Goal: Task Accomplishment & Management: Manage account settings

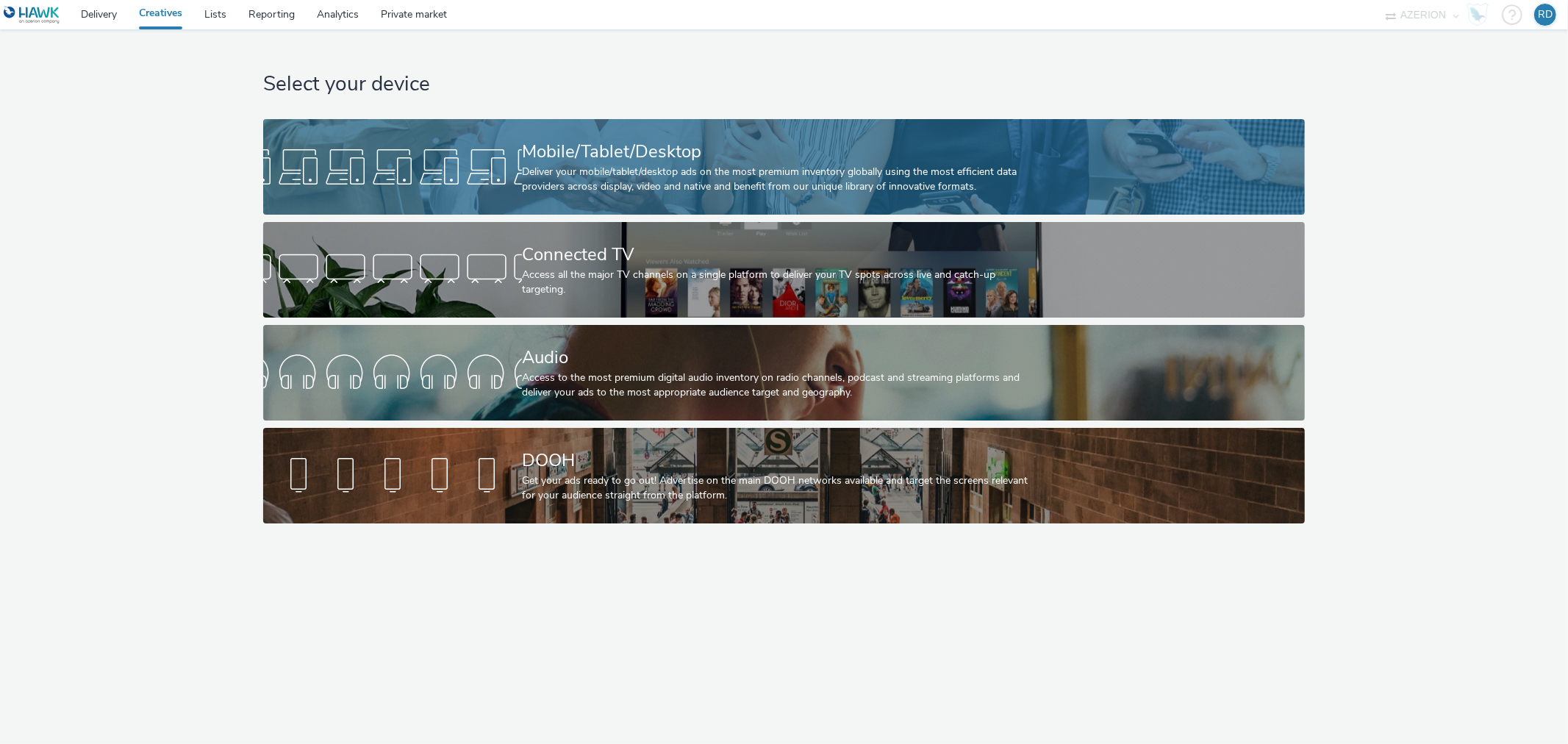
click at [648, 169] on div "Deliver your mobile/tablet/desktop ads on the most premium inventory globally u…" at bounding box center [781, 179] width 519 height 30
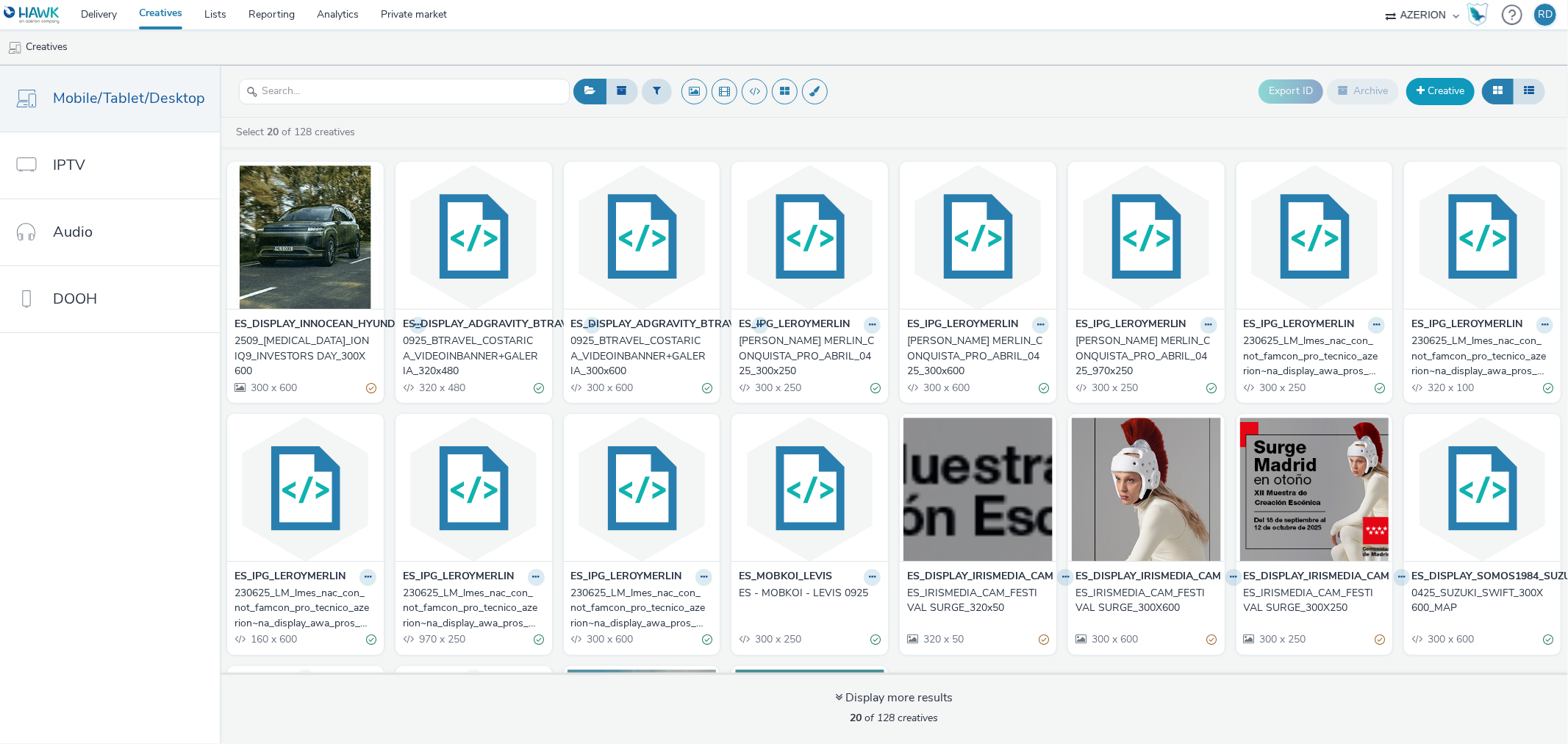
click at [1421, 92] on span at bounding box center [1420, 90] width 8 height 10
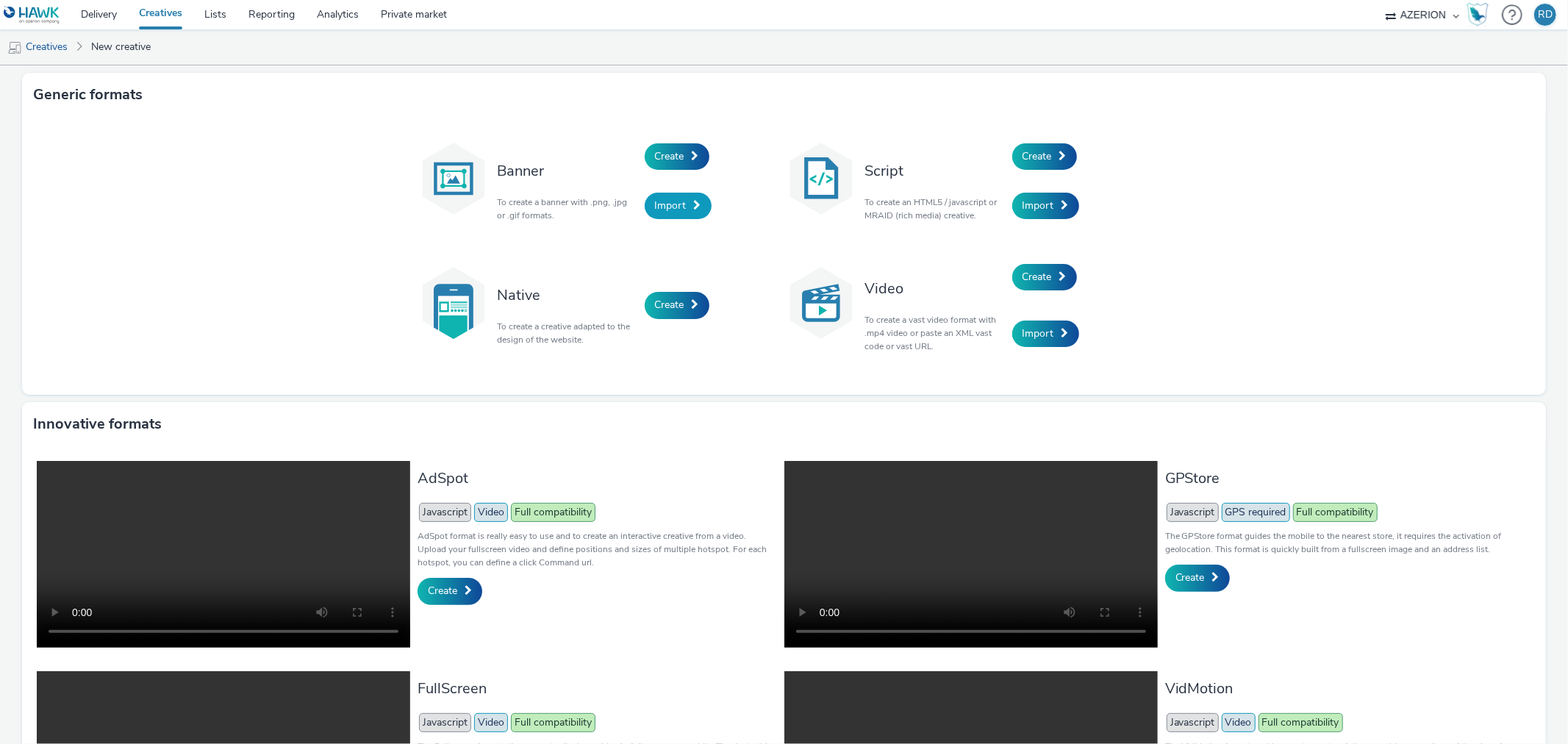
click at [674, 209] on span "Import" at bounding box center [671, 206] width 32 height 14
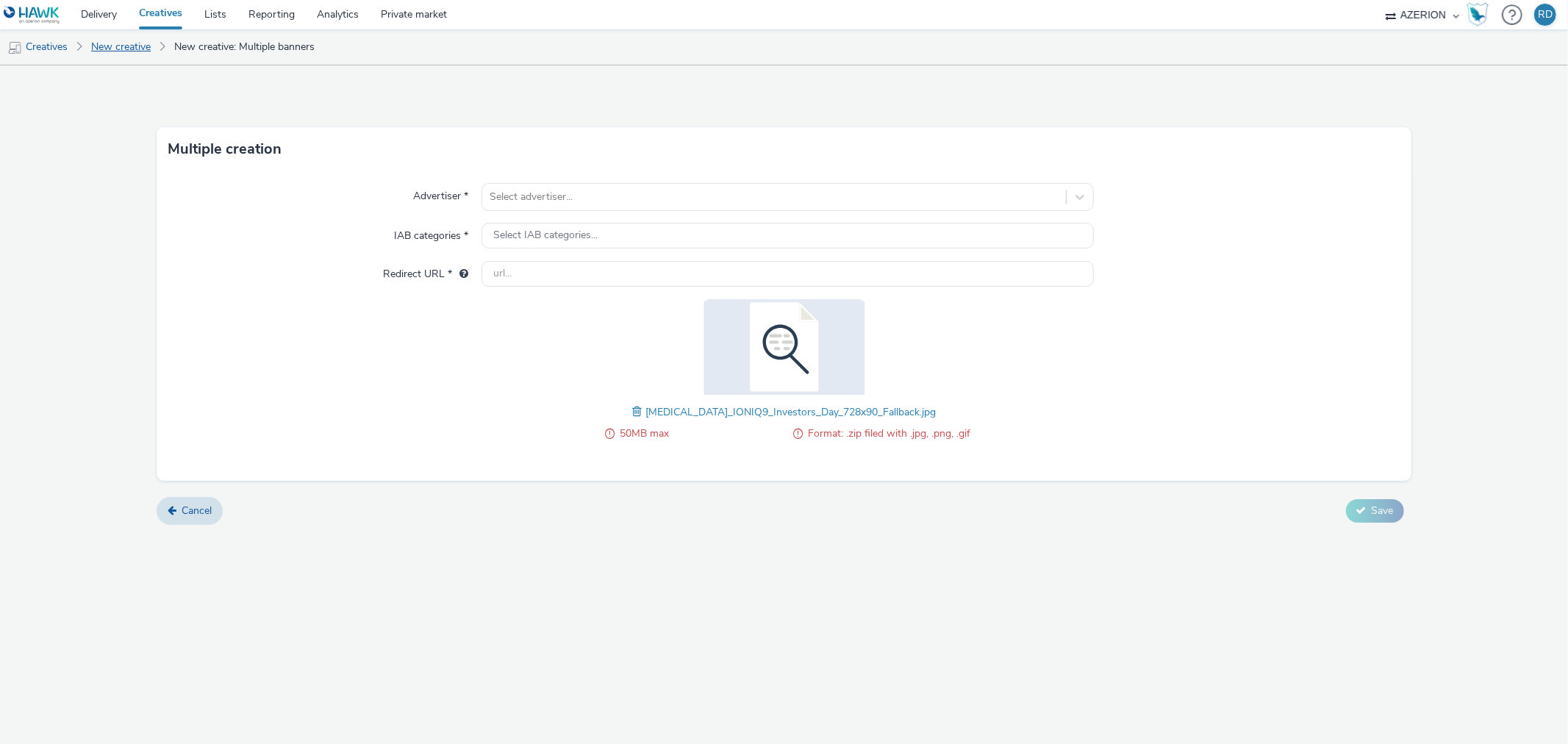
click at [136, 43] on link "New creative" at bounding box center [121, 47] width 74 height 35
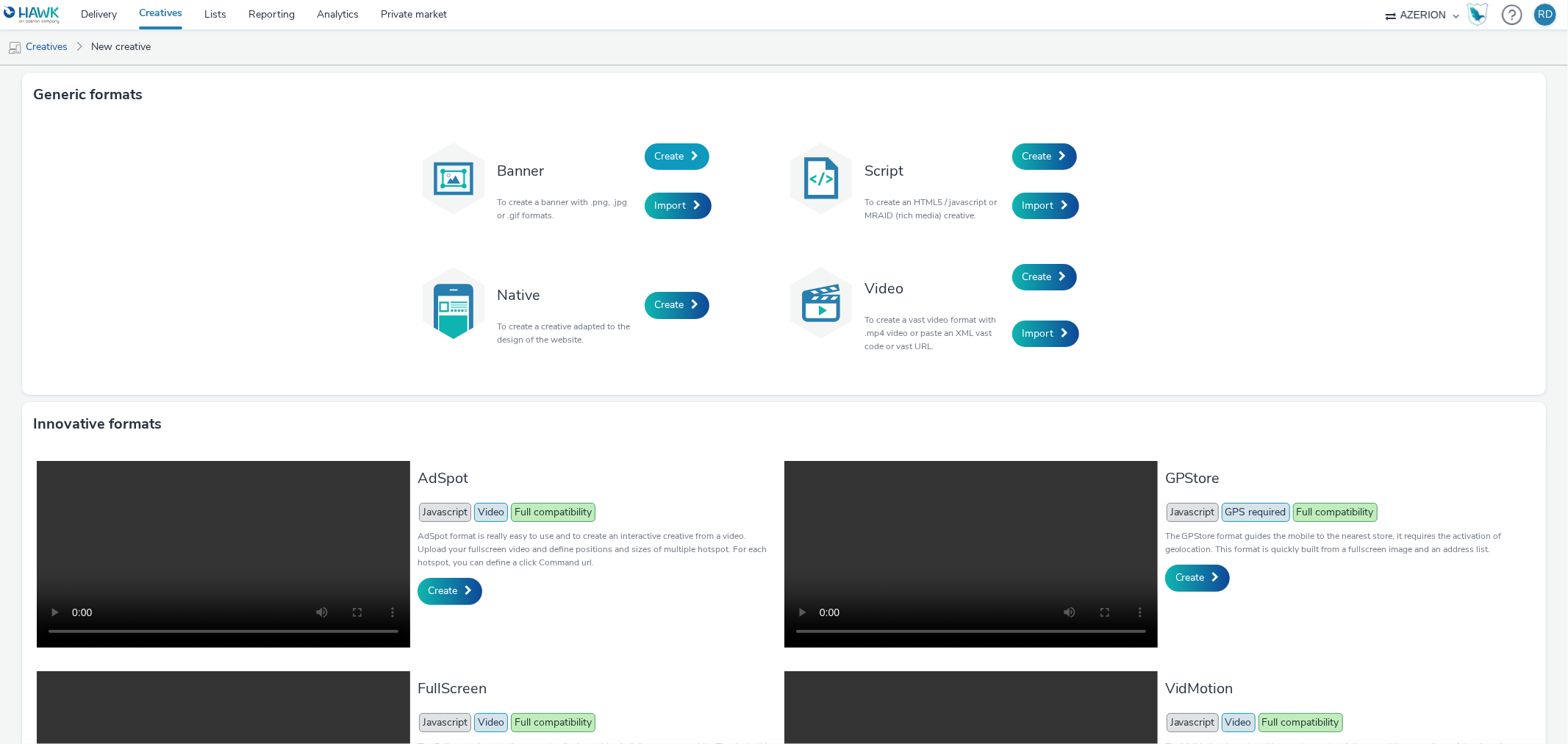
click at [674, 156] on span "Create" at bounding box center [670, 156] width 30 height 14
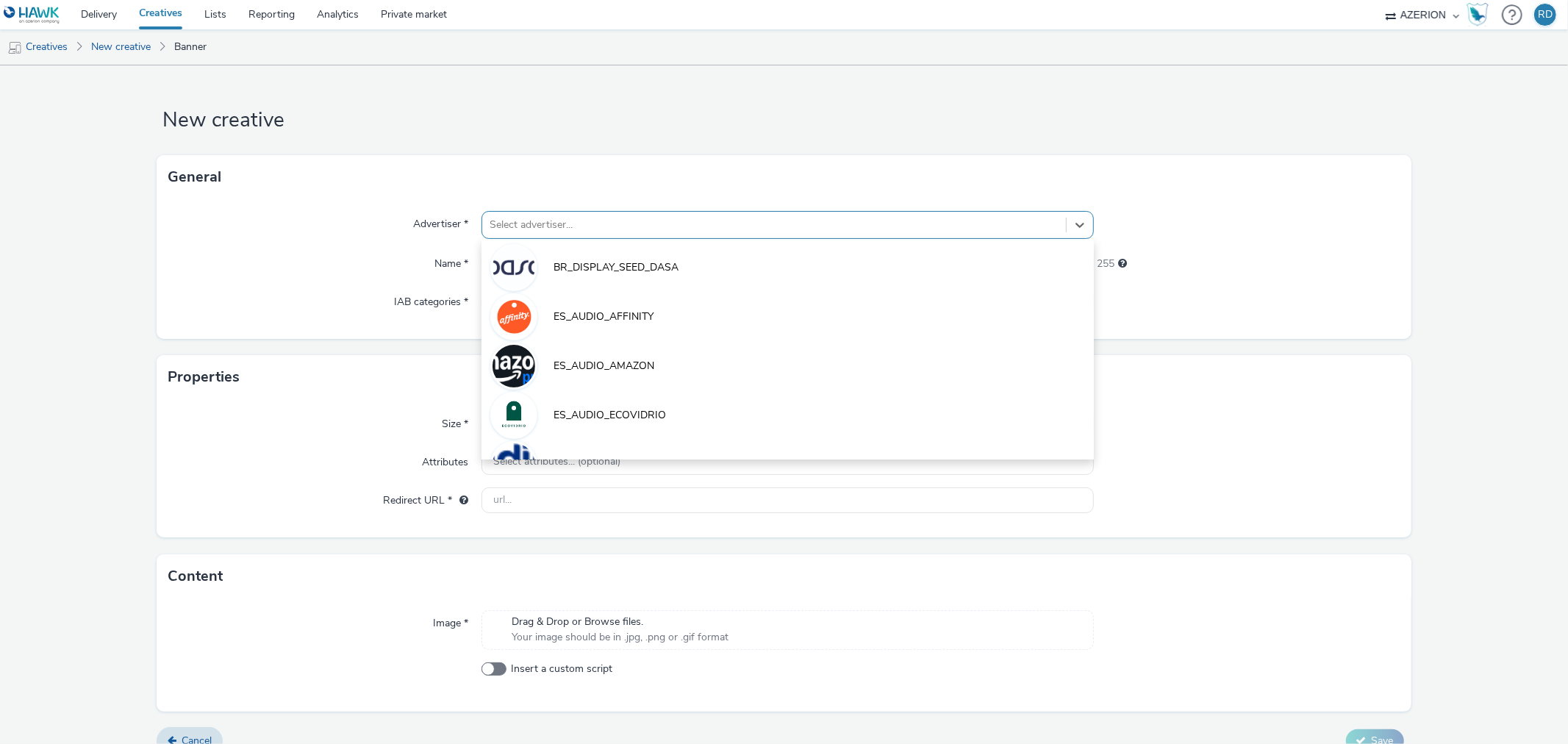
click at [652, 215] on div "Select advertiser..." at bounding box center [773, 224] width 583 height 23
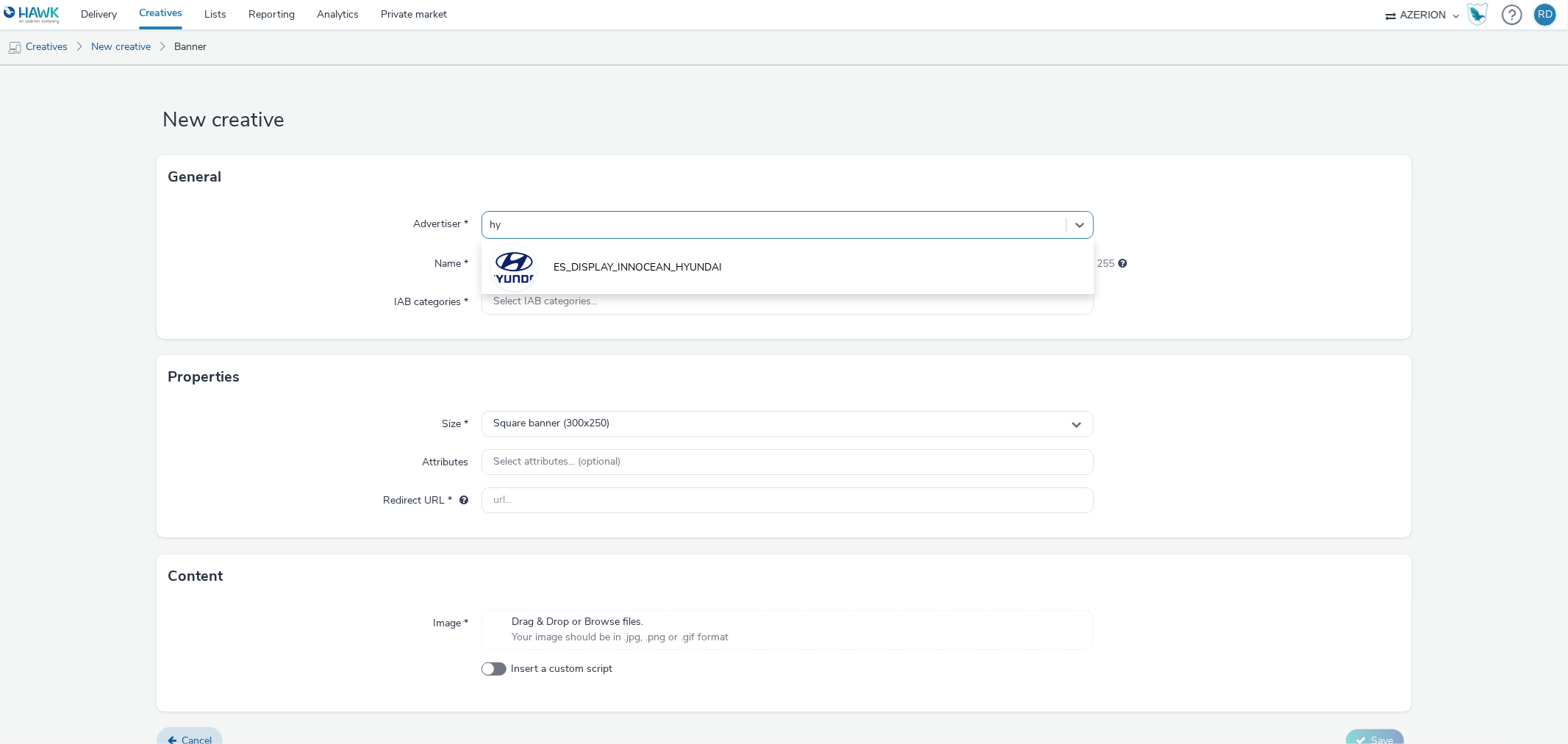
type input "hyu"
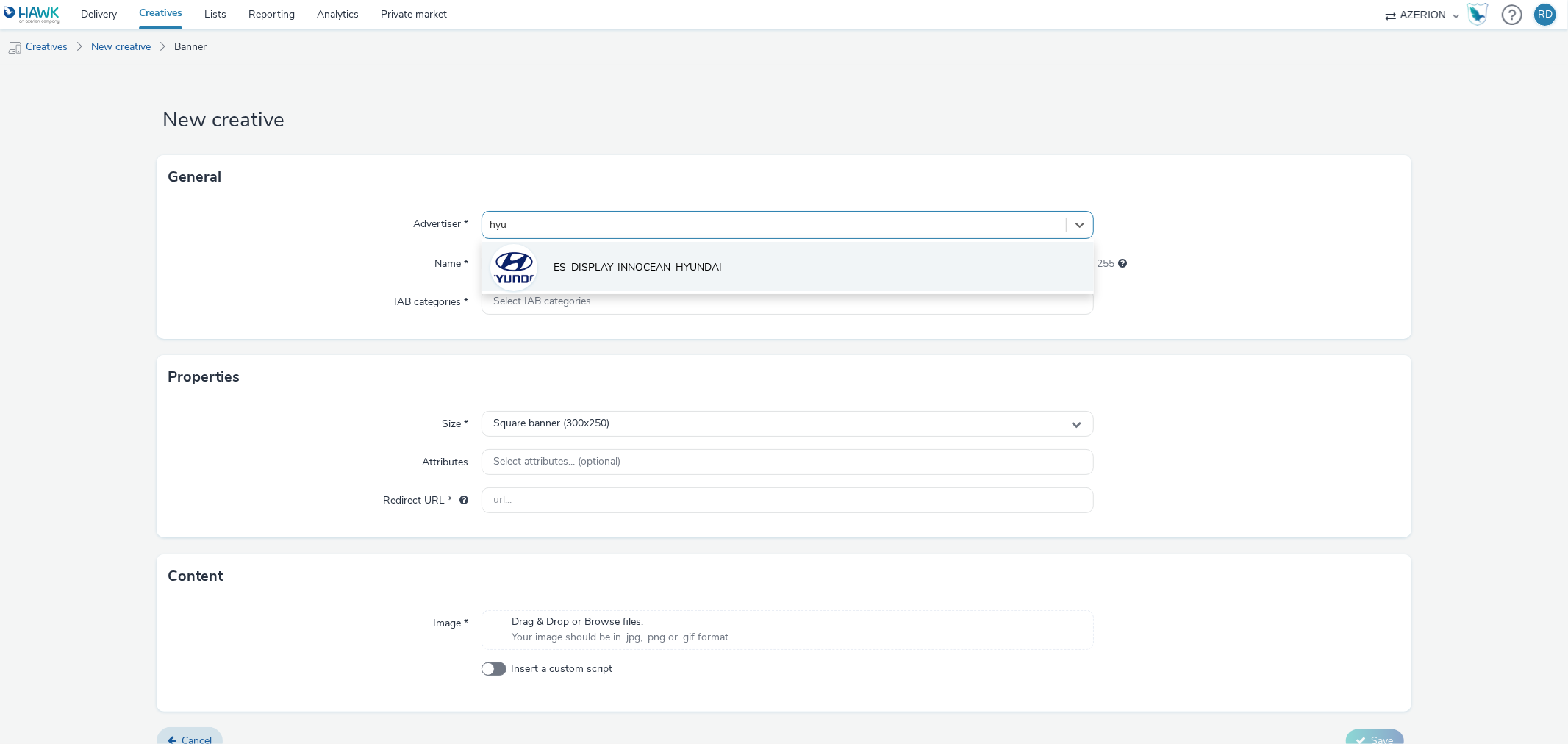
click at [660, 258] on li "ES_DISPLAY_INNOCEAN_HYUNDAI" at bounding box center [787, 266] width 612 height 49
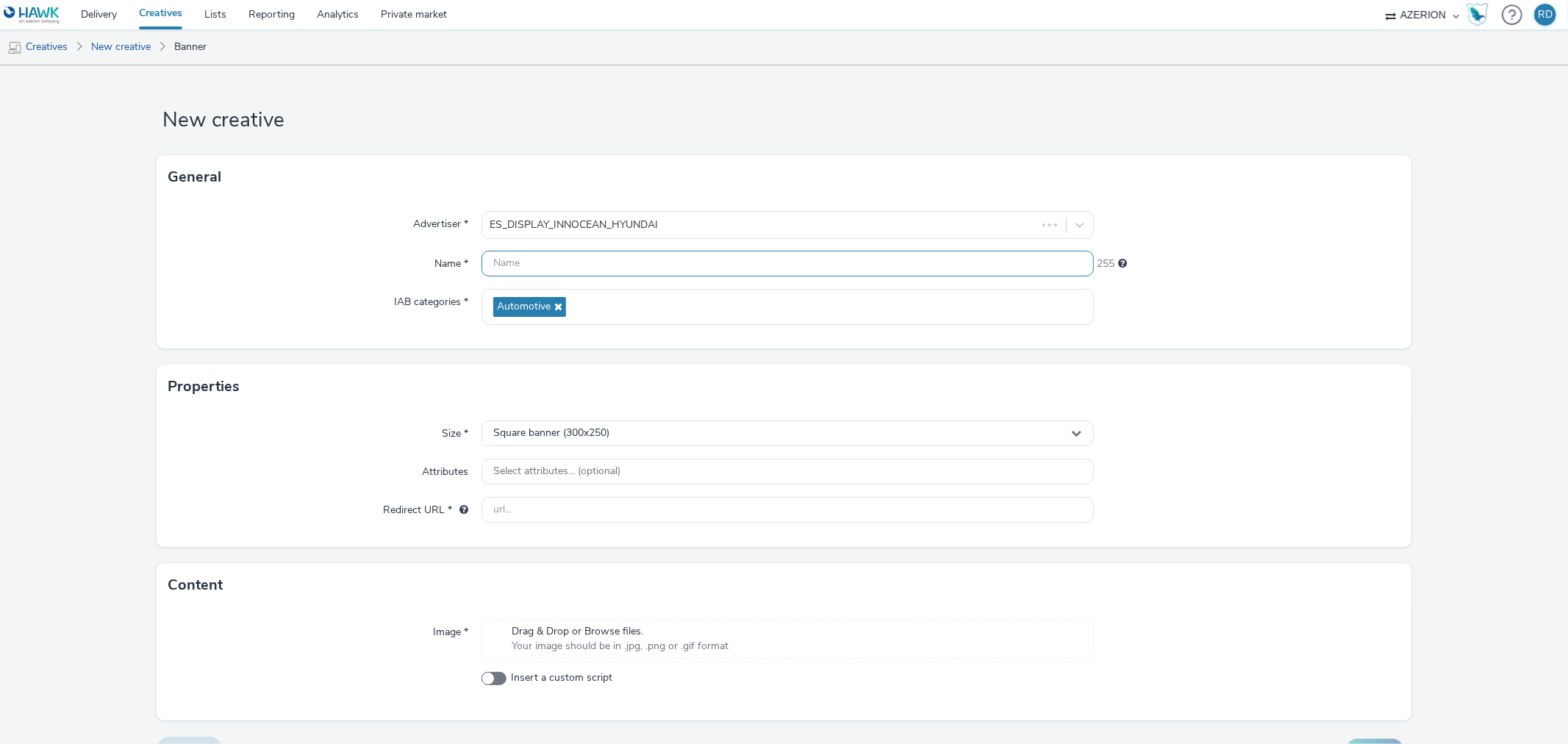
click at [577, 263] on input "text" at bounding box center [787, 264] width 612 height 26
type input "250¡"
click at [138, 43] on link "New creative" at bounding box center [121, 47] width 74 height 35
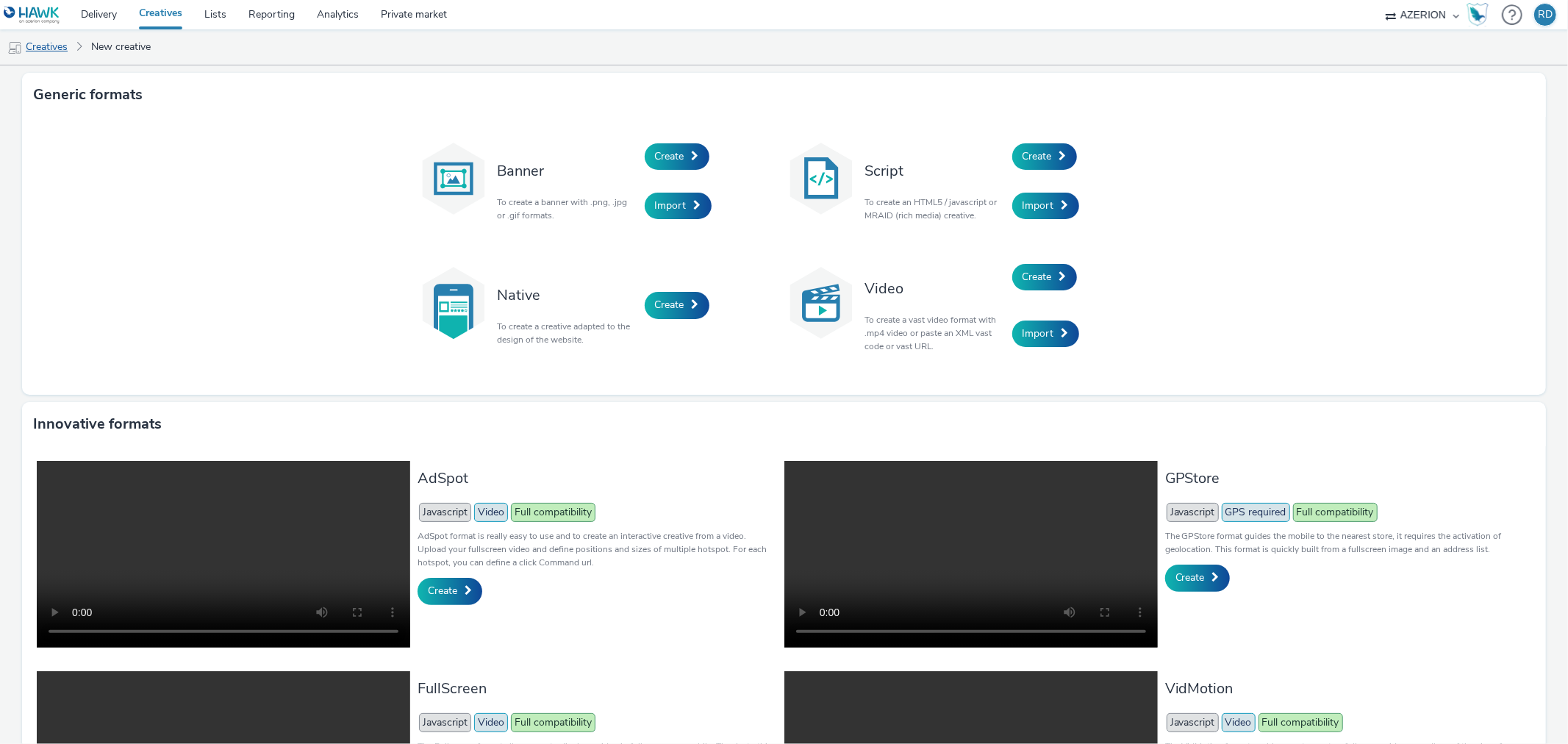
click at [28, 51] on link "Creatives" at bounding box center [37, 47] width 75 height 35
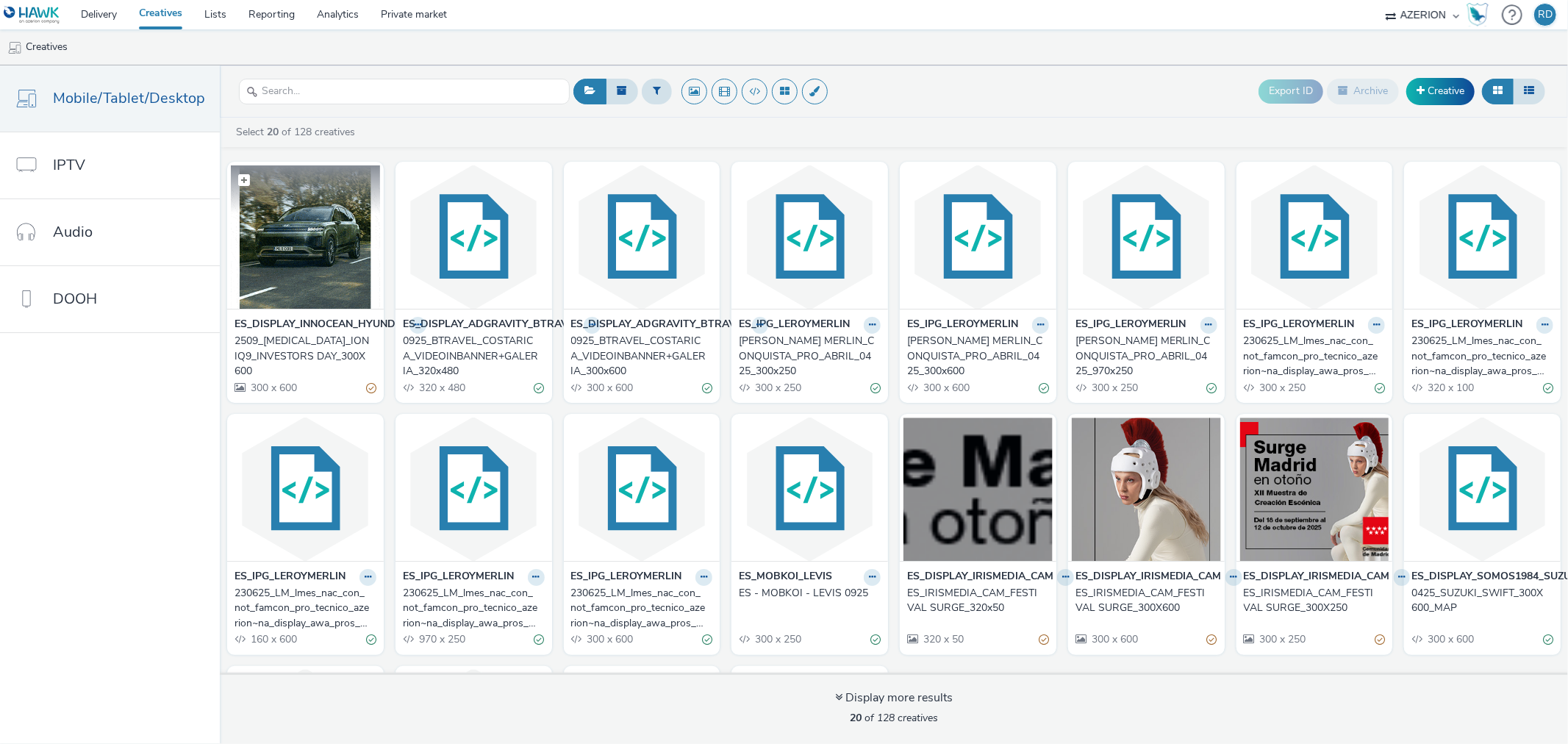
click at [297, 263] on img at bounding box center [305, 237] width 150 height 143
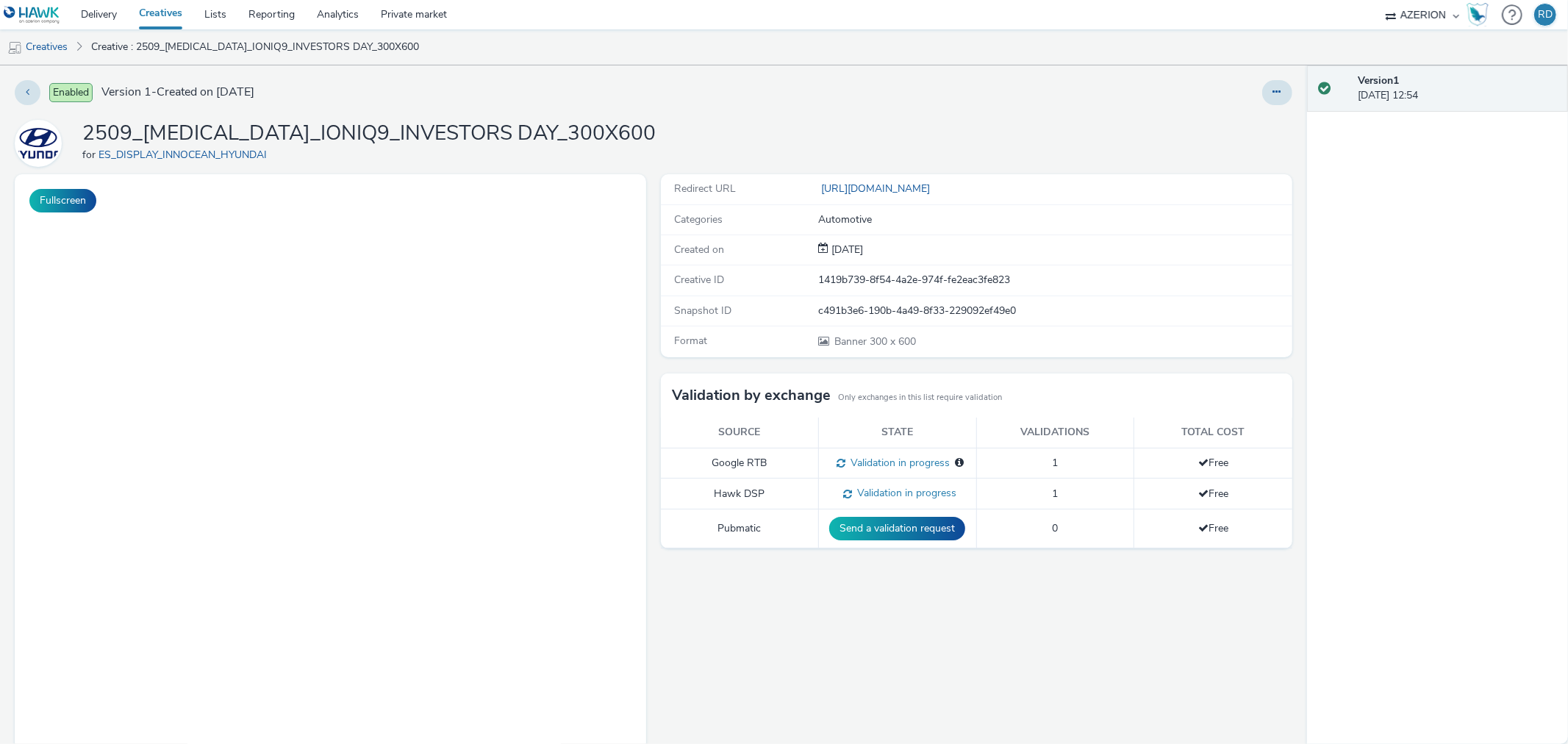
click at [868, 532] on button "Send a validation request" at bounding box center [897, 528] width 136 height 23
click at [422, 132] on h1 "2509_[MEDICAL_DATA]_IONIQ9_INVESTORS DAY_300X600" at bounding box center [369, 134] width 573 height 28
click at [93, 132] on div "2509_HMS_IONIQ9_INVESTORS DAY_300X600 for ES_DISPLAY_INNOCEAN_HYUNDAI" at bounding box center [653, 143] width 1277 height 47
click at [100, 137] on h1 "2509_[MEDICAL_DATA]_IONIQ9_INVESTORS DAY_300X600" at bounding box center [369, 134] width 573 height 28
click at [487, 130] on h1 "2509_[MEDICAL_DATA]_IONIQ9_INVESTORS DAY_300X600" at bounding box center [369, 134] width 573 height 28
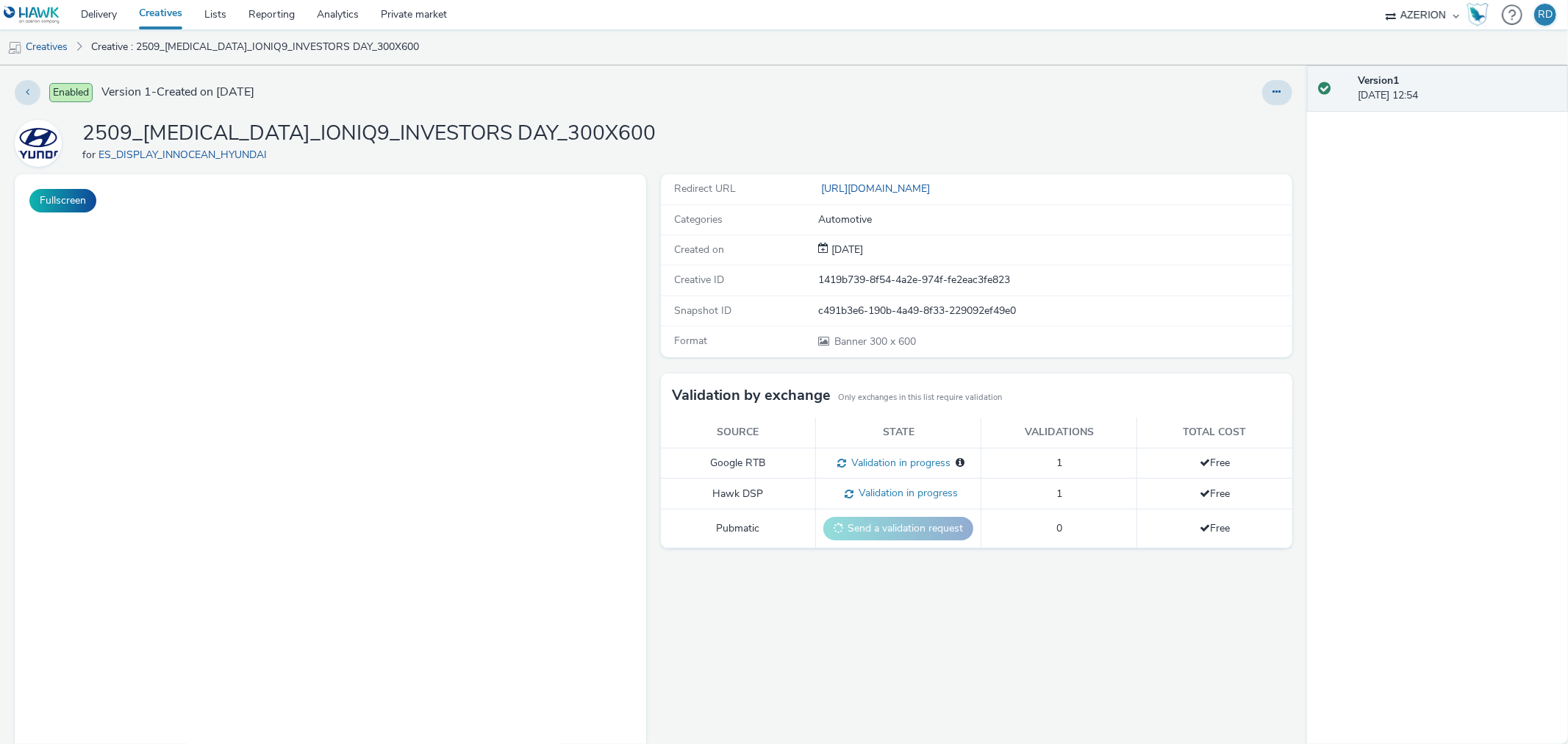
click at [488, 130] on h1 "2509_[MEDICAL_DATA]_IONIQ9_INVESTORS DAY_300X600" at bounding box center [369, 134] width 573 height 28
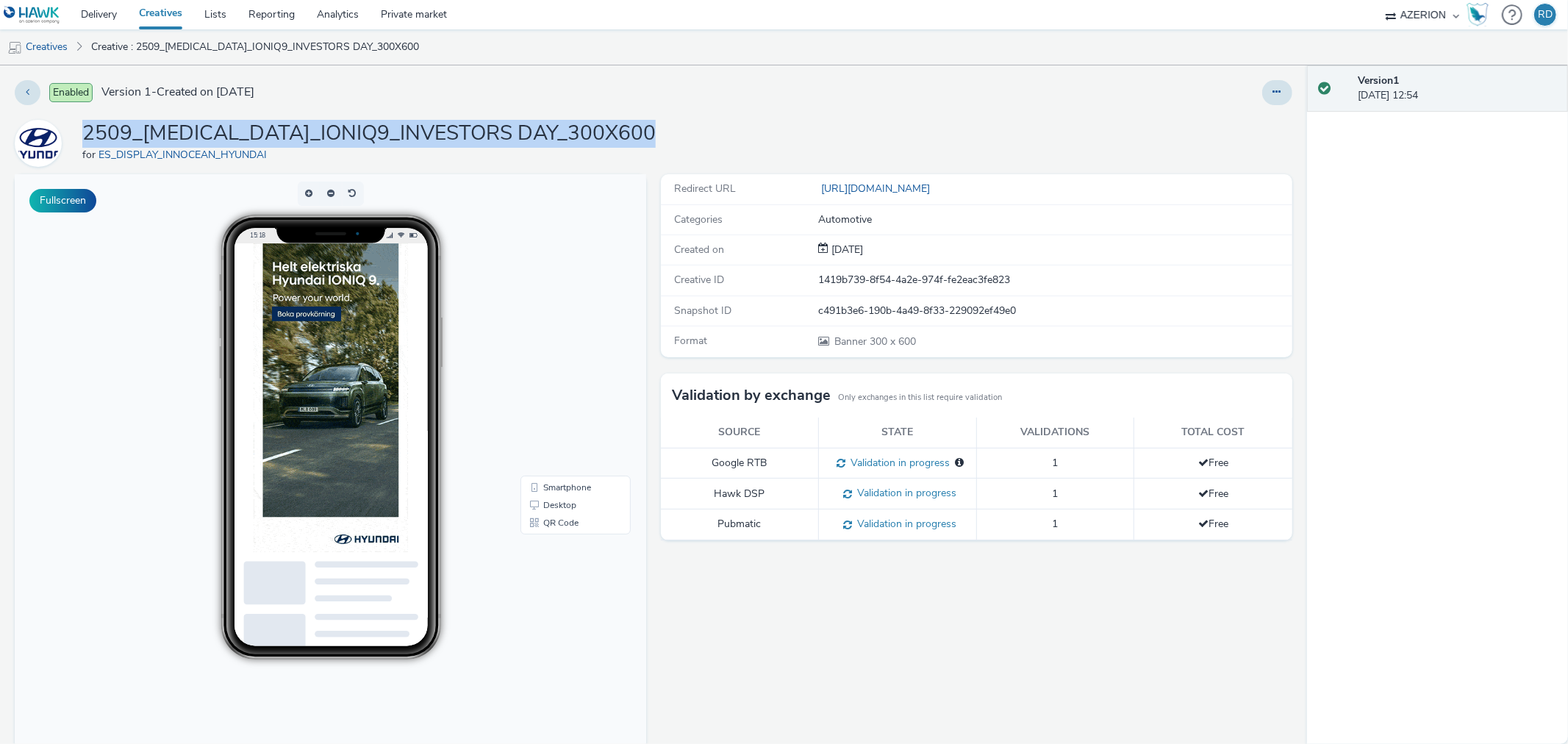
click at [564, 141] on div "2509_HMS_IONIQ9_INVESTORS DAY_300X600 for ES_DISPLAY_INNOCEAN_HYUNDAI" at bounding box center [653, 143] width 1277 height 47
drag, startPoint x: 365, startPoint y: 131, endPoint x: 84, endPoint y: 134, distance: 281.0
click at [84, 134] on div "2509_HMS_IONIQ9_INVESTORS DAY_300X600 for ES_DISPLAY_INNOCEAN_HYUNDAI" at bounding box center [653, 143] width 1277 height 47
copy h1 "2509_[MEDICAL_DATA]_IONIQ9_INVESTORS DAY_300X600"
click at [1274, 90] on button at bounding box center [1277, 92] width 30 height 25
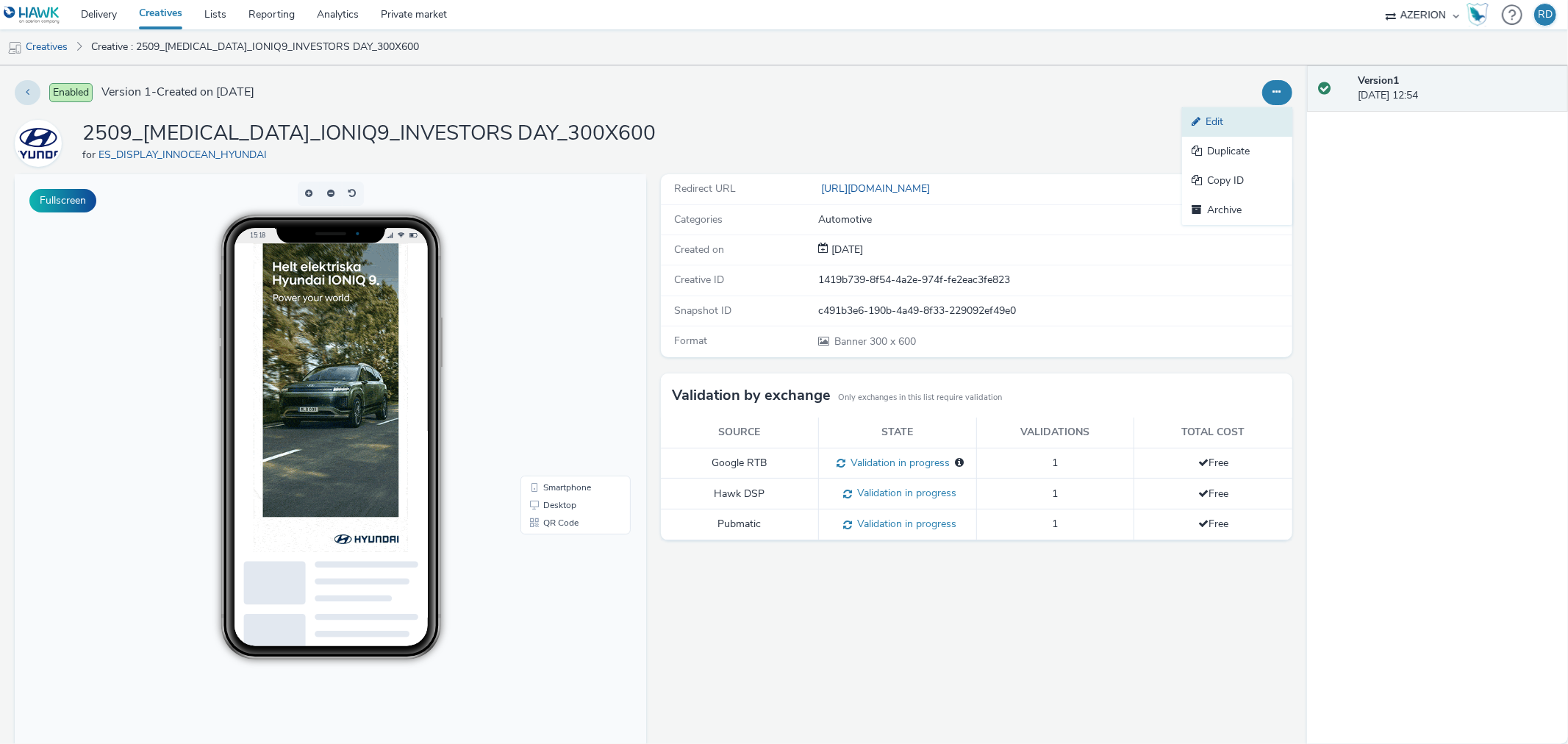
click at [1218, 116] on link "Edit" at bounding box center [1237, 122] width 111 height 30
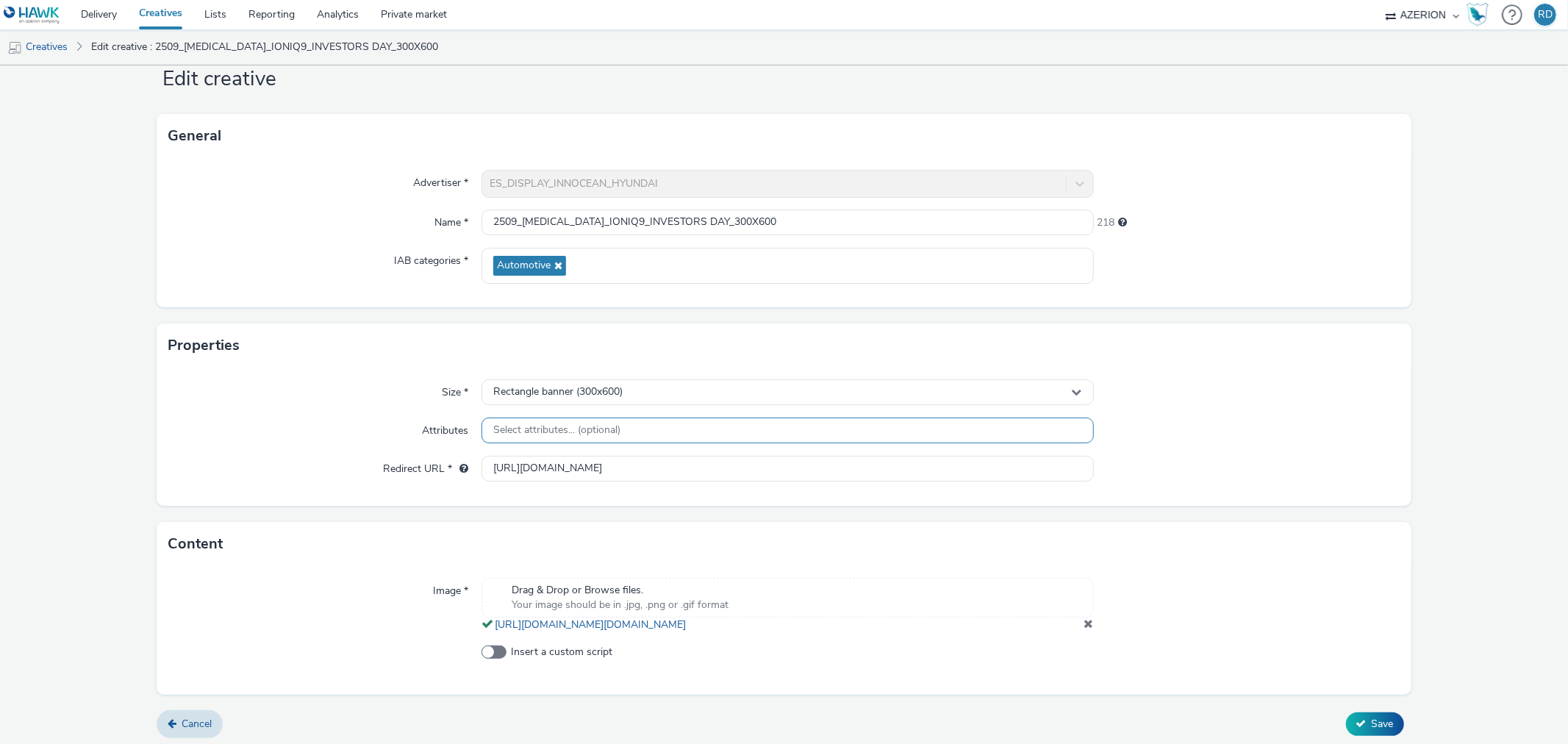
scroll to position [61, 0]
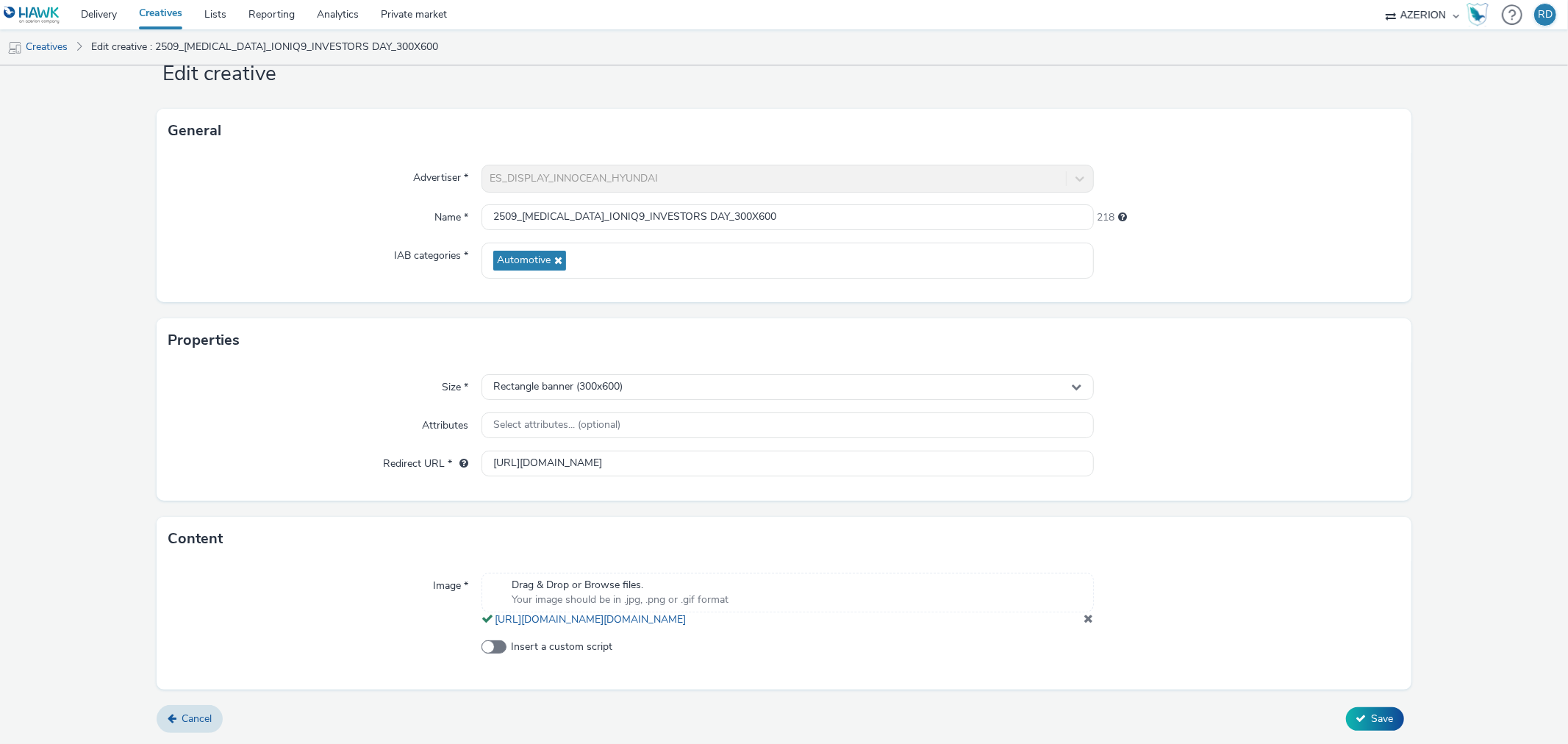
click at [1084, 617] on span at bounding box center [1088, 618] width 9 height 12
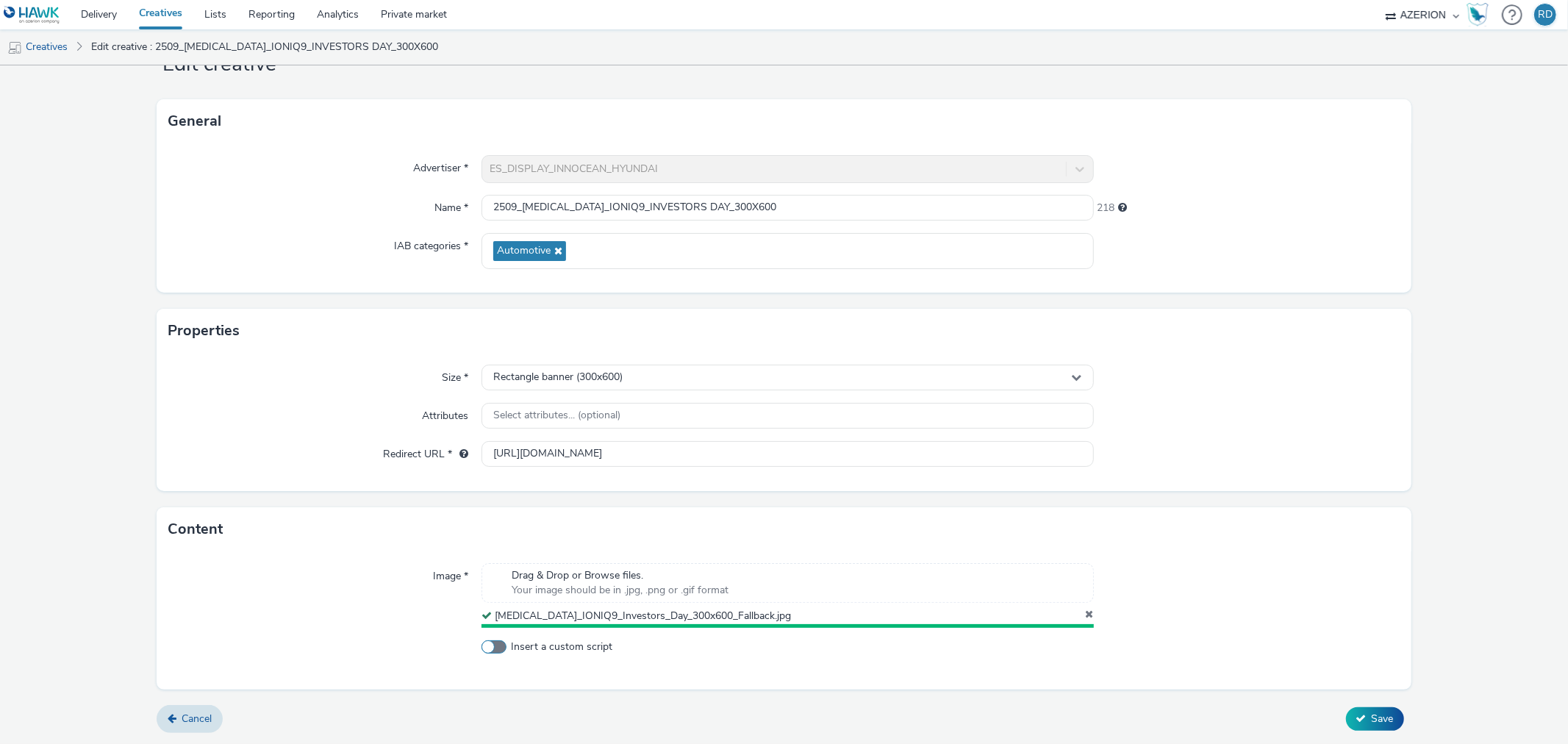
scroll to position [52, 0]
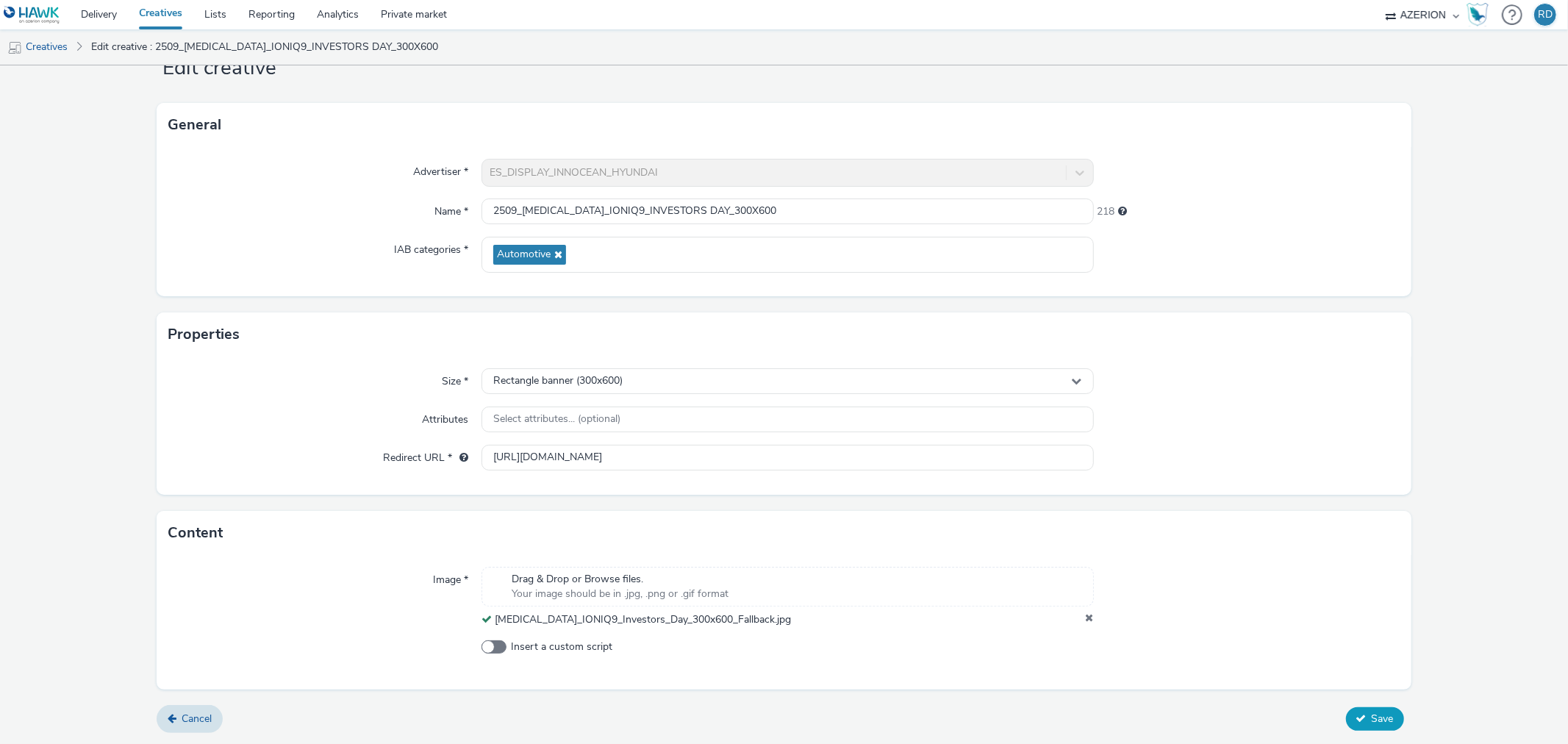
click at [1385, 715] on button "Save" at bounding box center [1375, 719] width 58 height 23
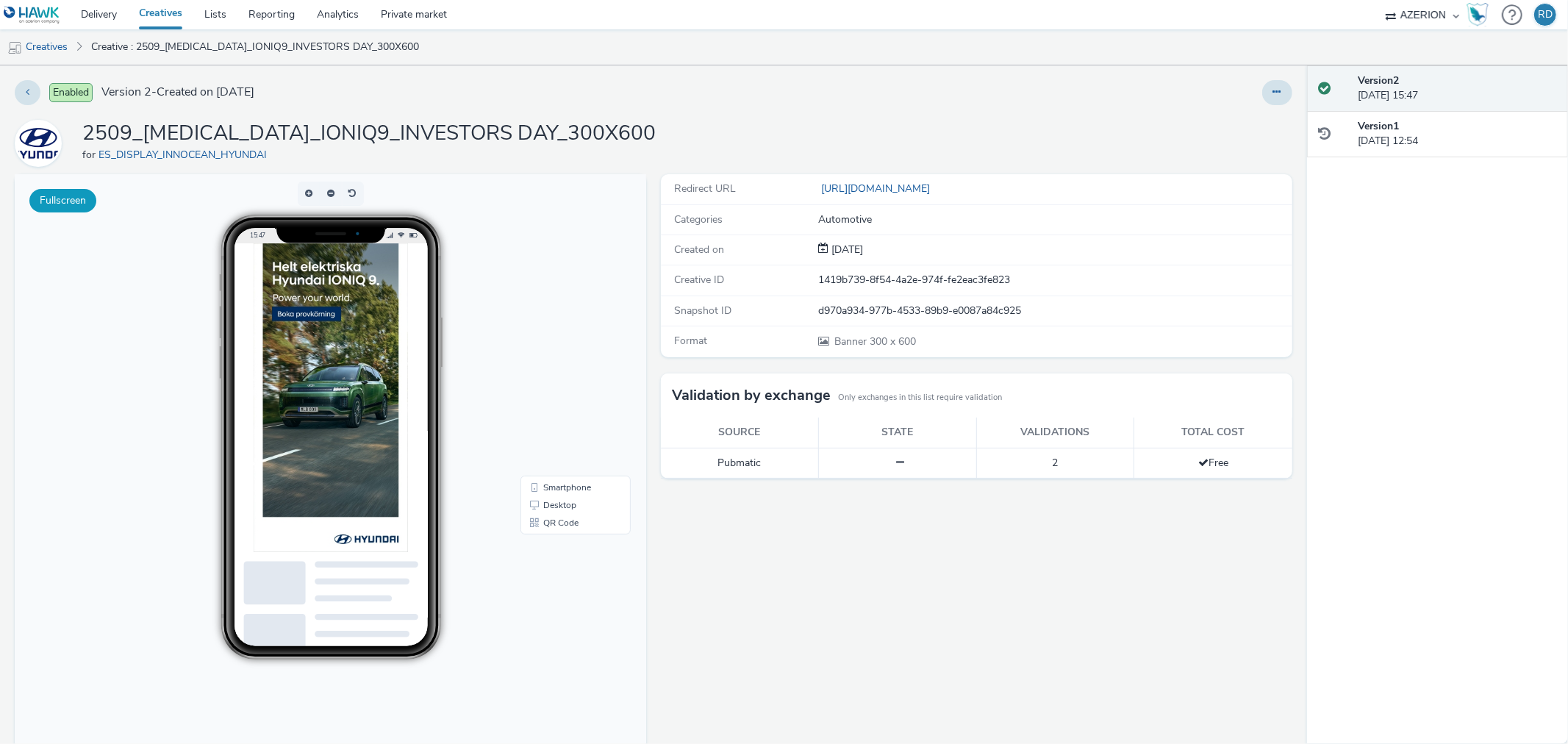
click at [72, 197] on button "Fullscreen" at bounding box center [63, 200] width 67 height 23
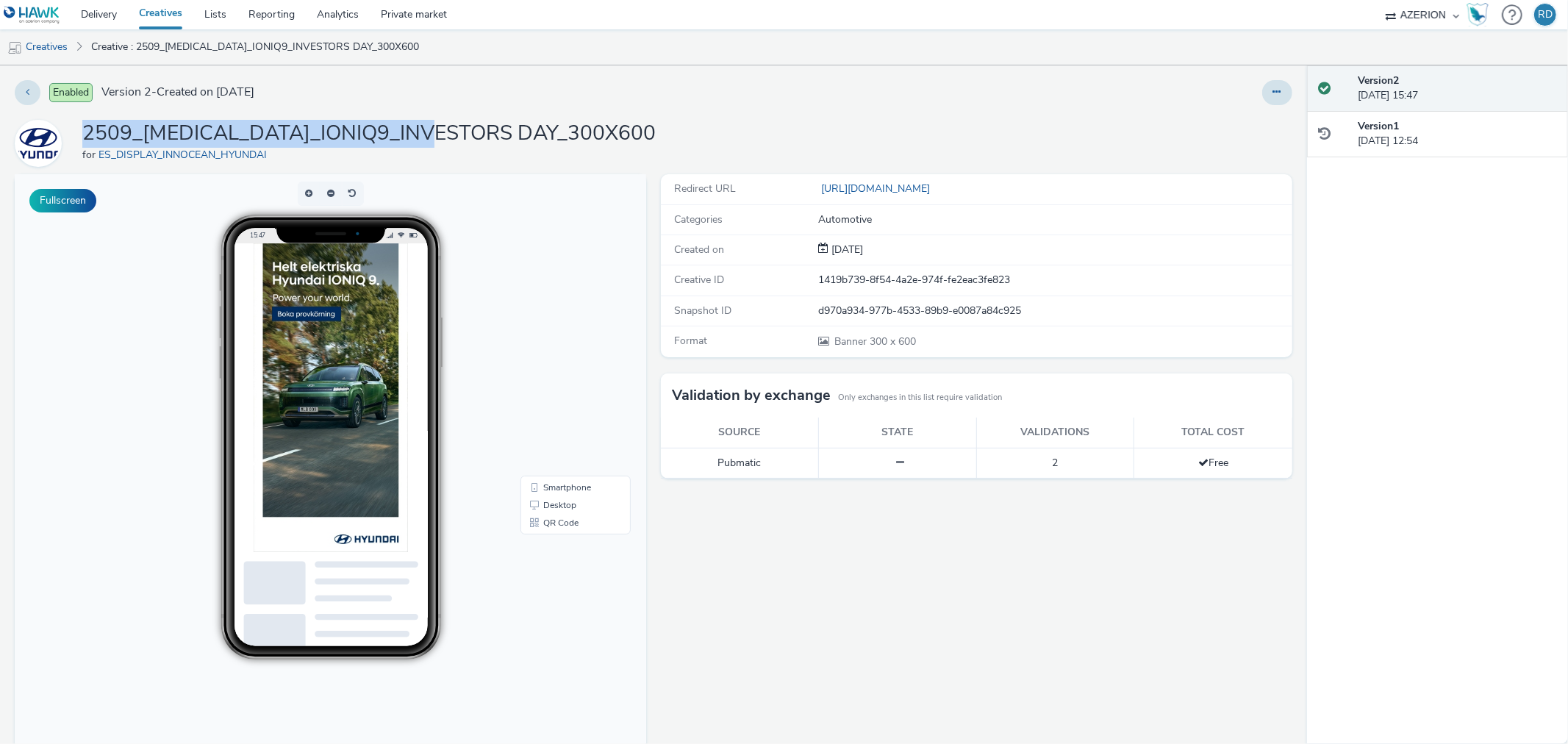
drag, startPoint x: 84, startPoint y: 135, endPoint x: 444, endPoint y: 136, distance: 360.0
click at [444, 136] on h1 "2509_[MEDICAL_DATA]_IONIQ9_INVESTORS DAY_300X600" at bounding box center [369, 134] width 573 height 28
copy h1 "2509_HMS_IONIQ9_INVESTORS DAY_"
click at [323, 314] on img at bounding box center [331, 398] width 154 height 309
click at [480, 265] on body "15:47 Smartphone Desktop QR Code" at bounding box center [330, 475] width 631 height 603
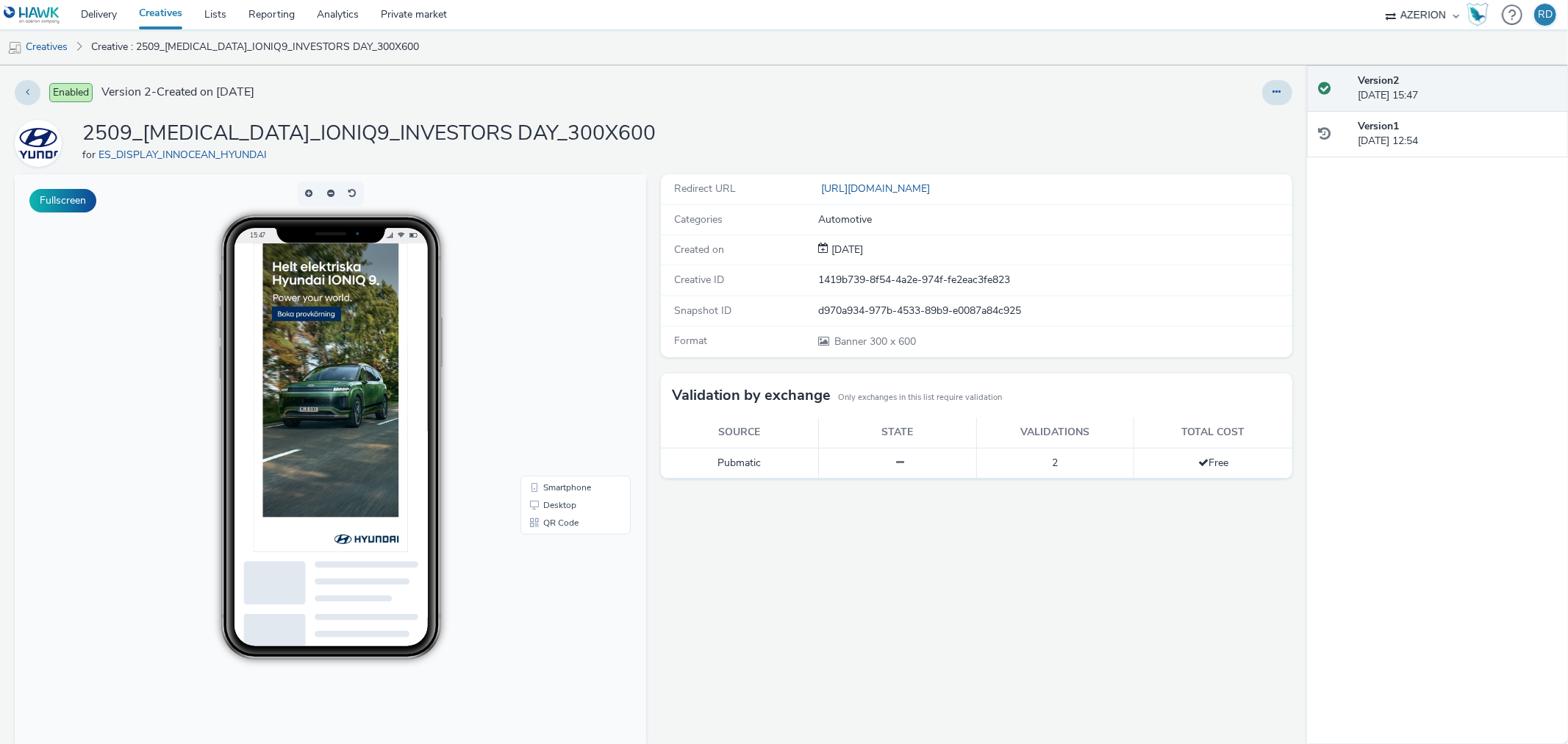
click at [299, 160] on div "for ES_DISPLAY_INNOCEAN_HYUNDAI" at bounding box center [369, 155] width 573 height 15
drag, startPoint x: 83, startPoint y: 129, endPoint x: 449, endPoint y: 124, distance: 366.0
click at [449, 124] on h1 "2509_[MEDICAL_DATA]_IONIQ9_INVESTORS DAY_300X600" at bounding box center [369, 134] width 573 height 28
copy h1 "2509_HMS_IONIQ9_INVESTORS DAY_"
click at [142, 52] on link "Creative : 2509_HMS_IONIQ9_INVESTORS DAY_300X600" at bounding box center [255, 47] width 343 height 35
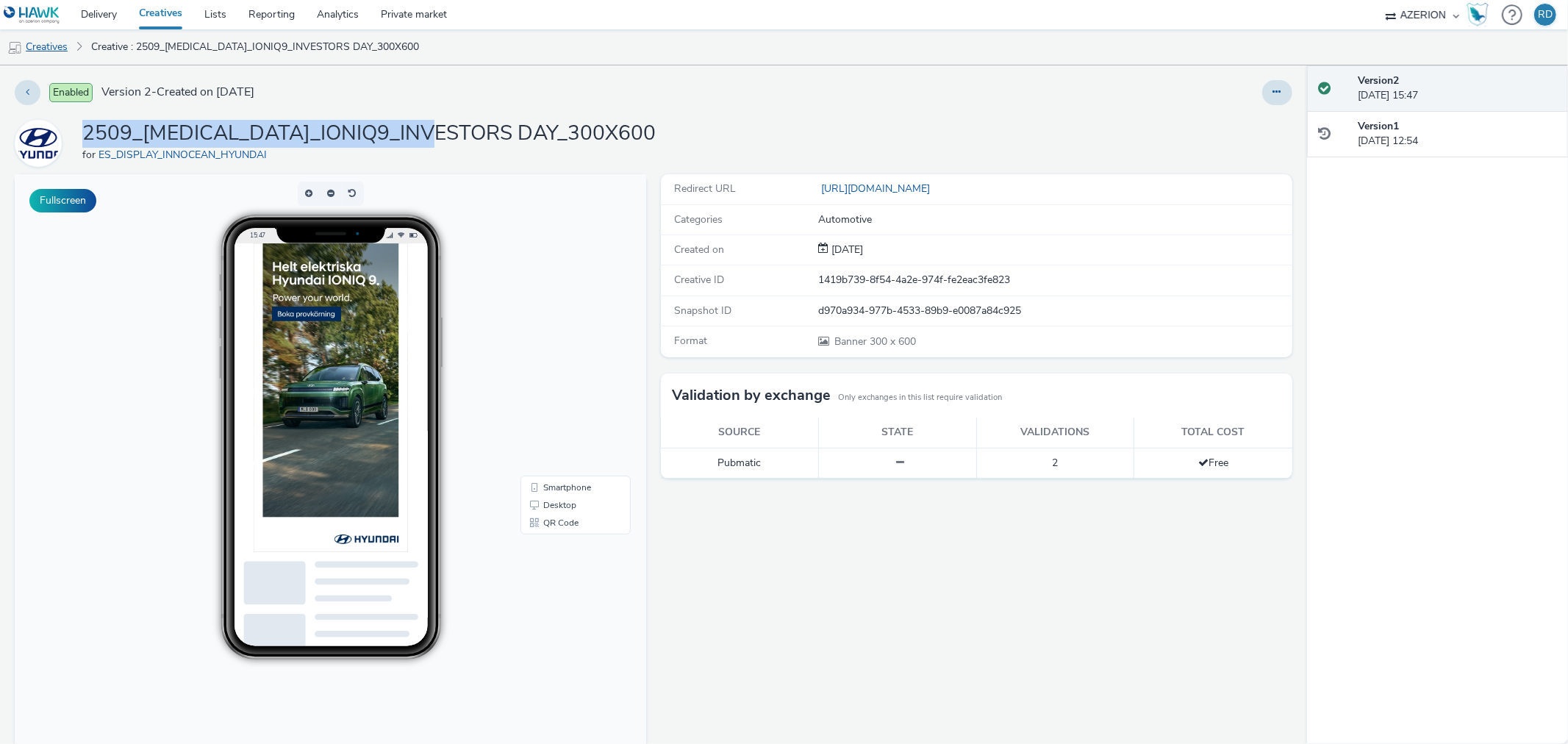
click at [48, 50] on link "Creatives" at bounding box center [37, 47] width 75 height 35
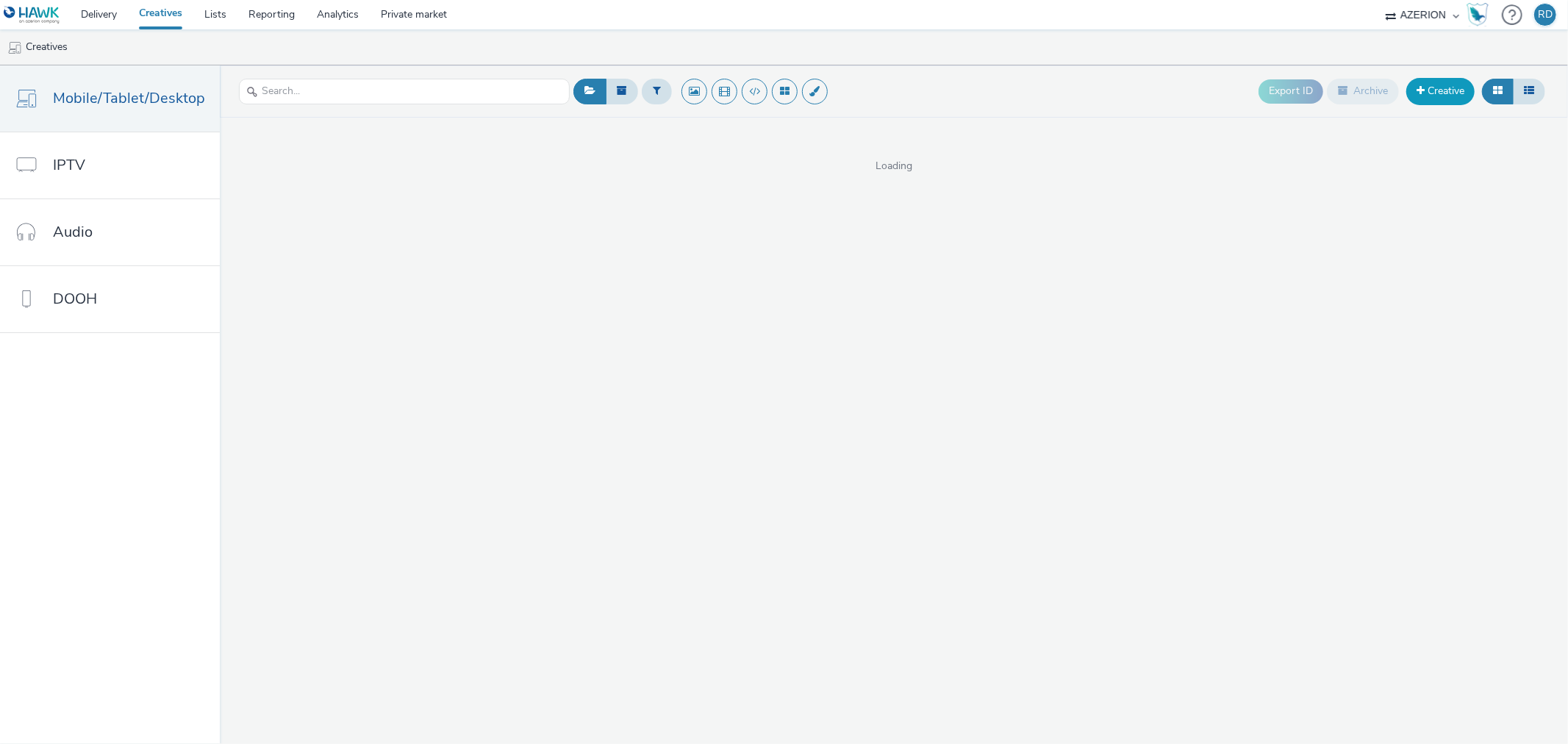
click at [1442, 94] on link "Creative" at bounding box center [1441, 91] width 69 height 26
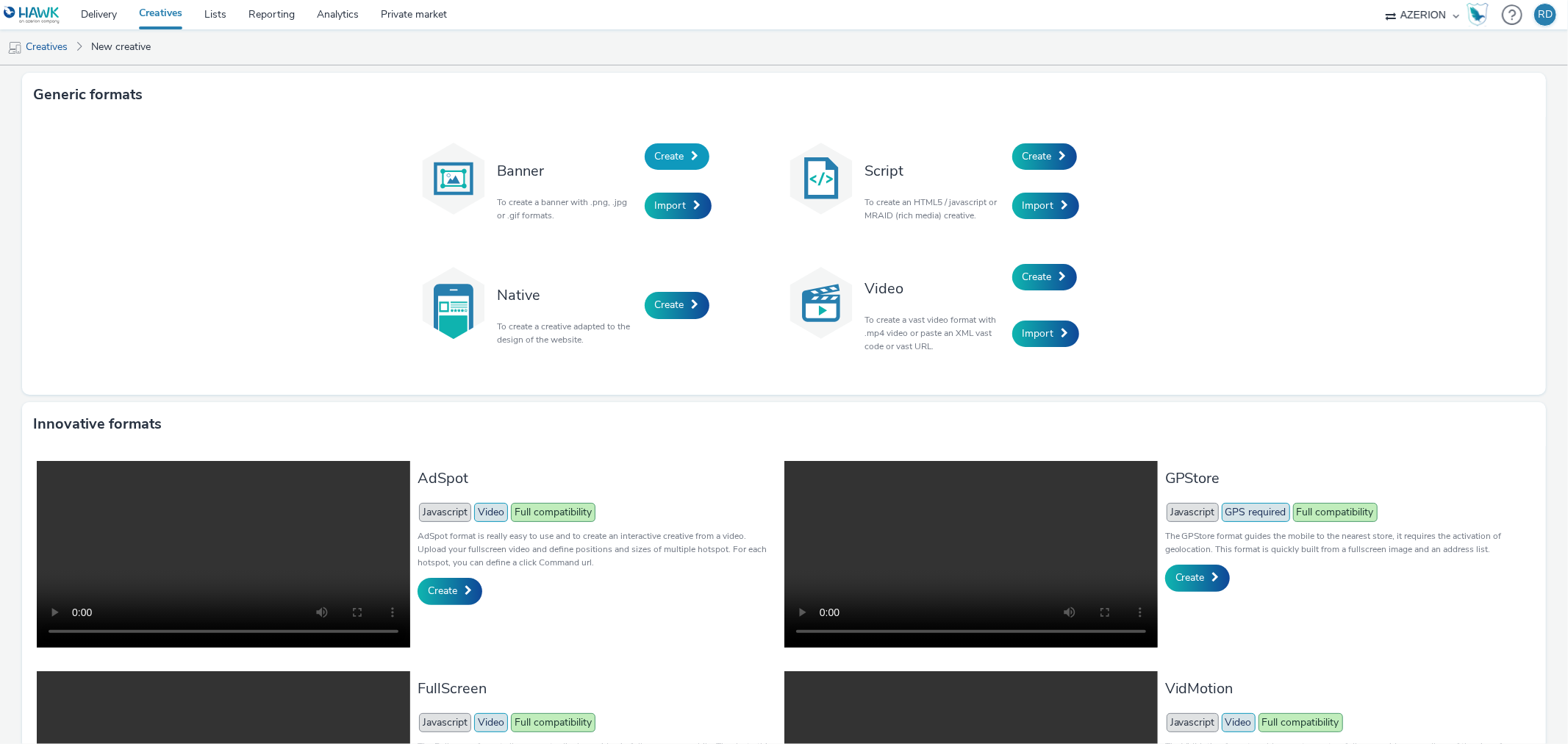
click at [680, 157] on link "Create" at bounding box center [678, 156] width 65 height 26
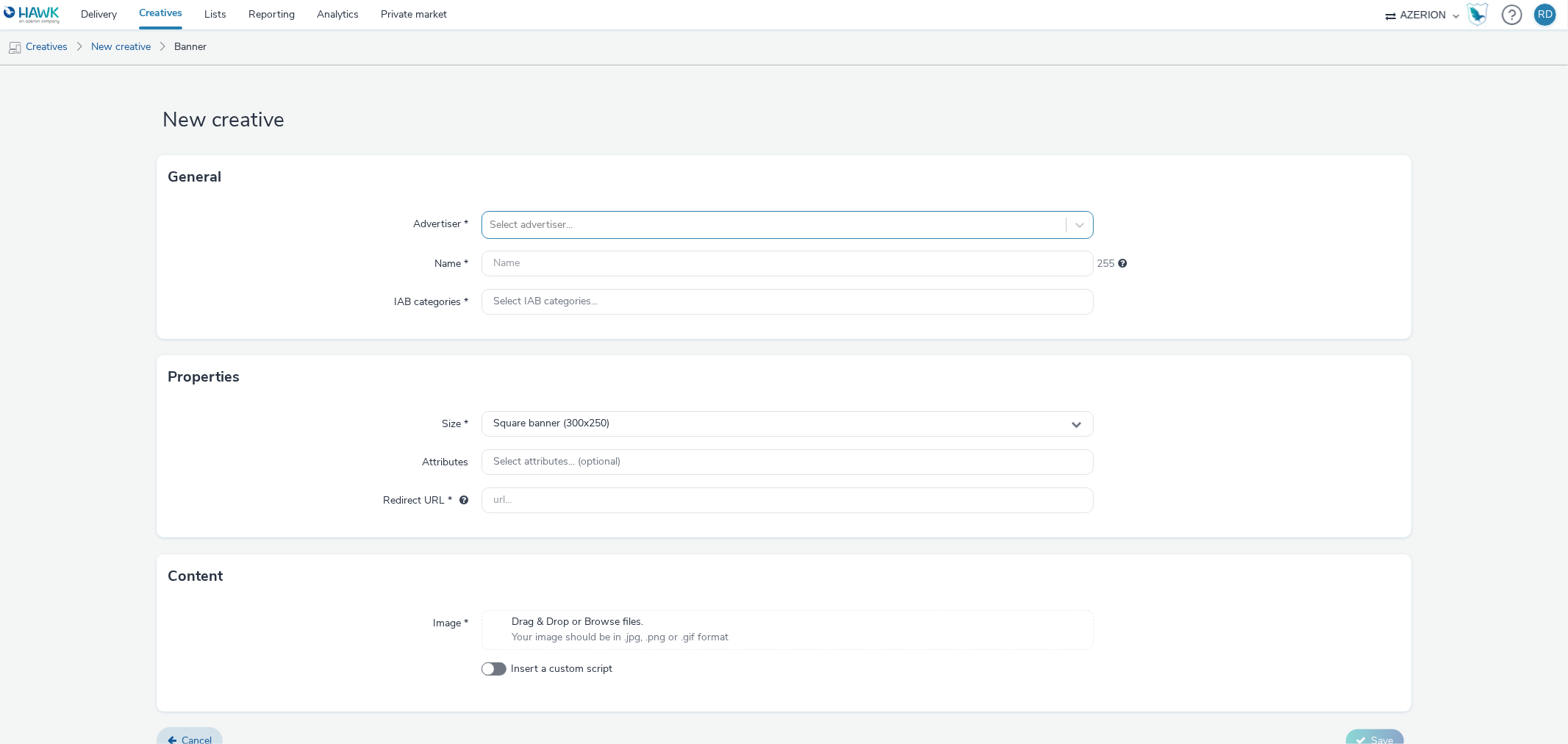
click at [523, 220] on div at bounding box center [773, 224] width 568 height 18
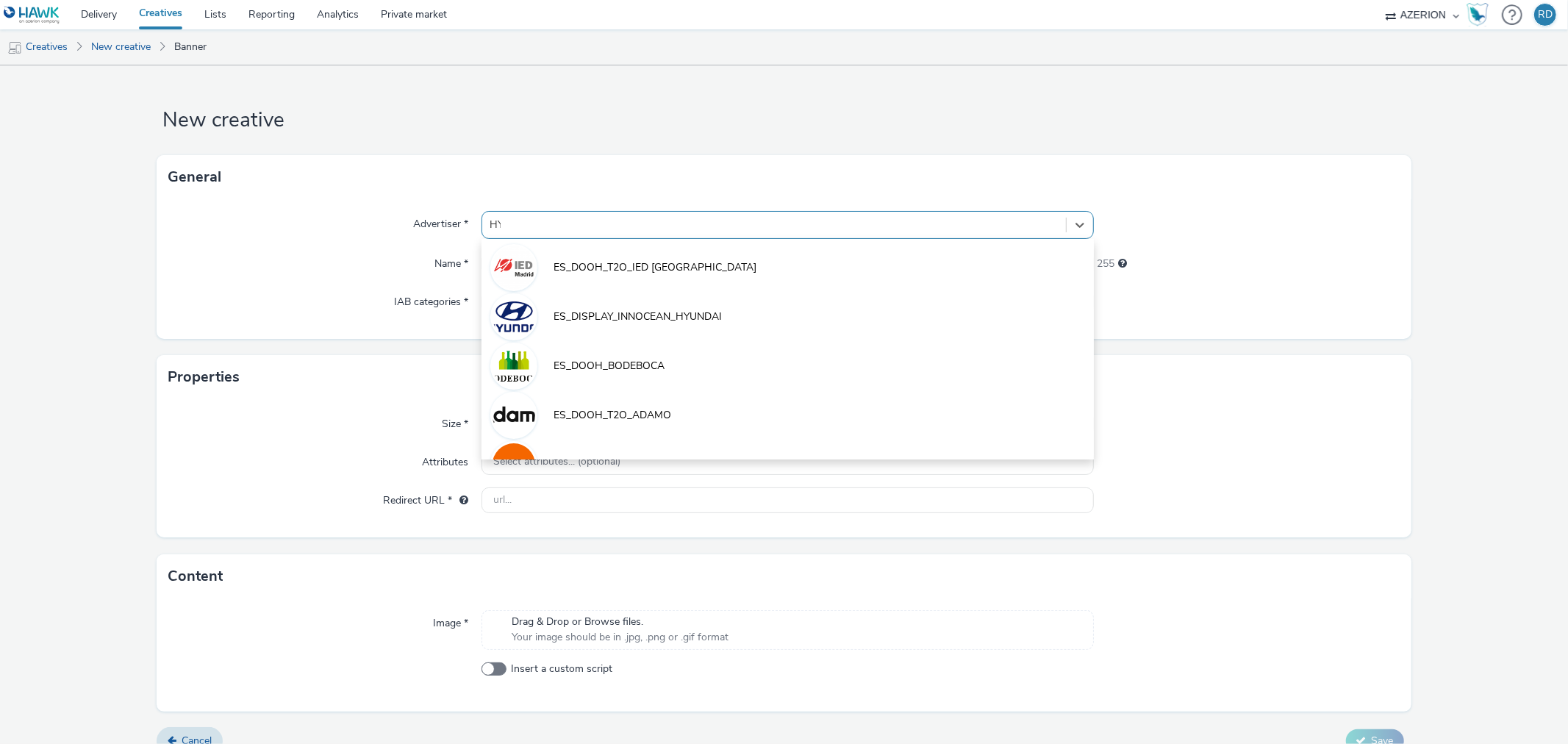
type input "HYU"
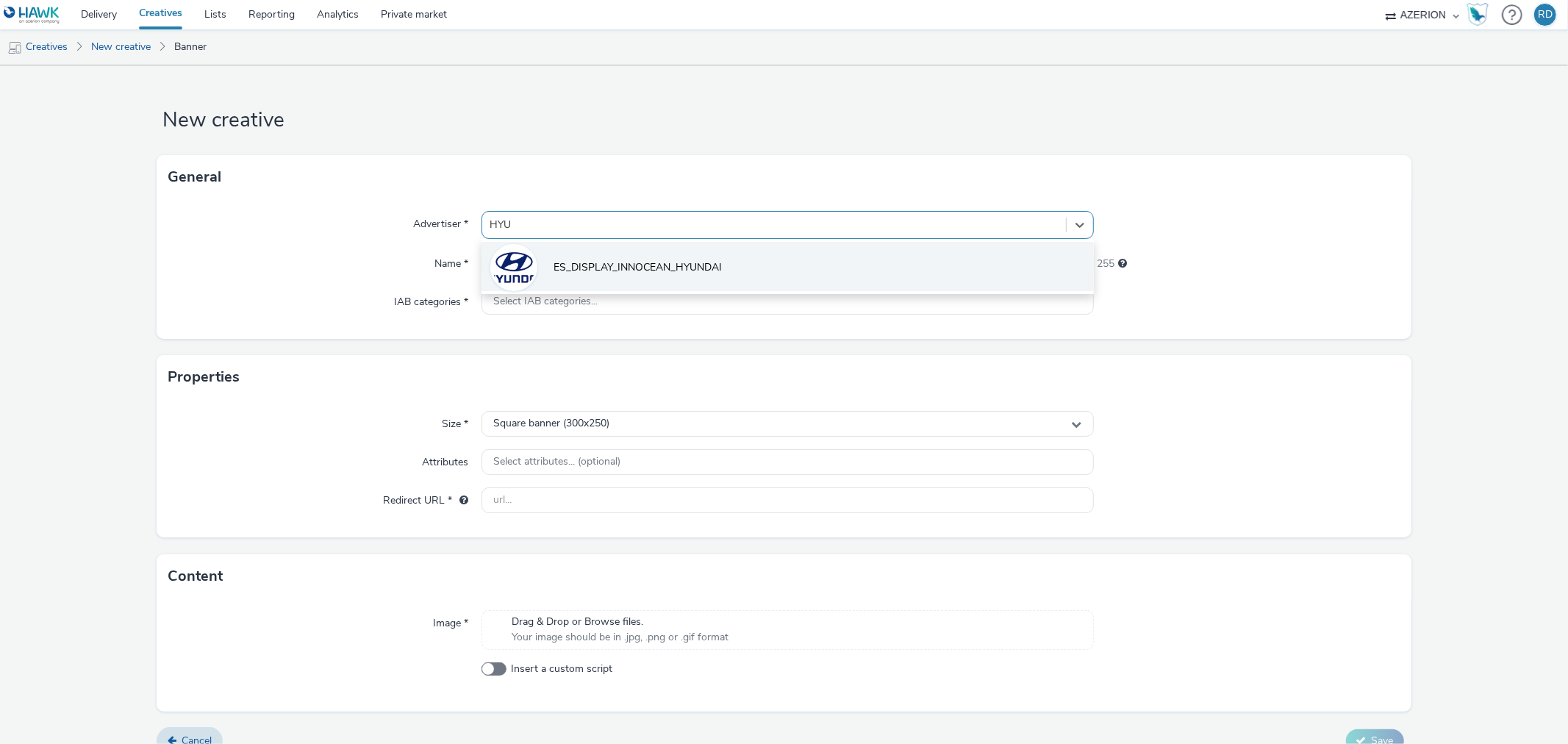
click at [626, 268] on span "ES_DISPLAY_INNOCEAN_HYUNDAI" at bounding box center [637, 268] width 168 height 15
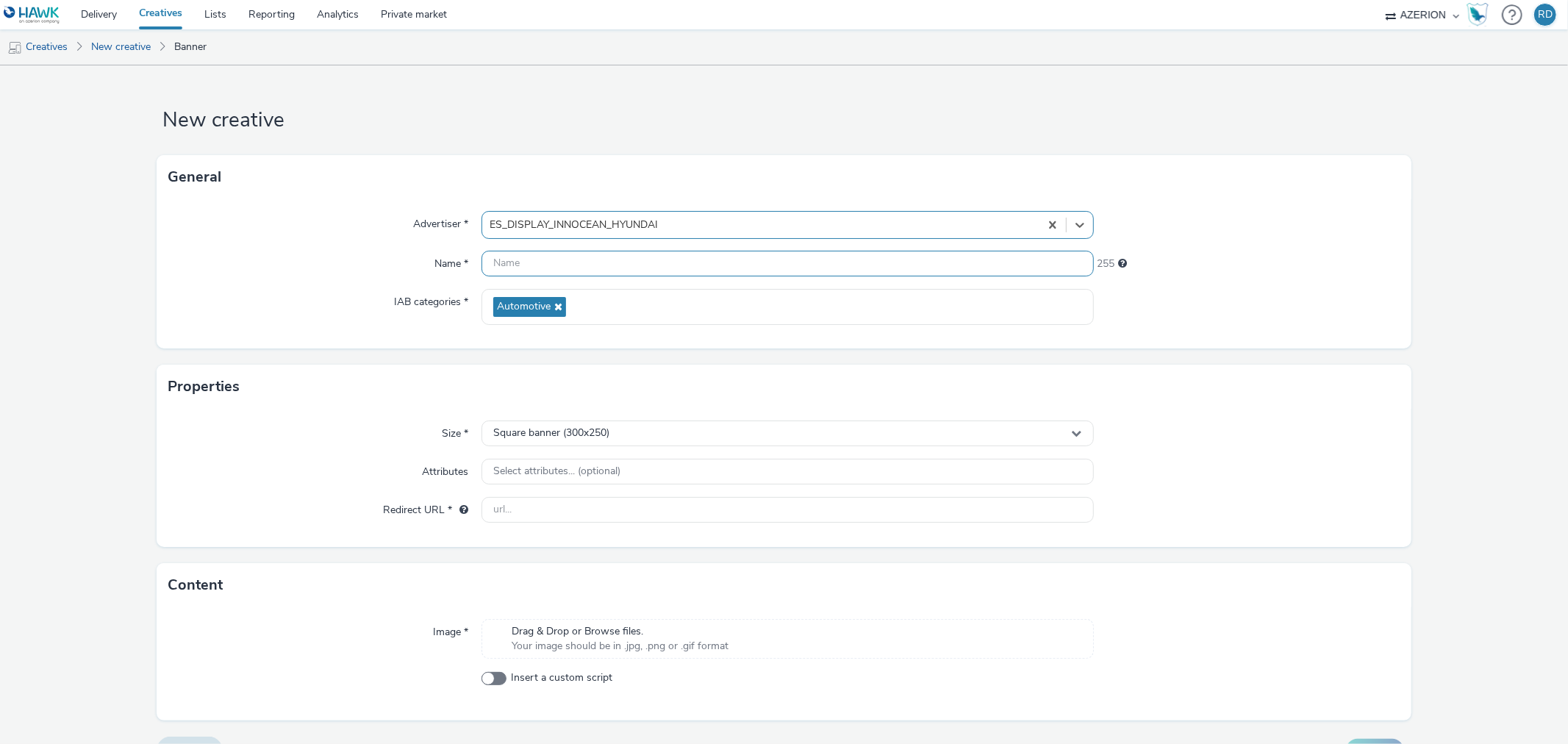
click at [597, 272] on input "text" at bounding box center [787, 264] width 612 height 26
paste input "2509_HMS_IONIQ9_INVESTORS DAY_"
type input "2509_HMS_IONIQ9_INVESTORS DAY_320X480"
click at [605, 434] on span "Square banner (300x250)" at bounding box center [551, 432] width 116 height 12
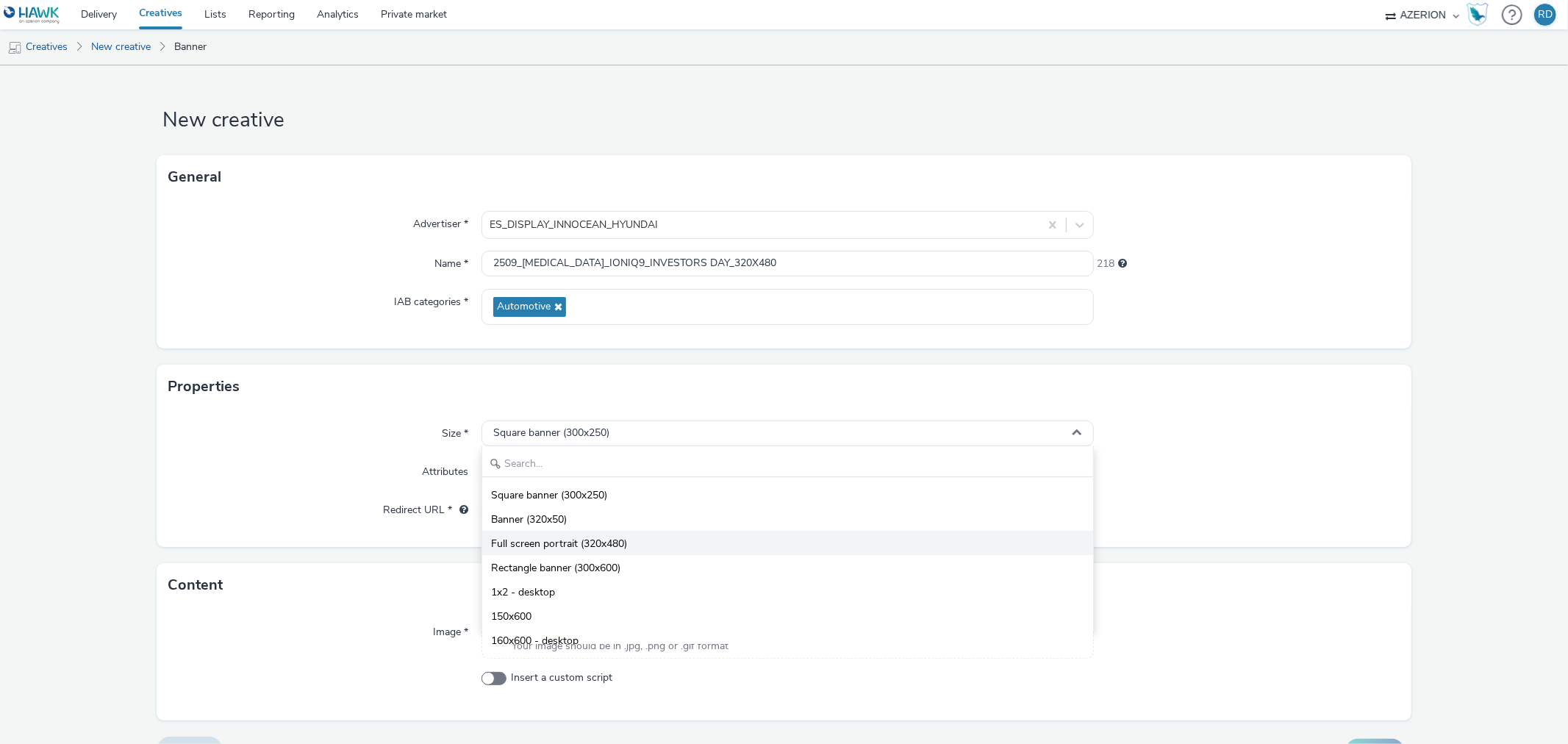
click at [585, 545] on span "Full screen portrait (320x480)" at bounding box center [559, 544] width 136 height 15
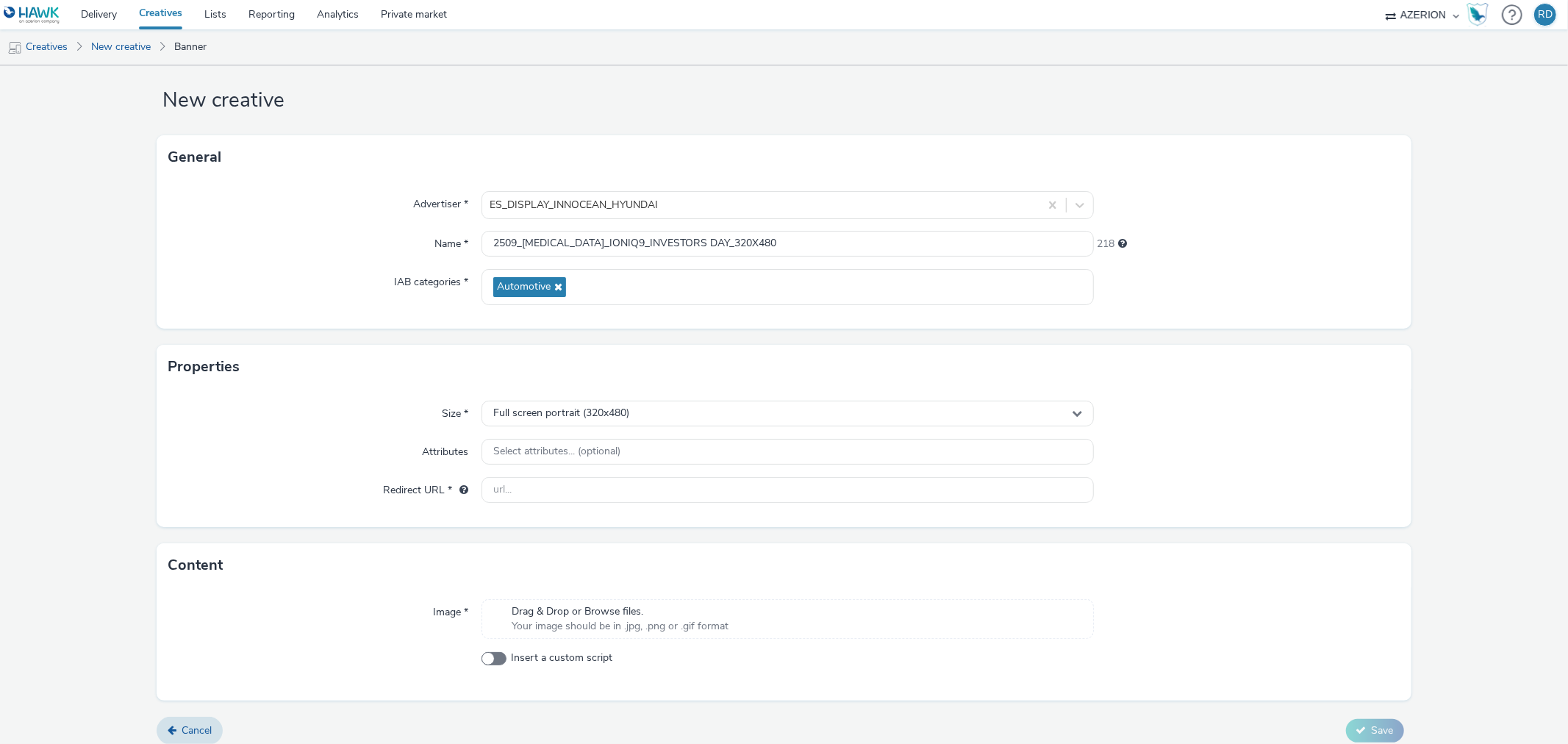
scroll to position [32, 0]
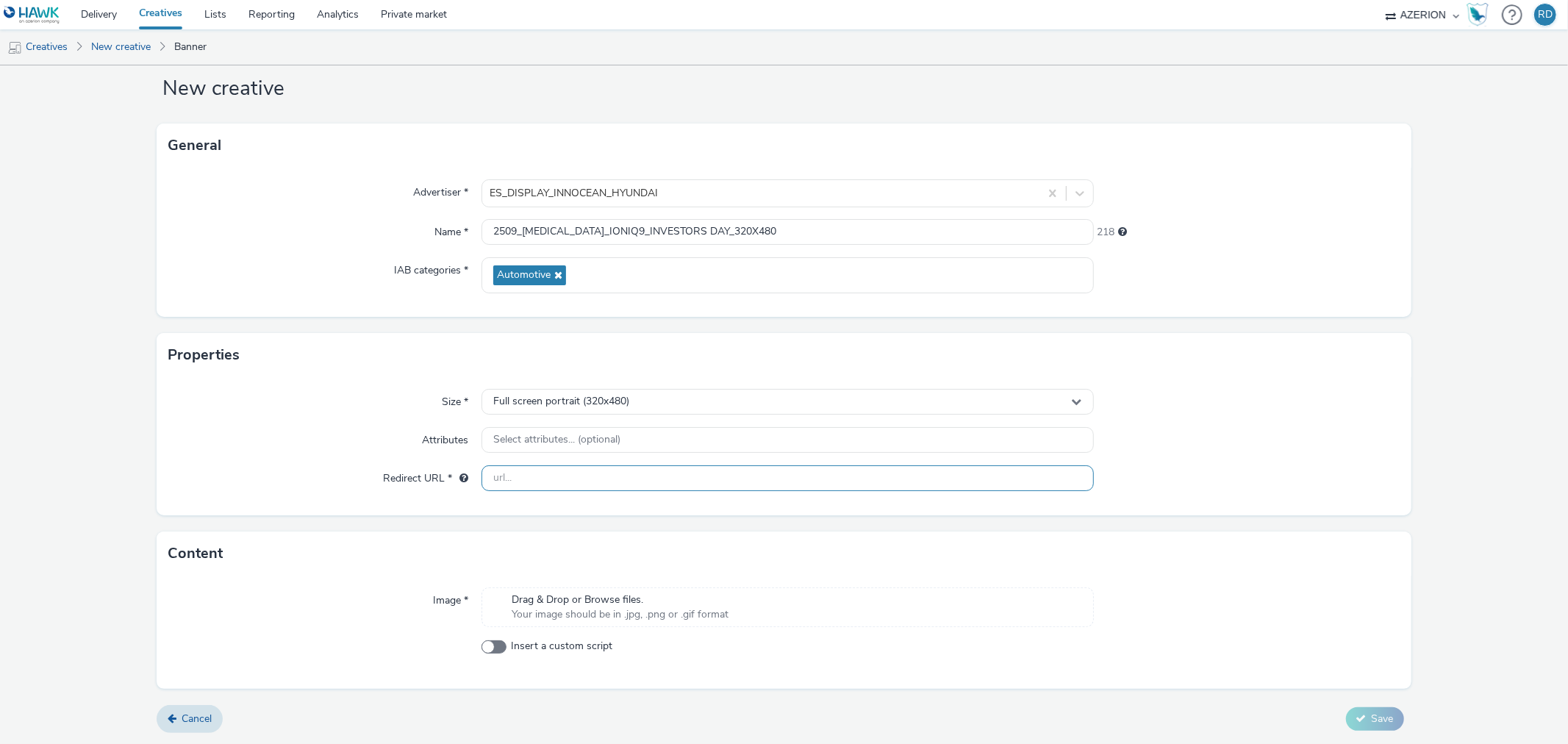
click at [553, 478] on input "text" at bounding box center [787, 479] width 612 height 26
paste input "https://www.hyundai.com/se/sv/bilar/ioniq9.html"
type input "https://www.hyundai.com/se/sv/bilar/ioniq9.html"
click at [246, 480] on div "Redirect URL *" at bounding box center [324, 479] width 313 height 26
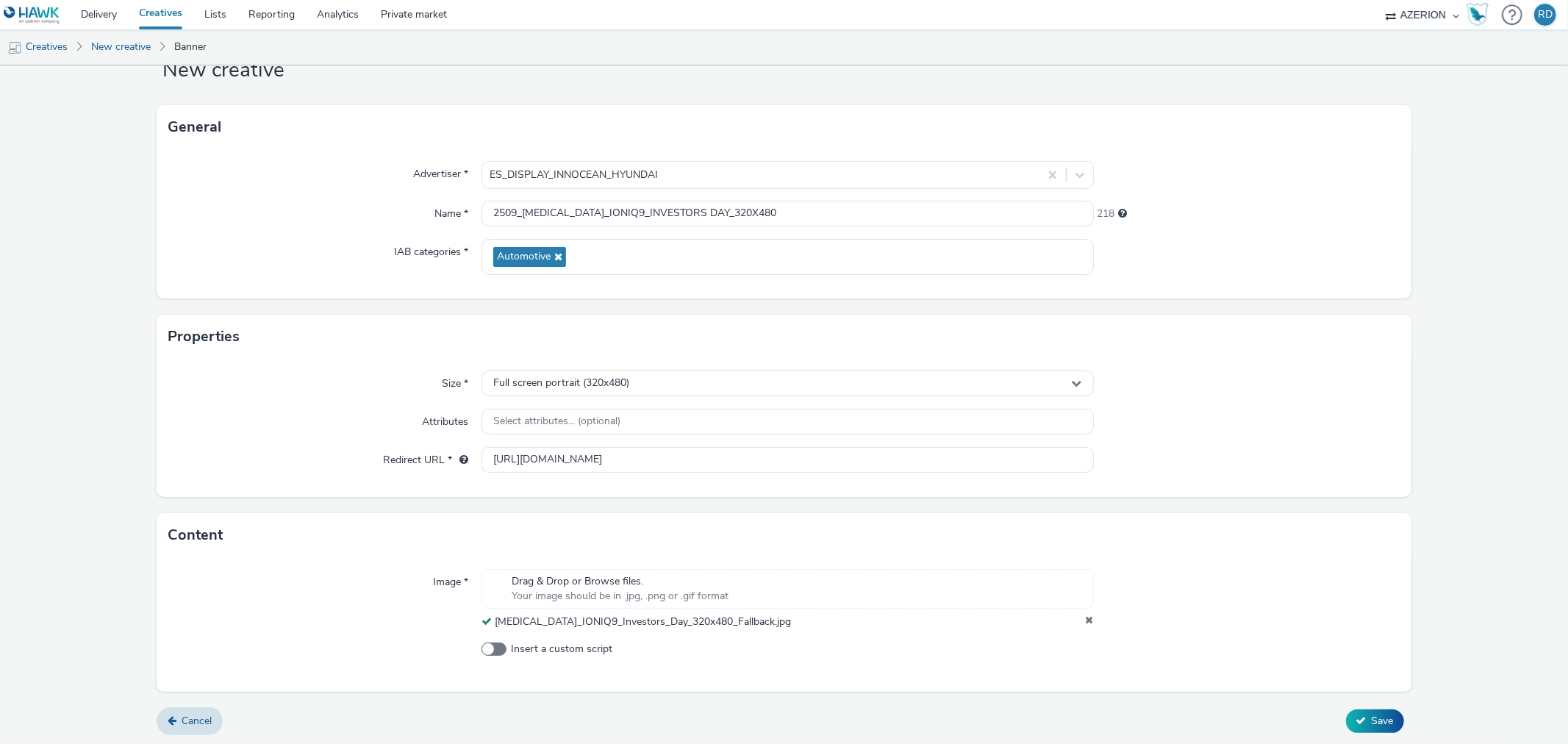
scroll to position [52, 0]
click at [1358, 721] on button "Save" at bounding box center [1375, 719] width 58 height 23
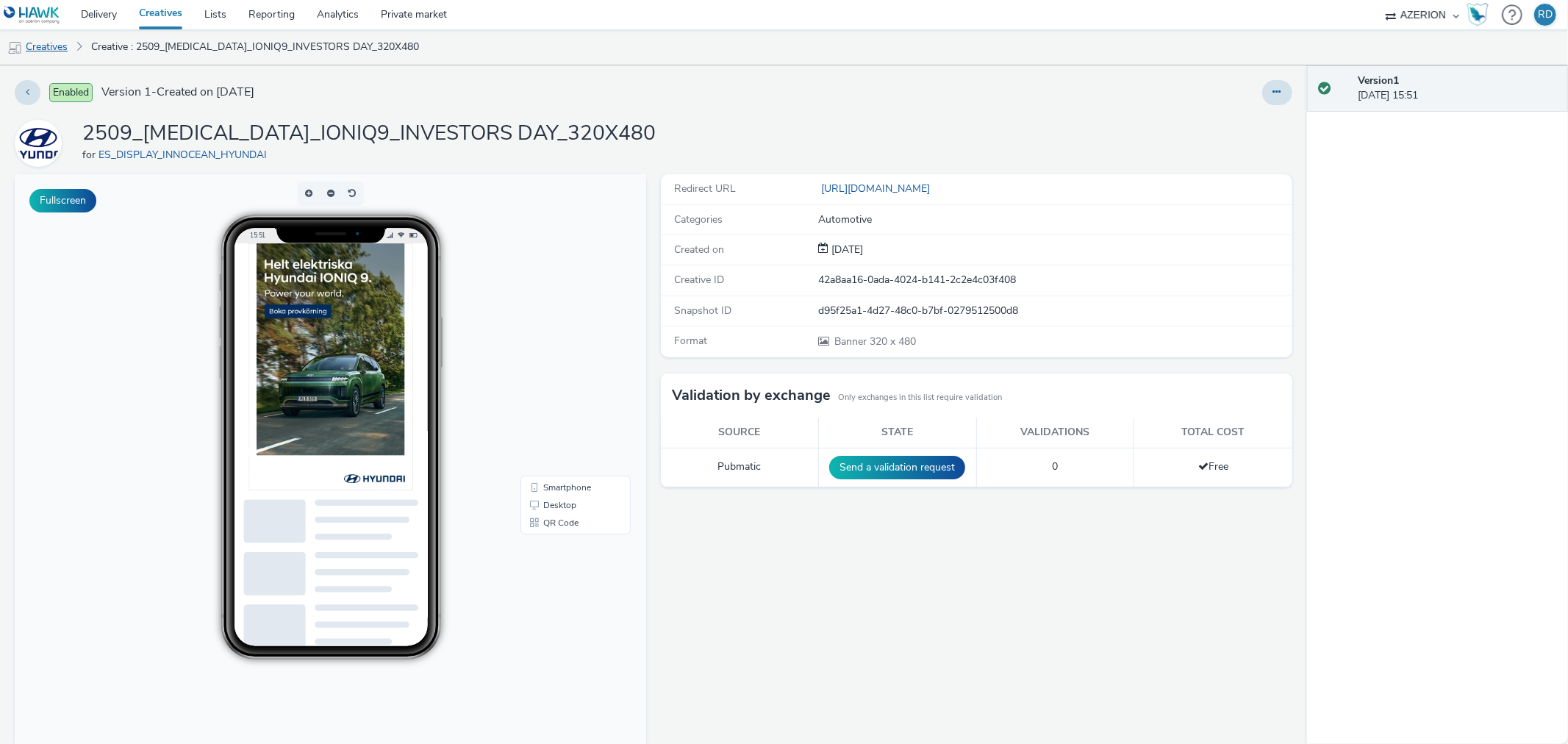
click at [68, 46] on link "Creatives" at bounding box center [37, 47] width 75 height 35
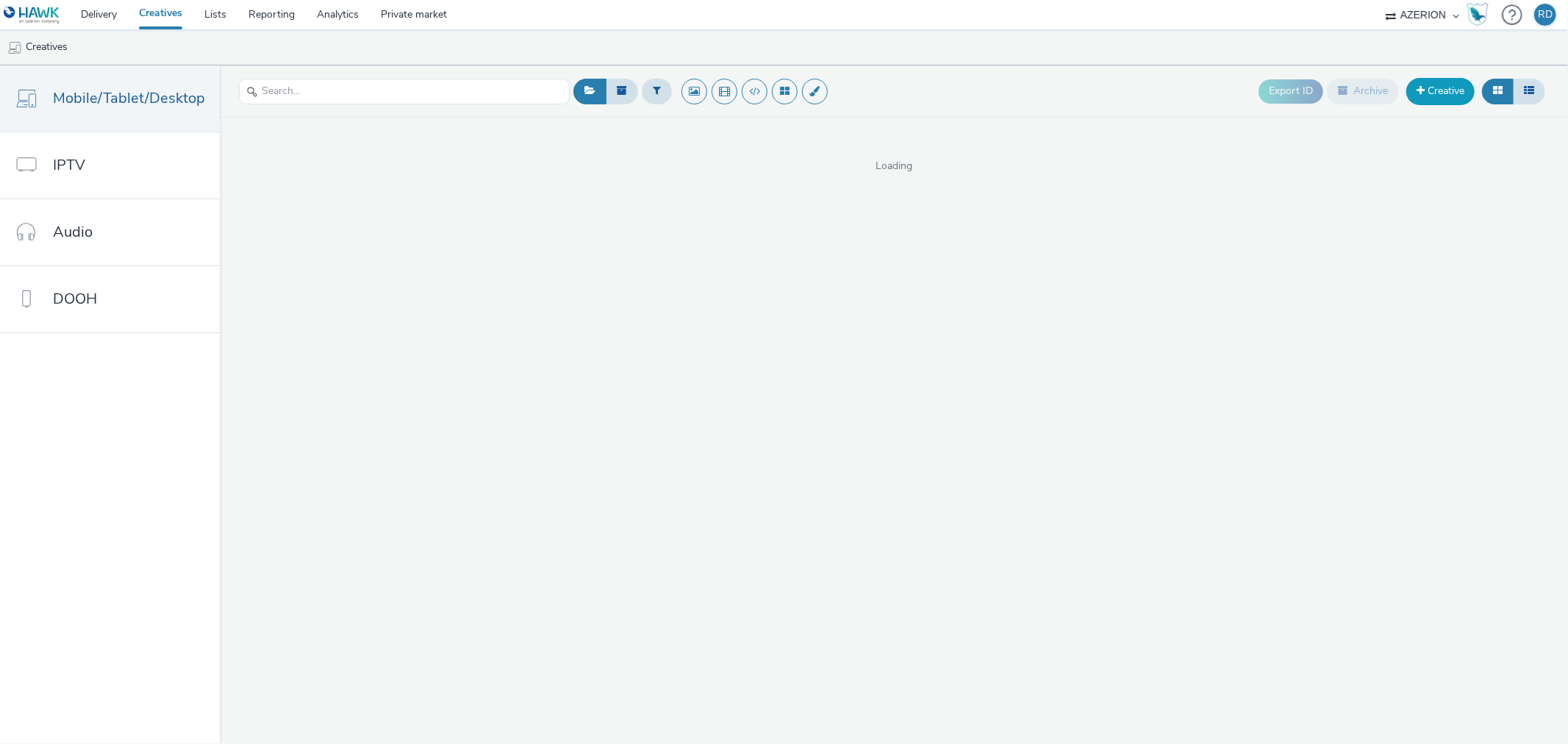
click at [1433, 92] on link "Creative" at bounding box center [1441, 91] width 69 height 26
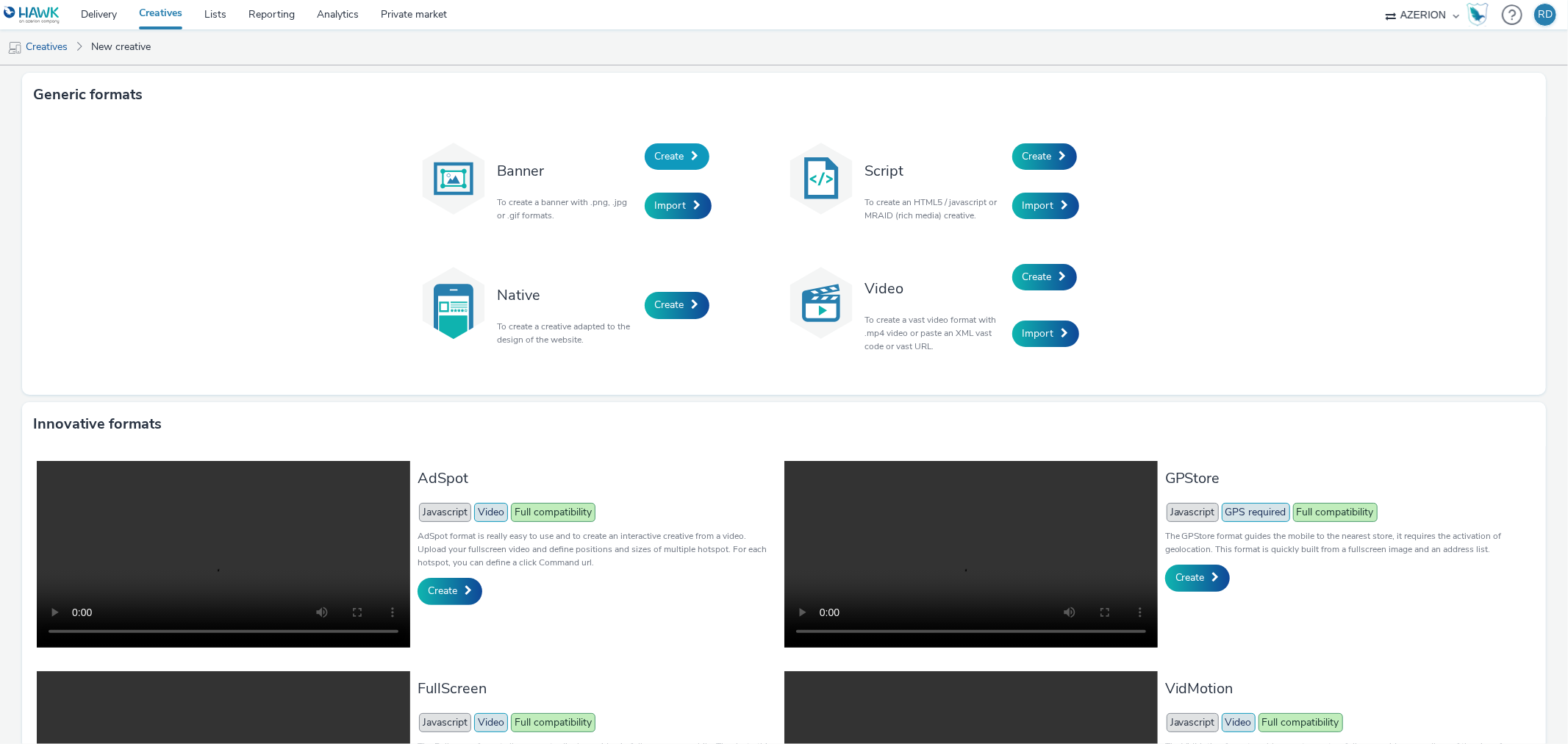
click at [669, 153] on span "Create" at bounding box center [670, 156] width 30 height 14
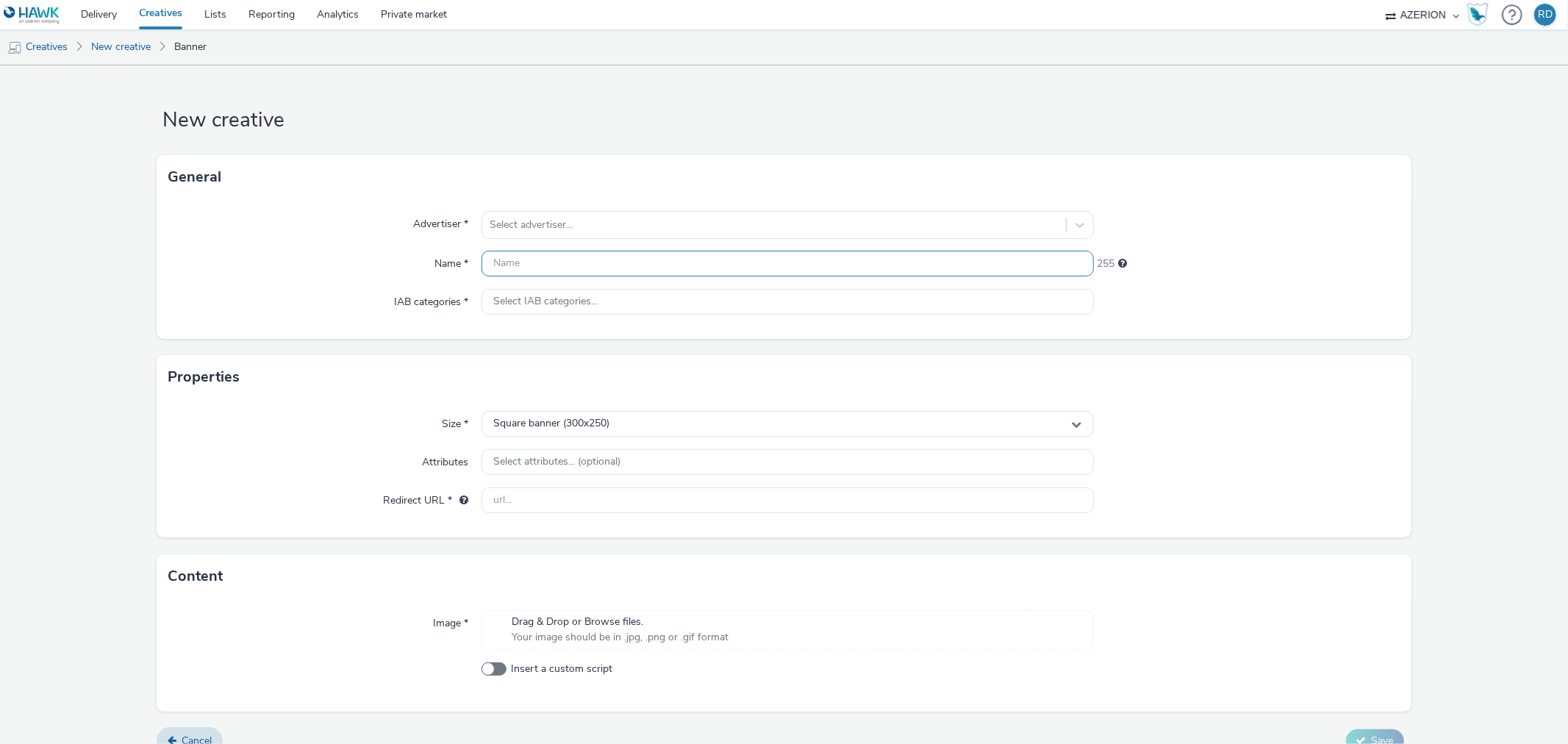
click at [554, 259] on input "text" at bounding box center [787, 264] width 612 height 26
paste input "2509_HMS_IONIQ9_INVESTORS DAY_"
type input "2509_HMS_IONIQ9_INVESTORS DAY_"
click at [554, 231] on div at bounding box center [773, 224] width 568 height 18
type input "HYU"
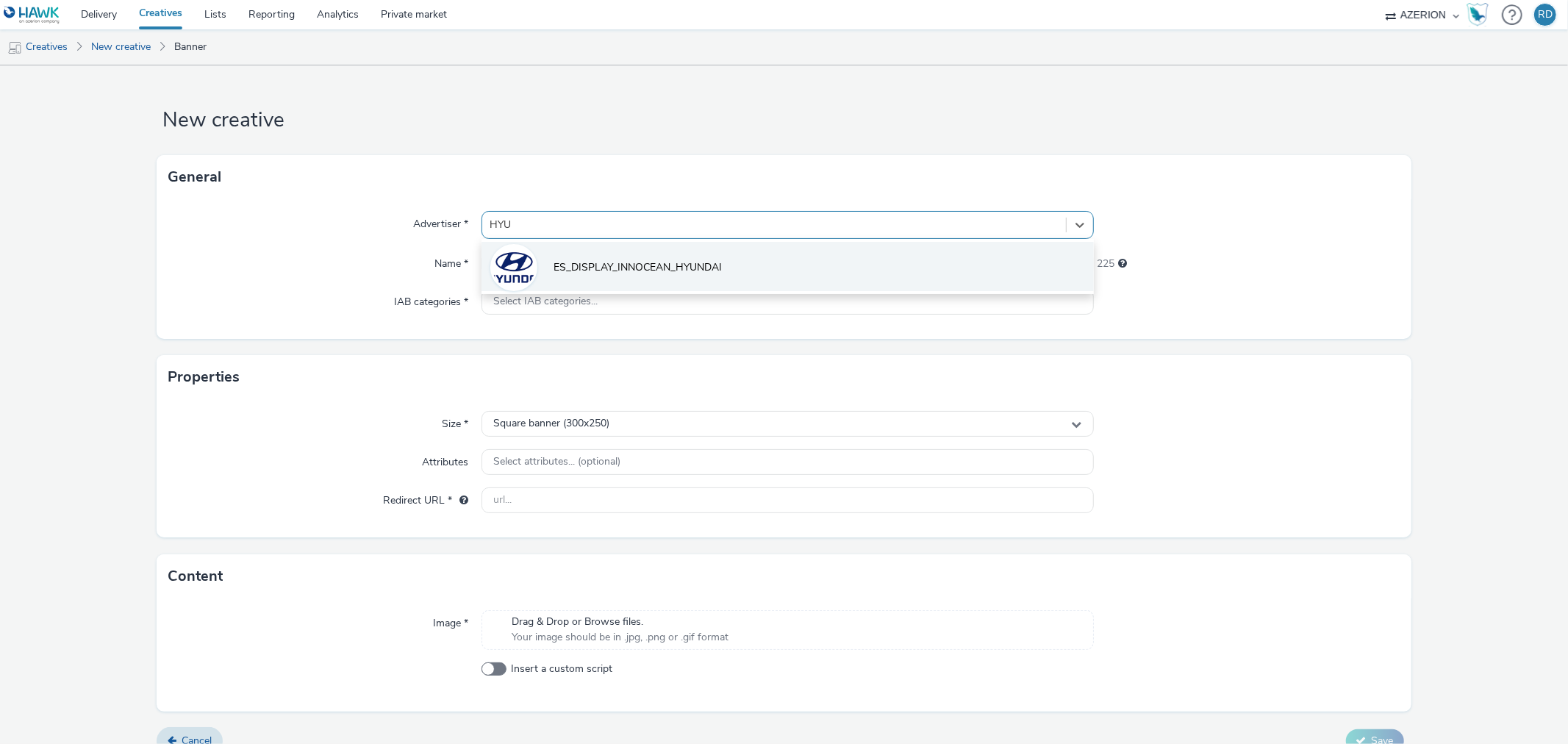
click at [618, 256] on li "ES_DISPLAY_INNOCEAN_HYUNDAI" at bounding box center [787, 266] width 612 height 49
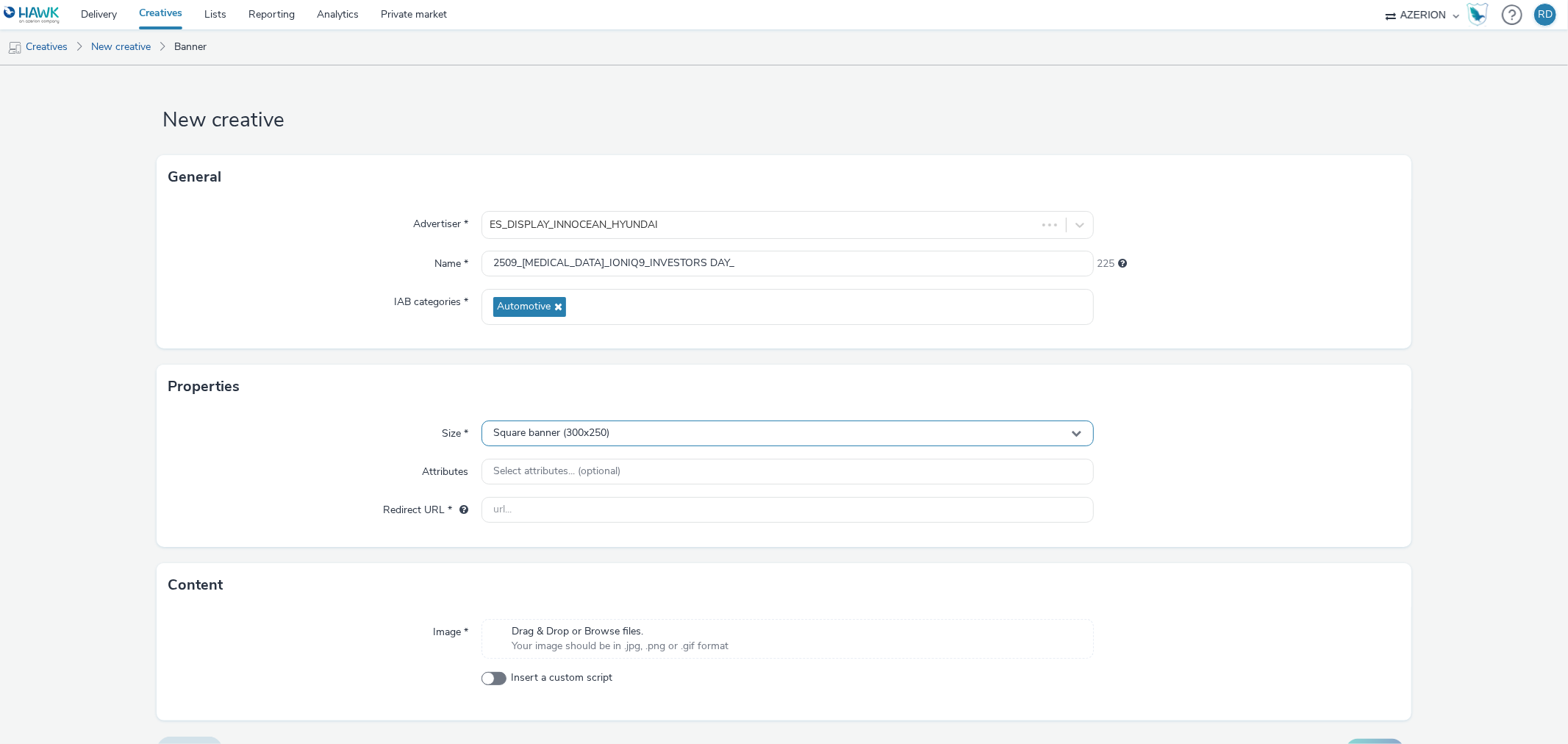
click at [562, 434] on span "Square banner (300x250)" at bounding box center [551, 432] width 116 height 12
click at [770, 217] on div at bounding box center [760, 224] width 542 height 18
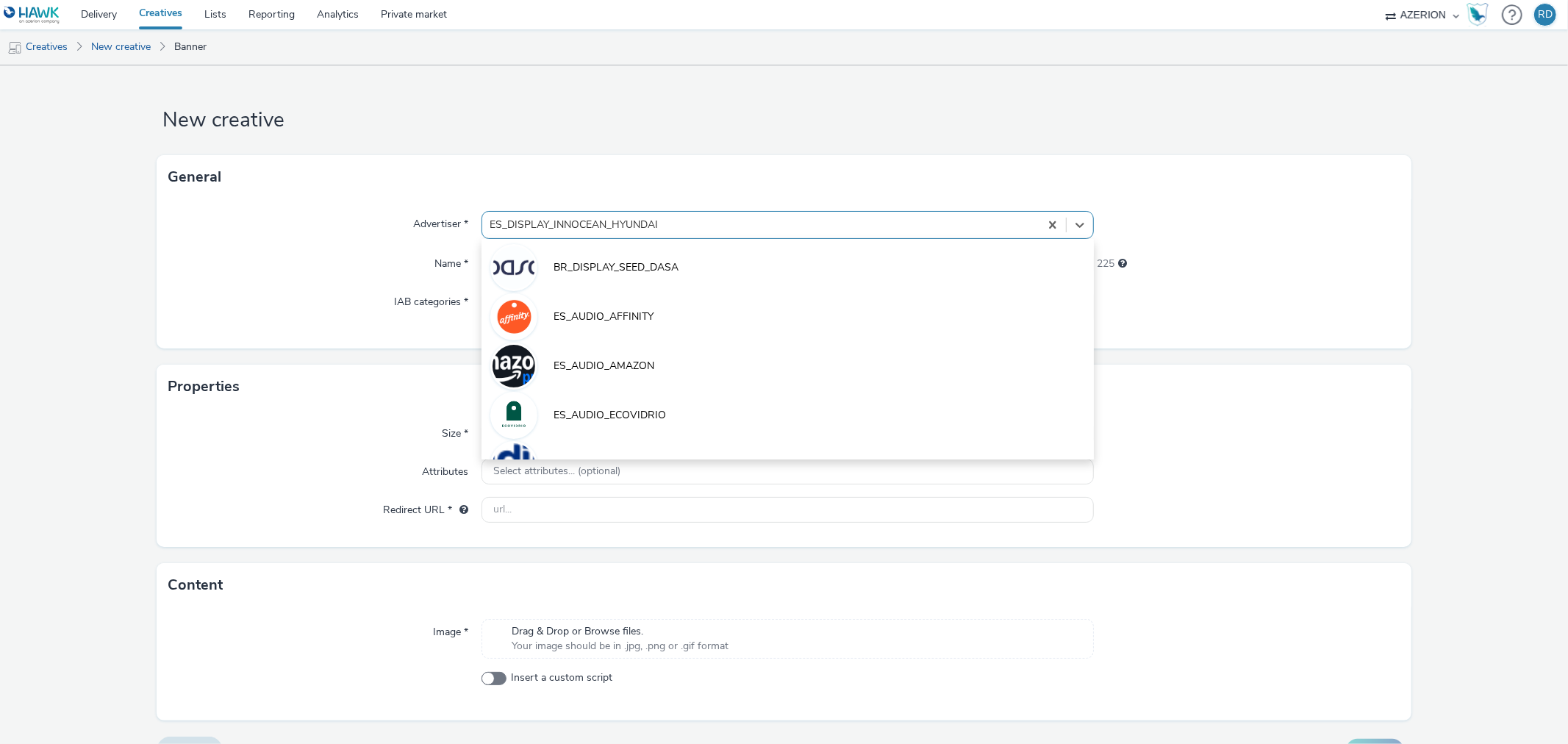
click at [754, 230] on div at bounding box center [760, 224] width 542 height 18
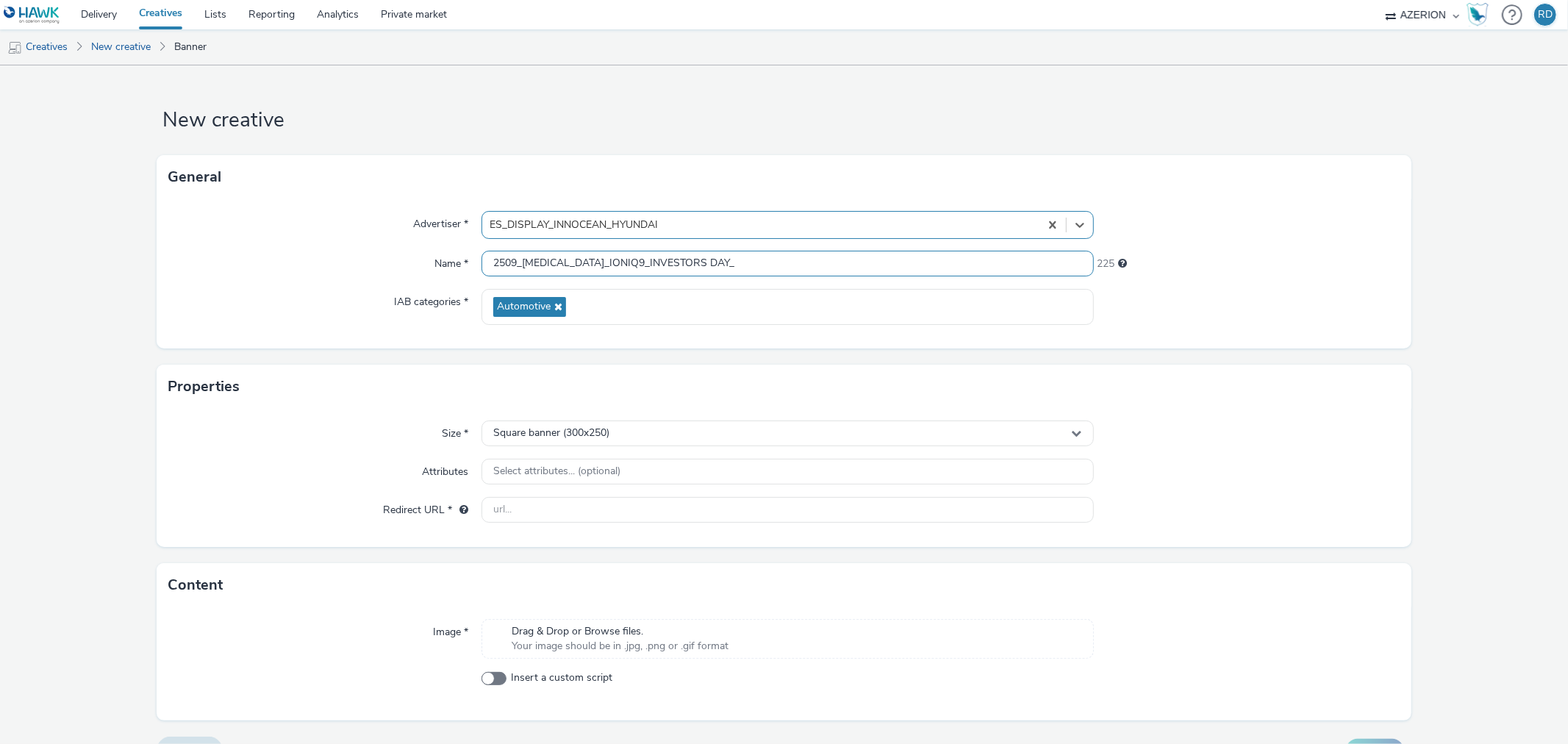
click at [692, 265] on input "2509_HMS_IONIQ9_INVESTORS DAY_" at bounding box center [787, 264] width 612 height 26
type input "2509_HMS_IONIQ9_INVESTORS DAY_728X90"
click at [569, 432] on span "Square banner (300x250)" at bounding box center [551, 432] width 116 height 12
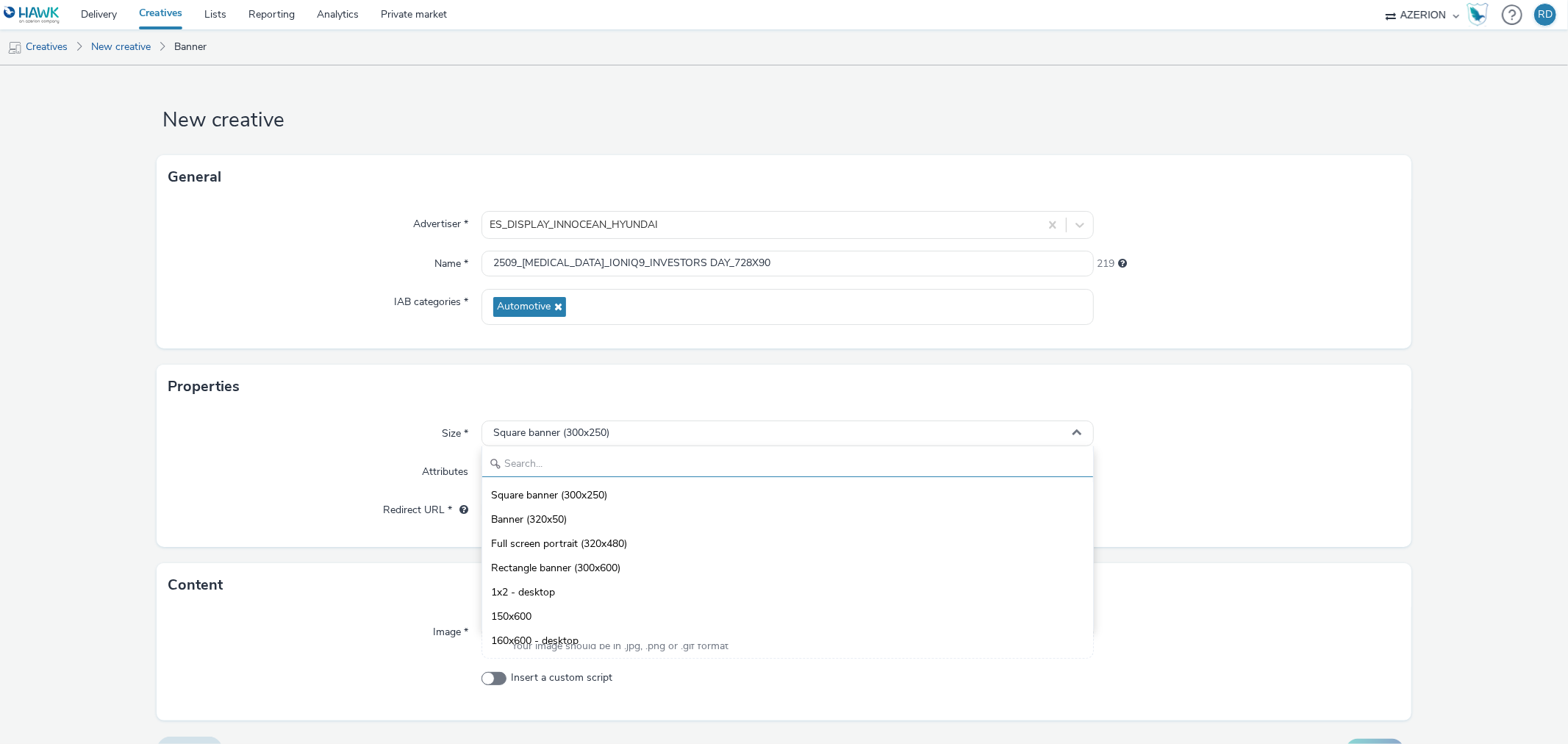
click at [591, 458] on input "text" at bounding box center [787, 465] width 610 height 26
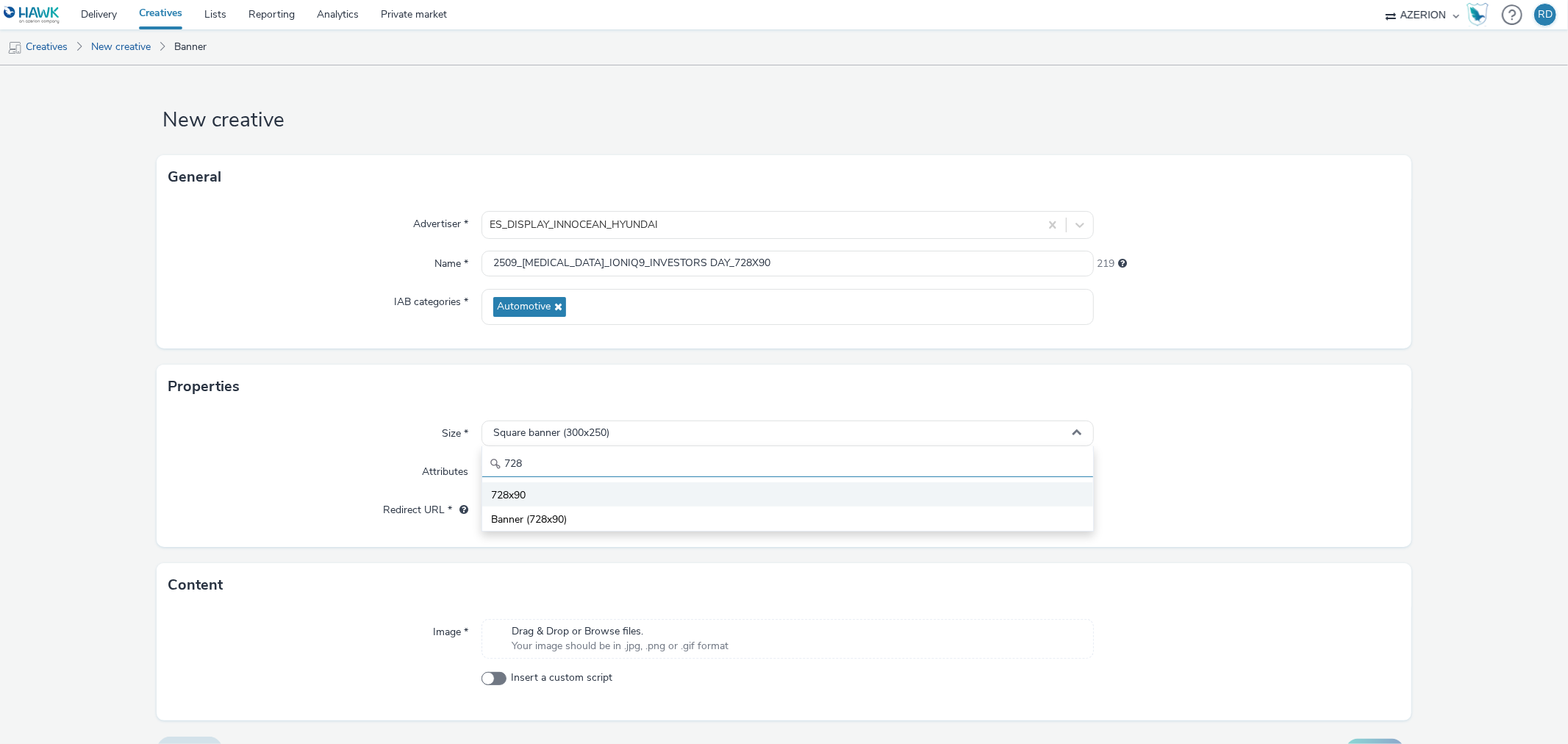
type input "728"
click at [582, 498] on li "728x90" at bounding box center [787, 495] width 610 height 24
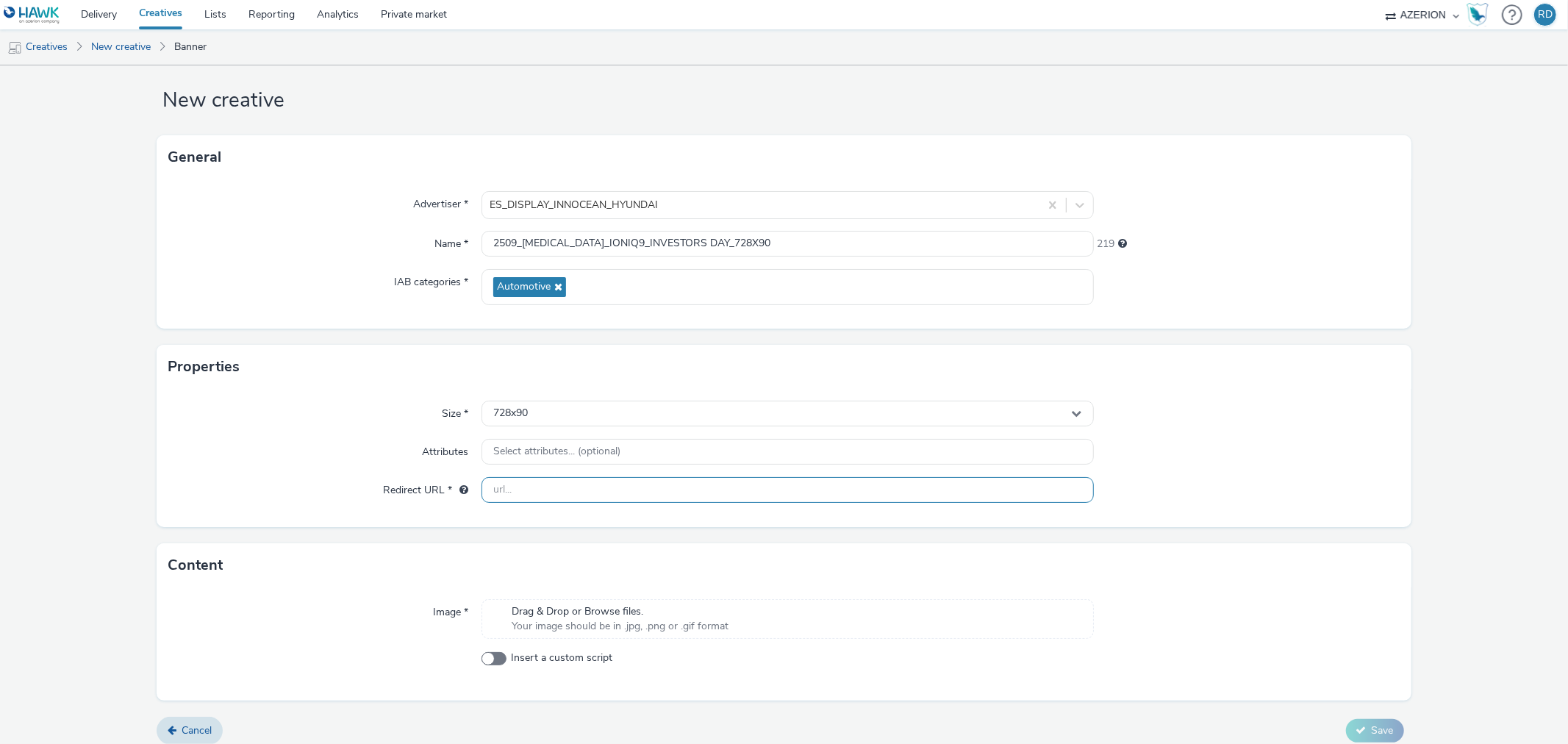
scroll to position [32, 0]
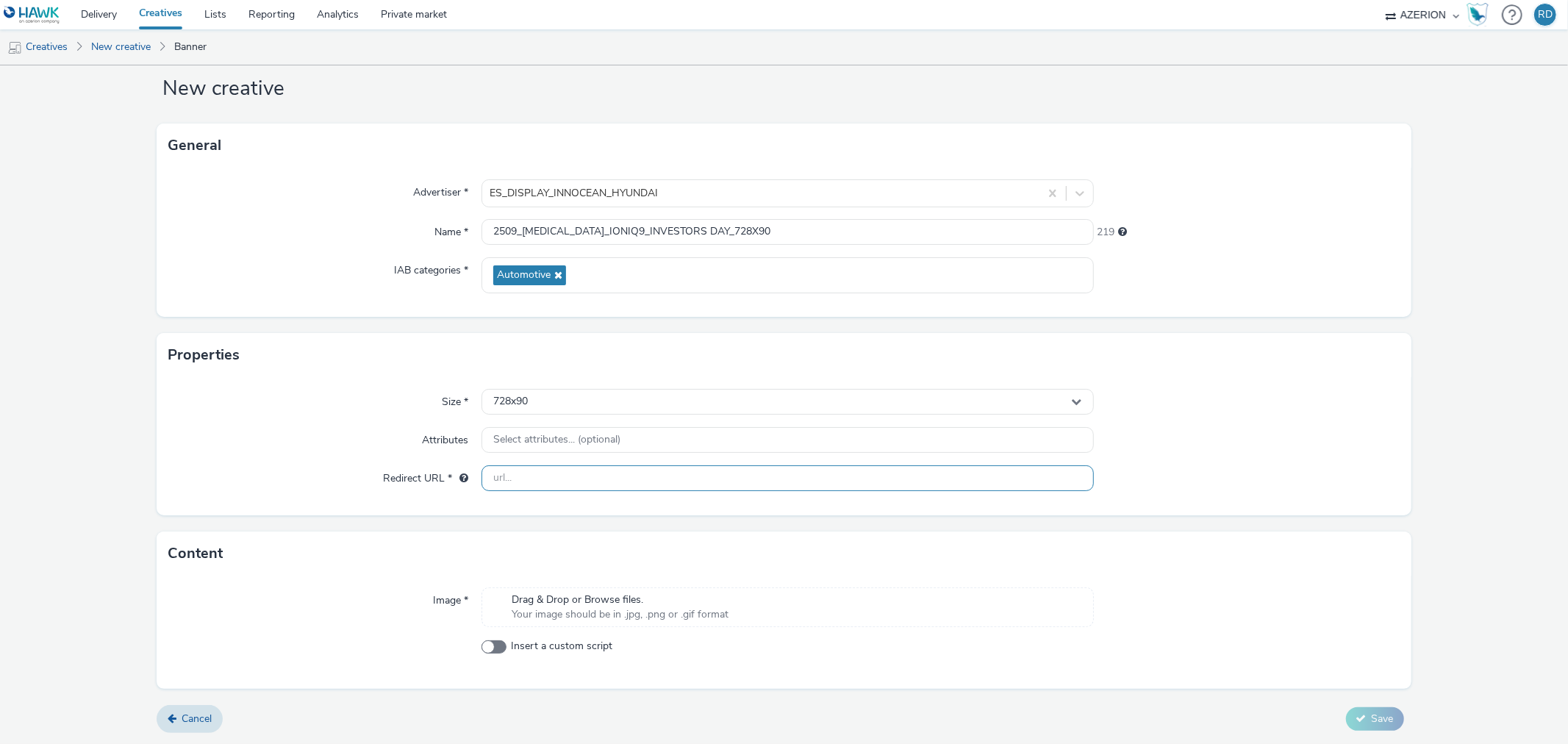
click at [539, 480] on input "text" at bounding box center [787, 479] width 612 height 26
type input "https://www.hyundai.com/se/sv/bilar/ioniq9.html"
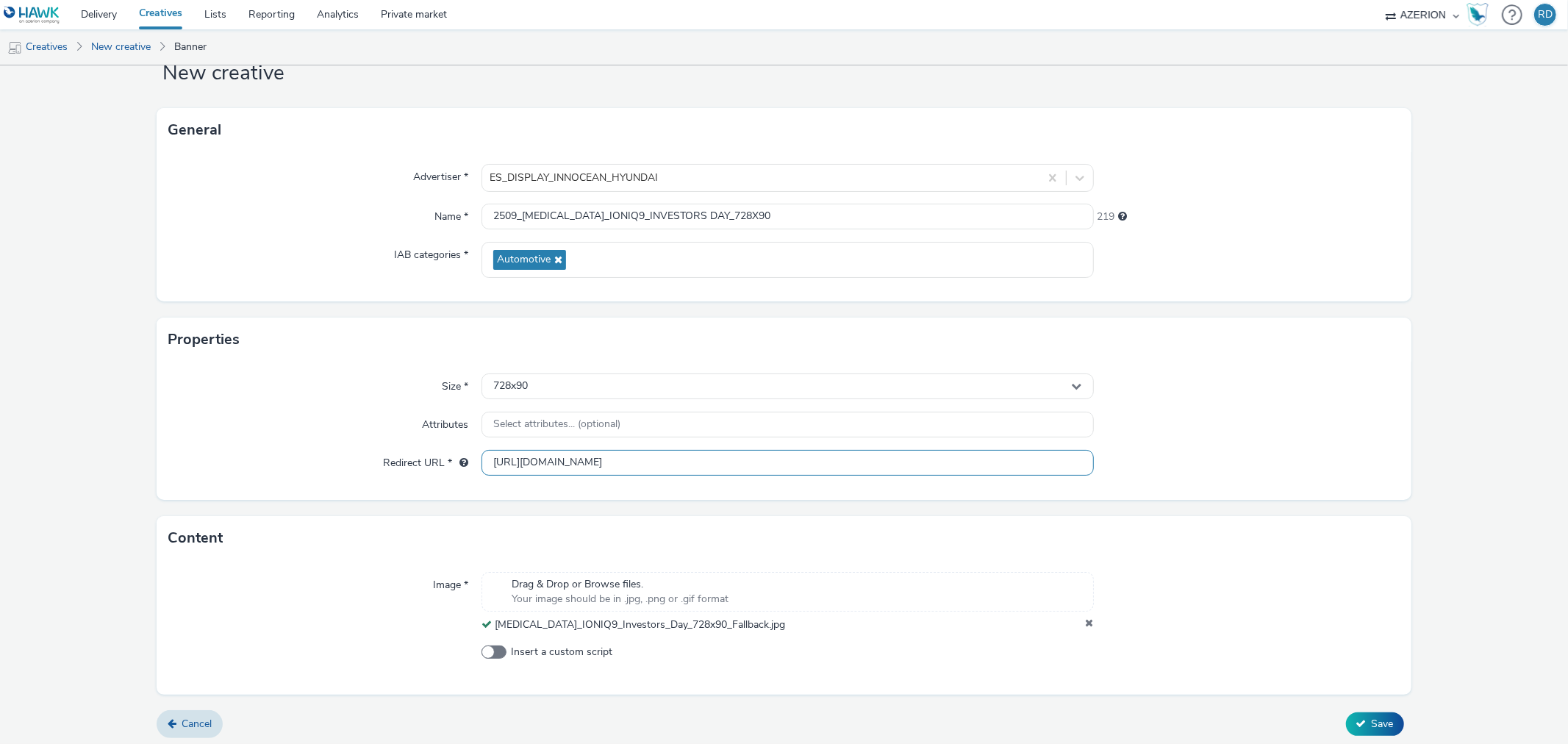
scroll to position [52, 0]
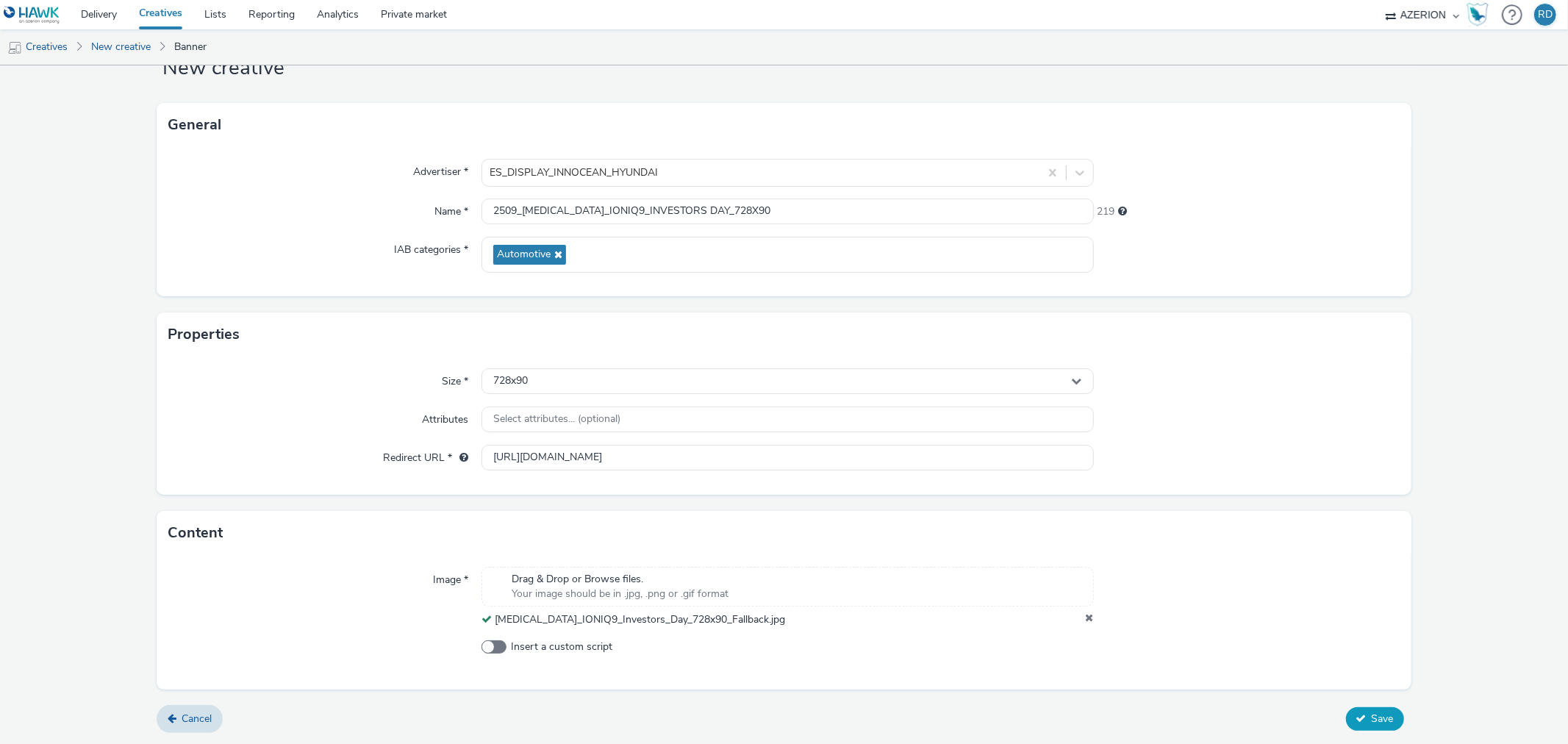
click at [1372, 724] on span "Save" at bounding box center [1383, 718] width 22 height 14
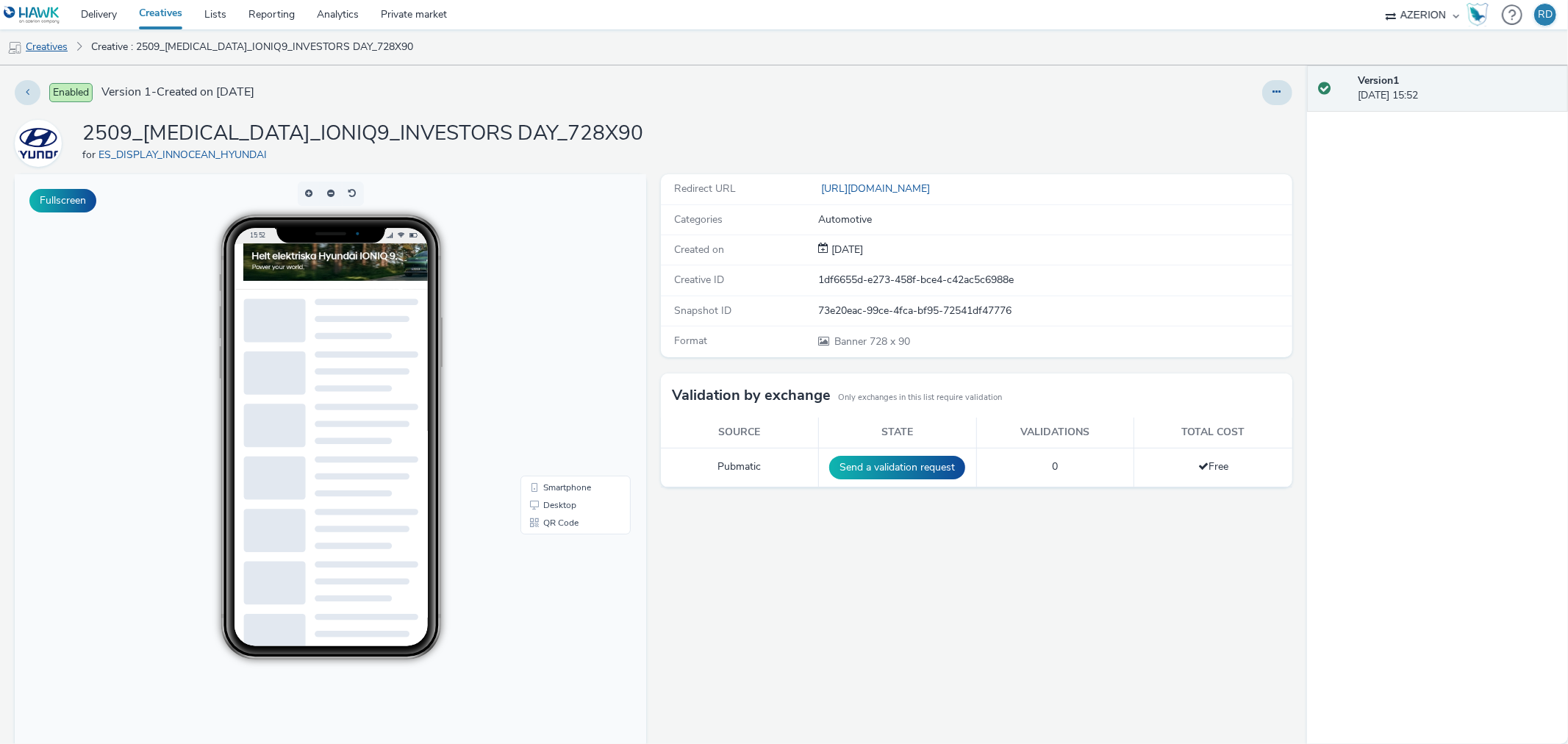
click at [63, 47] on link "Creatives" at bounding box center [37, 47] width 75 height 35
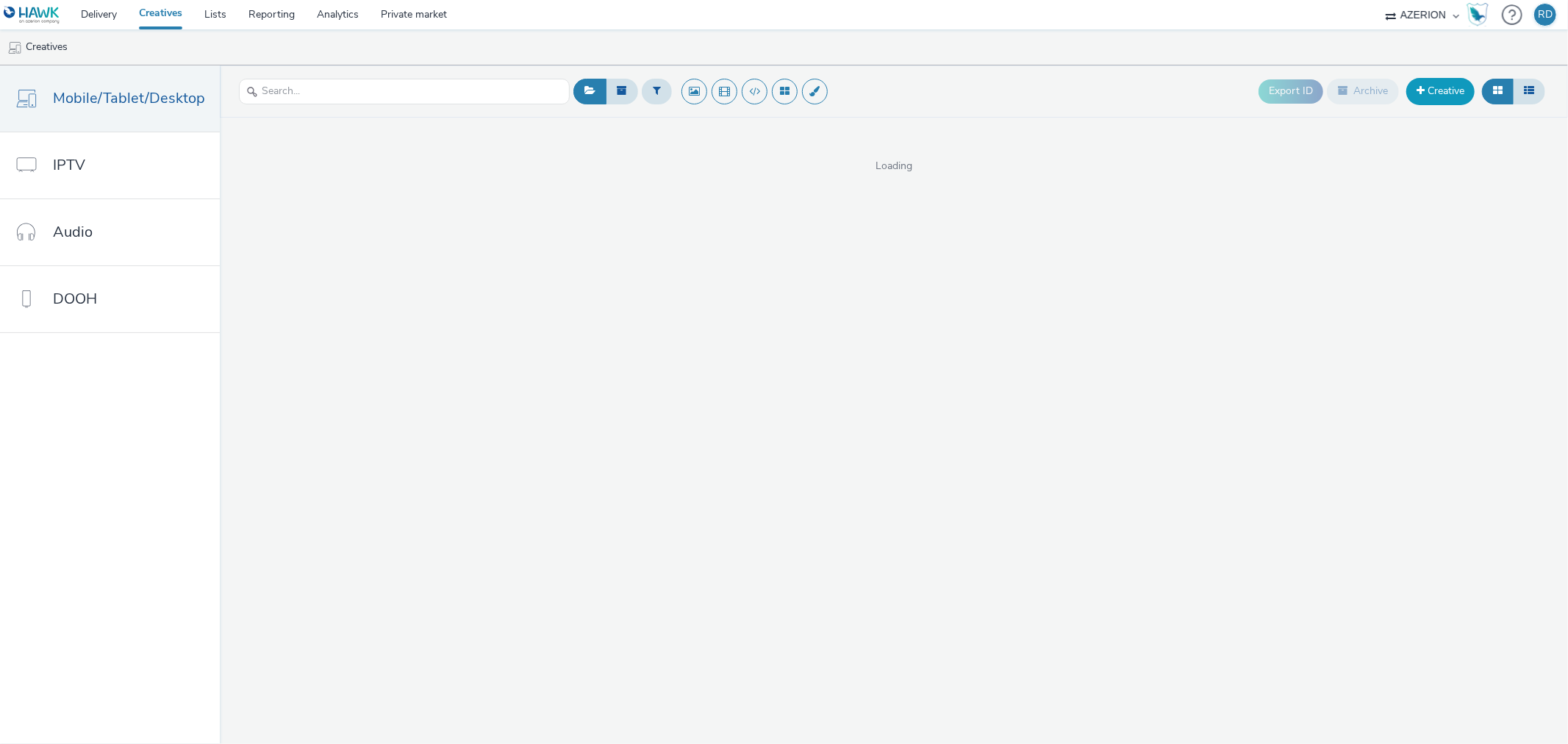
click at [1443, 93] on link "Creative" at bounding box center [1441, 91] width 69 height 26
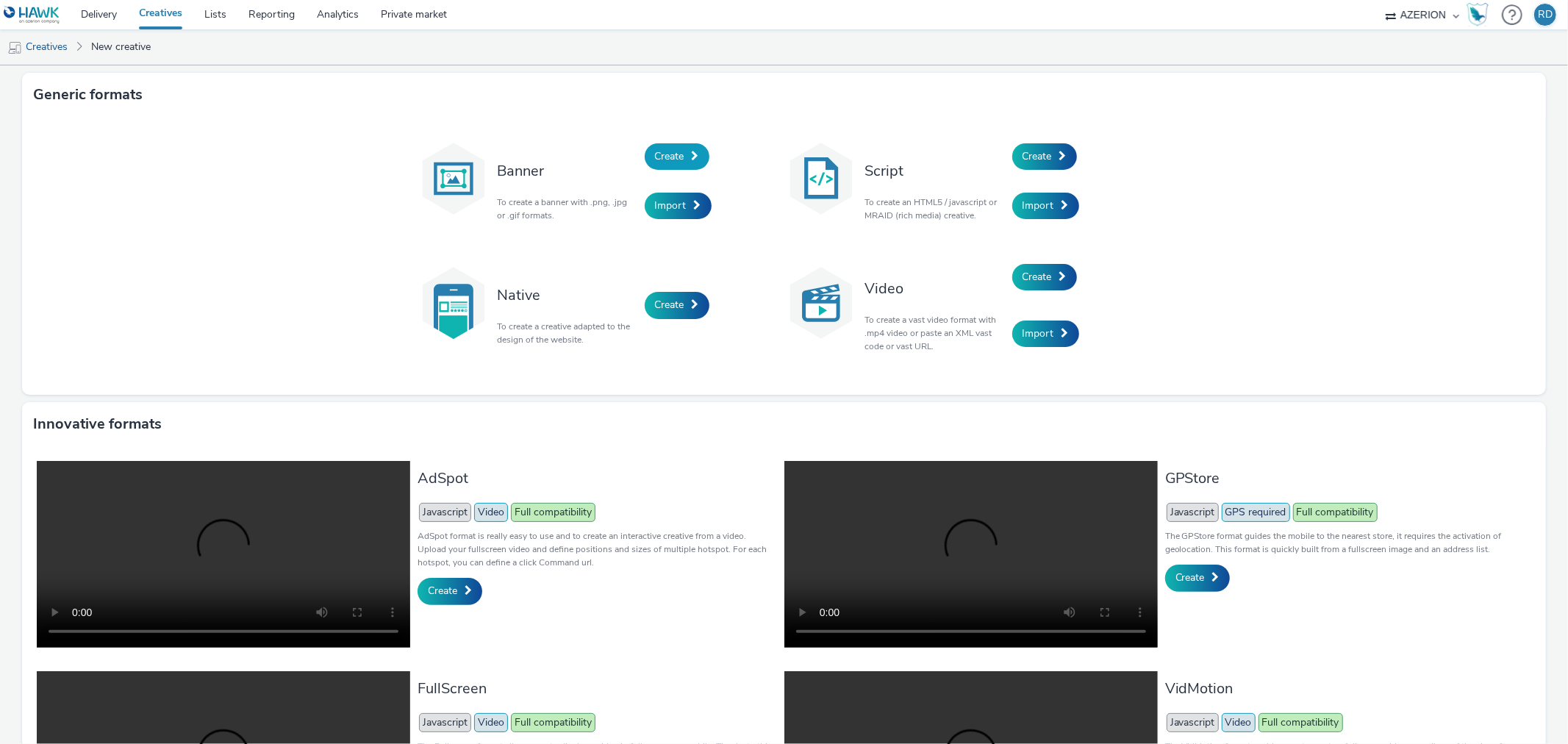
click at [655, 150] on span "Create" at bounding box center [670, 156] width 30 height 14
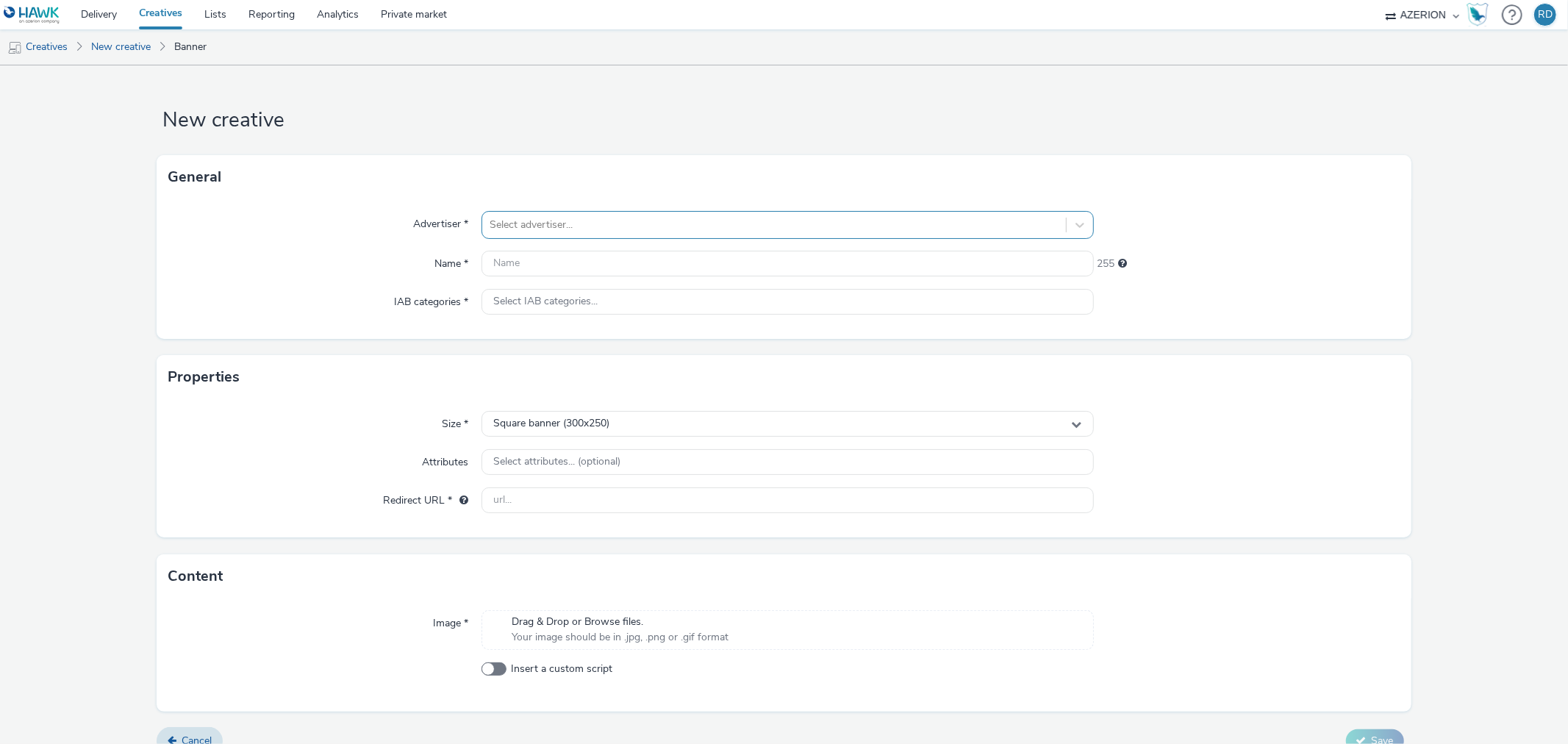
click at [575, 219] on div at bounding box center [773, 224] width 568 height 18
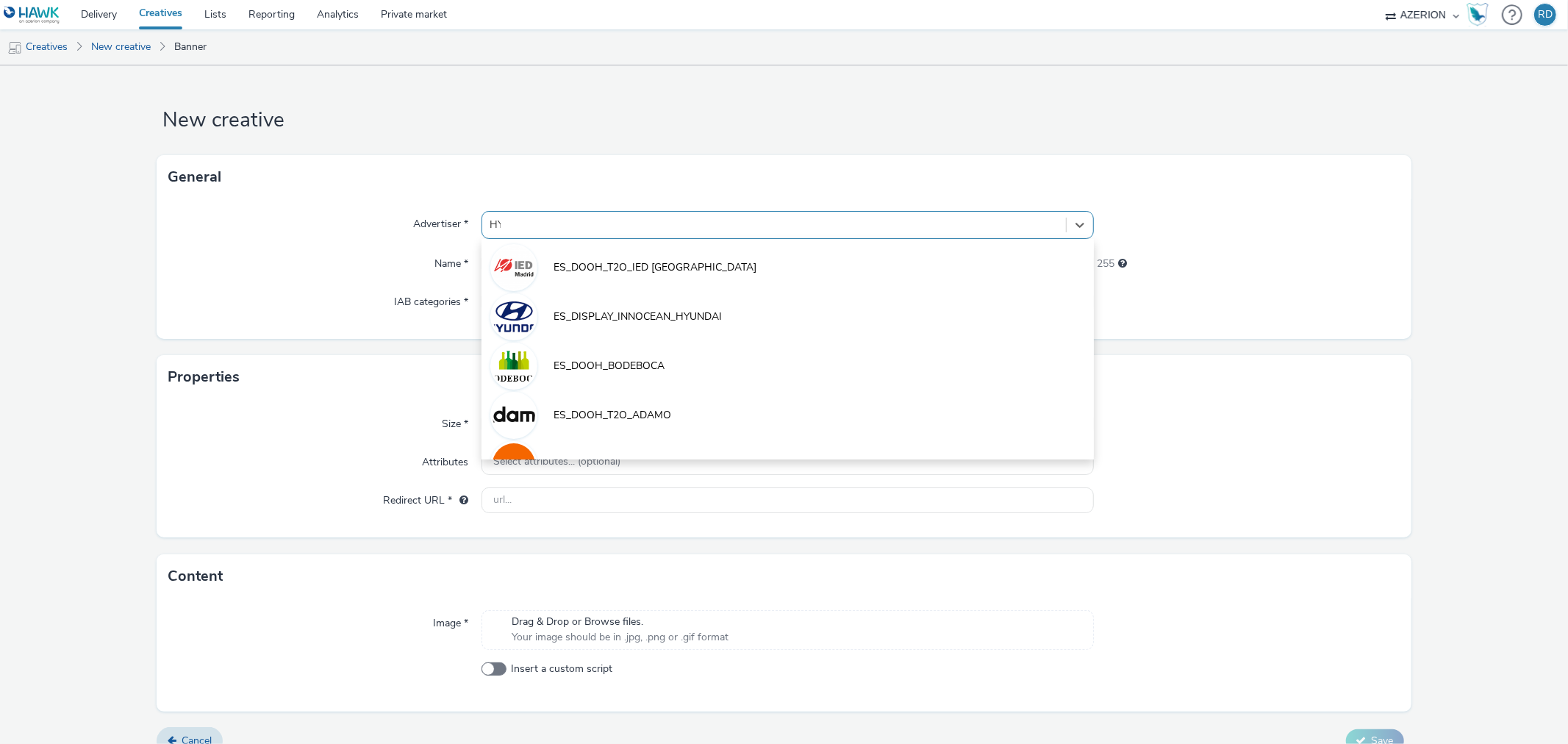
type input "HYU"
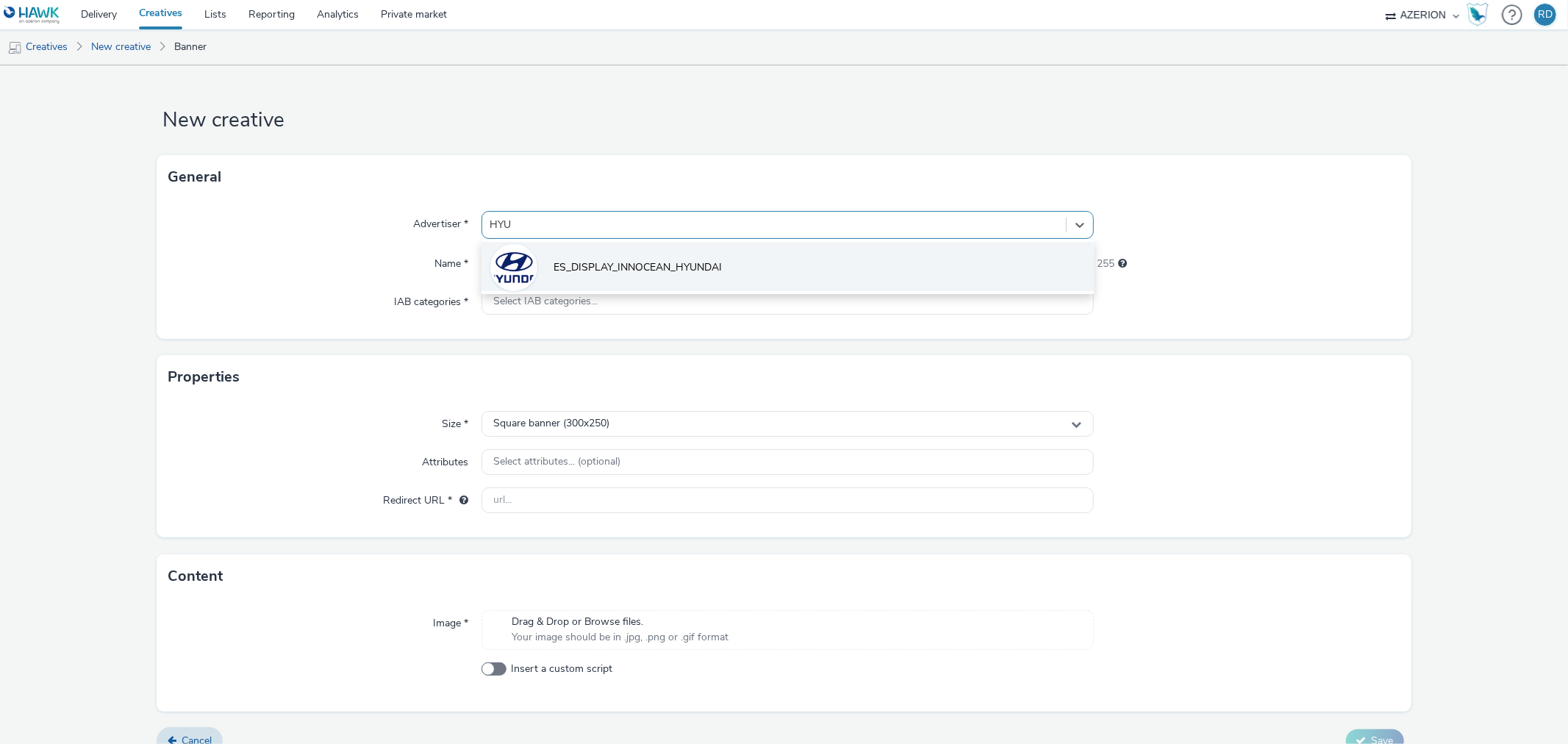
click at [564, 255] on li "ES_DISPLAY_INNOCEAN_HYUNDAI" at bounding box center [787, 266] width 612 height 49
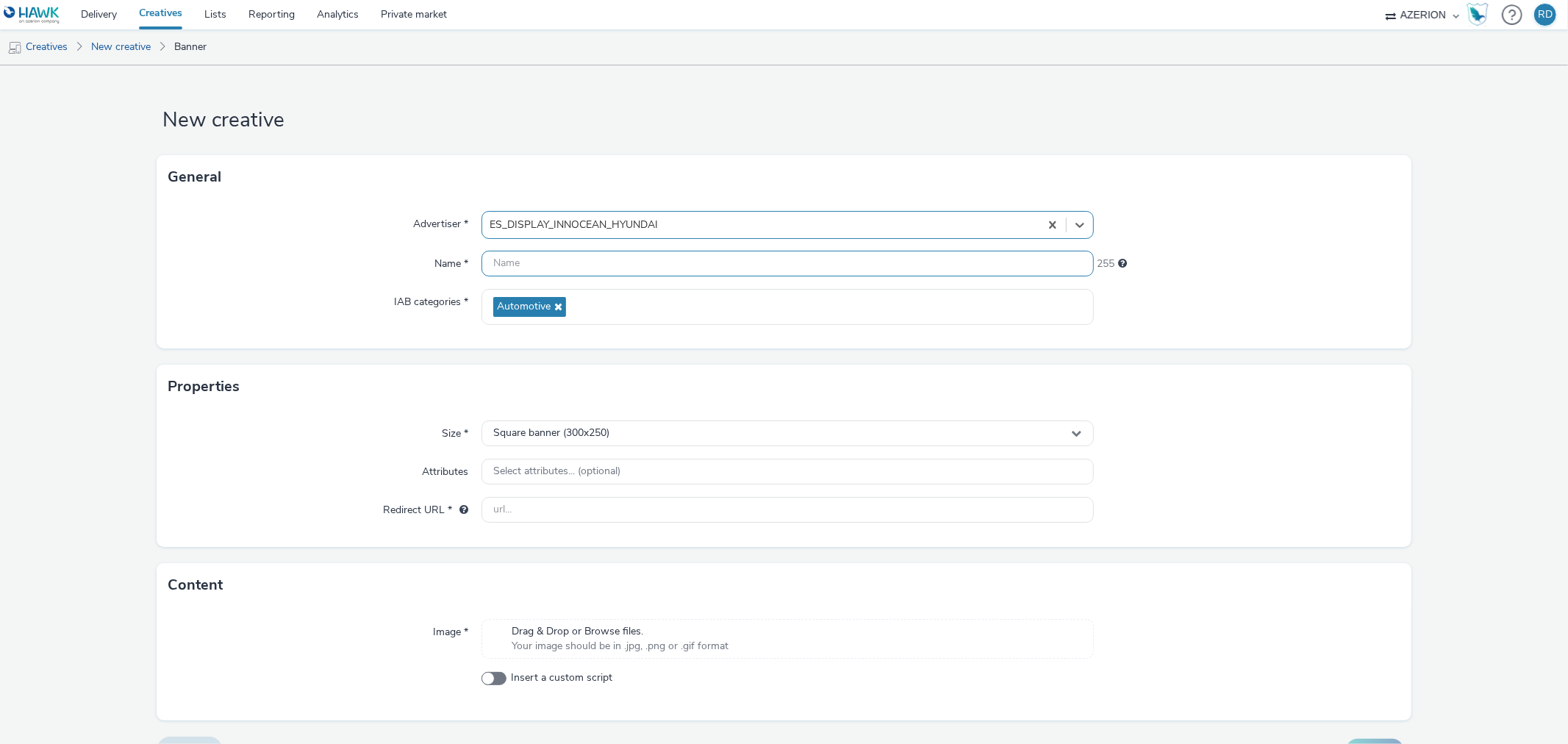
click at [571, 265] on input "text" at bounding box center [787, 264] width 612 height 26
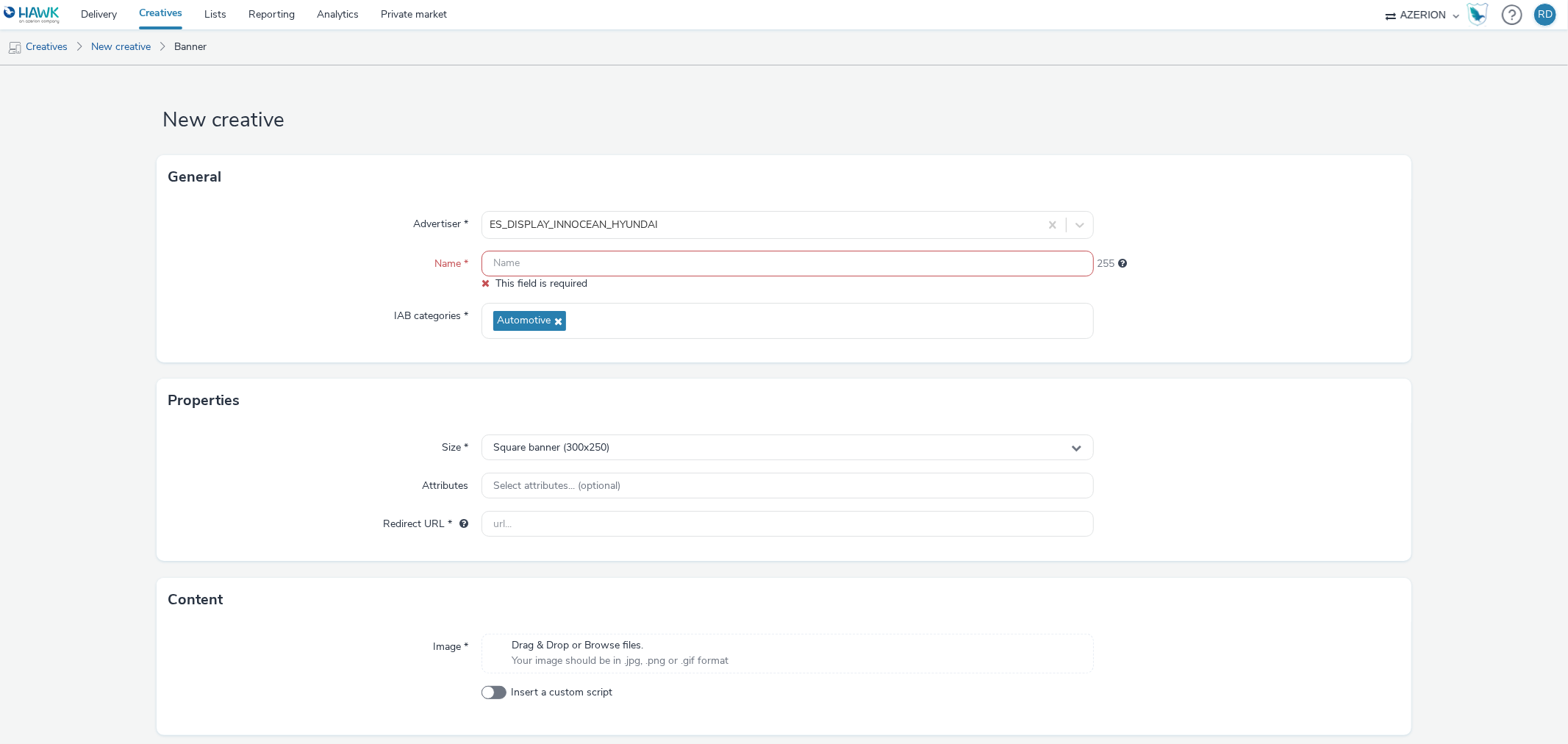
paste input "2509_HMS_IONIQ9_INVESTORS DAY_"
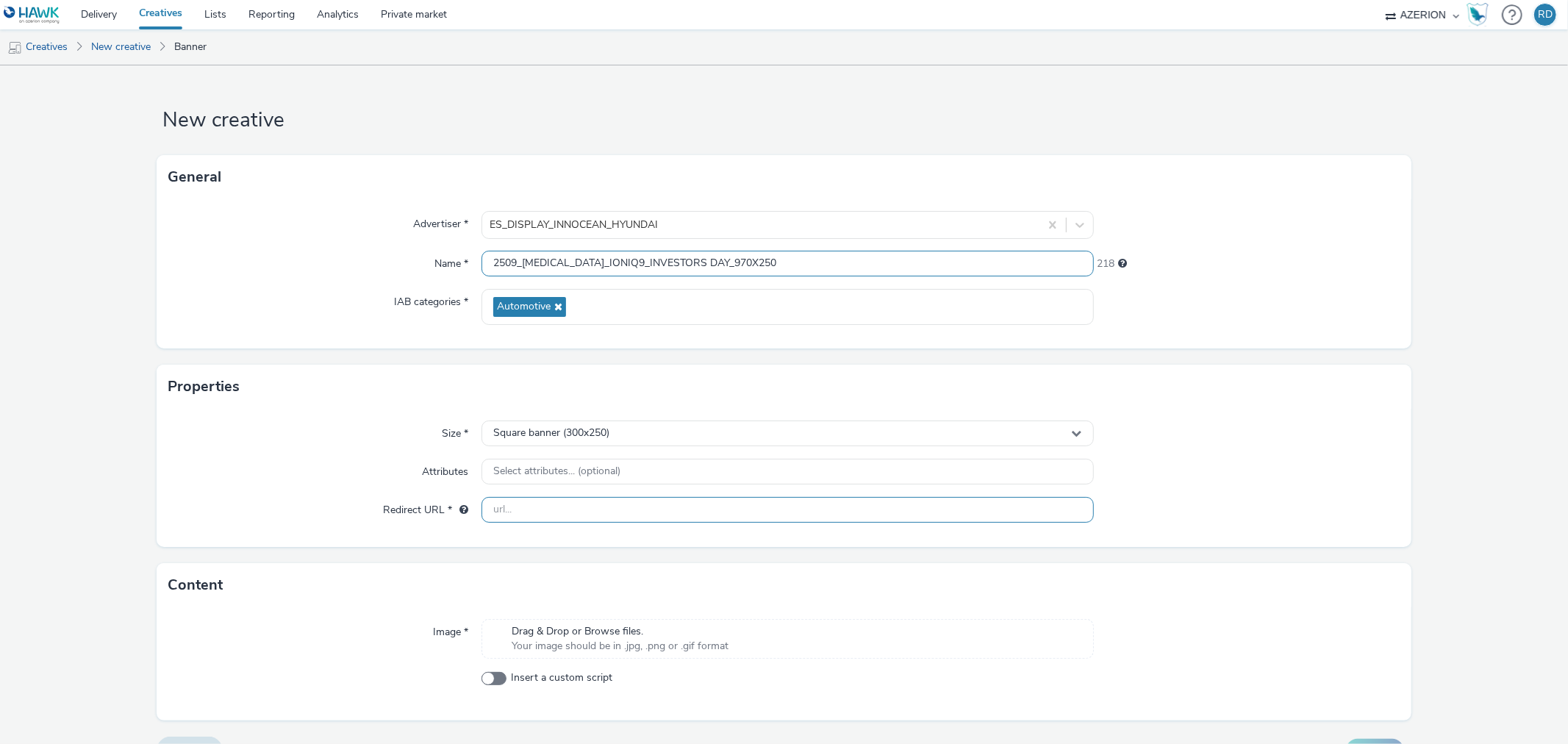
type input "2509_HMS_IONIQ9_INVESTORS DAY_970X250"
click at [546, 509] on input "text" at bounding box center [787, 511] width 612 height 26
type input "https://www.hyundai.com/se/sv/bilar/ioniq9.html"
click at [589, 434] on span "Square banner (300x250)" at bounding box center [551, 432] width 116 height 12
click at [567, 466] on input "text" at bounding box center [787, 465] width 610 height 26
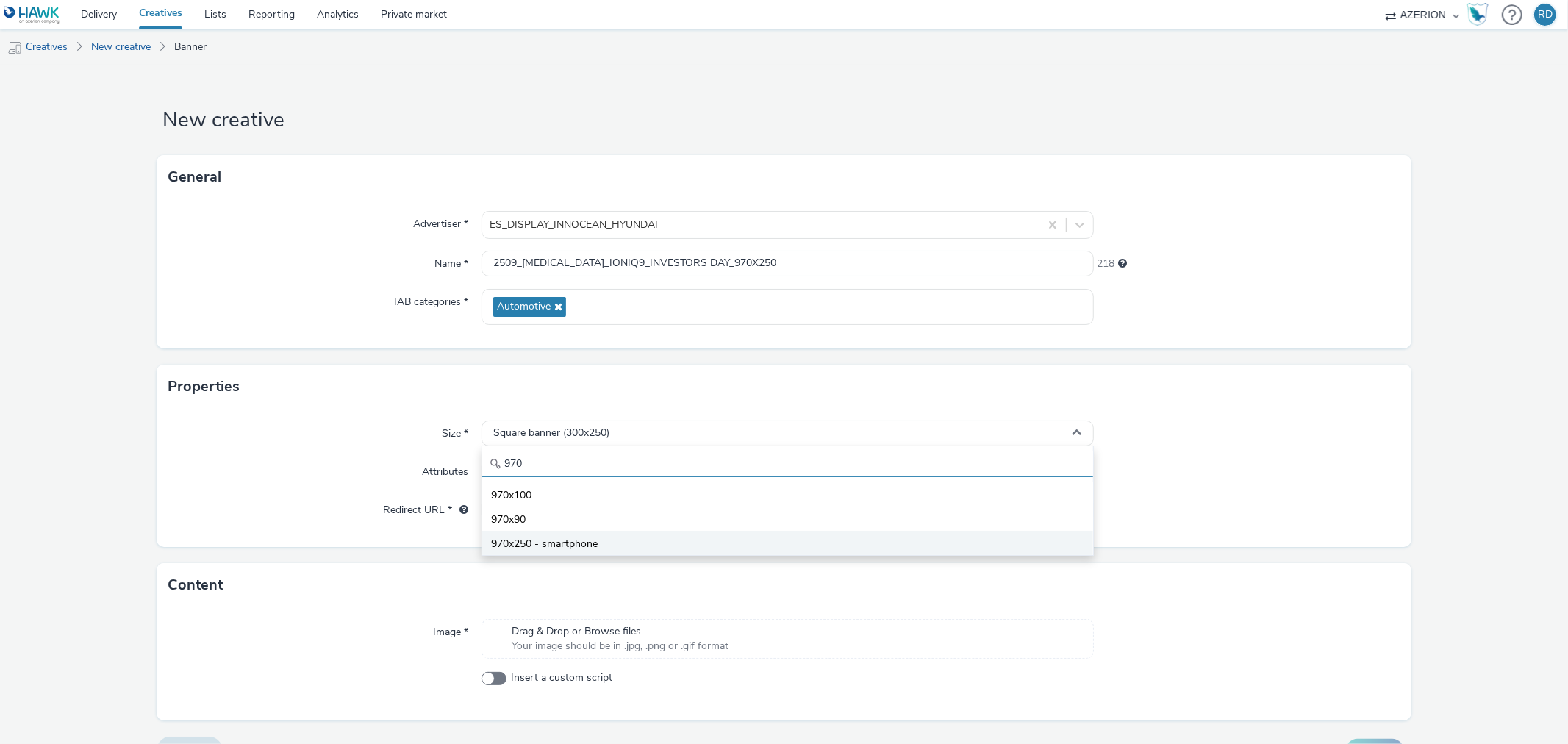
type input "970"
click at [588, 546] on span "970x250 - smartphone" at bounding box center [544, 544] width 107 height 15
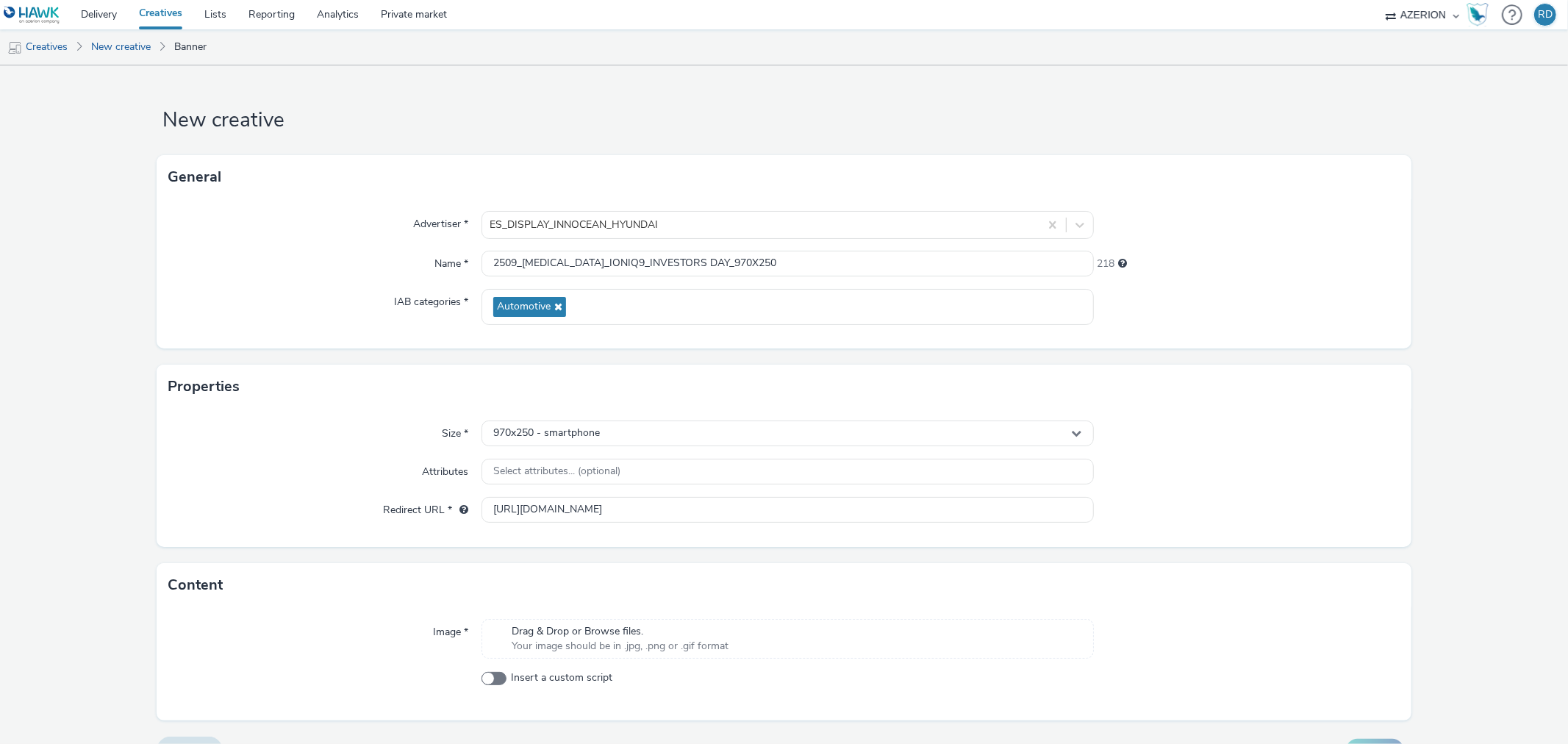
click at [667, 419] on div "Size * 970x250 - smartphone Attributes Select attributes... (optional) Redirect…" at bounding box center [783, 478] width 1254 height 139
click at [665, 427] on div "970x250 - smartphone" at bounding box center [787, 433] width 612 height 26
click at [613, 458] on input "970" at bounding box center [787, 465] width 610 height 26
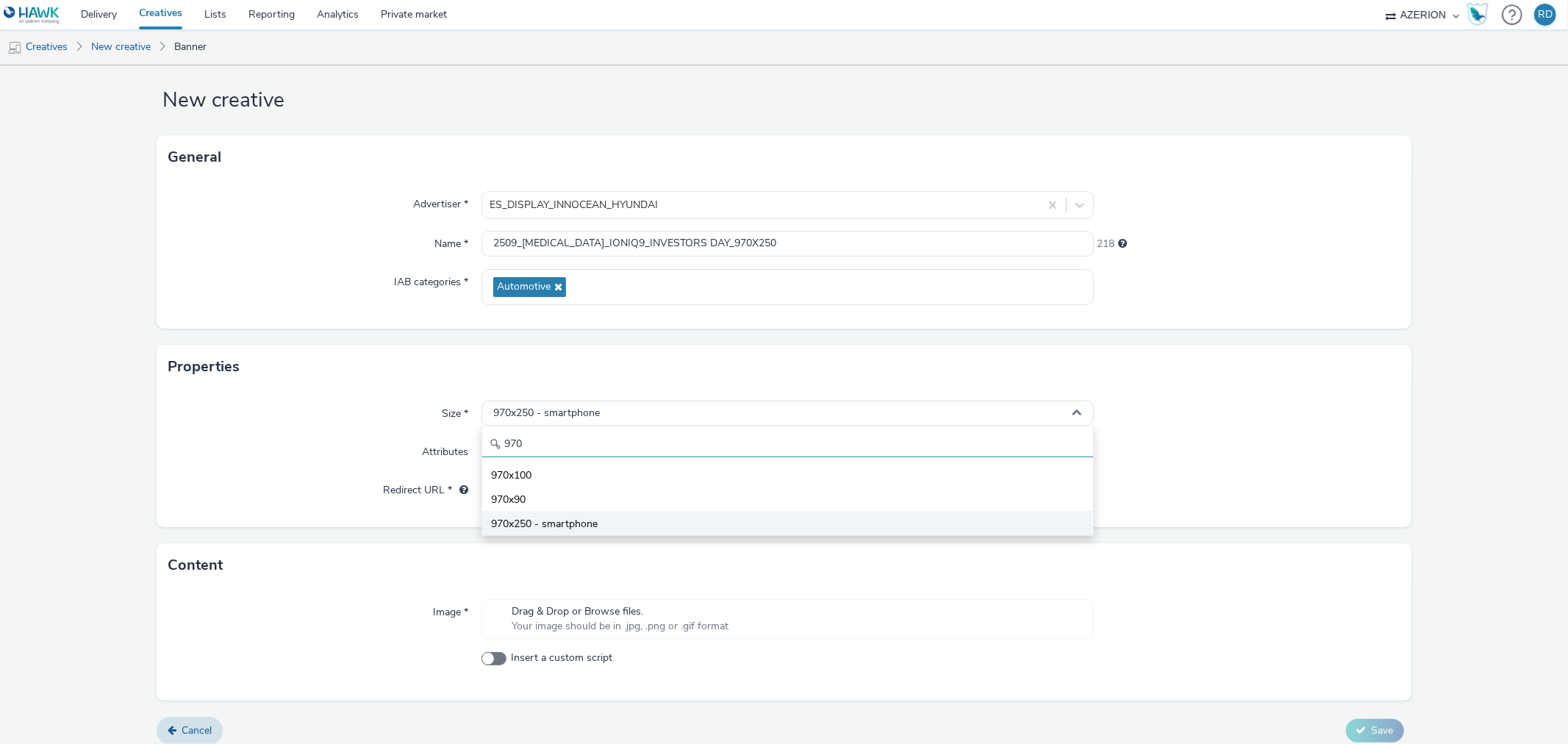
scroll to position [32, 0]
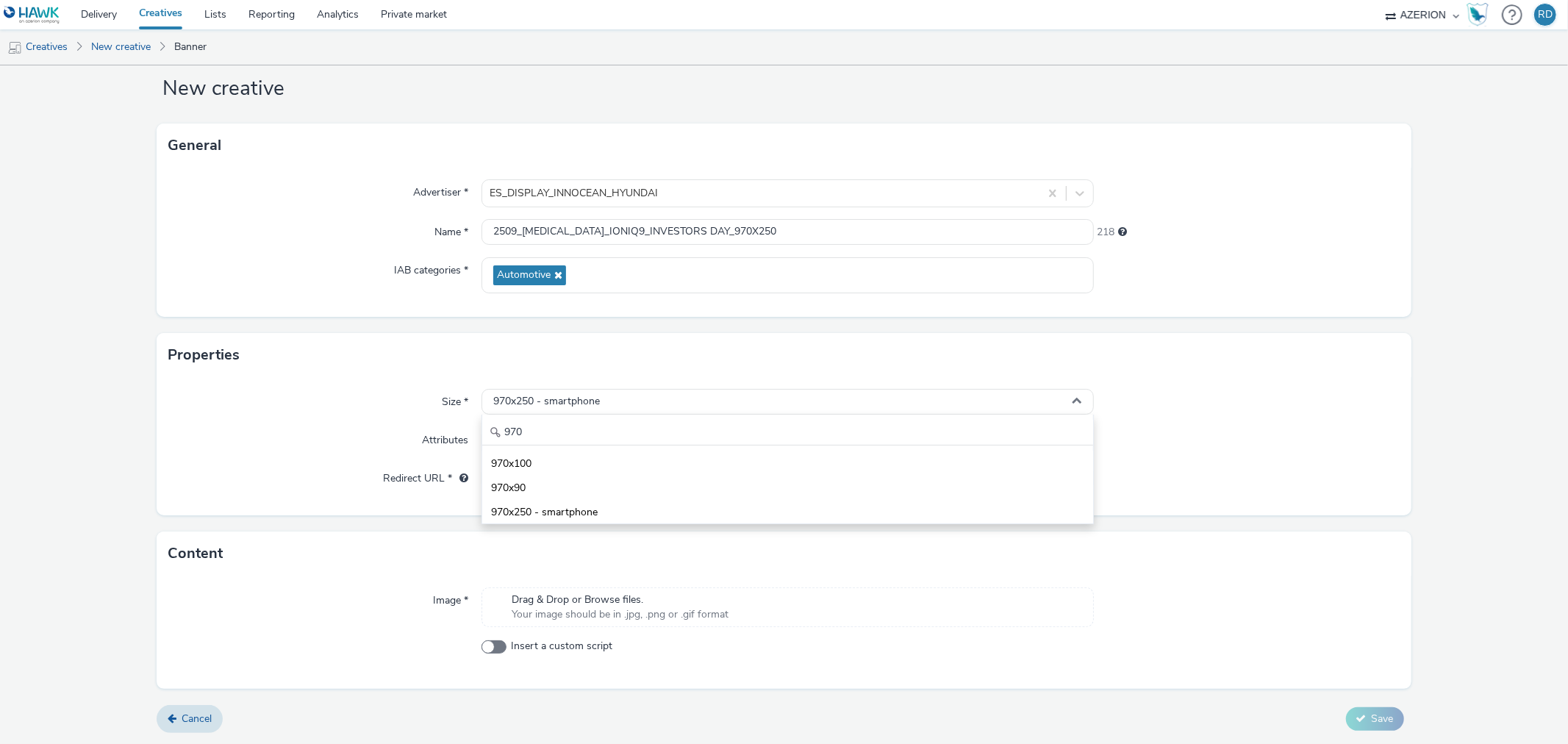
click at [299, 502] on div "Size * 970x250 - smartphone 970 970x100 970x90 970x250 - smartphone Attributes …" at bounding box center [783, 446] width 1254 height 139
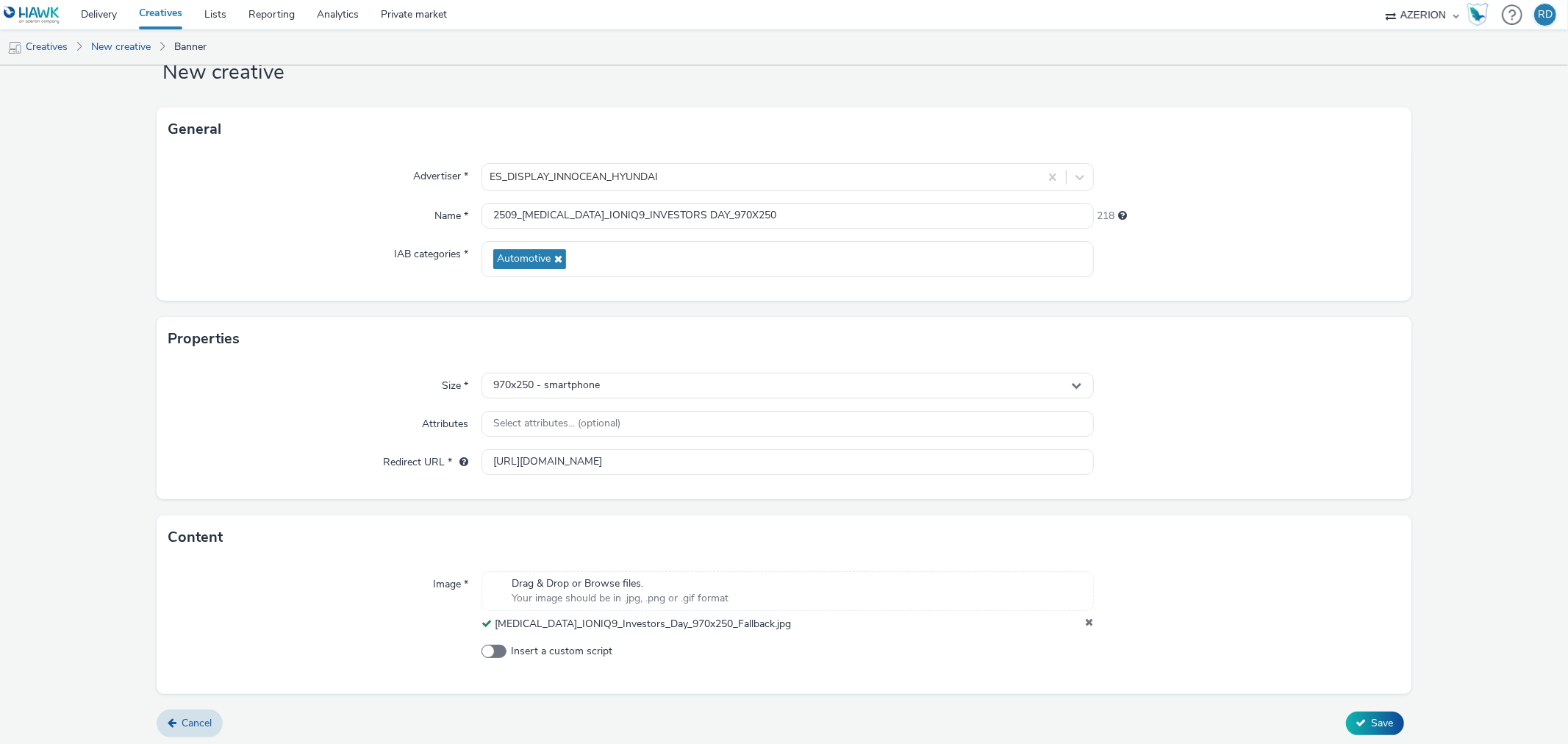
scroll to position [52, 0]
click at [1393, 715] on div "Cancel Save" at bounding box center [783, 719] width 1254 height 26
click at [1382, 717] on button "Save" at bounding box center [1375, 719] width 58 height 23
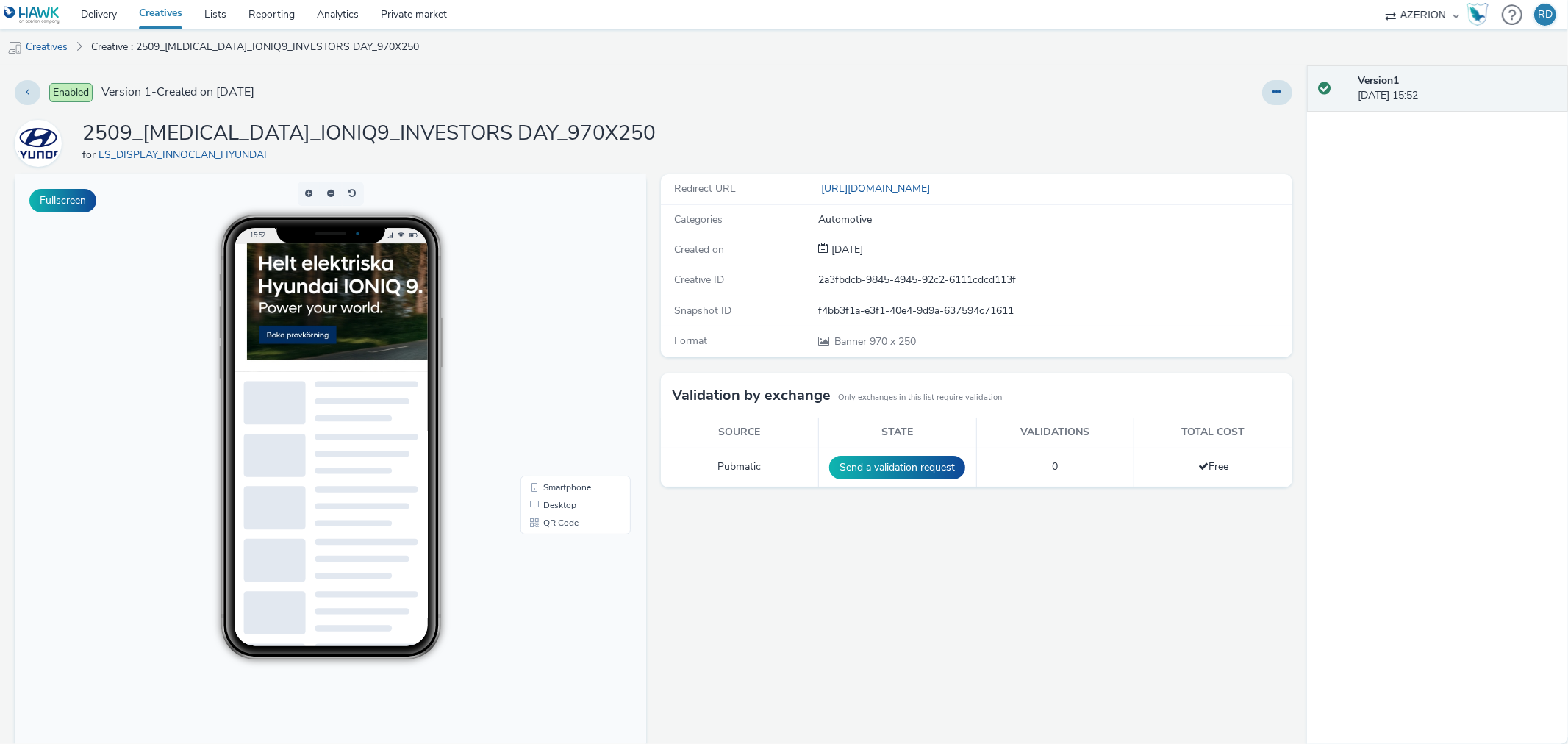
click at [339, 276] on img at bounding box center [482, 308] width 499 height 128
drag, startPoint x: 53, startPoint y: 44, endPoint x: 65, endPoint y: 46, distance: 12.2
click at [53, 44] on link "Creatives" at bounding box center [37, 47] width 75 height 35
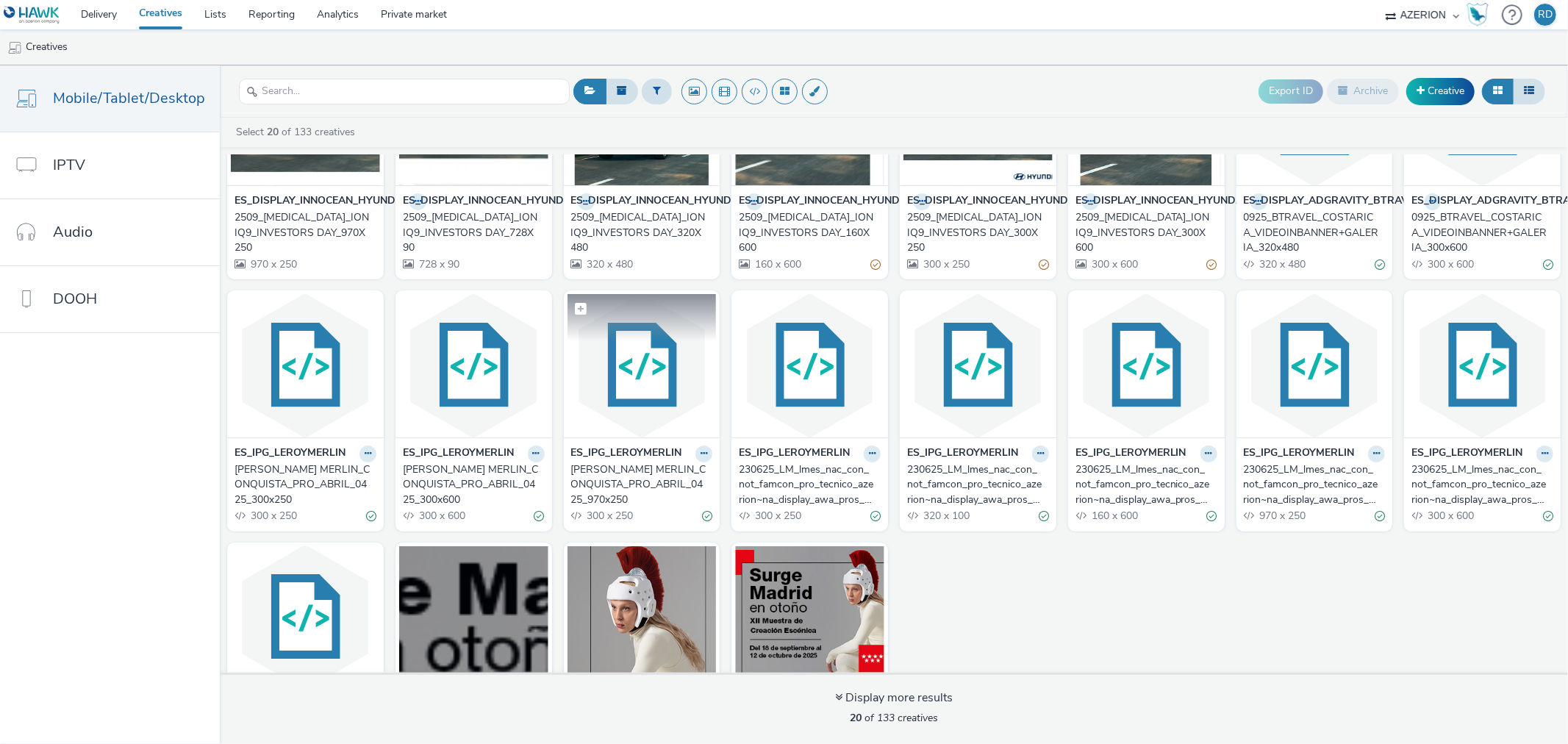
scroll to position [237, 0]
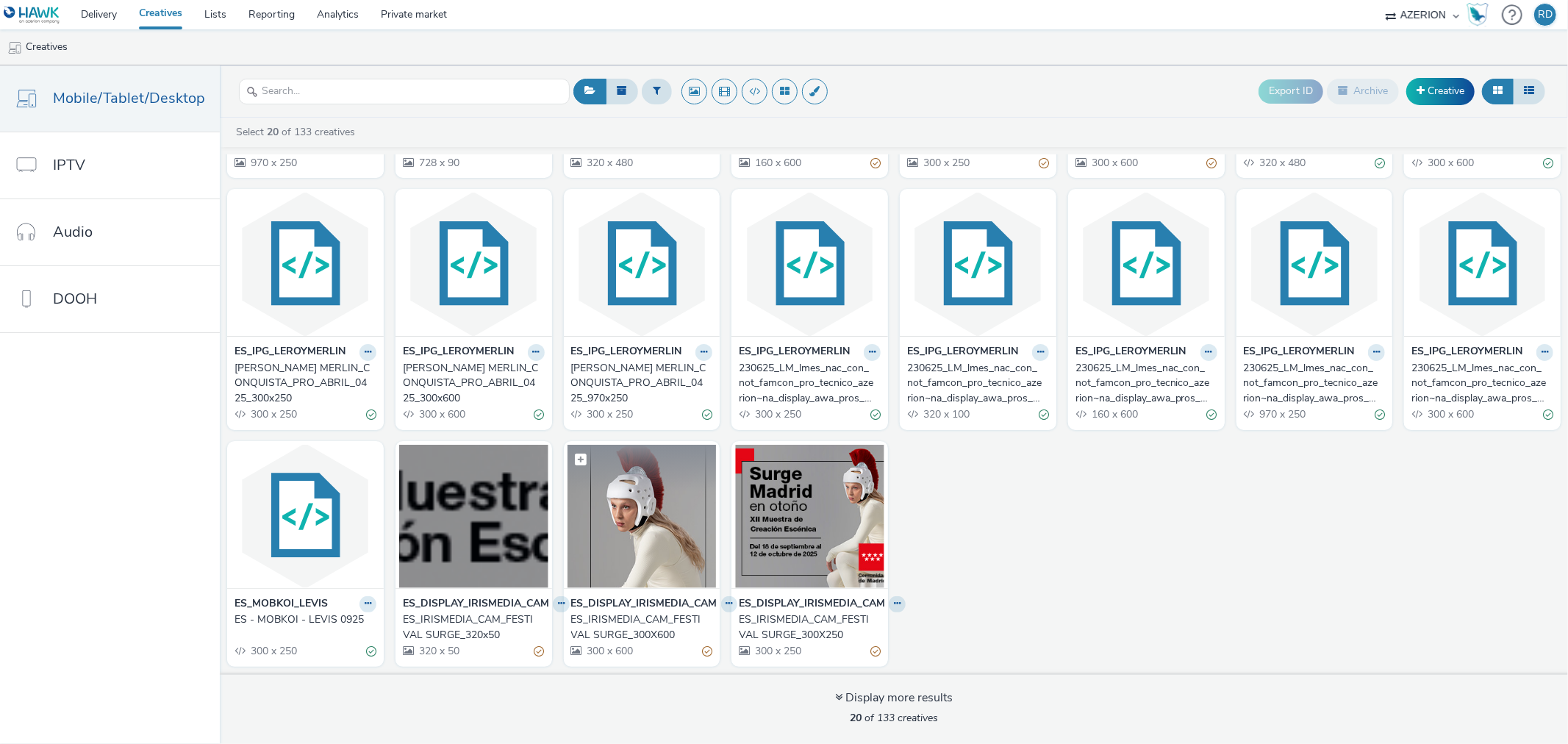
click at [665, 522] on img at bounding box center [641, 516] width 150 height 143
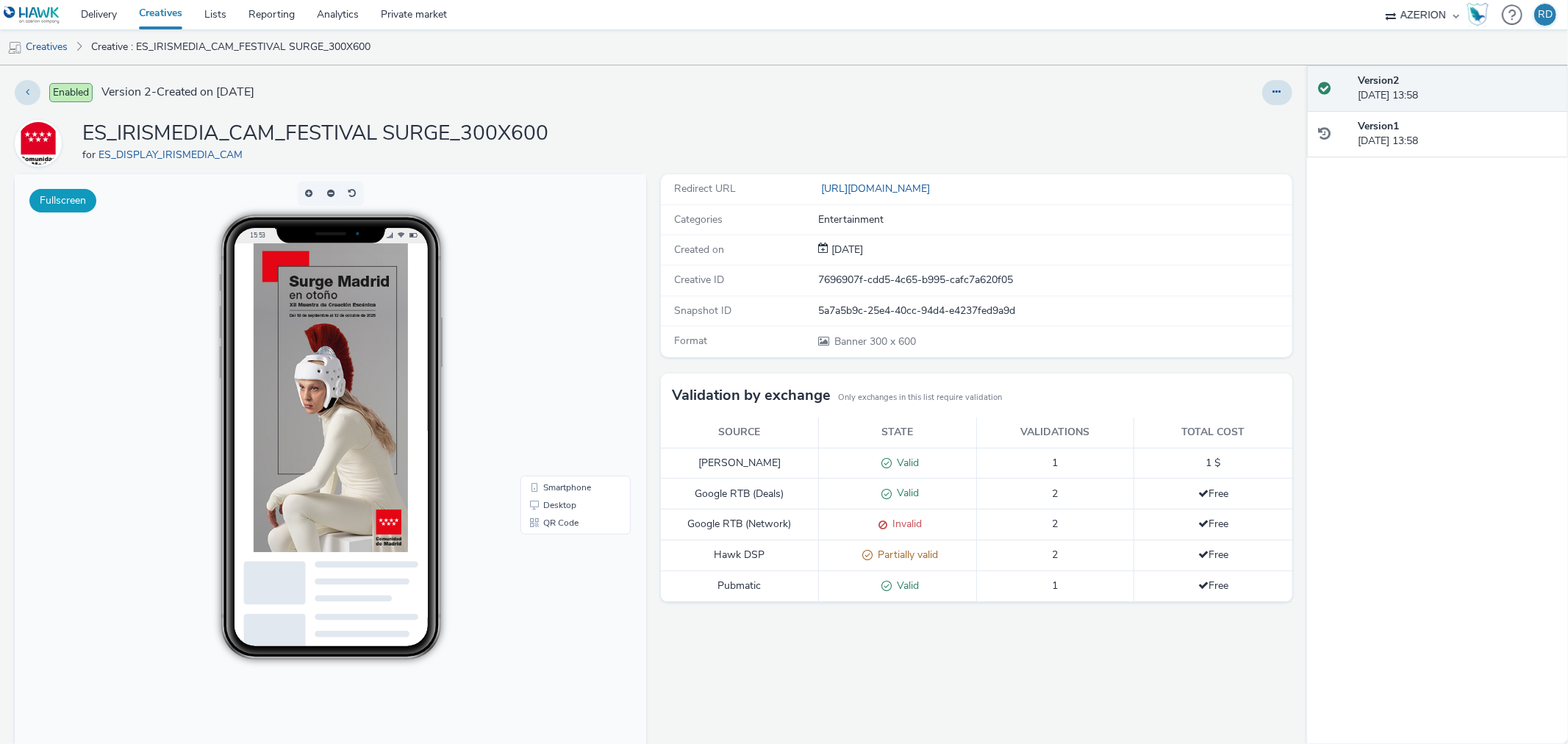
click at [66, 202] on button "Fullscreen" at bounding box center [63, 200] width 67 height 23
click at [104, 18] on link "Delivery" at bounding box center [99, 15] width 58 height 30
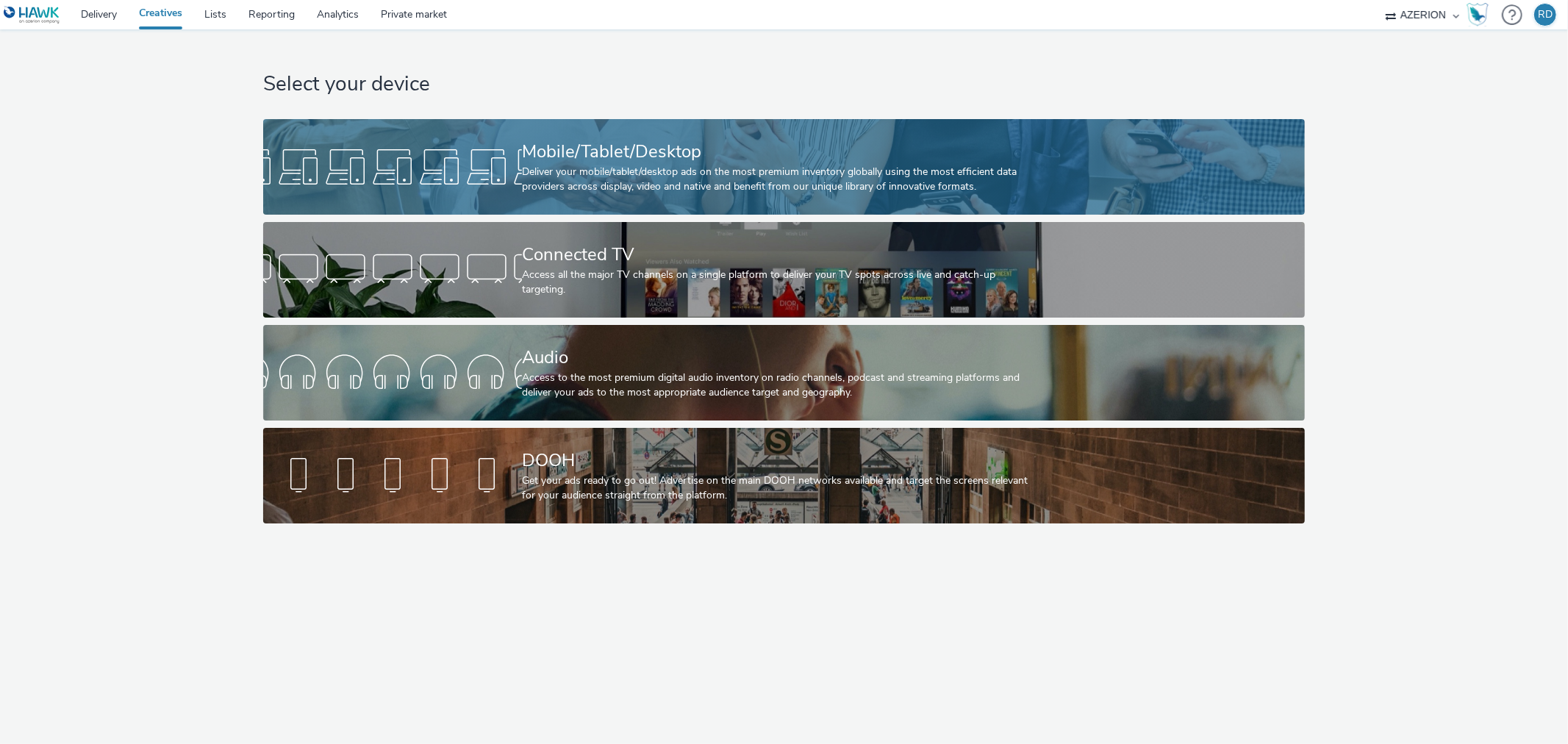
click at [516, 154] on div at bounding box center [392, 166] width 258 height 47
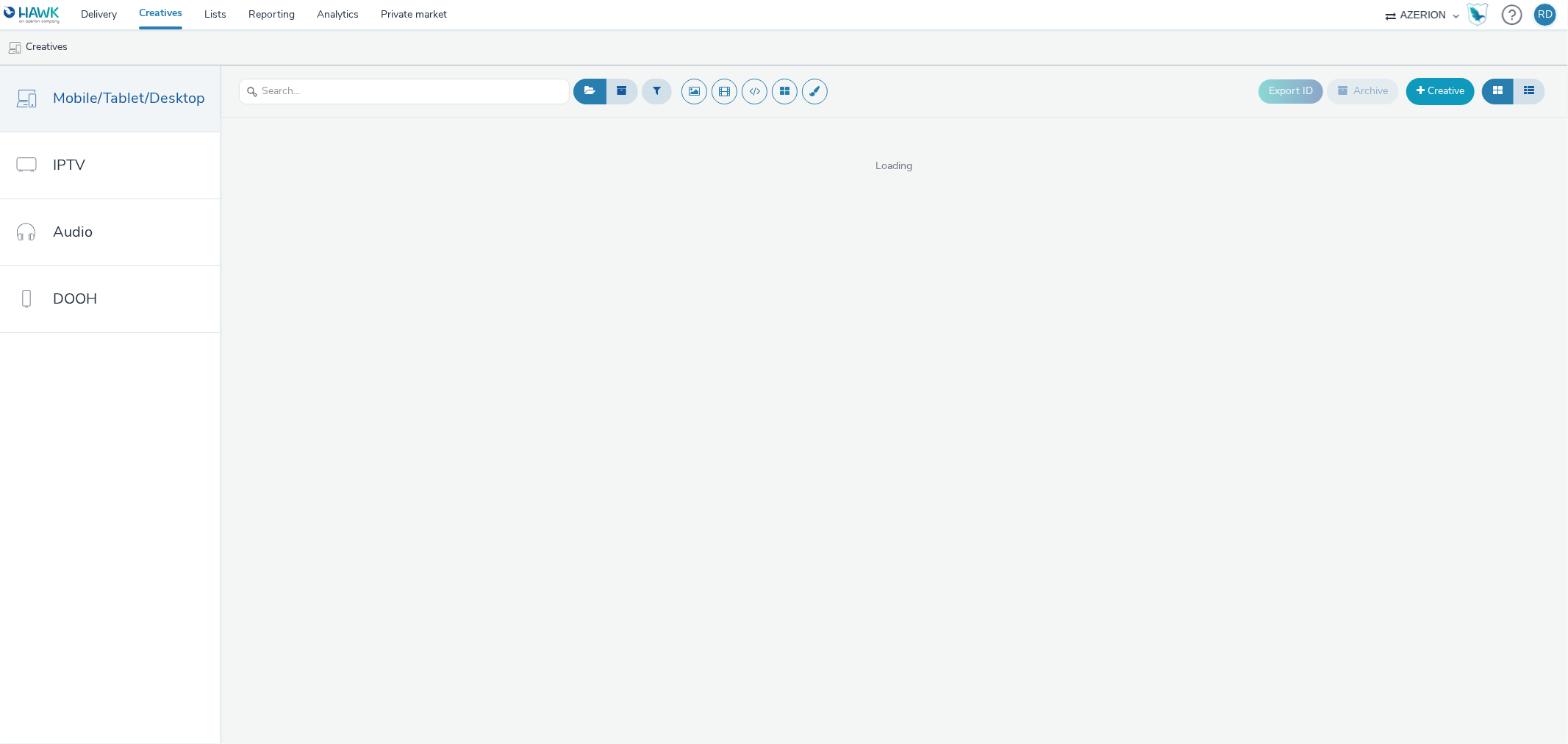
click at [1448, 89] on link "Creative" at bounding box center [1441, 91] width 69 height 26
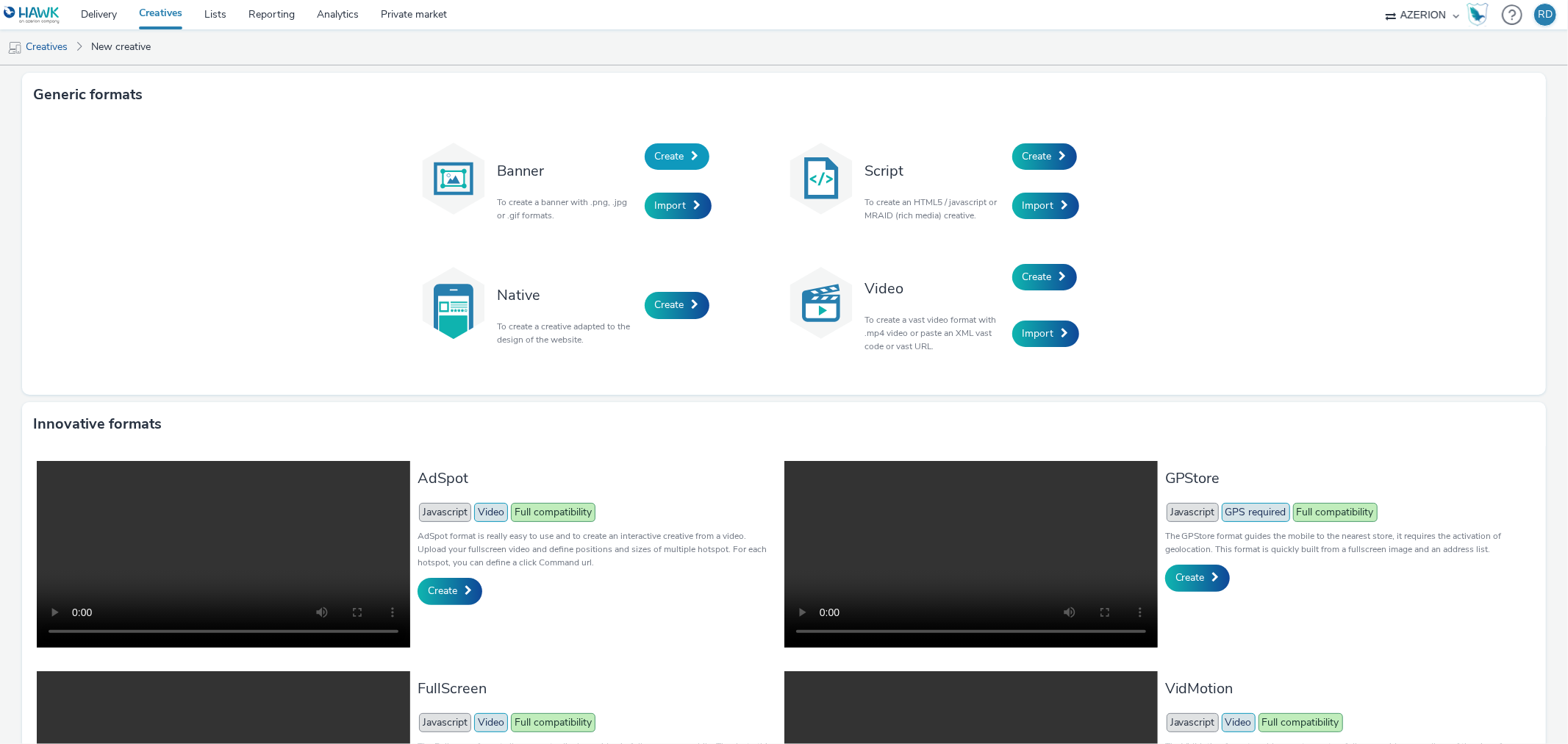
click at [656, 157] on span "Create" at bounding box center [670, 156] width 30 height 14
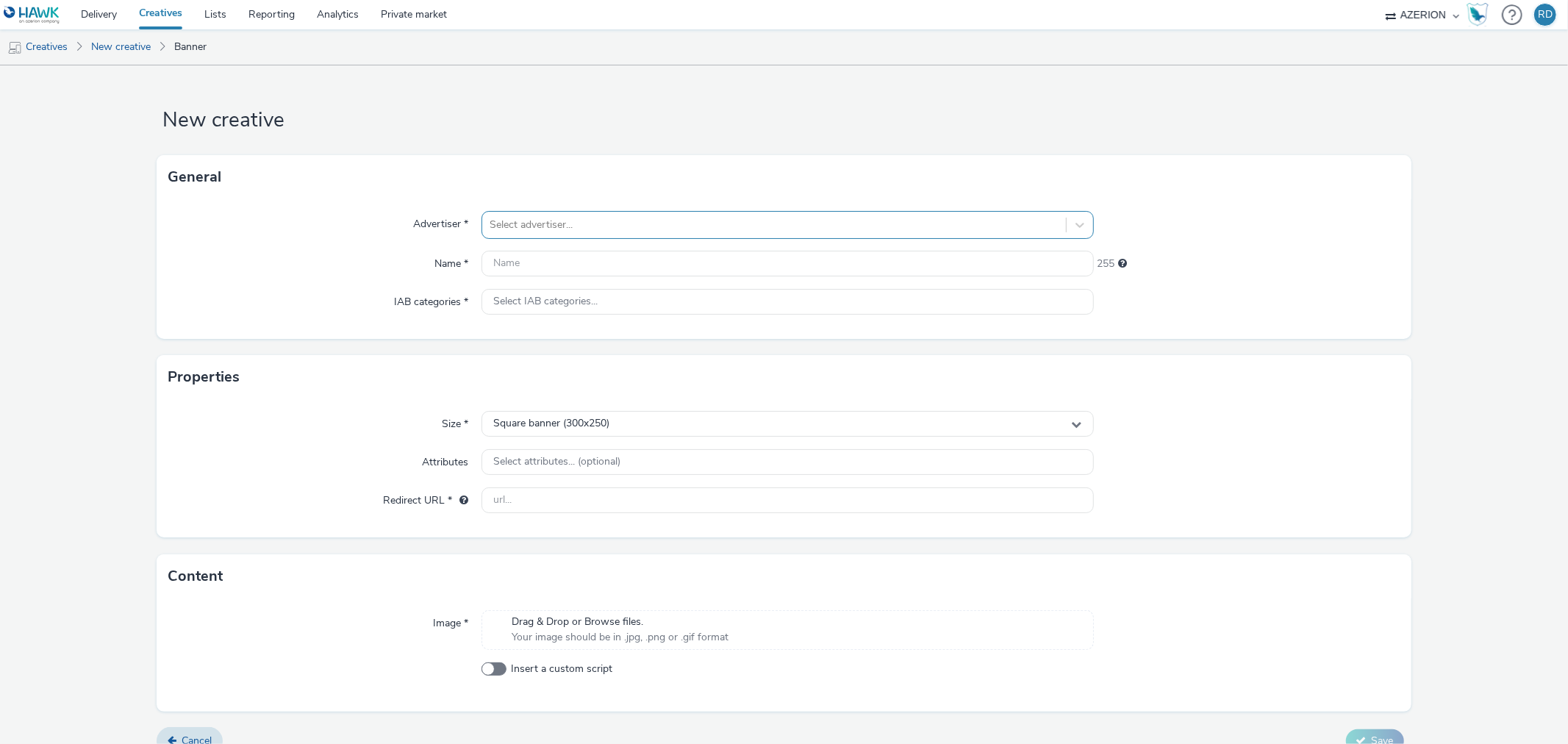
click at [567, 223] on div at bounding box center [773, 224] width 568 height 18
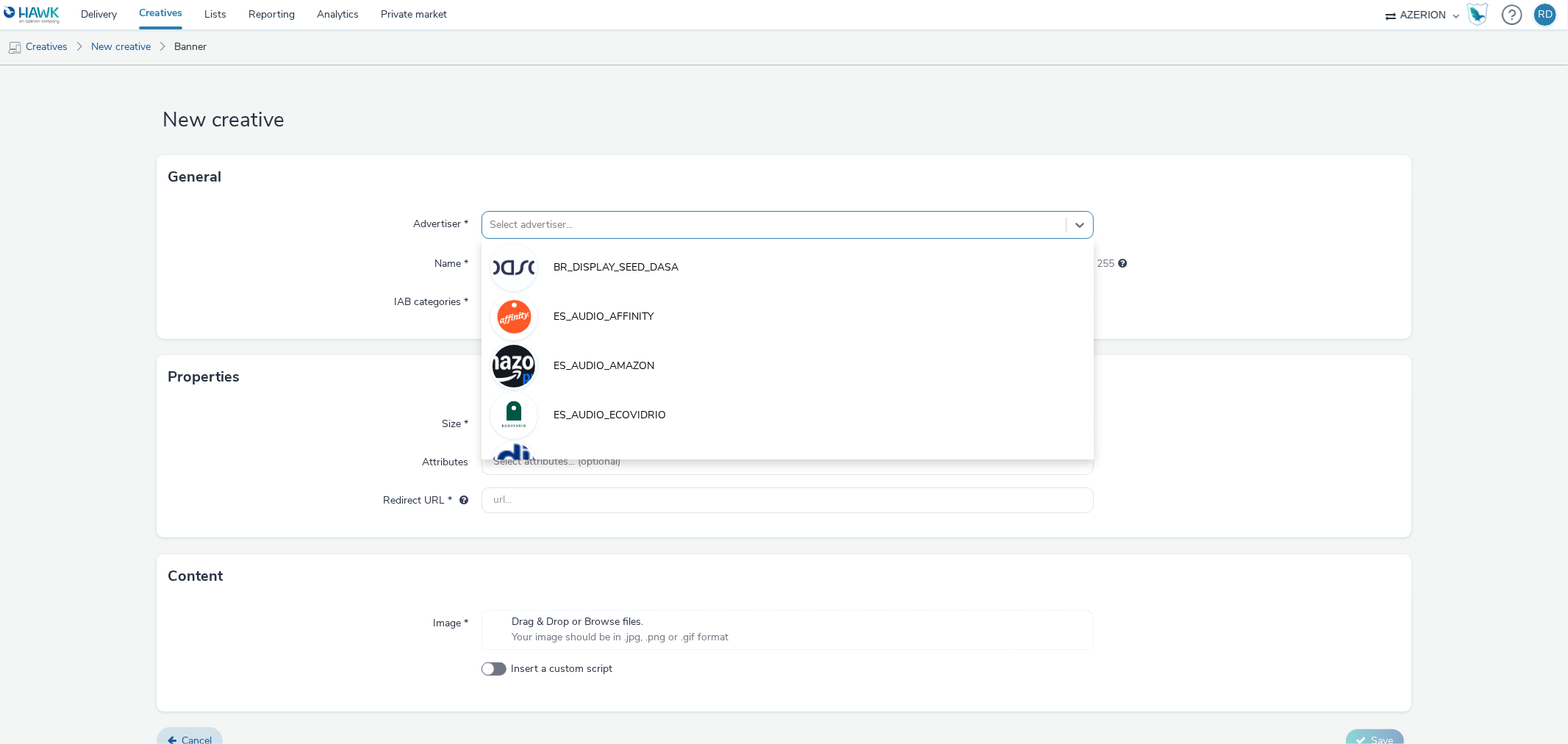
click at [568, 181] on div "General" at bounding box center [783, 177] width 1254 height 44
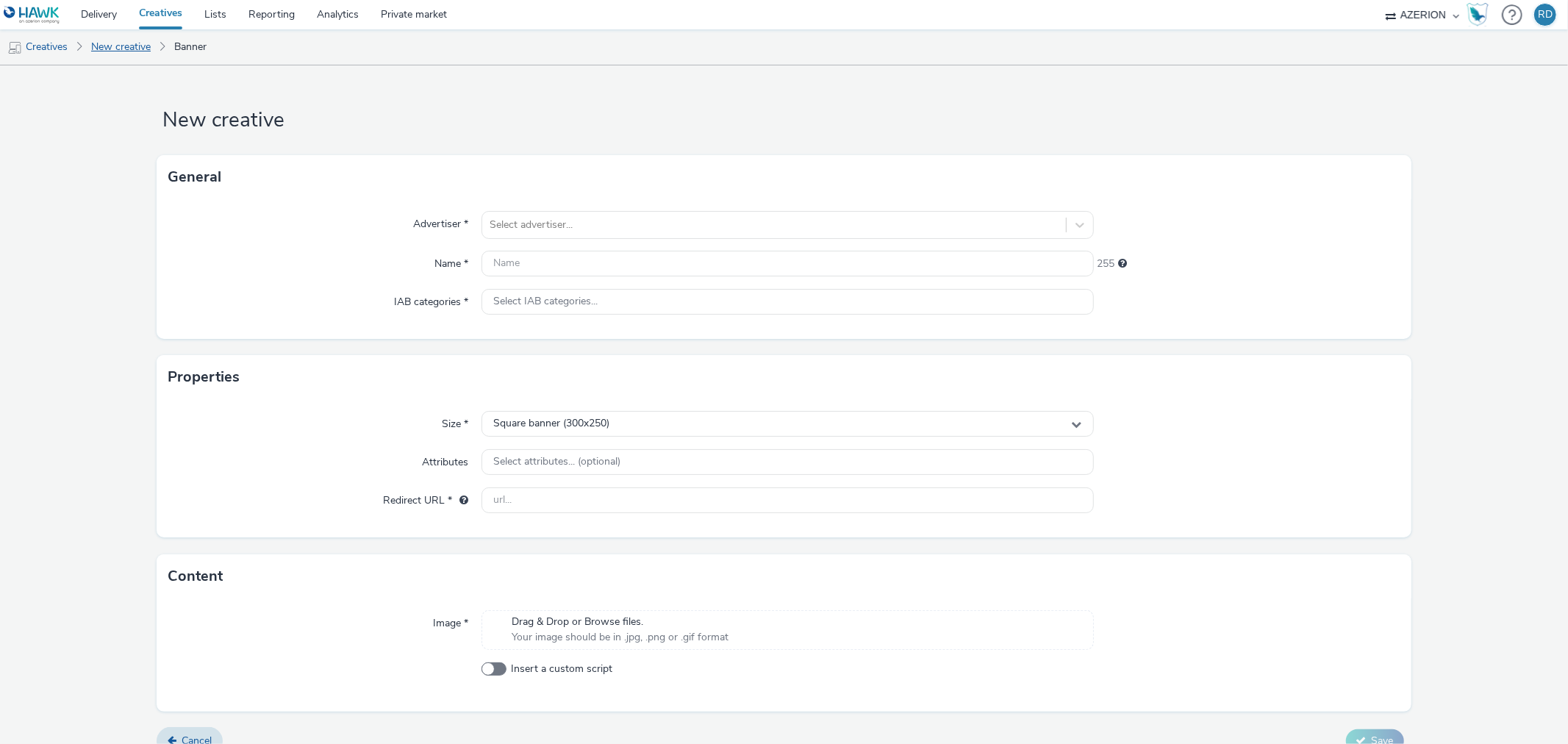
click at [106, 46] on link "New creative" at bounding box center [121, 47] width 74 height 35
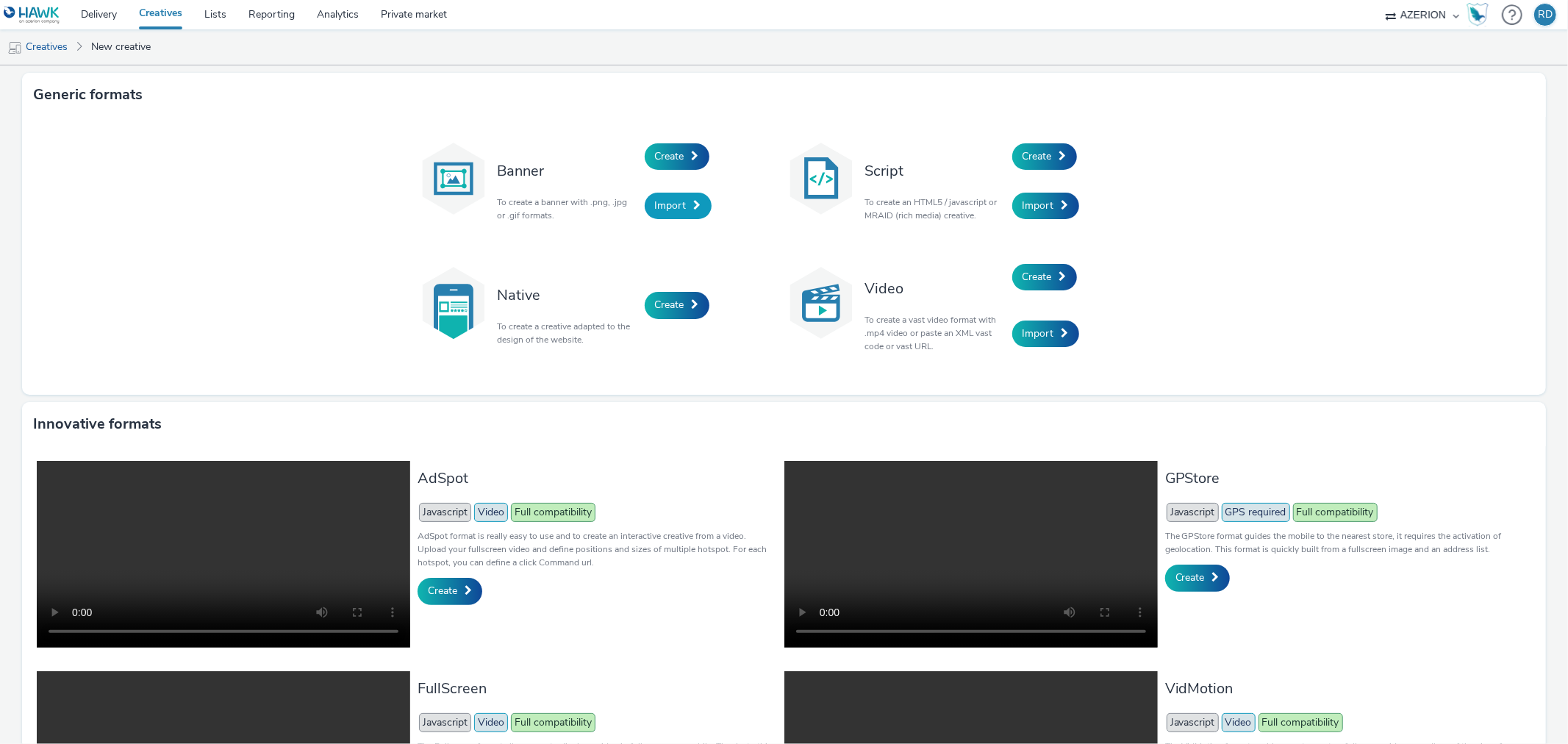
click at [663, 208] on span "Import" at bounding box center [671, 206] width 32 height 14
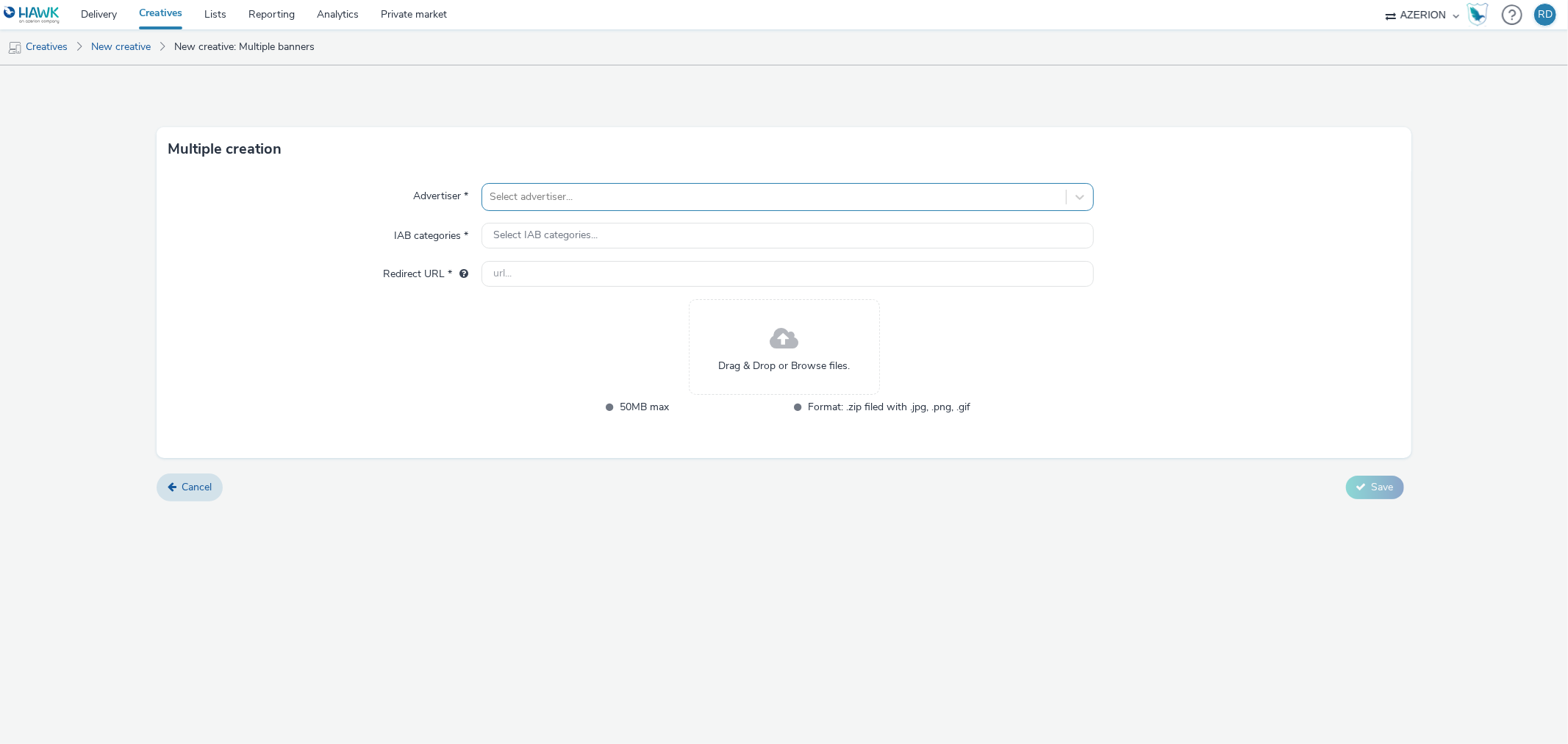
click at [611, 193] on div at bounding box center [773, 196] width 568 height 18
type input "HYU"
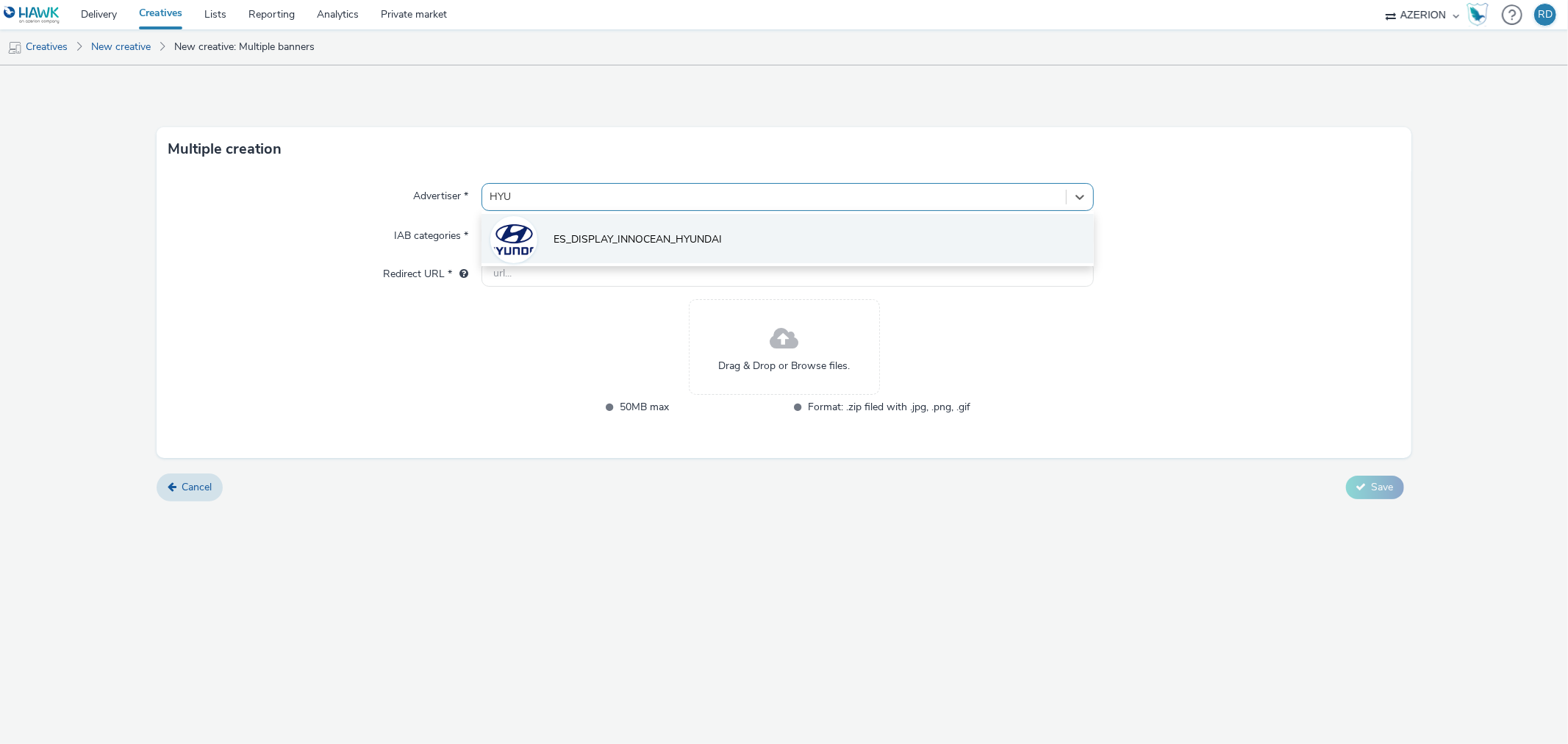
click at [620, 233] on span "ES_DISPLAY_INNOCEAN_HYUNDAI" at bounding box center [637, 240] width 168 height 15
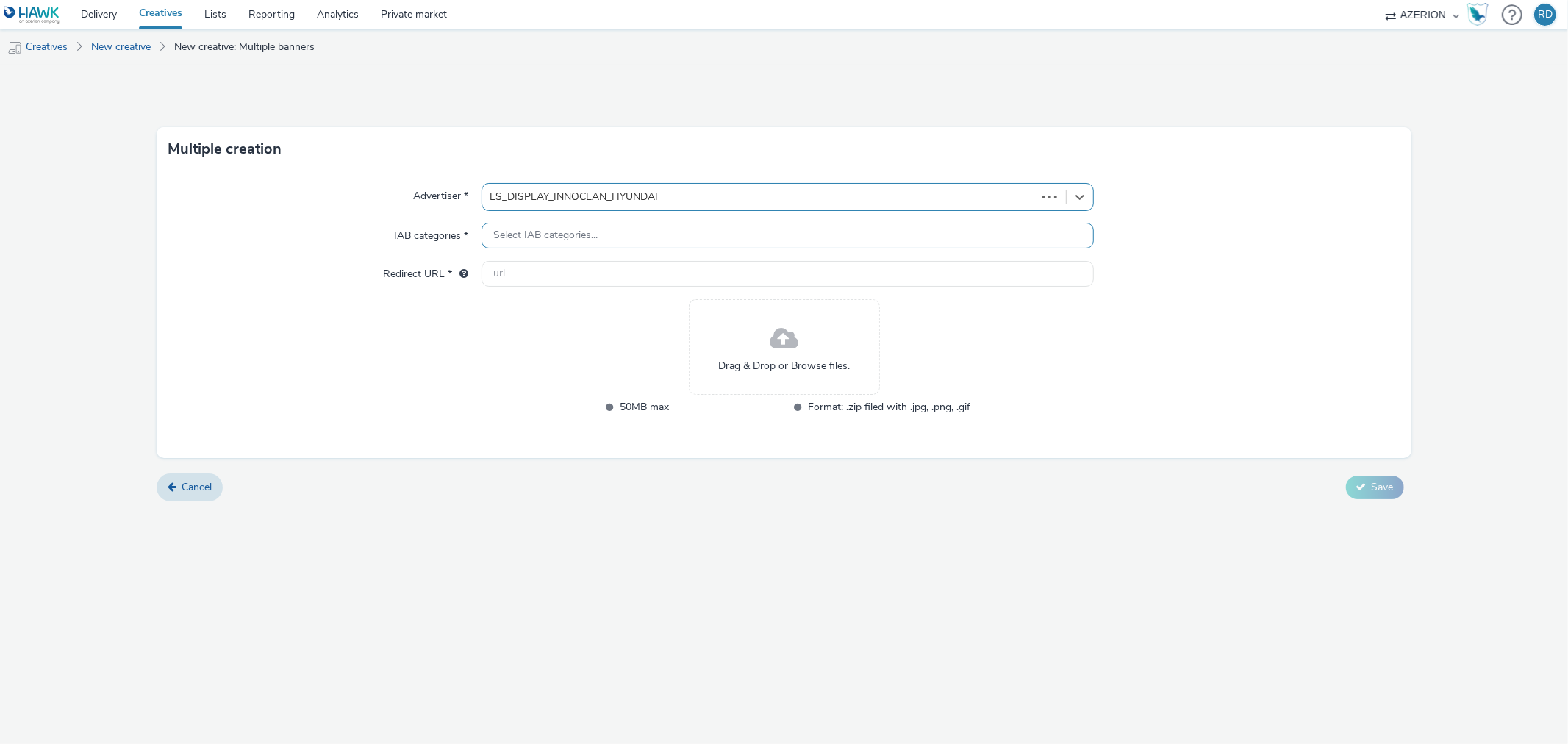
type input "http://www.hyundai.com"
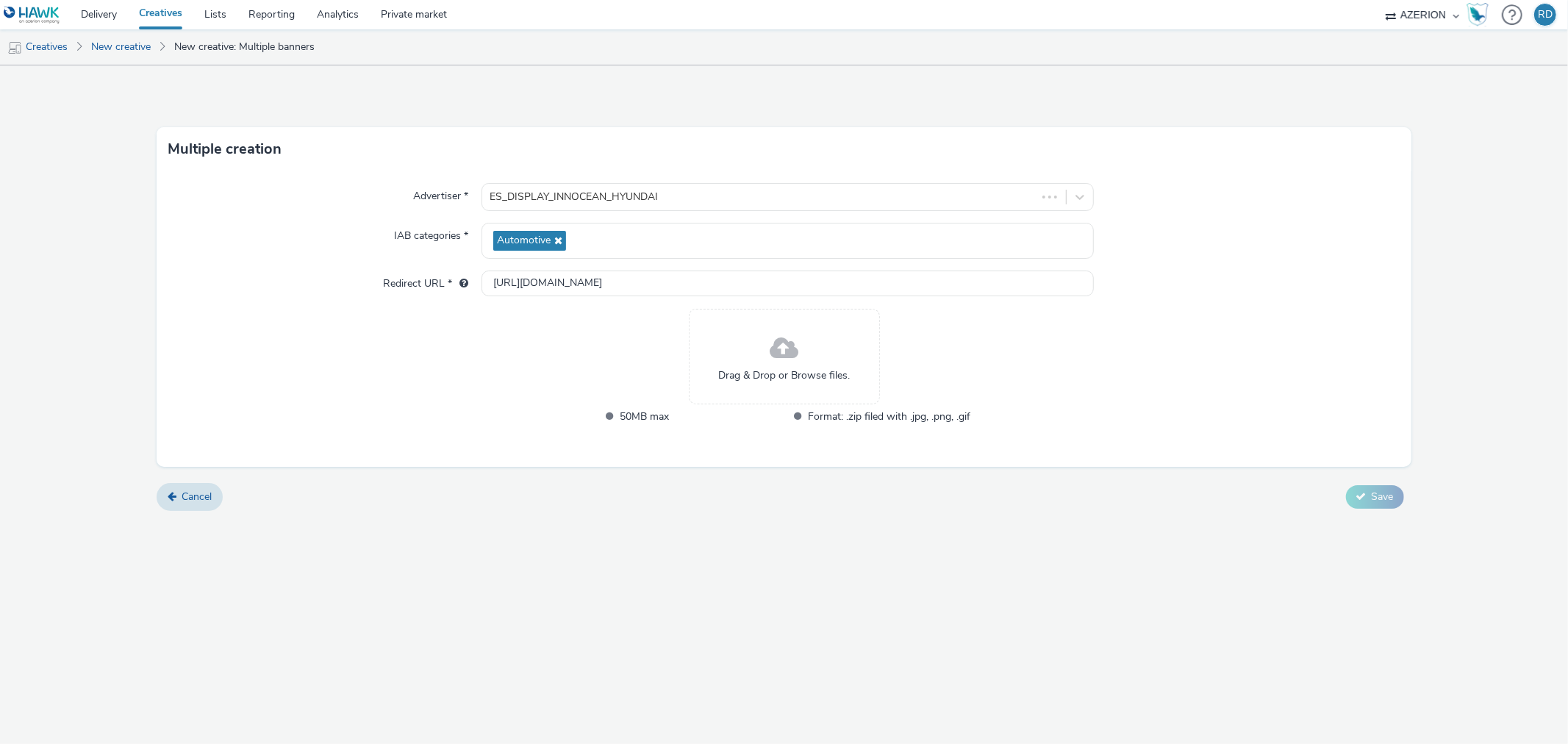
click at [771, 363] on span at bounding box center [784, 349] width 29 height 39
drag, startPoint x: 114, startPoint y: 44, endPoint x: 139, endPoint y: 47, distance: 25.2
click at [114, 44] on link "New creative" at bounding box center [121, 47] width 74 height 35
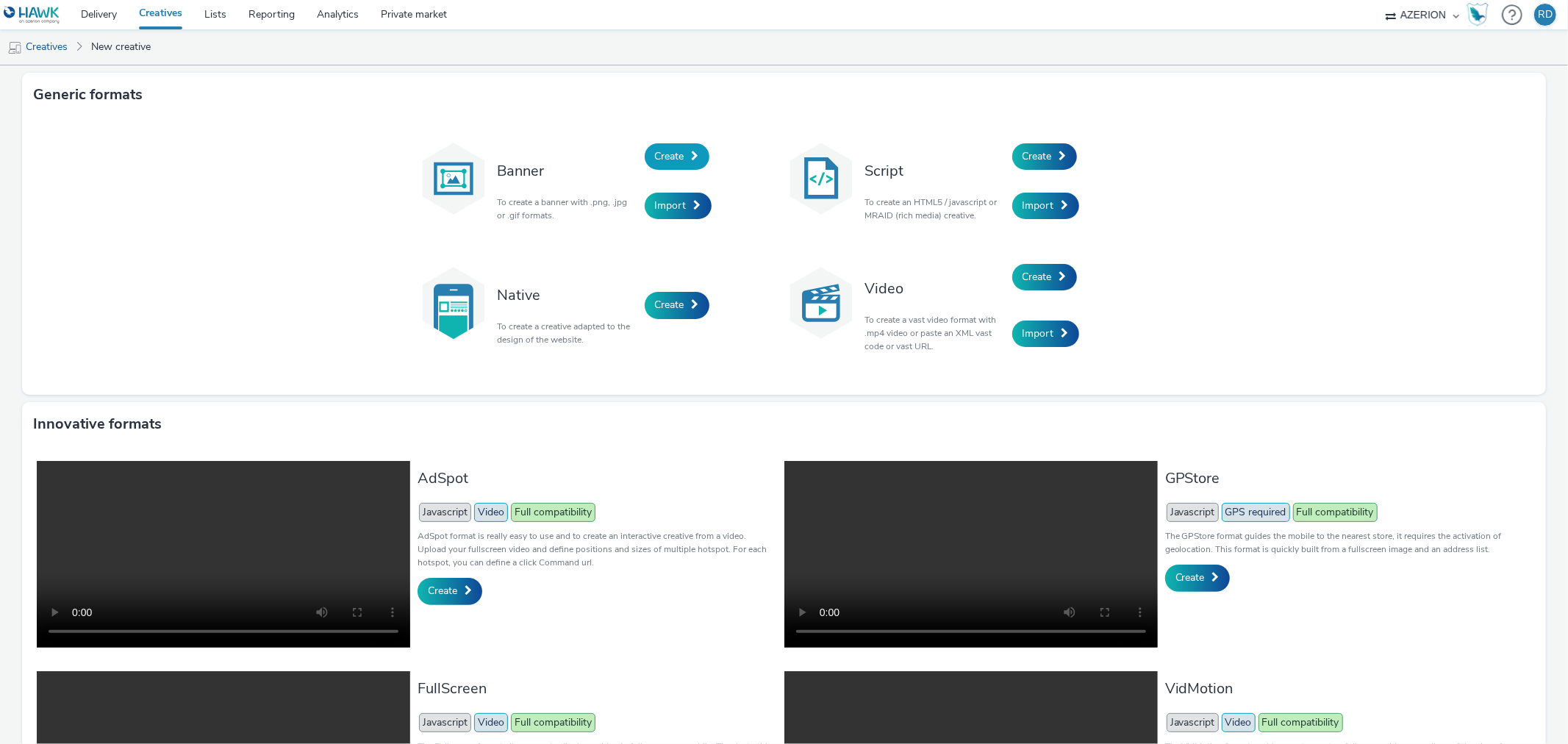
click at [655, 156] on span "Create" at bounding box center [670, 156] width 30 height 14
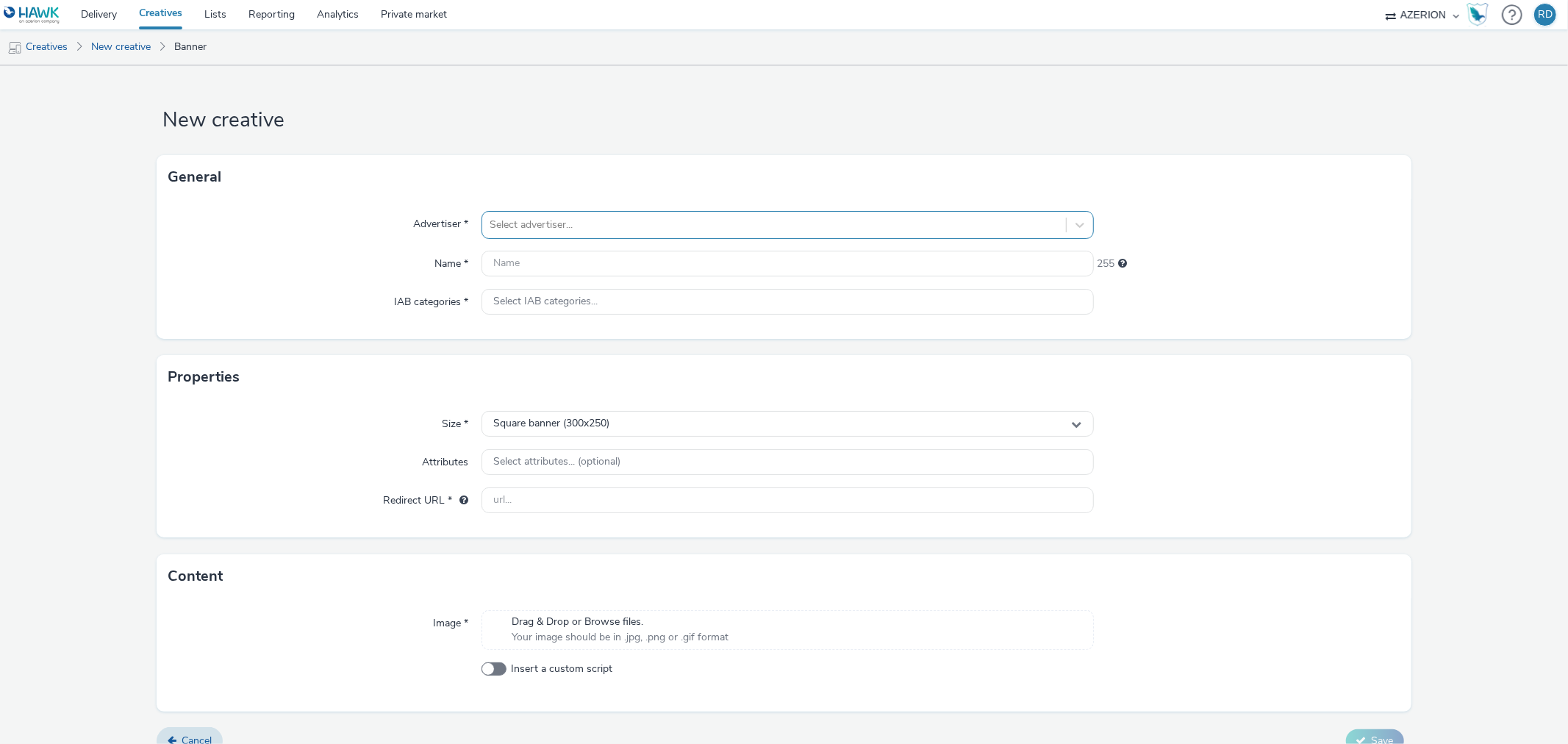
click at [600, 215] on div "Select advertiser..." at bounding box center [773, 224] width 583 height 23
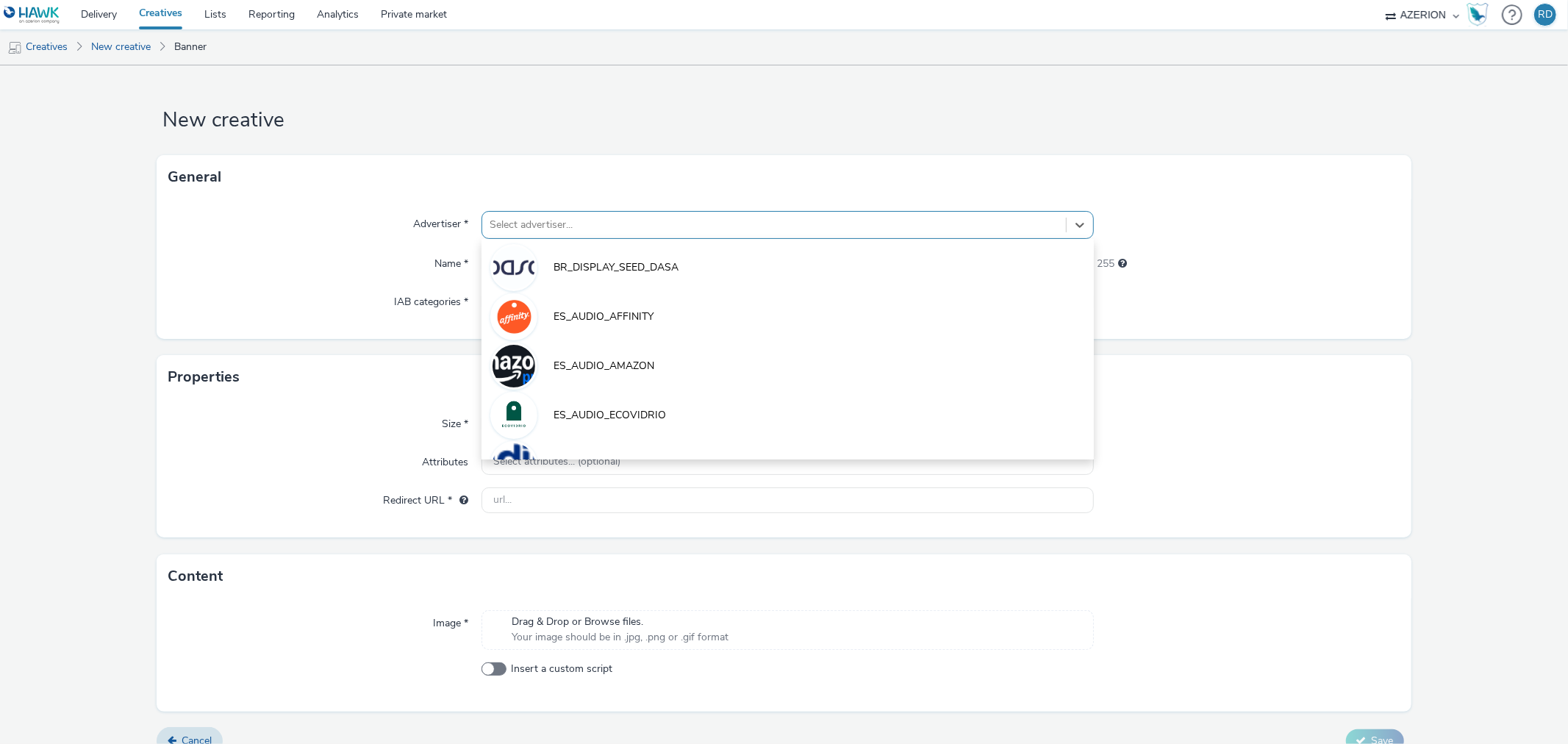
paste input "2509_[MEDICAL_DATA]_IONIQ9_INVESTORS DAY_300X600"
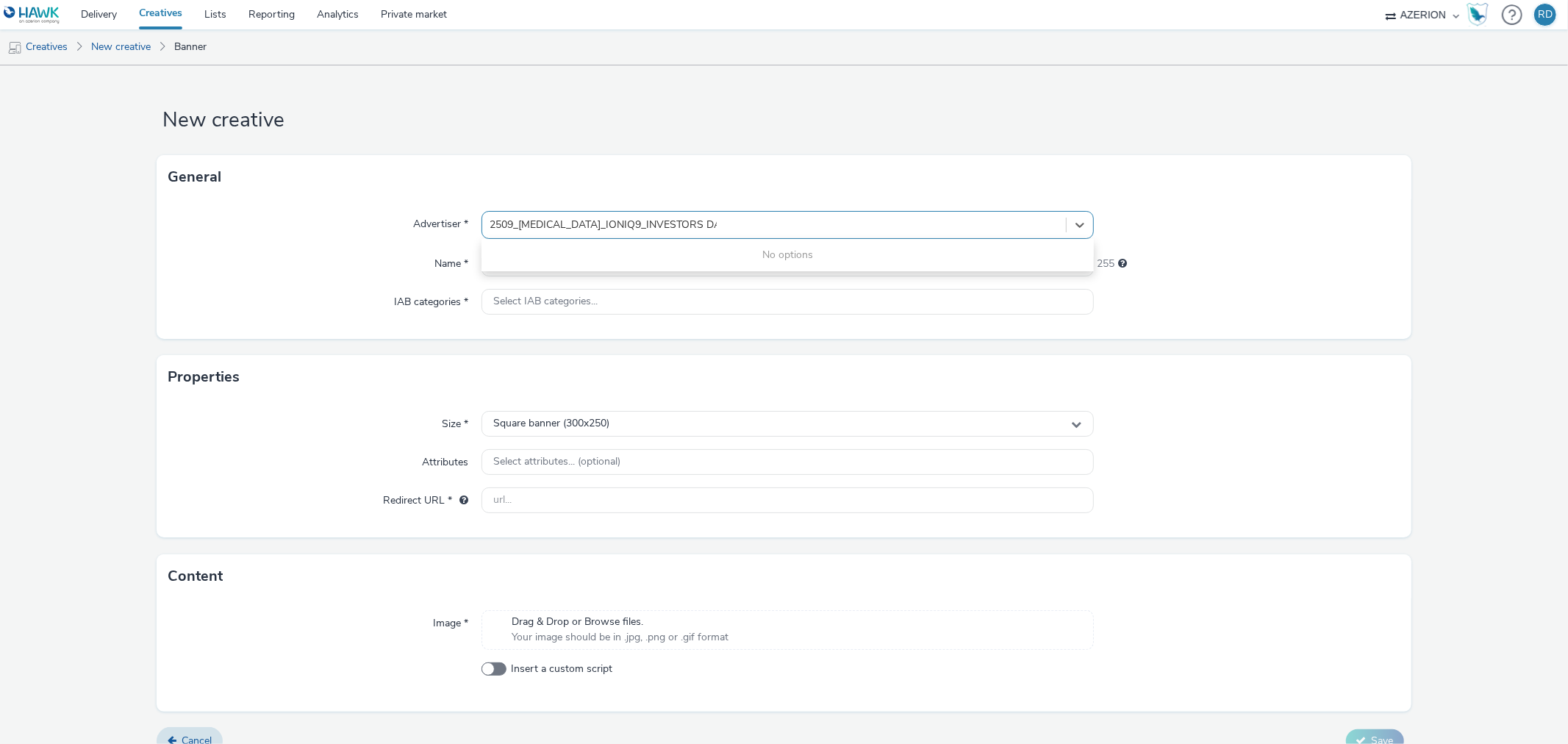
type input "2509_[MEDICAL_DATA]_IONIQ9_INVESTORS DAY_300X600"
click at [364, 255] on div "Name *" at bounding box center [324, 264] width 313 height 26
click at [550, 259] on input "text" at bounding box center [787, 264] width 612 height 26
paste input "2509_HMS_IONIQ9_INVESTORS DAY_300X600"
type input "2509_HMS_IONIQ9_INVESTORS DAY_300X600"
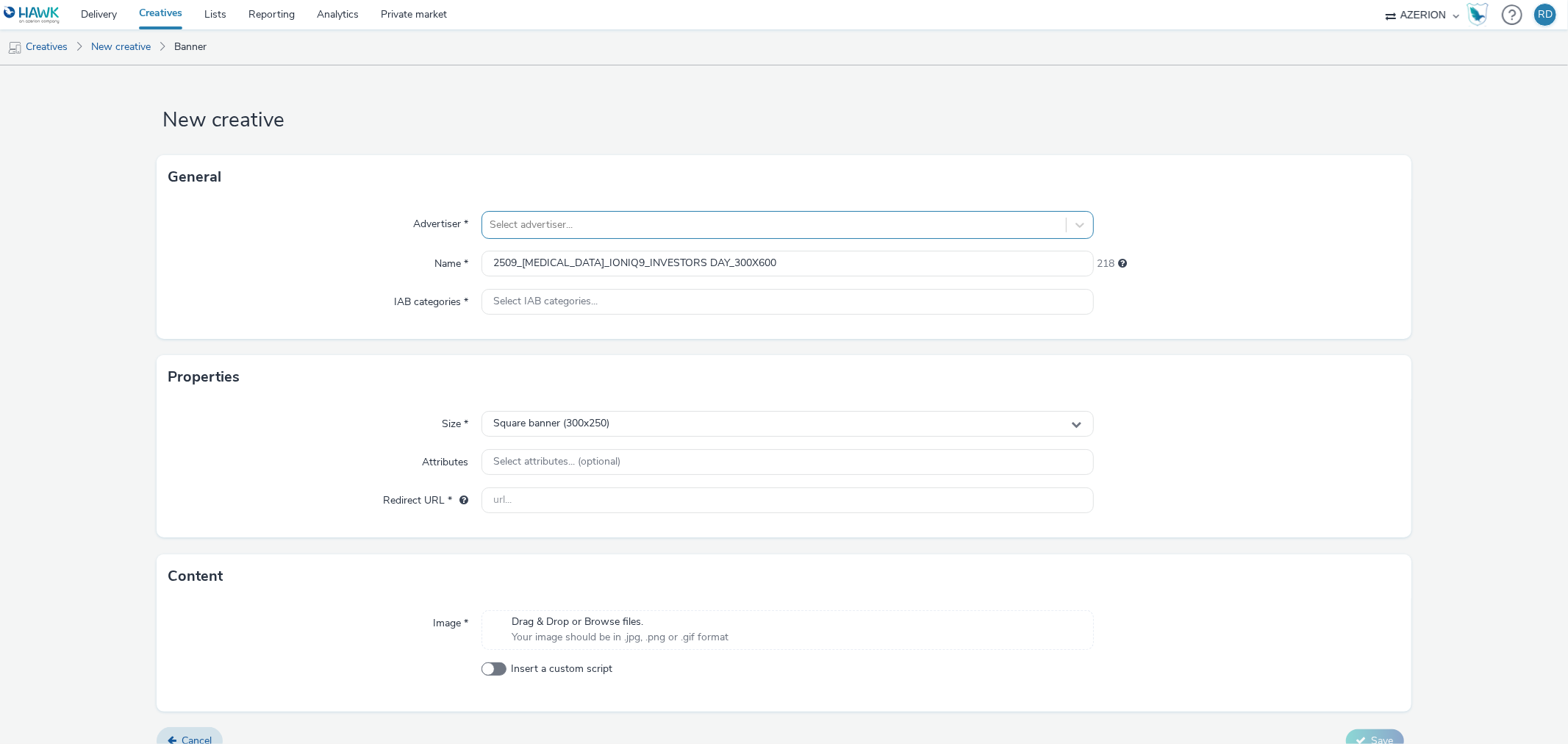
click at [540, 223] on div at bounding box center [773, 224] width 568 height 18
type input "HYU"
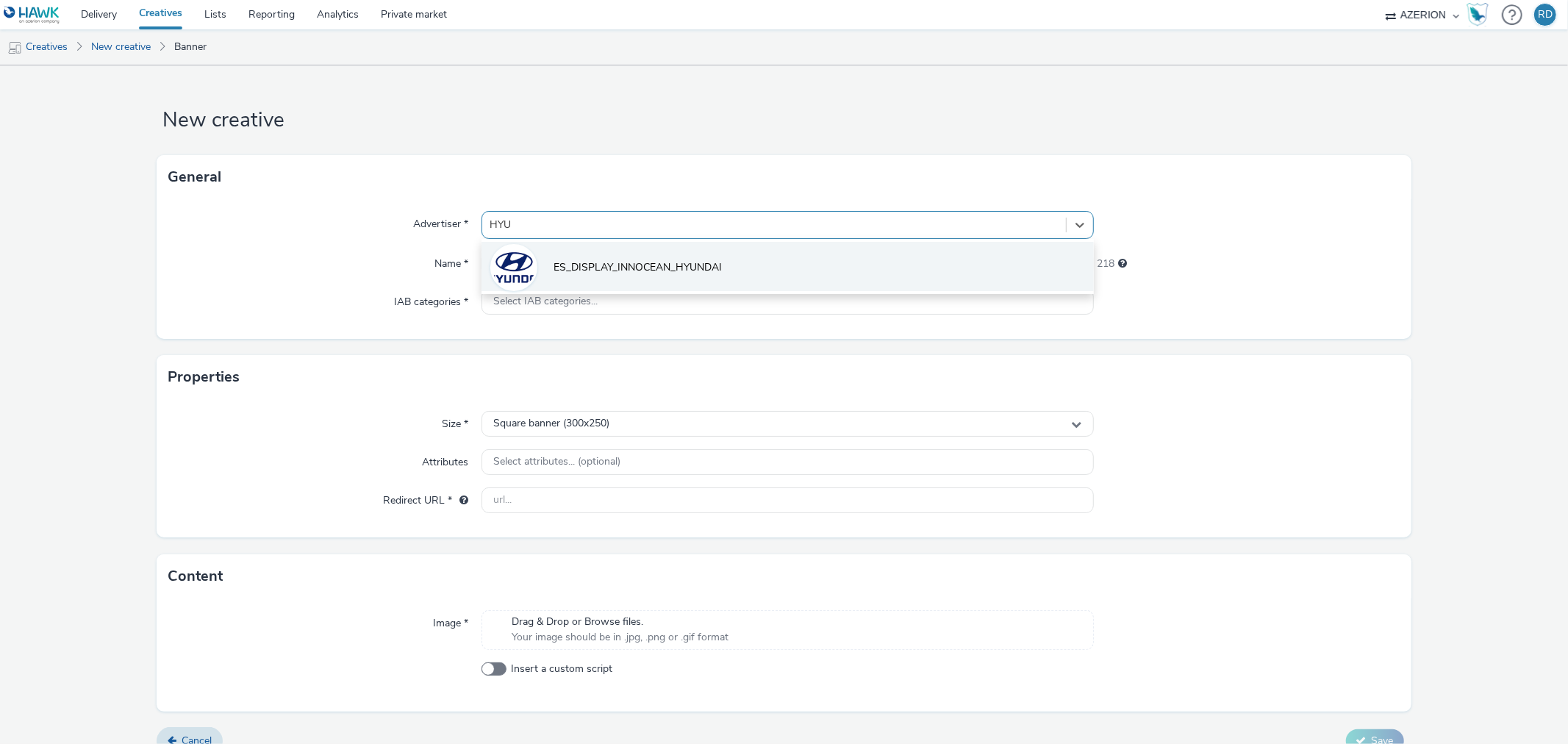
click at [597, 265] on span "ES_DISPLAY_INNOCEAN_HYUNDAI" at bounding box center [637, 268] width 168 height 15
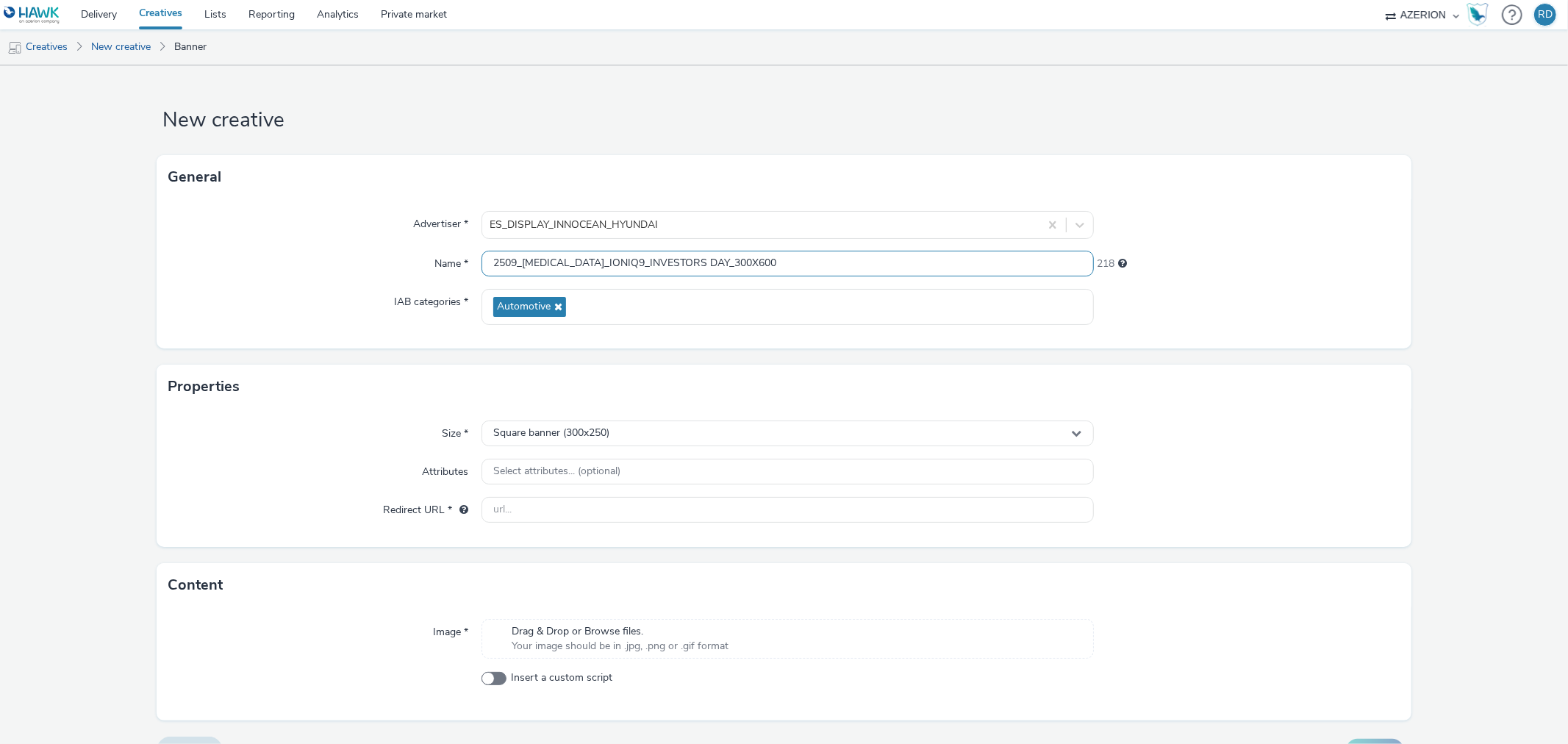
drag, startPoint x: 696, startPoint y: 259, endPoint x: 834, endPoint y: 265, distance: 138.1
click at [829, 265] on input "2509_HMS_IONIQ9_INVESTORS DAY_300X600" at bounding box center [787, 264] width 612 height 26
type input "2509_[MEDICAL_DATA]_IONIQ9_INVESTORS DAY_300X250"
click at [658, 464] on div "Select attributes... (optional)" at bounding box center [787, 472] width 612 height 26
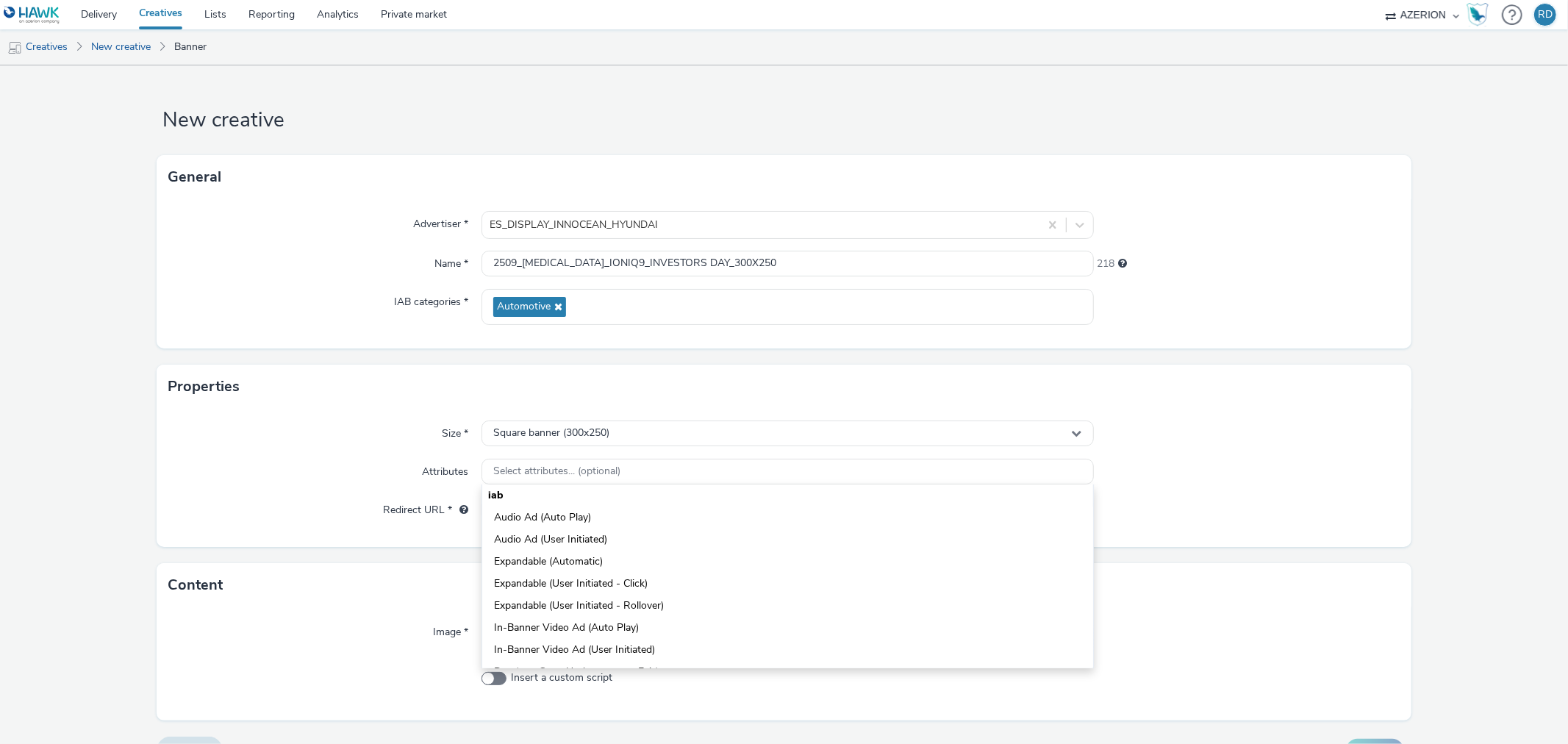
click at [349, 472] on div "Attributes" at bounding box center [324, 472] width 313 height 26
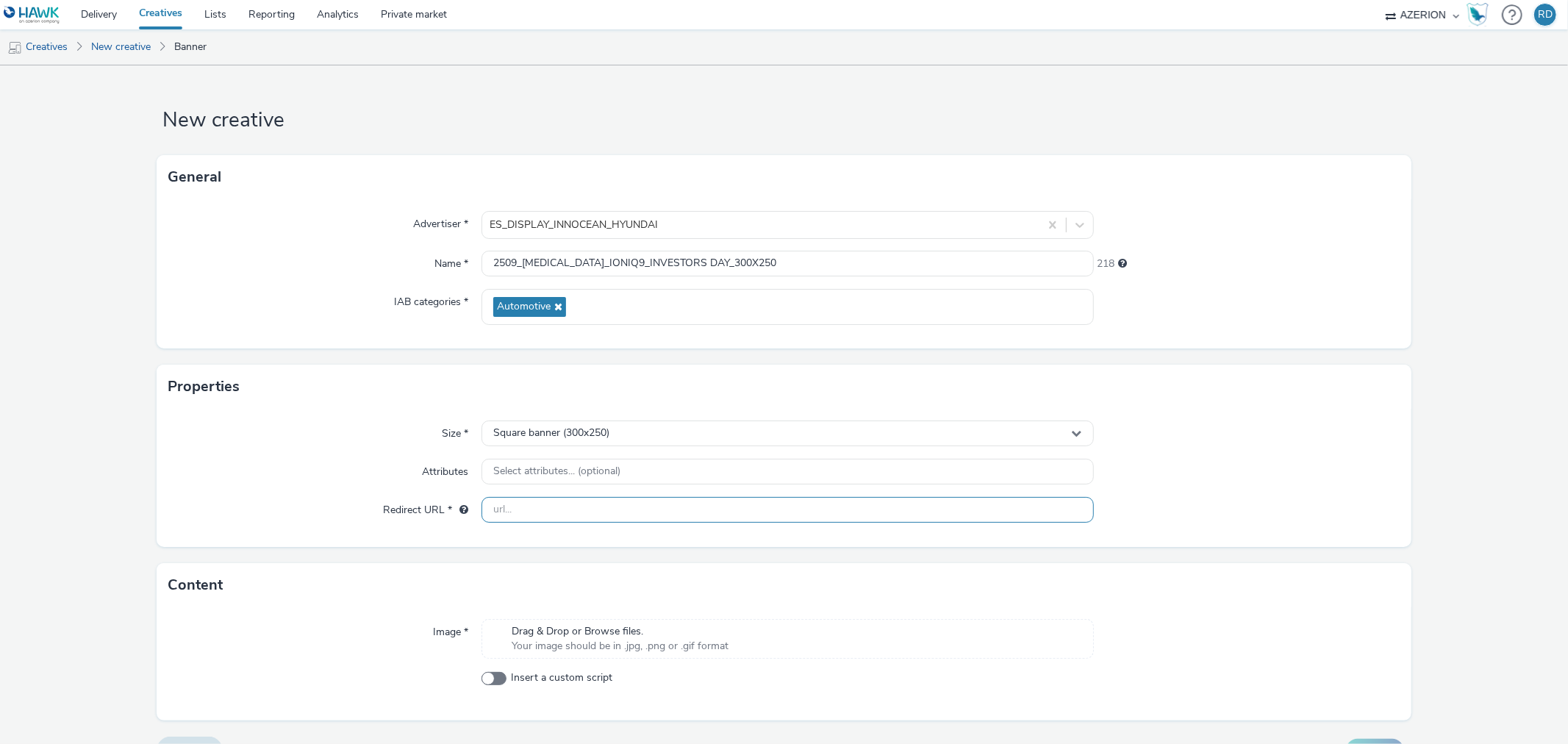
click at [503, 512] on input "text" at bounding box center [787, 511] width 612 height 26
paste input "https://www.hyundai.com/se/sv/bilar/ioniq9.html"
type input "https://www.hyundai.com/se/sv/bilar/ioniq9.html"
click at [284, 519] on div "Redirect URL *" at bounding box center [324, 511] width 313 height 26
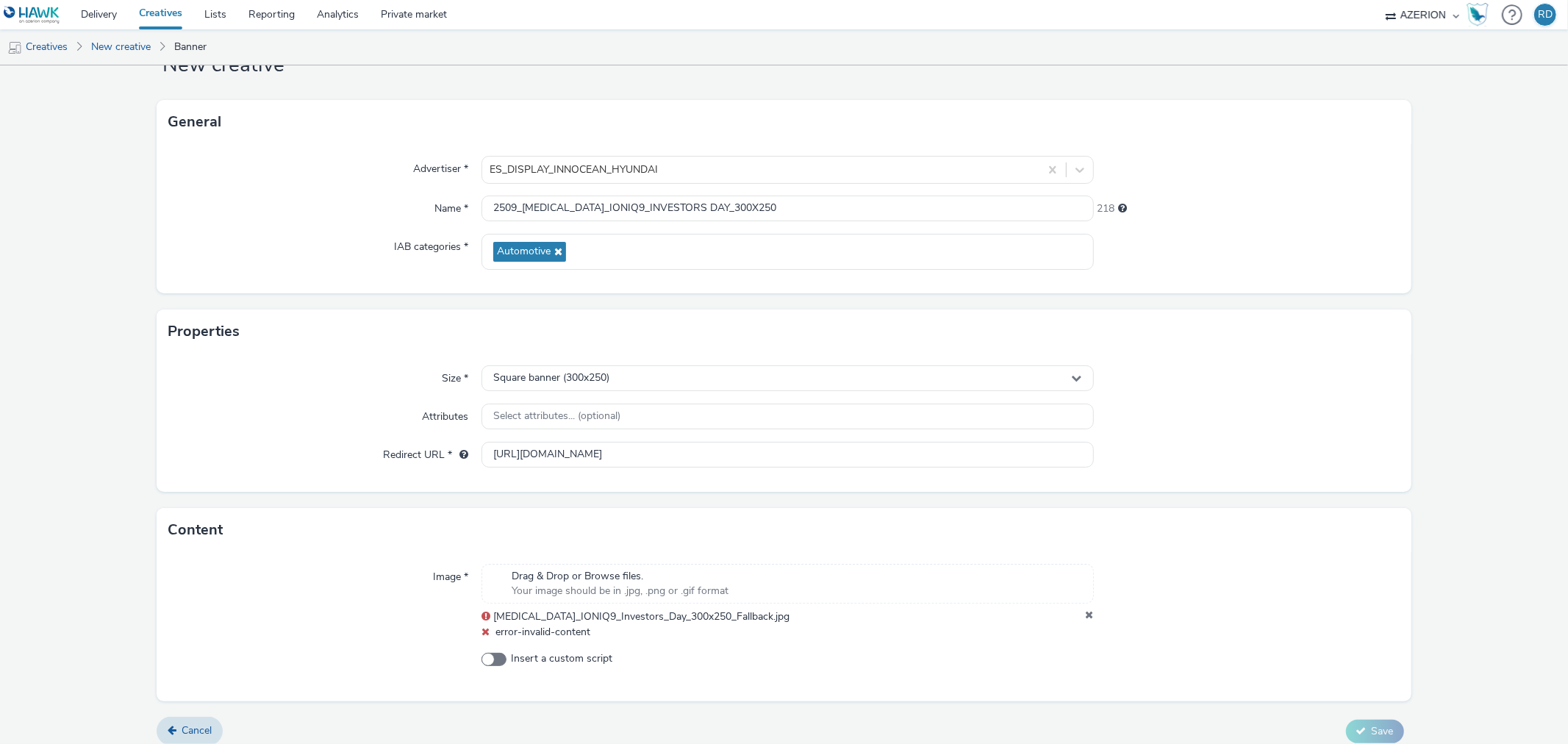
scroll to position [68, 0]
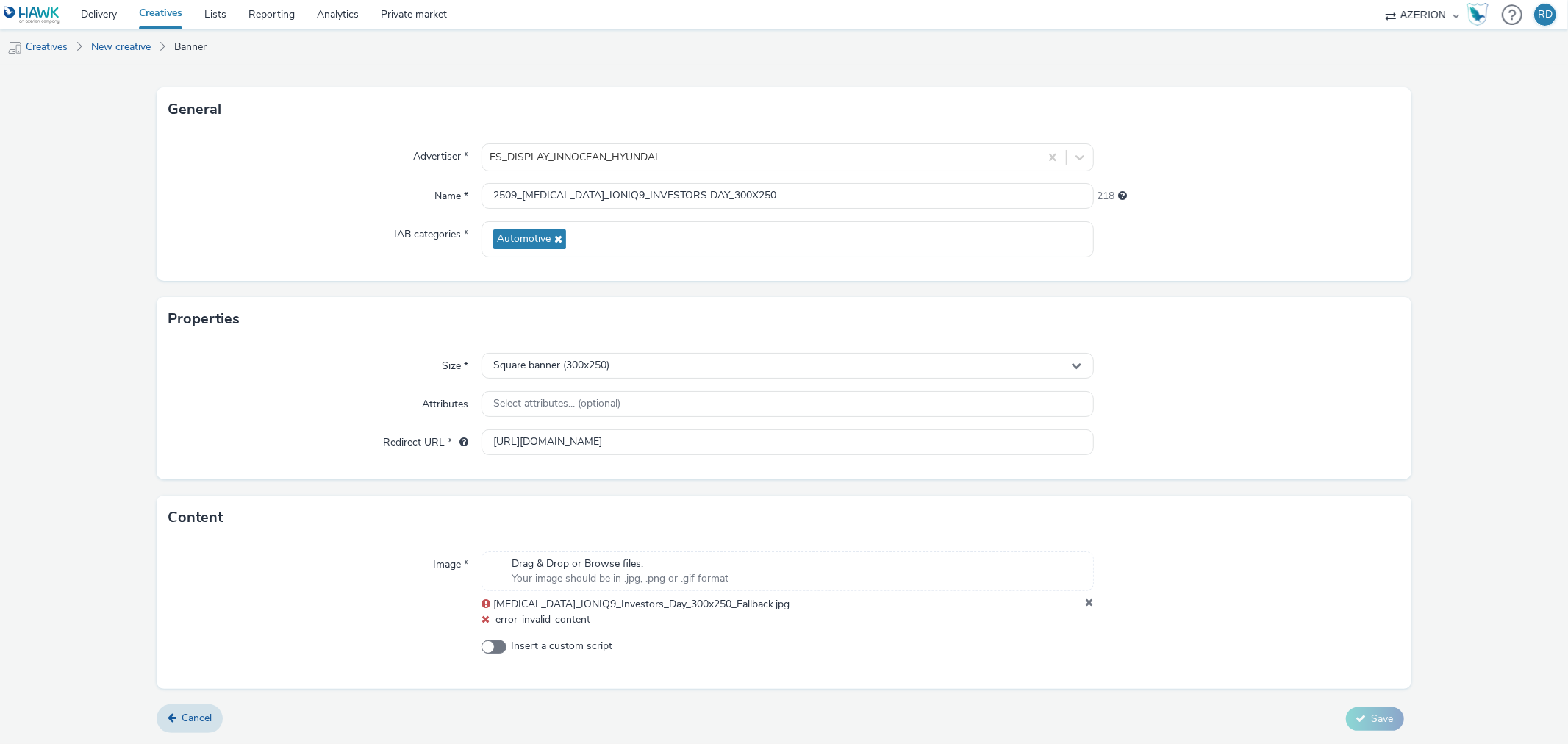
click at [1086, 601] on icon at bounding box center [1089, 604] width 8 height 15
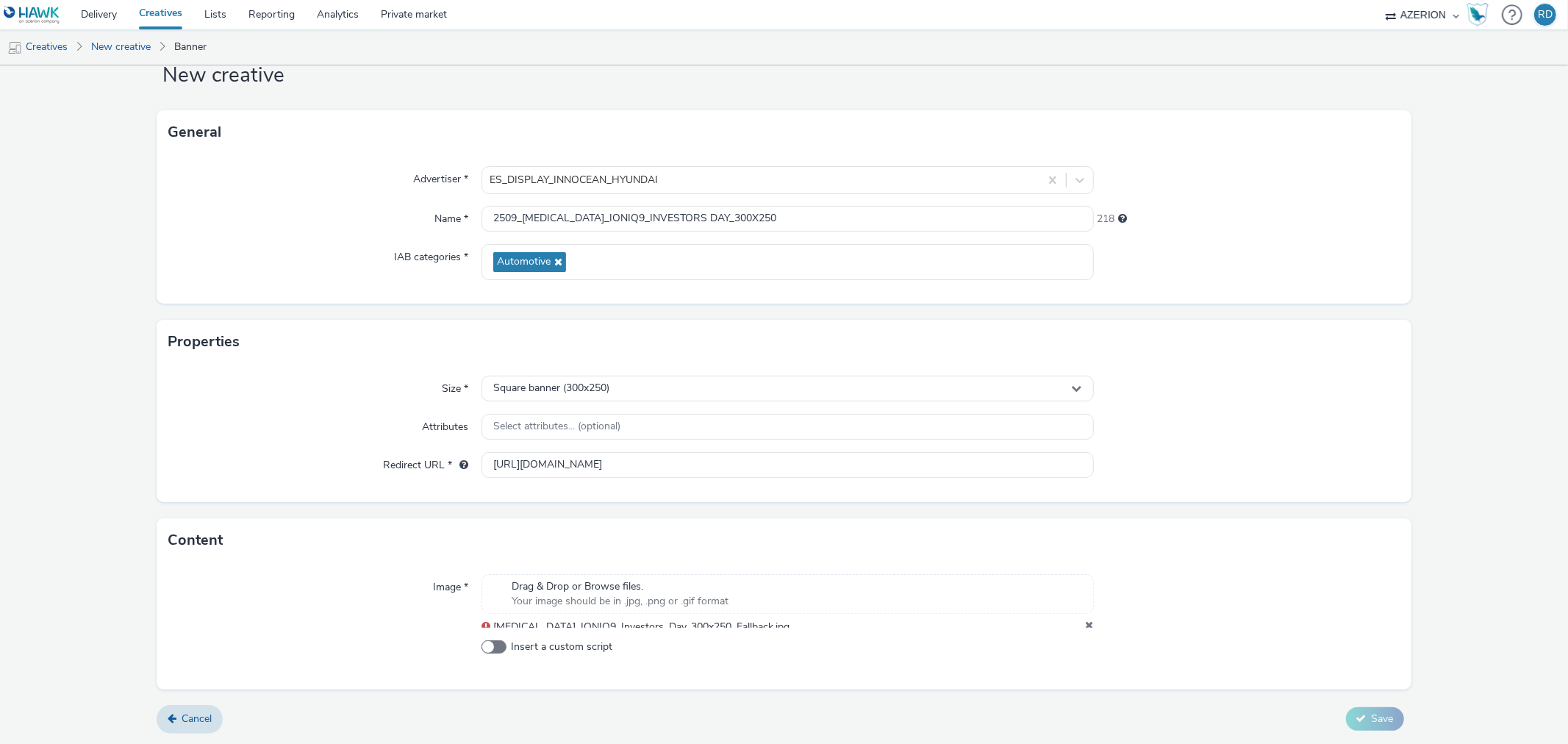
scroll to position [37, 0]
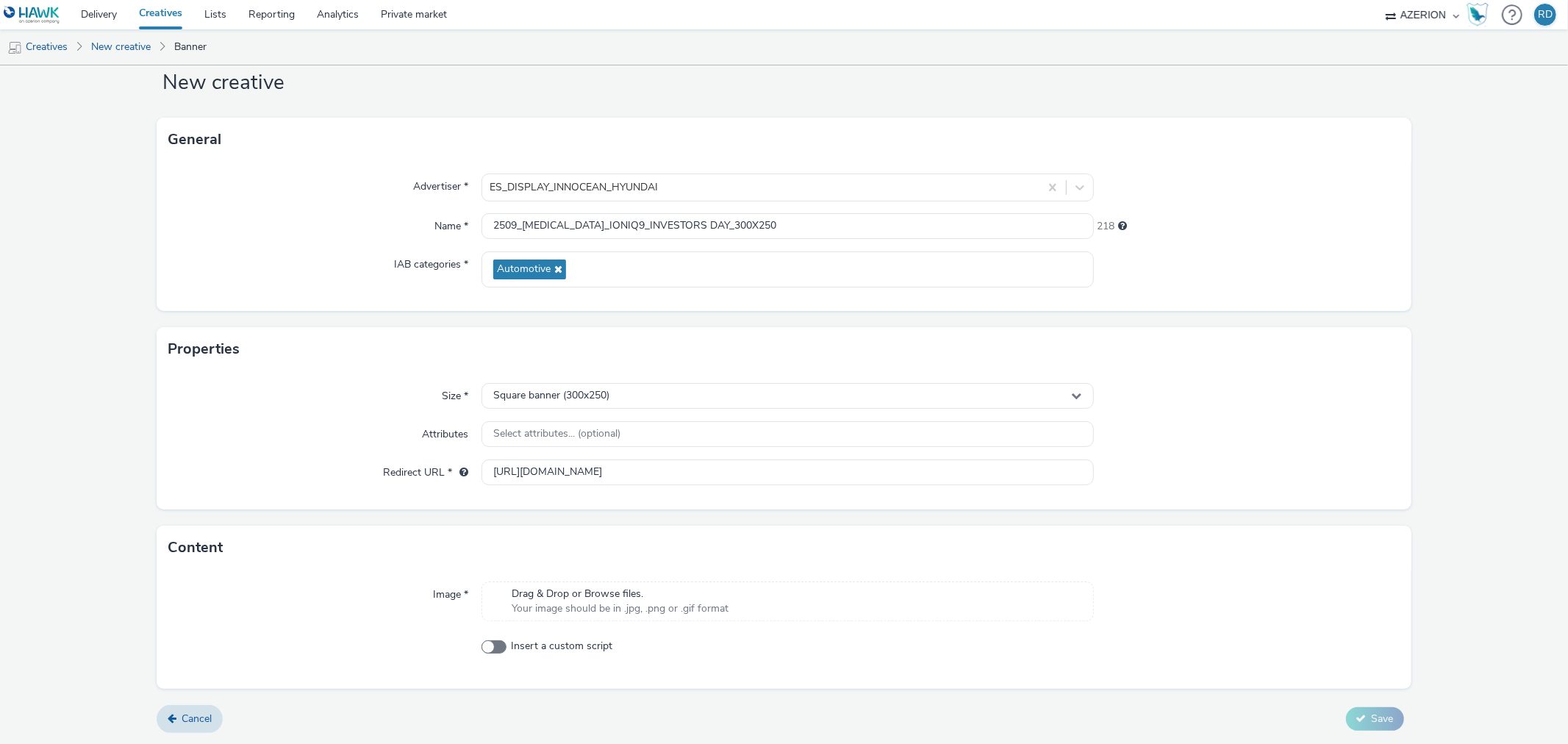
click at [578, 600] on span "Drag & Drop or Browse files." at bounding box center [619, 594] width 217 height 15
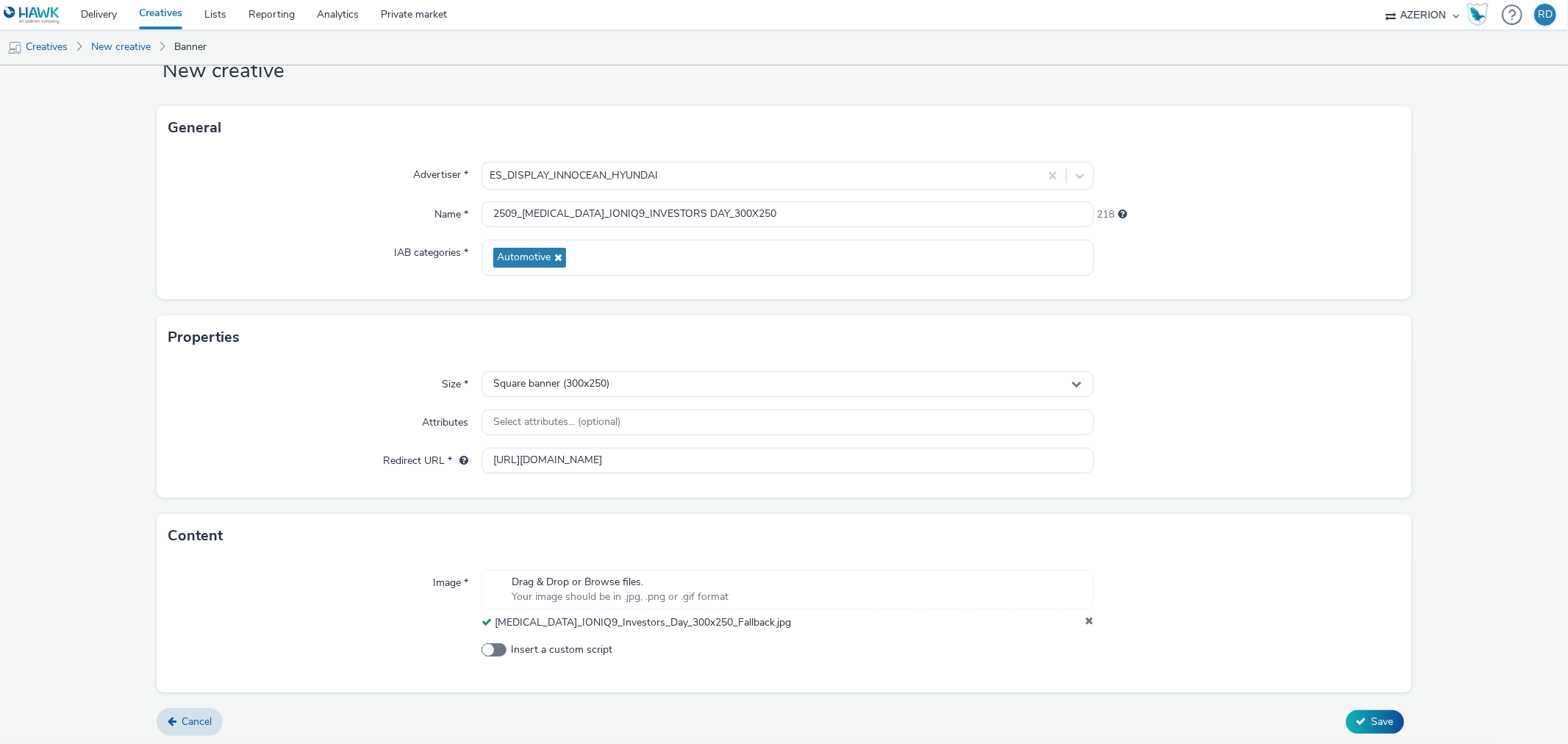
scroll to position [52, 0]
click at [1372, 711] on span "Save" at bounding box center [1383, 718] width 22 height 14
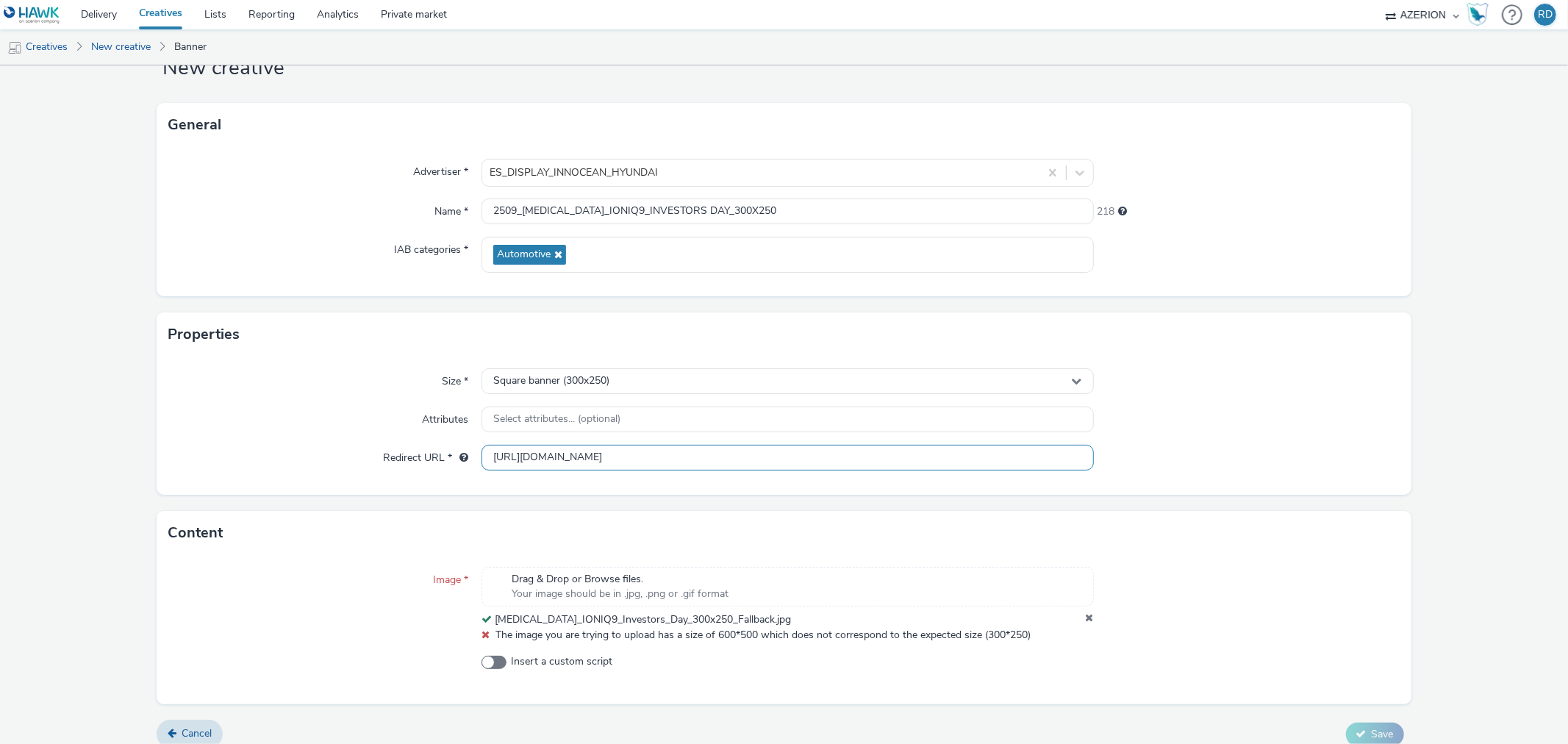
scroll to position [1, 0]
click at [1086, 613] on icon at bounding box center [1089, 620] width 8 height 15
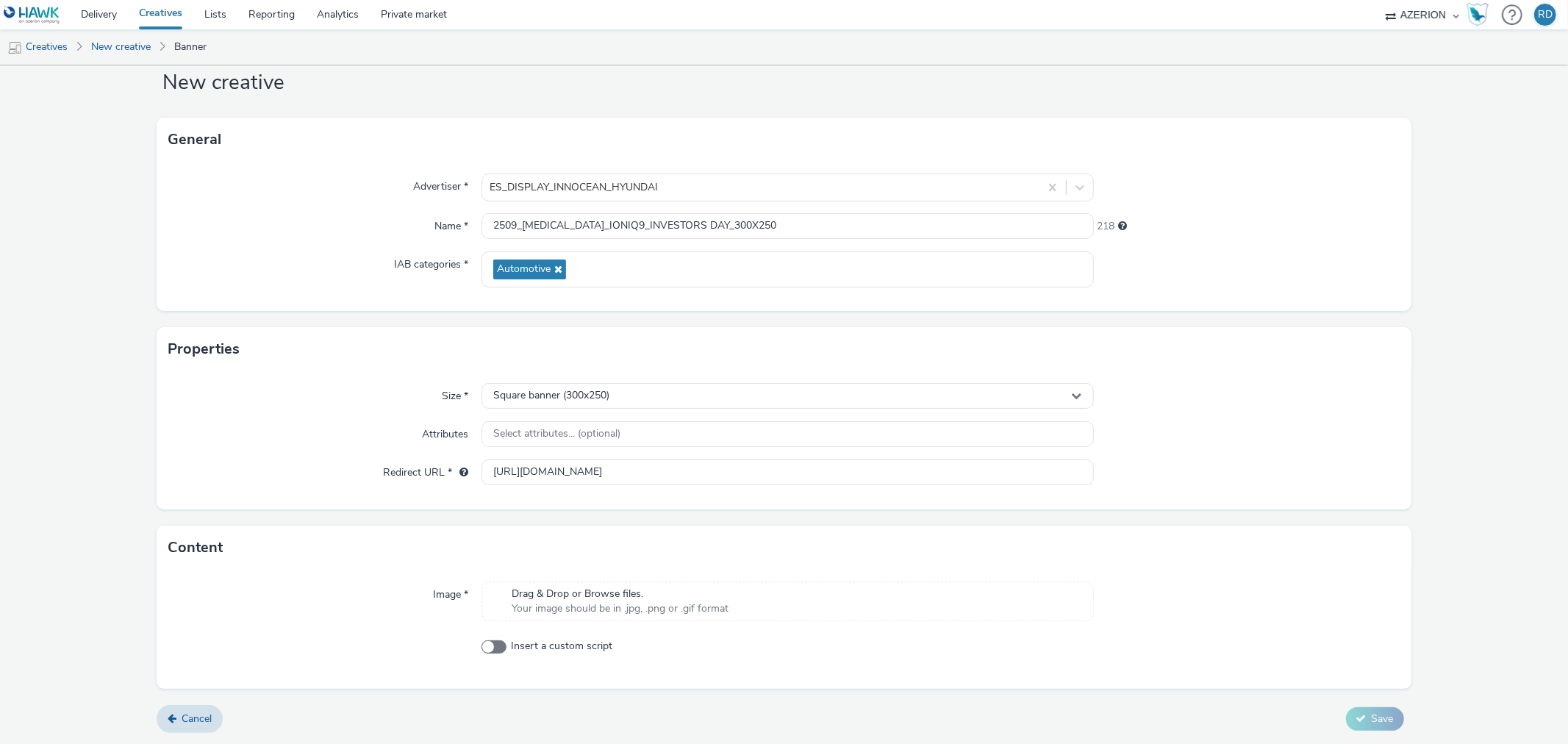
scroll to position [52, 0]
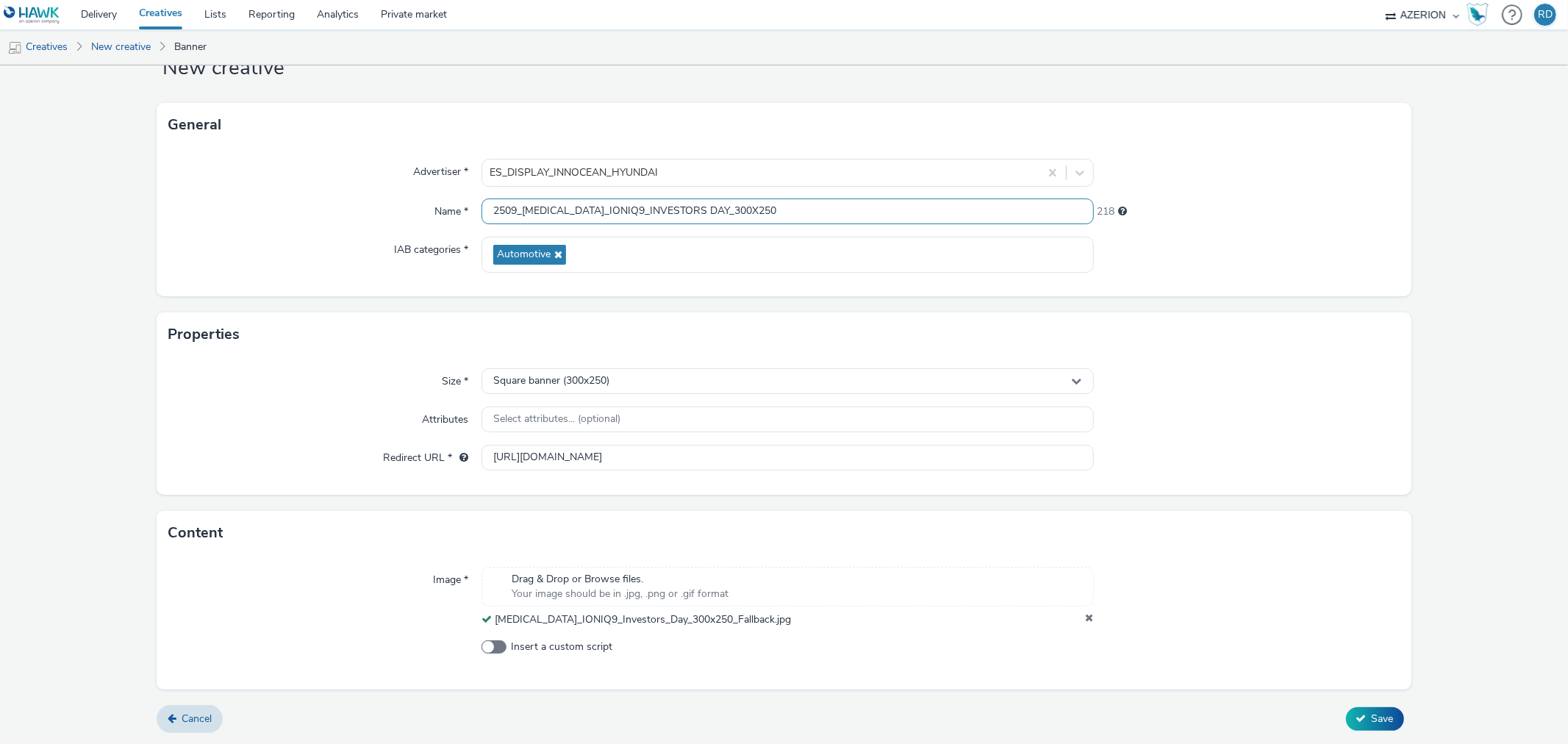
drag, startPoint x: 726, startPoint y: 216, endPoint x: 171, endPoint y: 188, distance: 555.7
click at [171, 188] on div "Advertiser * ES_DISPLAY_INNOCEAN_HYUNDAI Name * 2509_HMS_IONIQ9_INVESTORS DAY_3…" at bounding box center [783, 221] width 1254 height 150
click at [1354, 713] on button "Save" at bounding box center [1375, 719] width 58 height 23
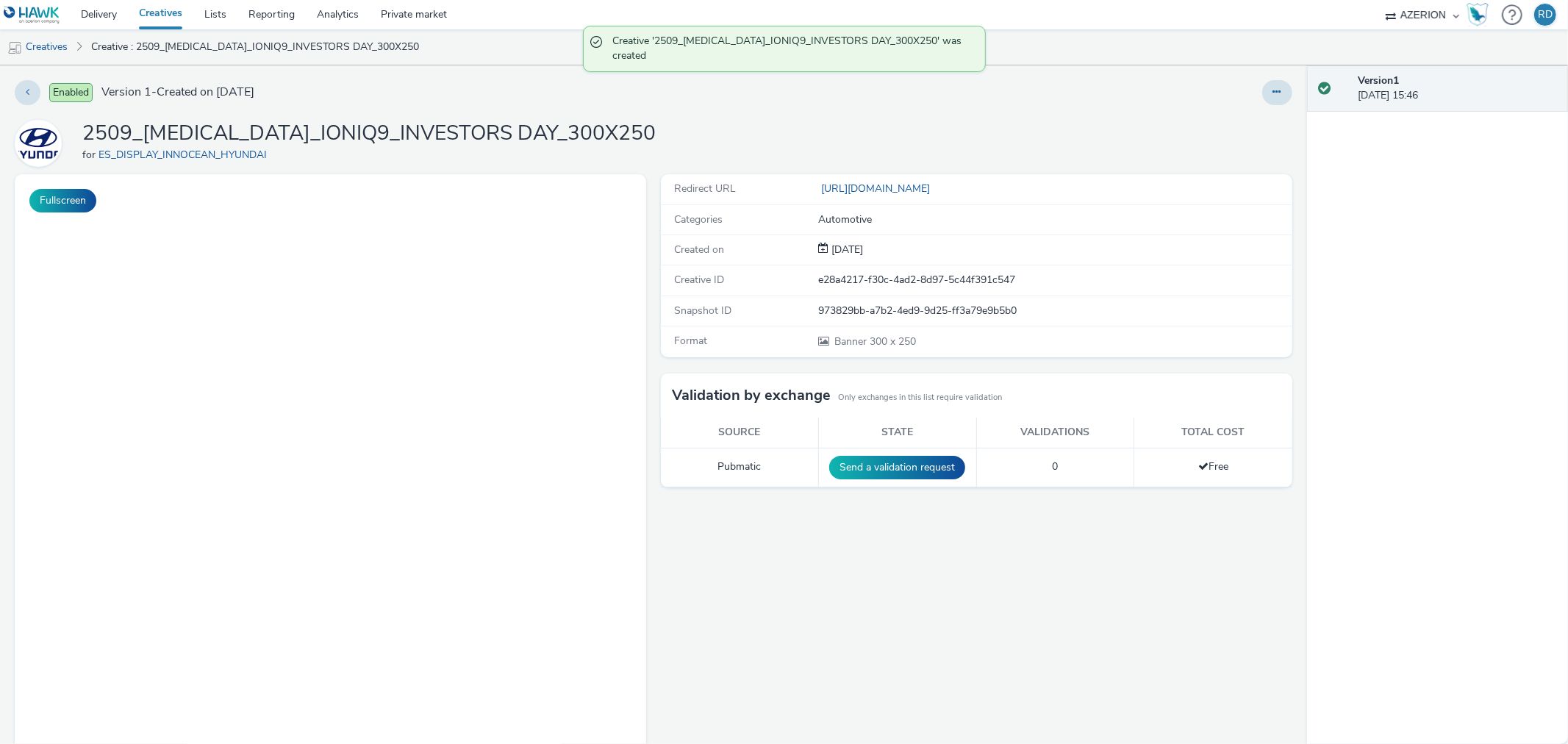
click at [867, 462] on button "Send a validation request" at bounding box center [897, 467] width 136 height 23
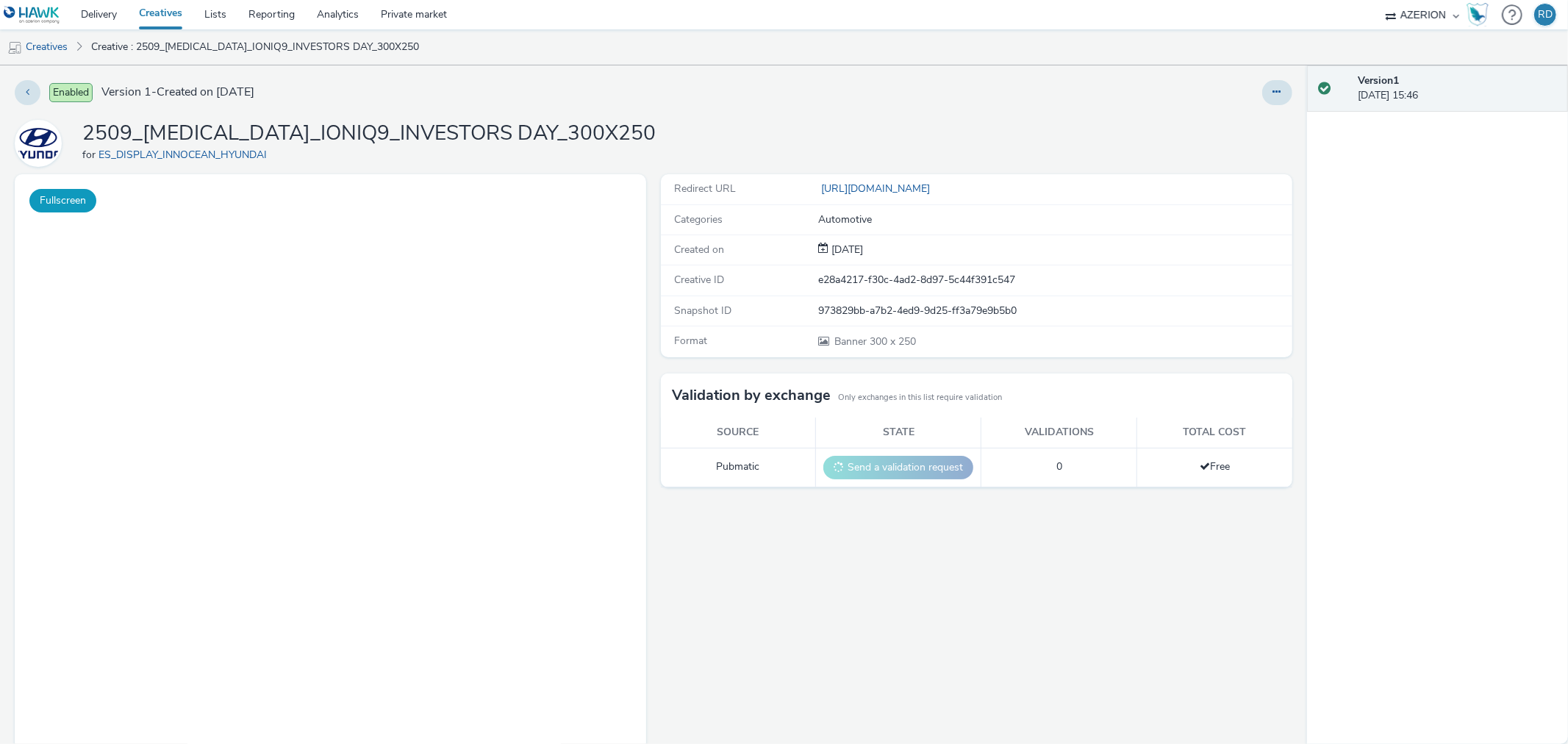
click at [75, 197] on button "Fullscreen" at bounding box center [63, 200] width 67 height 23
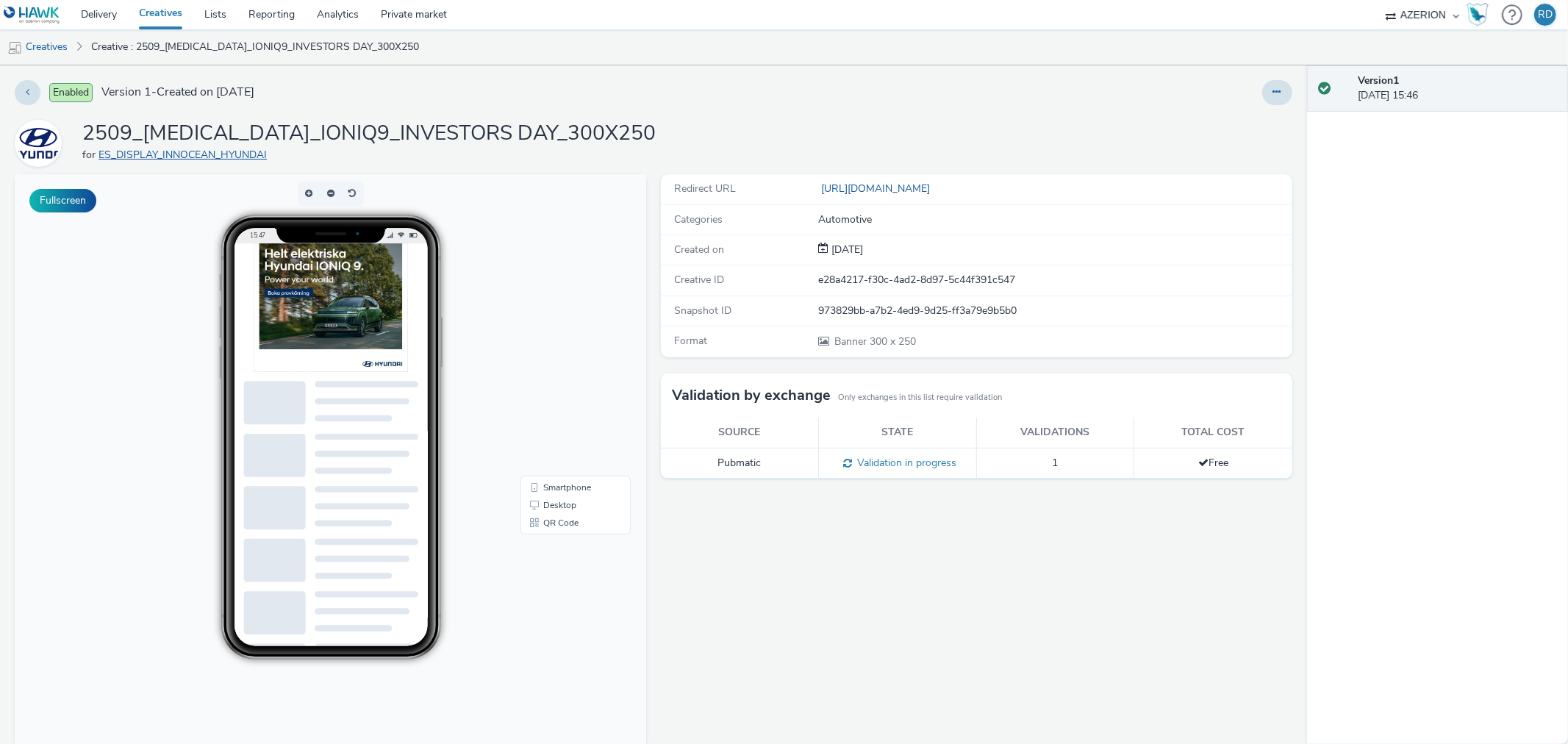
click at [167, 157] on link "ES_DISPLAY_INNOCEAN_HYUNDAI" at bounding box center [185, 154] width 174 height 14
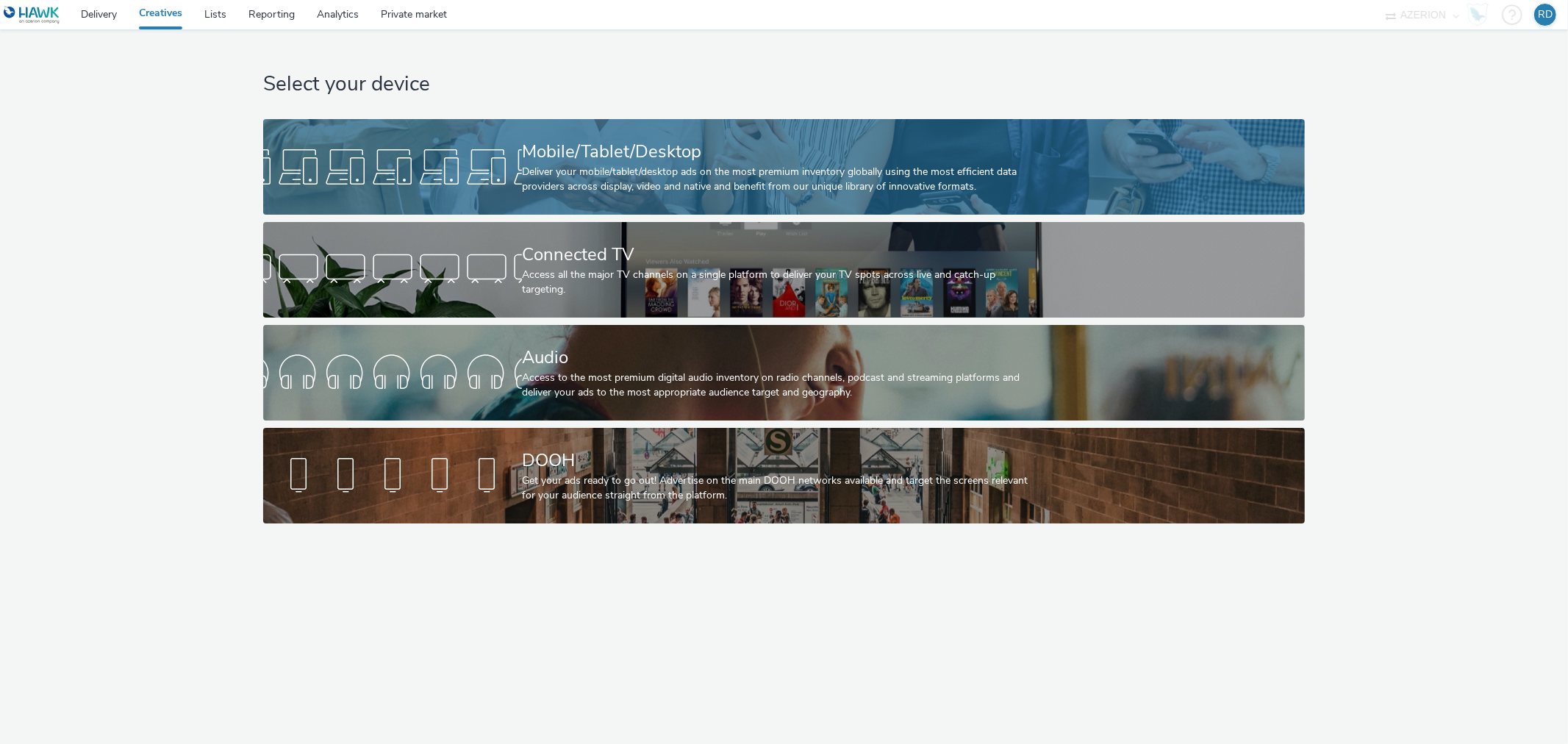
click at [588, 142] on div "Mobile/Tablet/Desktop" at bounding box center [781, 152] width 519 height 26
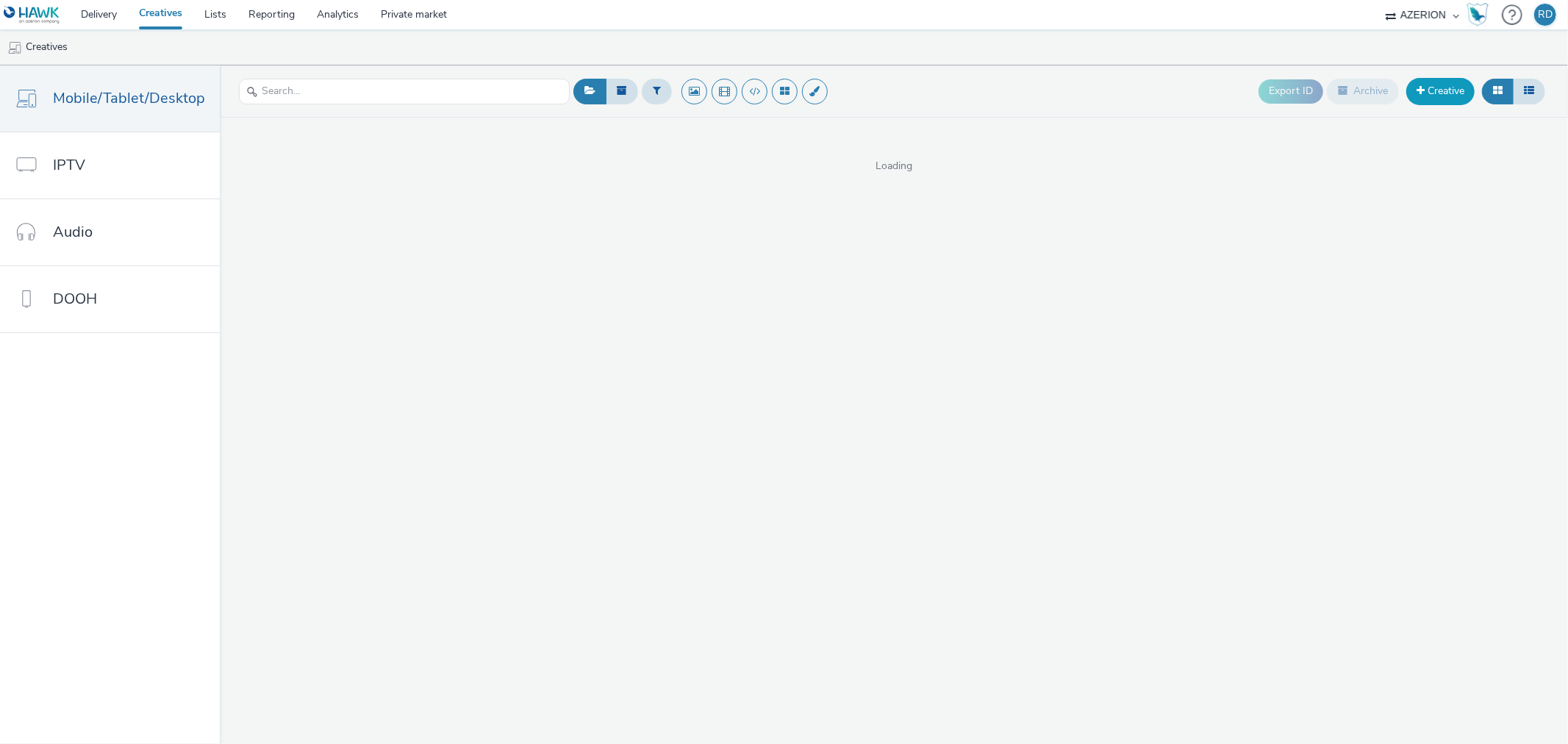
click at [1431, 86] on link "Creative" at bounding box center [1441, 91] width 69 height 26
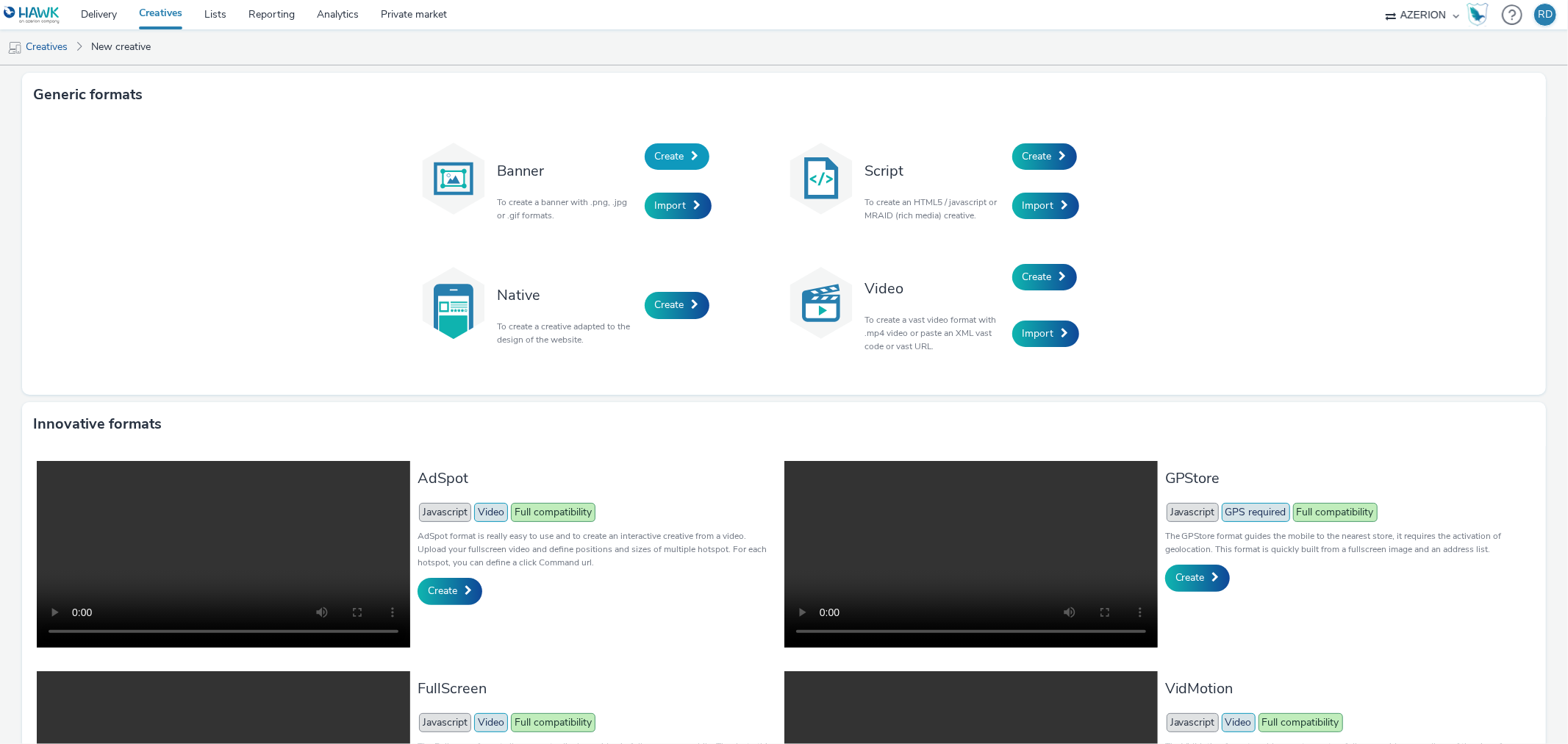
click at [665, 154] on span "Create" at bounding box center [670, 156] width 30 height 14
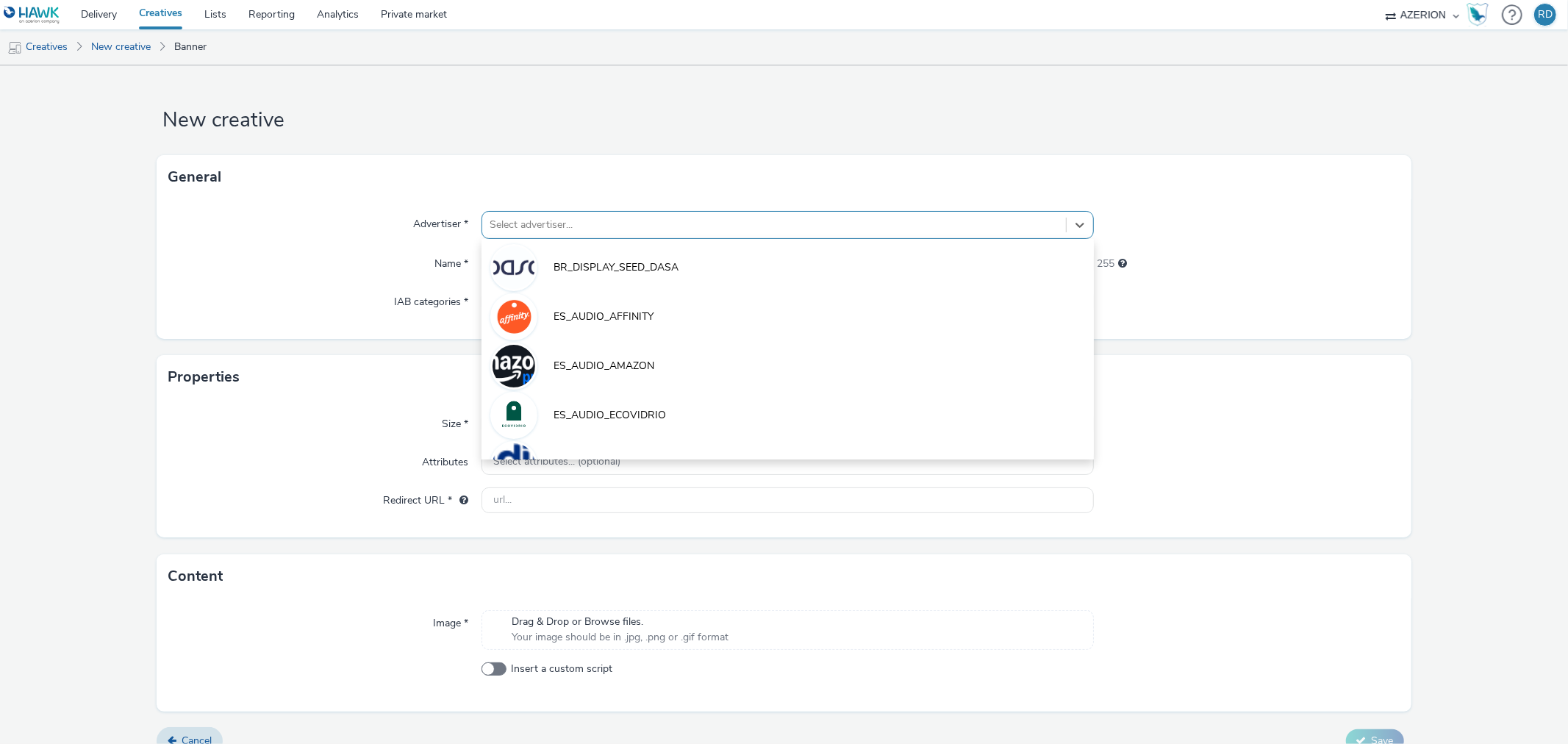
click at [567, 232] on div at bounding box center [773, 224] width 568 height 18
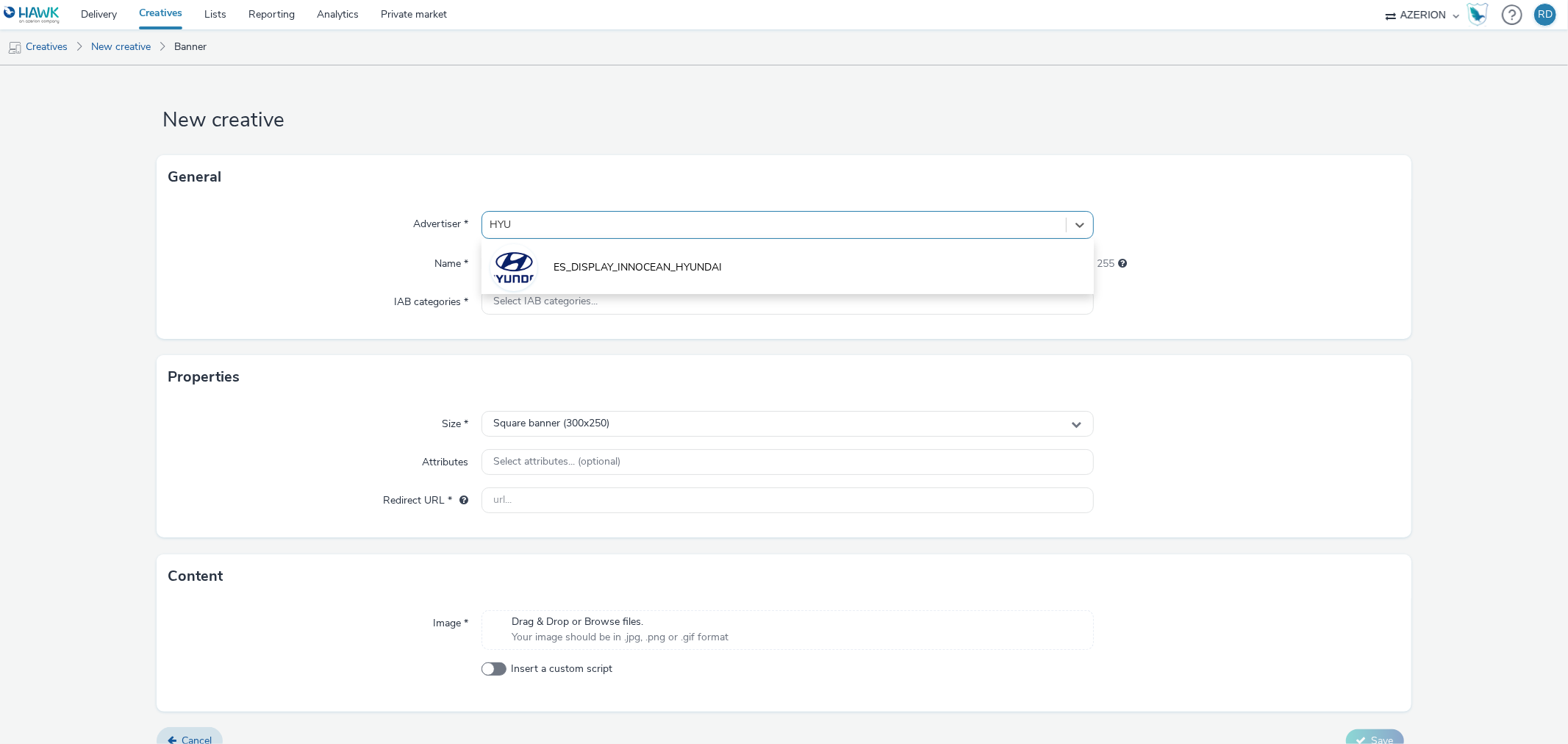
type input "HYUN"
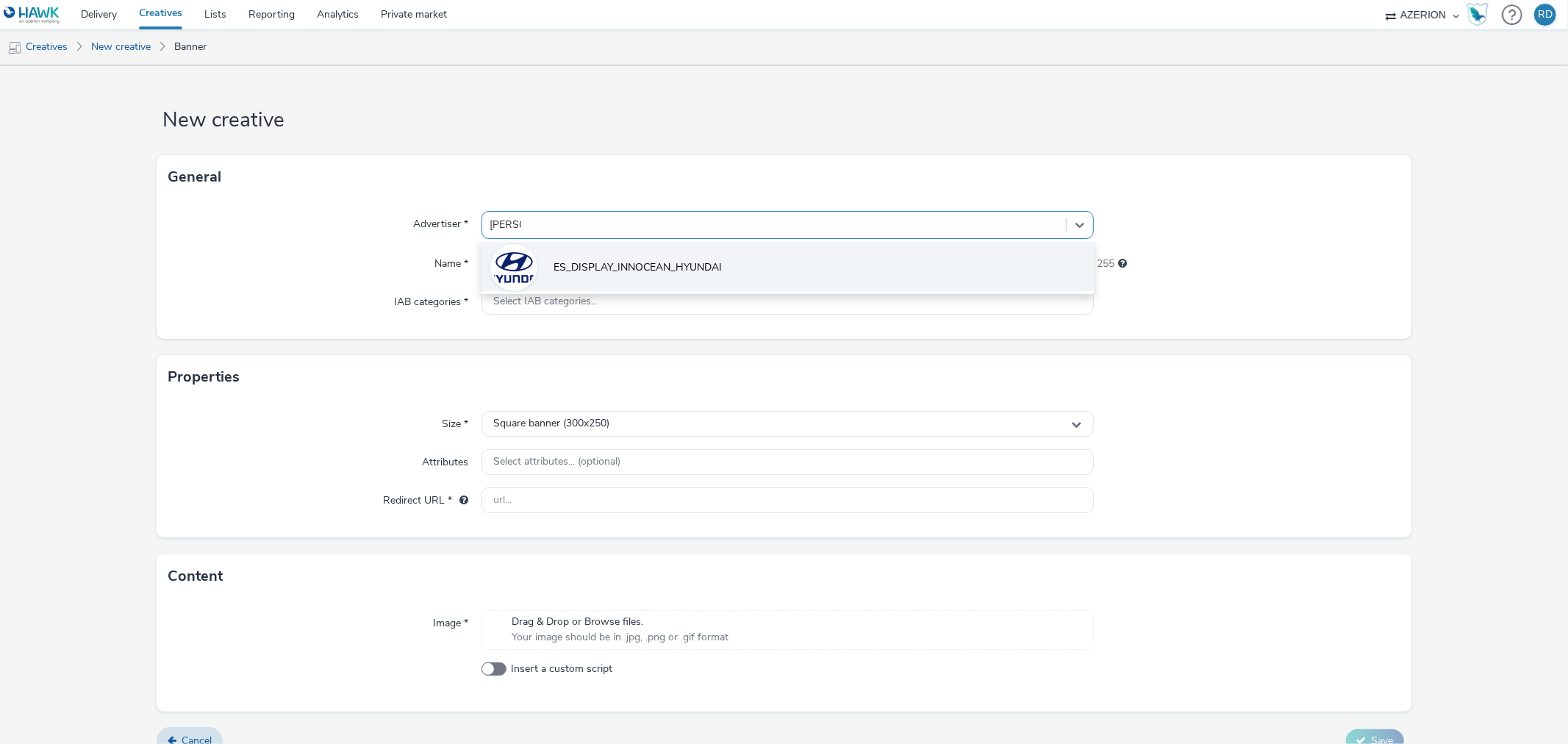
click at [628, 262] on span "ES_DISPLAY_INNOCEAN_HYUNDAI" at bounding box center [637, 268] width 168 height 15
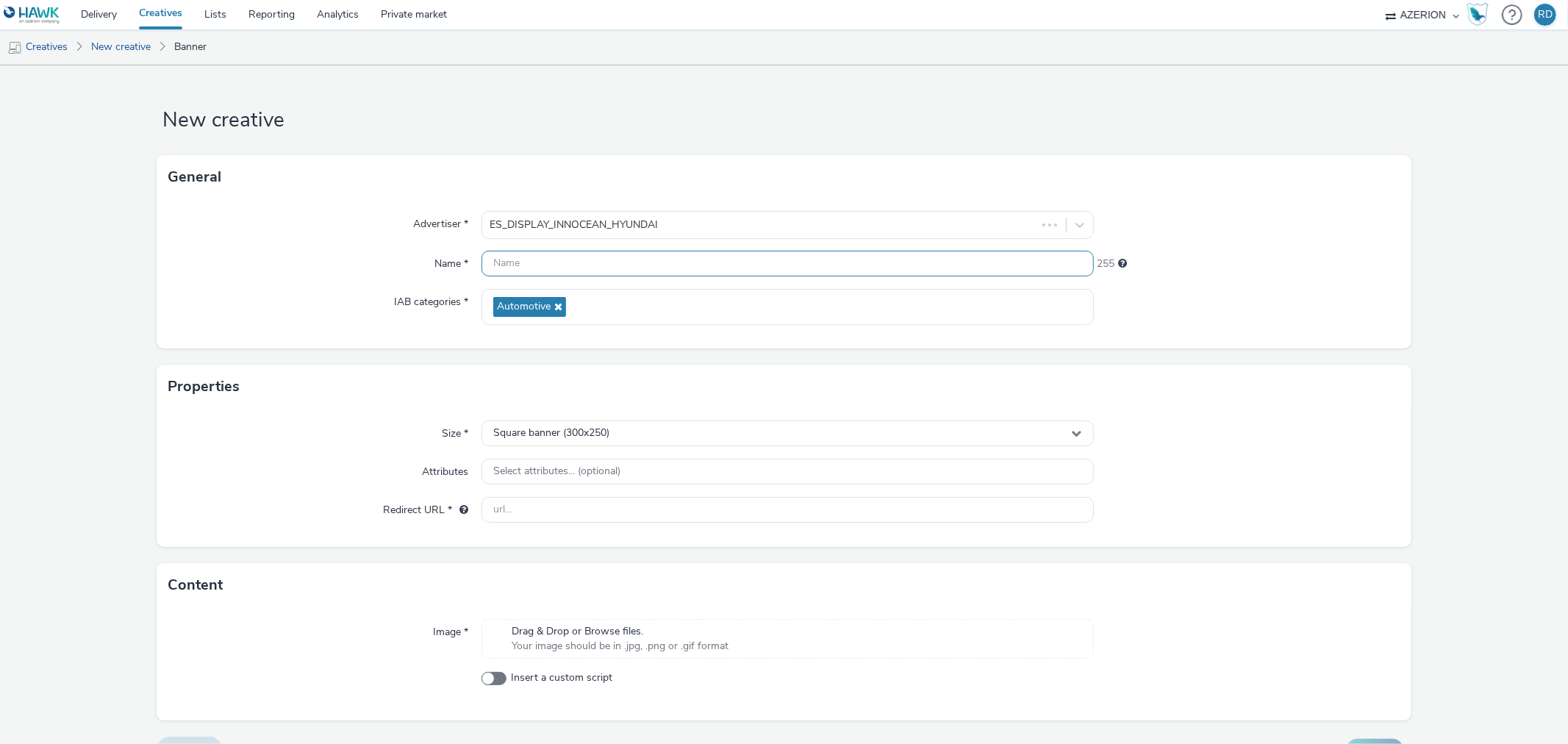
click at [645, 265] on input "text" at bounding box center [787, 264] width 612 height 26
paste input "https://manager.hawk-platform.io/preview/organization/c87e815b-22a1-47c7-876e-b…"
type input "https://manager.hawk-platform.io/preview/organization/c87e815b-22a1-47c7-876e-b…"
click at [813, 259] on input "https://manager.hawk-platform.io/preview/organization/c87e815b-22a1-47c7-876e-b…" at bounding box center [787, 264] width 612 height 26
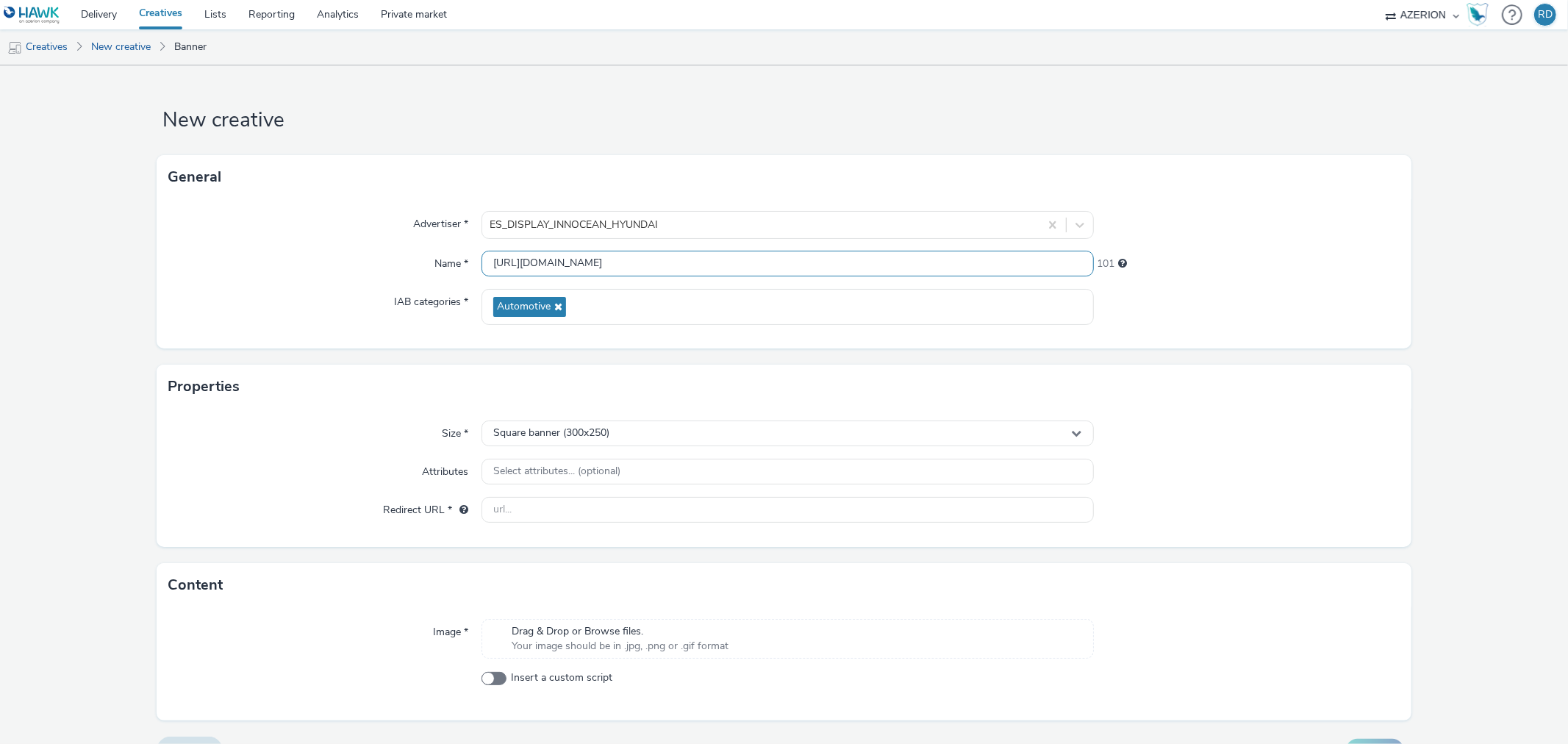
click at [807, 262] on input "https://manager.hawk-platform.io/preview/organization/c87e815b-22a1-47c7-876e-b…" at bounding box center [787, 264] width 612 height 26
click at [332, 263] on div "Name *" at bounding box center [324, 264] width 313 height 26
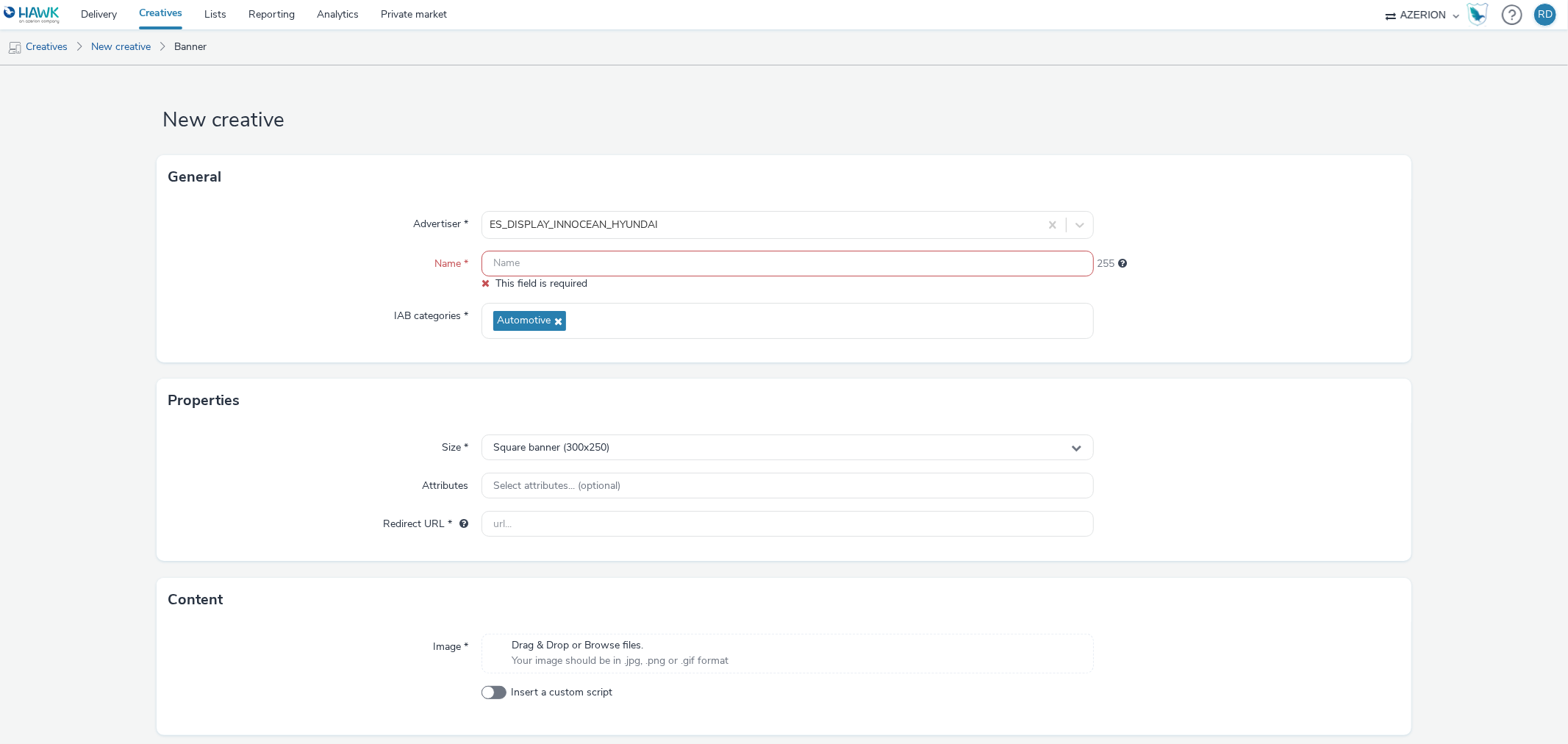
click at [620, 263] on input "text" at bounding box center [787, 264] width 612 height 26
paste input "2509_HMS_IONIQ9_INVESTORS DAY_"
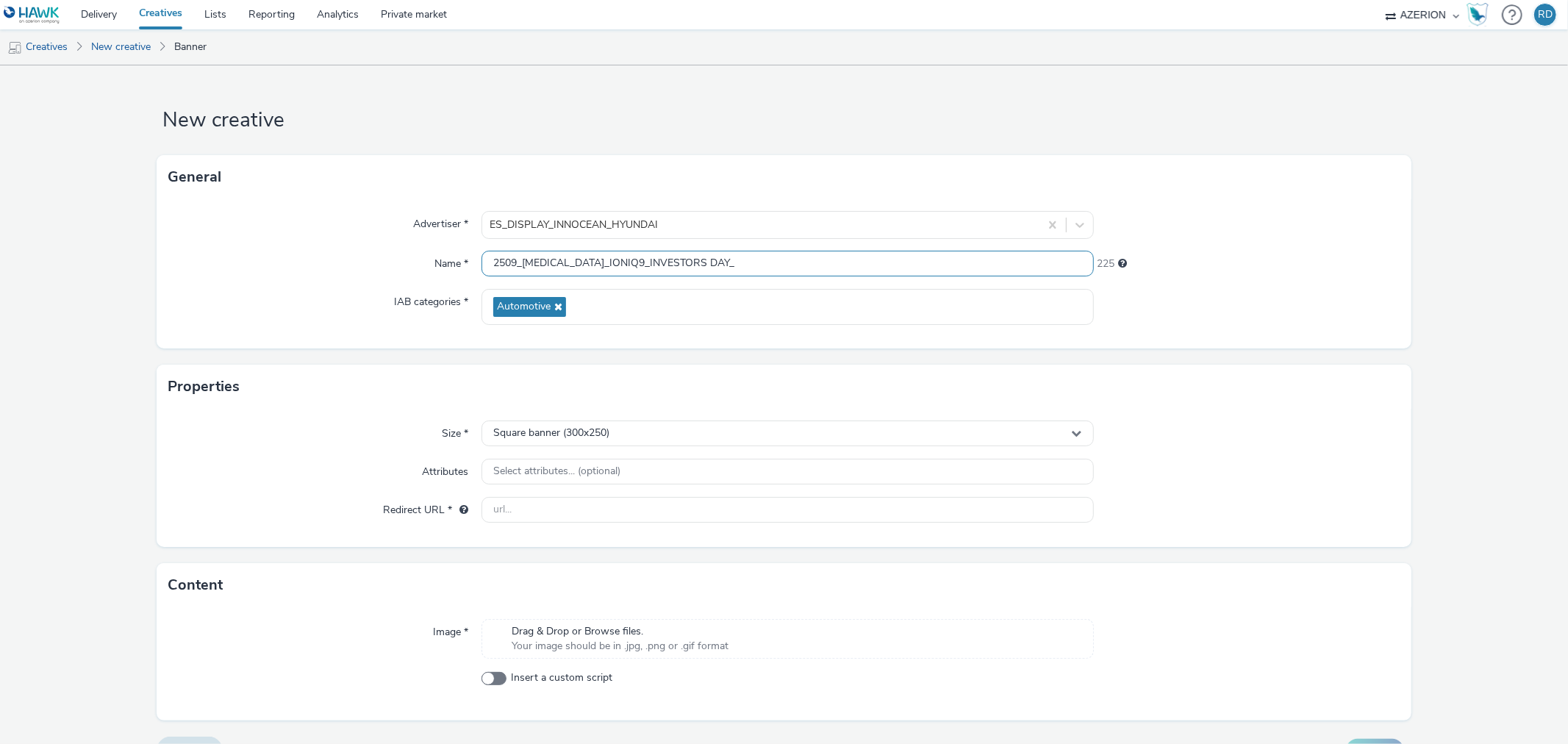
click at [693, 262] on input "2509_HMS_IONIQ9_INVESTORS DAY_" at bounding box center [787, 264] width 612 height 26
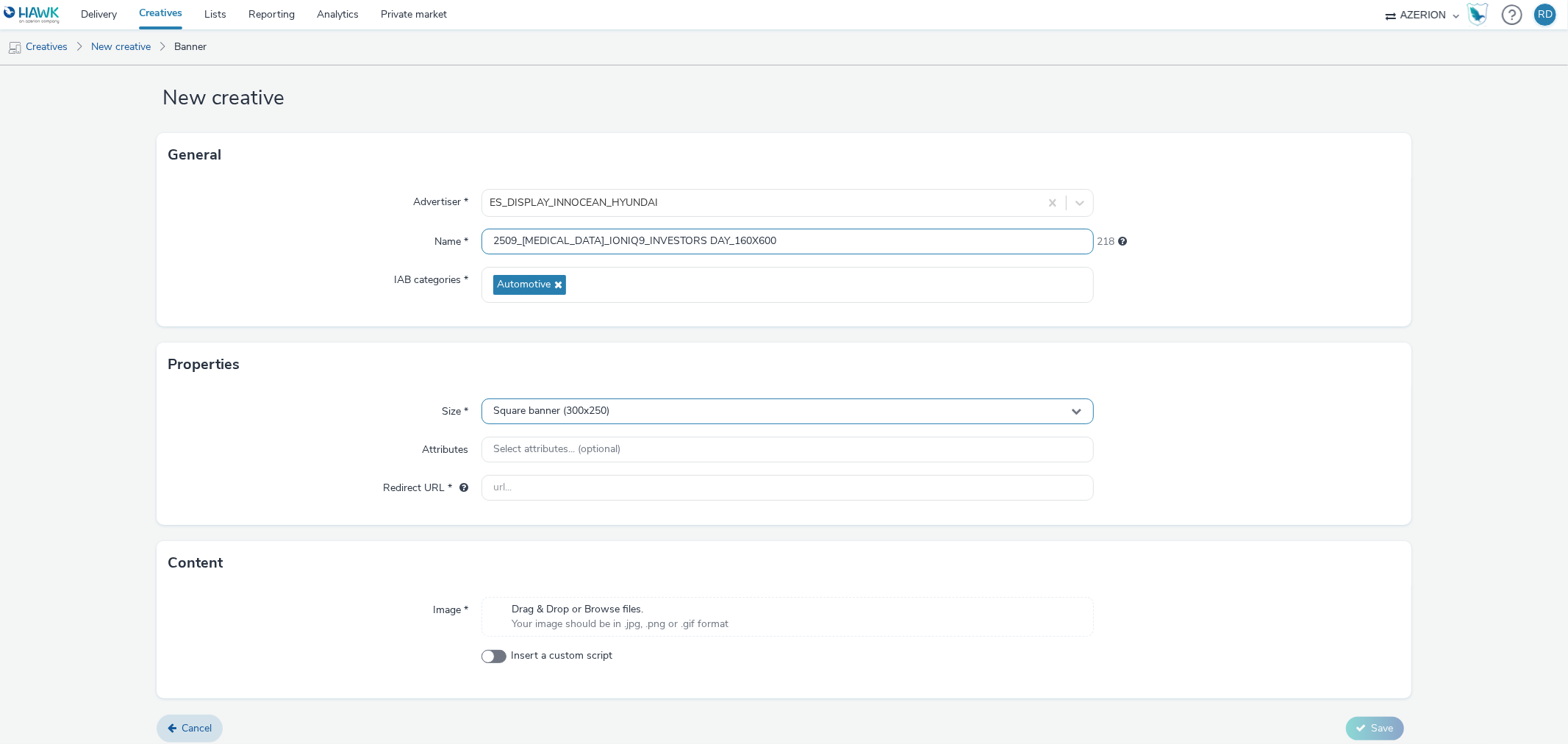
scroll to position [32, 0]
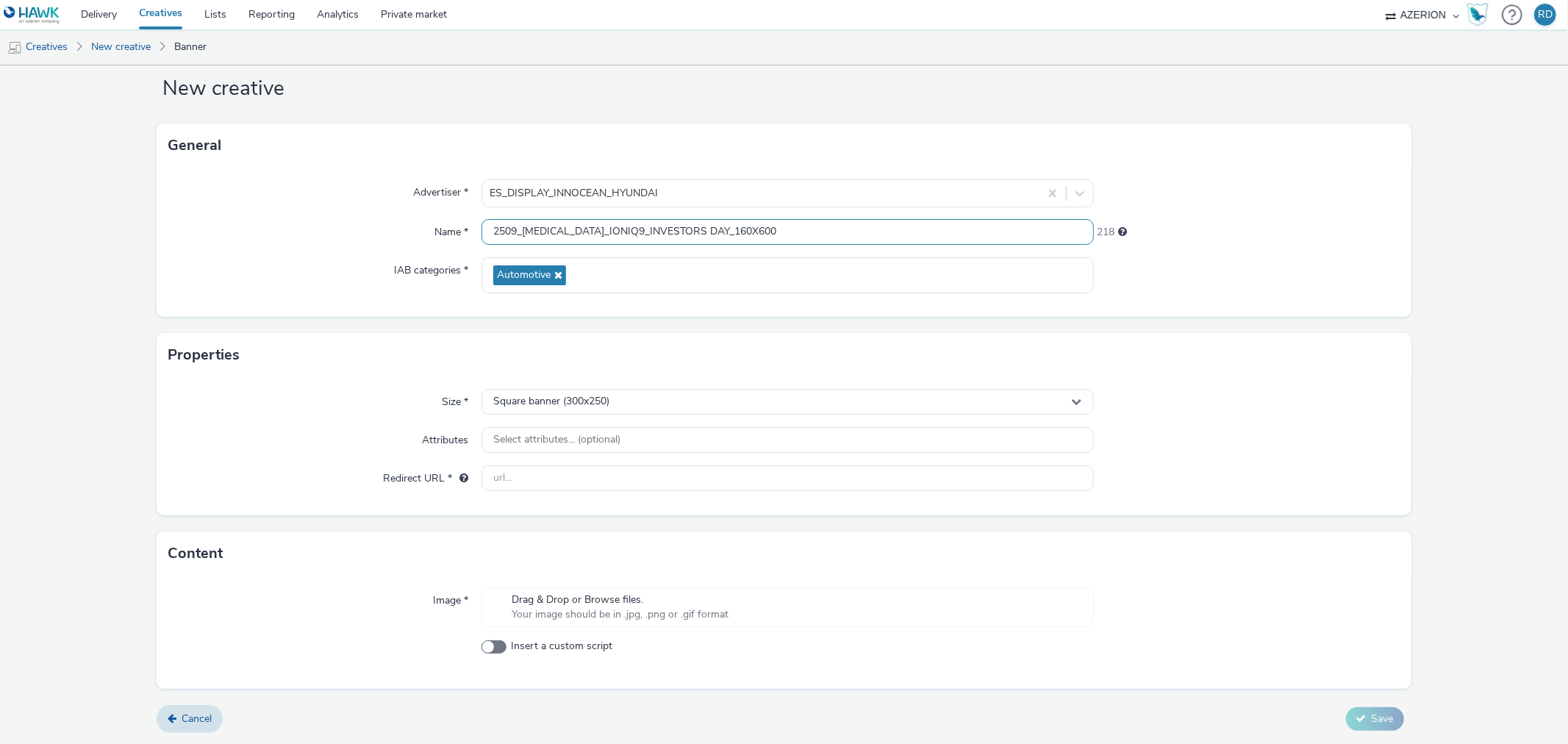
type input "2509_[MEDICAL_DATA]_IONIQ9_INVESTORS DAY_160X600"
click at [525, 478] on input "text" at bounding box center [787, 479] width 612 height 26
paste input "[URL][DOMAIN_NAME]"
type input "[URL][DOMAIN_NAME]"
click at [255, 478] on div "Redirect URL *" at bounding box center [324, 479] width 313 height 26
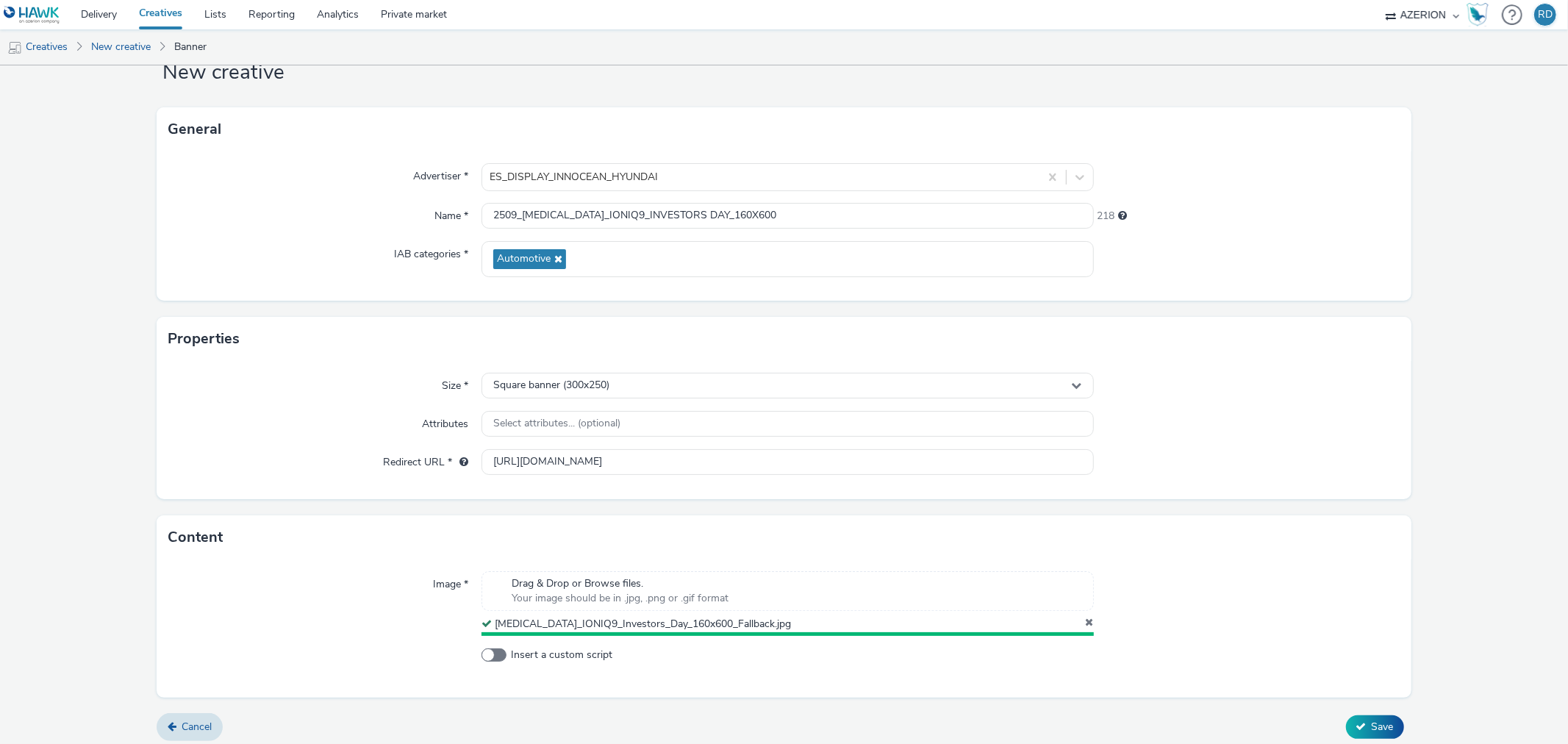
scroll to position [52, 0]
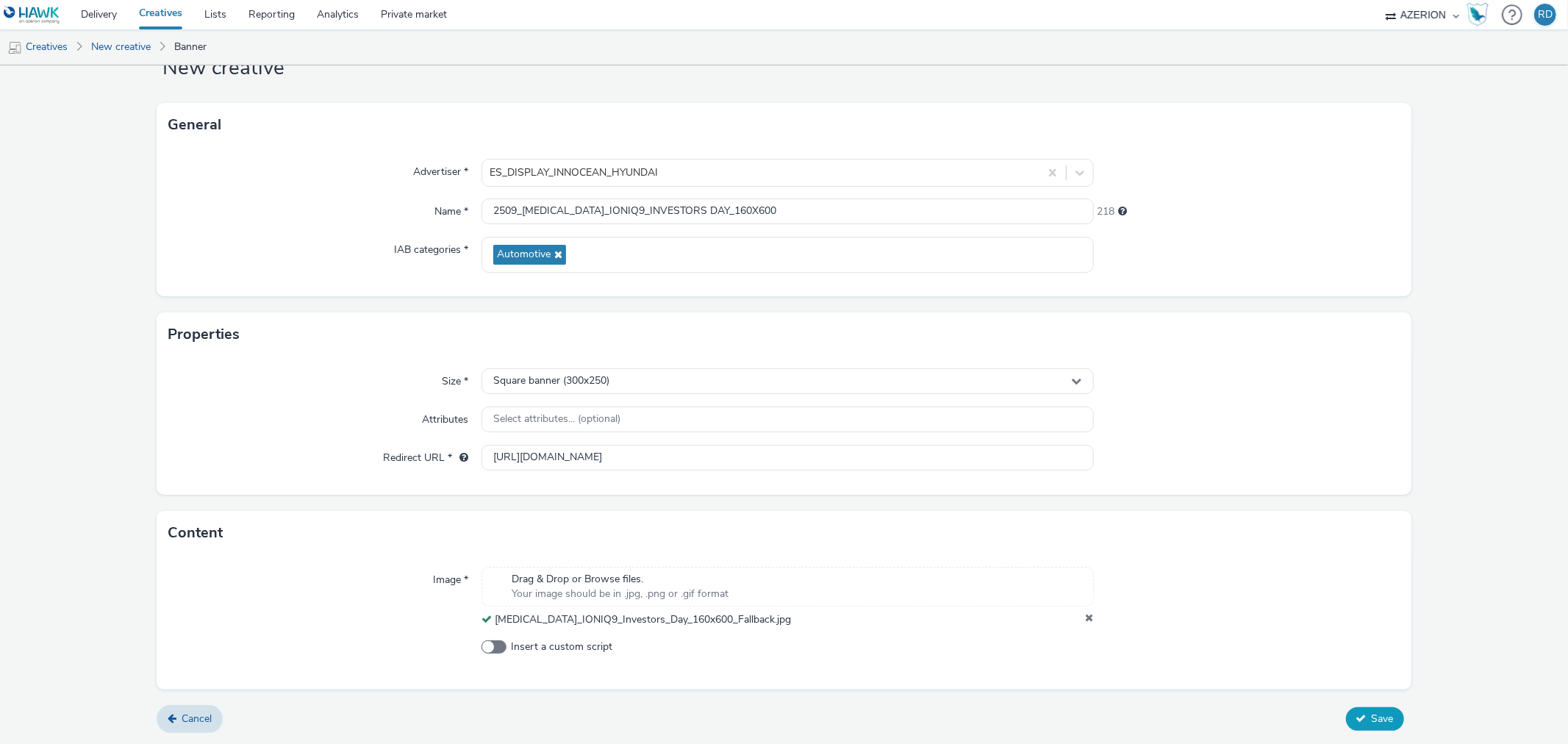
click at [1356, 719] on icon at bounding box center [1361, 718] width 10 height 10
click at [645, 374] on div "Square banner (300x250)" at bounding box center [787, 381] width 612 height 26
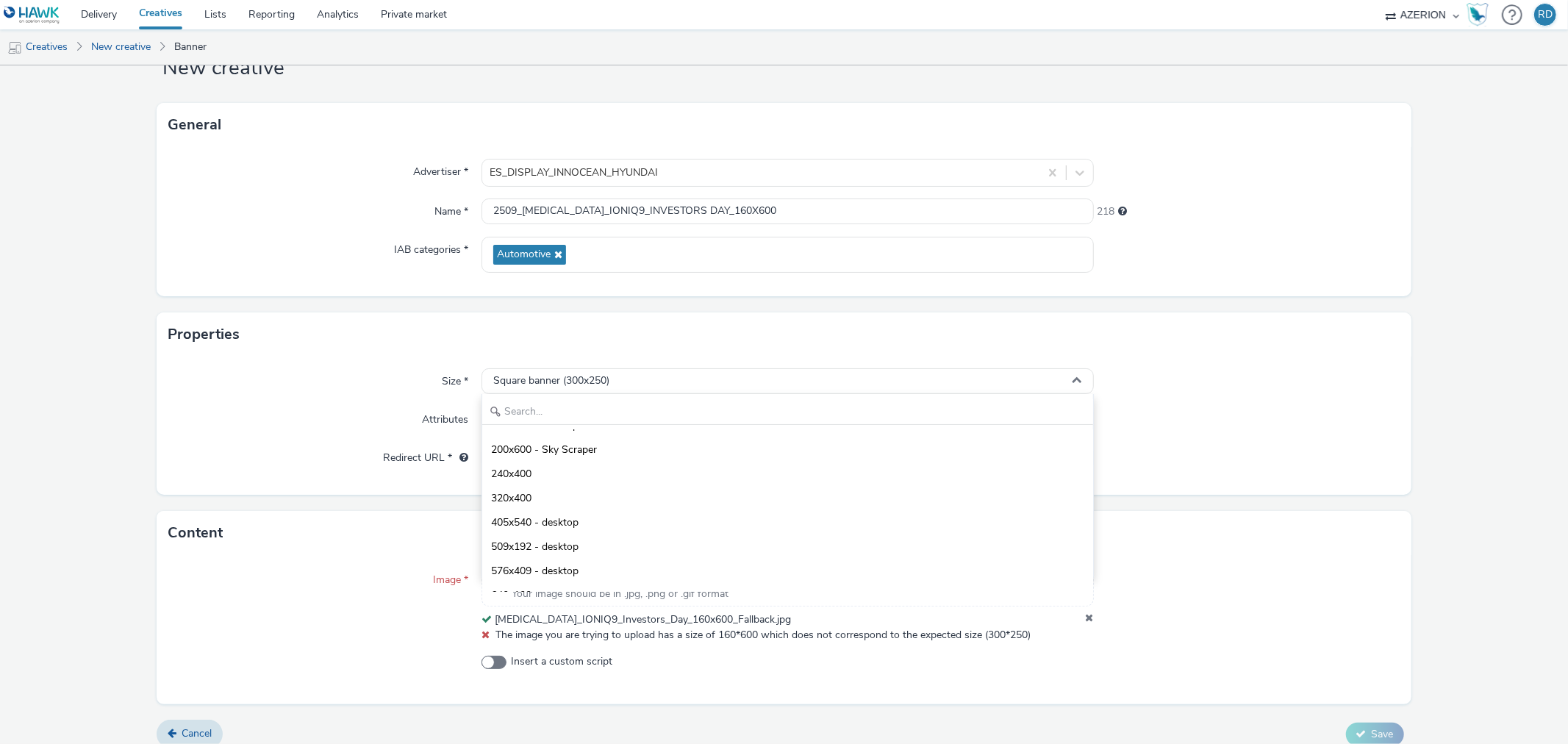
scroll to position [82, 0]
click at [591, 505] on li "160x600 - desktop" at bounding box center [787, 506] width 610 height 24
click at [619, 375] on div "160x600 - desktop" at bounding box center [787, 381] width 612 height 26
click at [1230, 457] on div at bounding box center [1246, 458] width 306 height 26
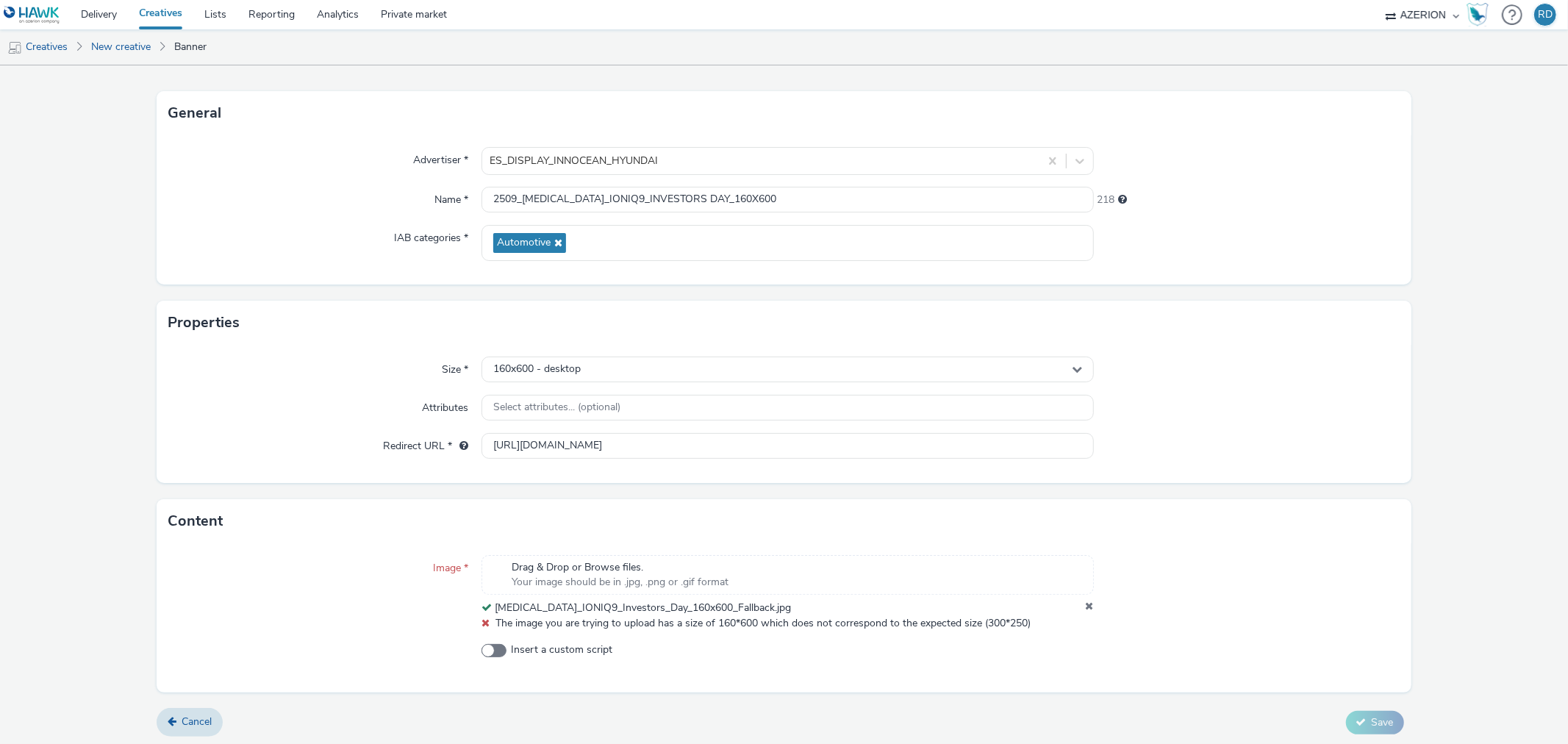
scroll to position [68, 0]
click at [481, 620] on icon at bounding box center [485, 618] width 8 height 10
click at [1086, 603] on icon at bounding box center [1089, 604] width 8 height 15
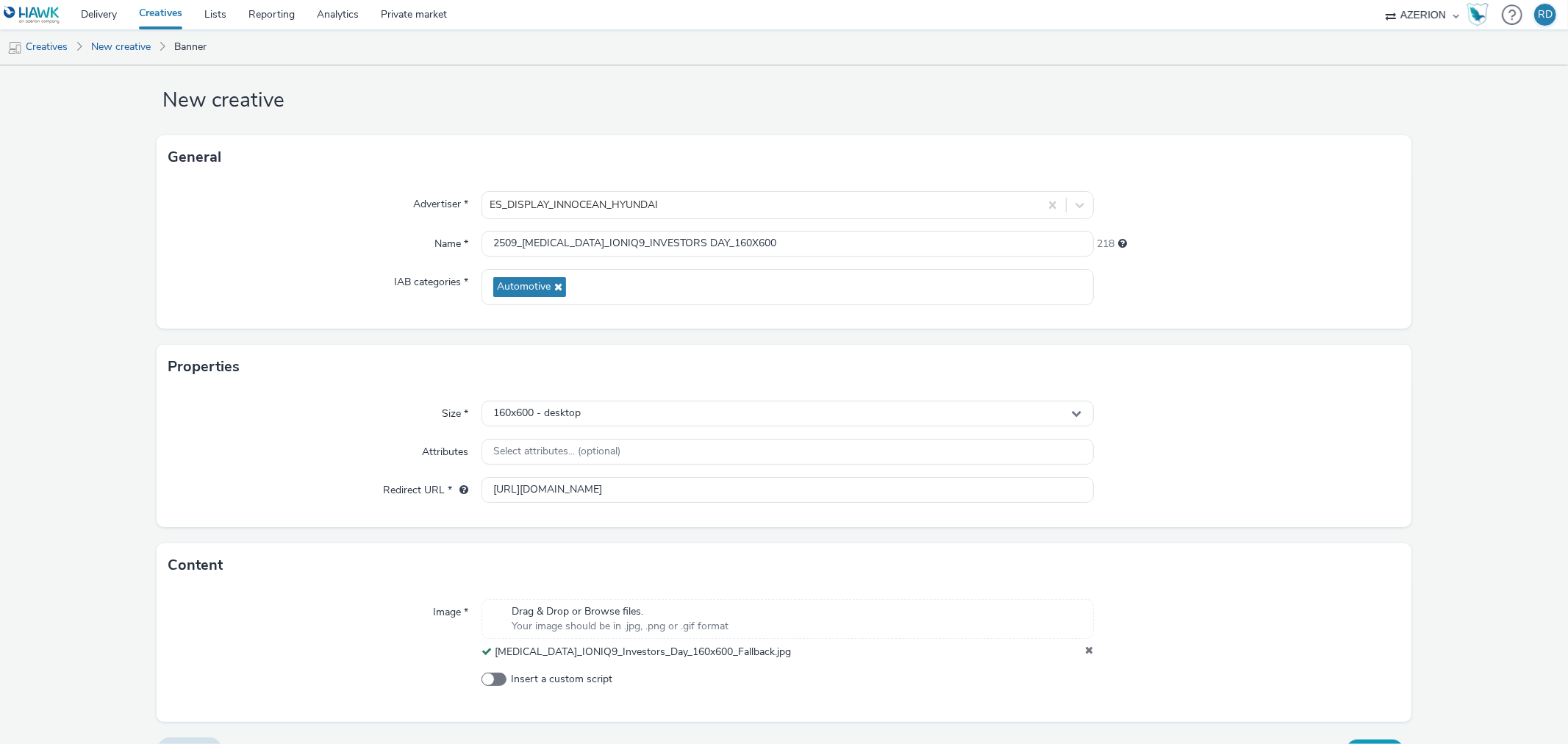
scroll to position [52, 0]
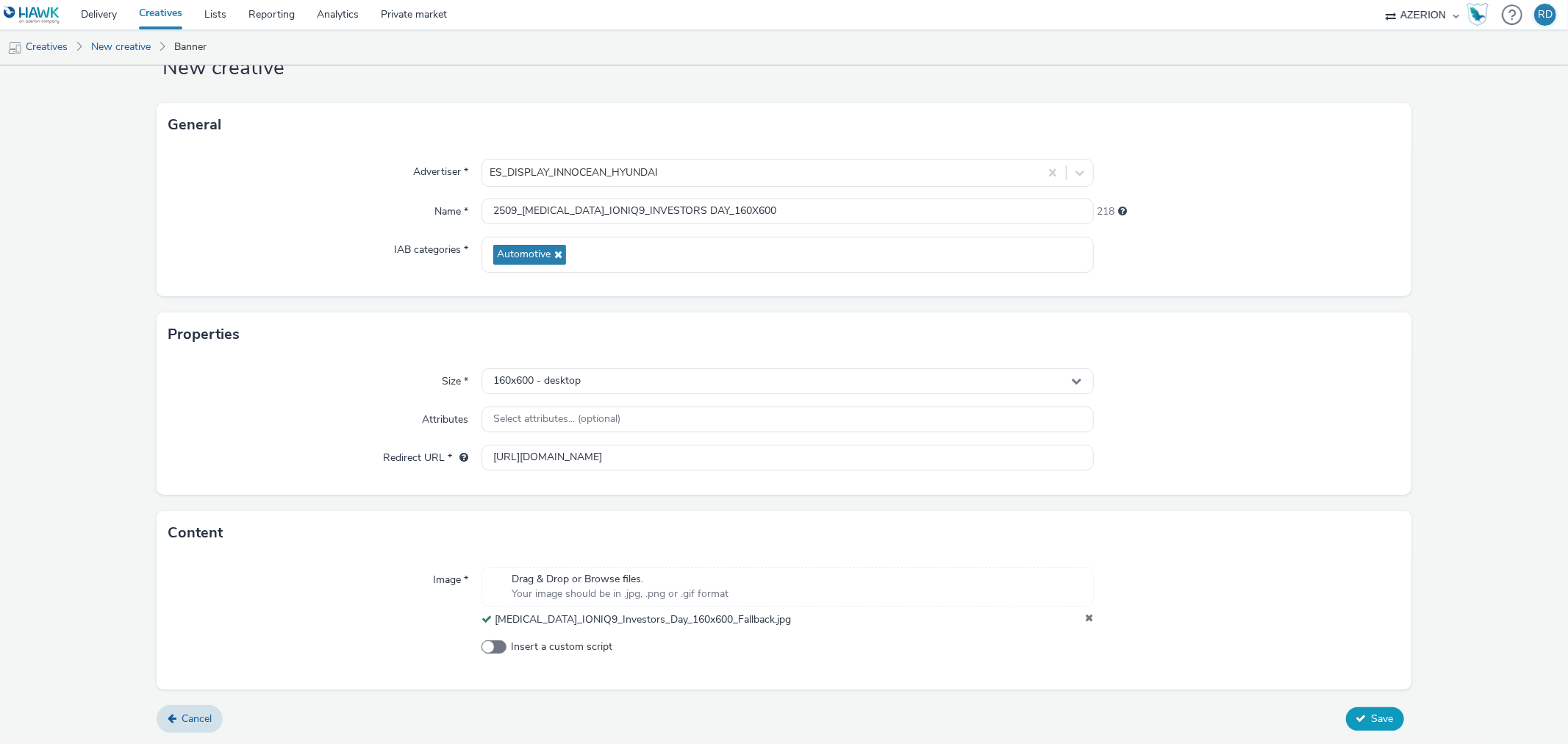
click at [1356, 715] on icon at bounding box center [1361, 718] width 10 height 10
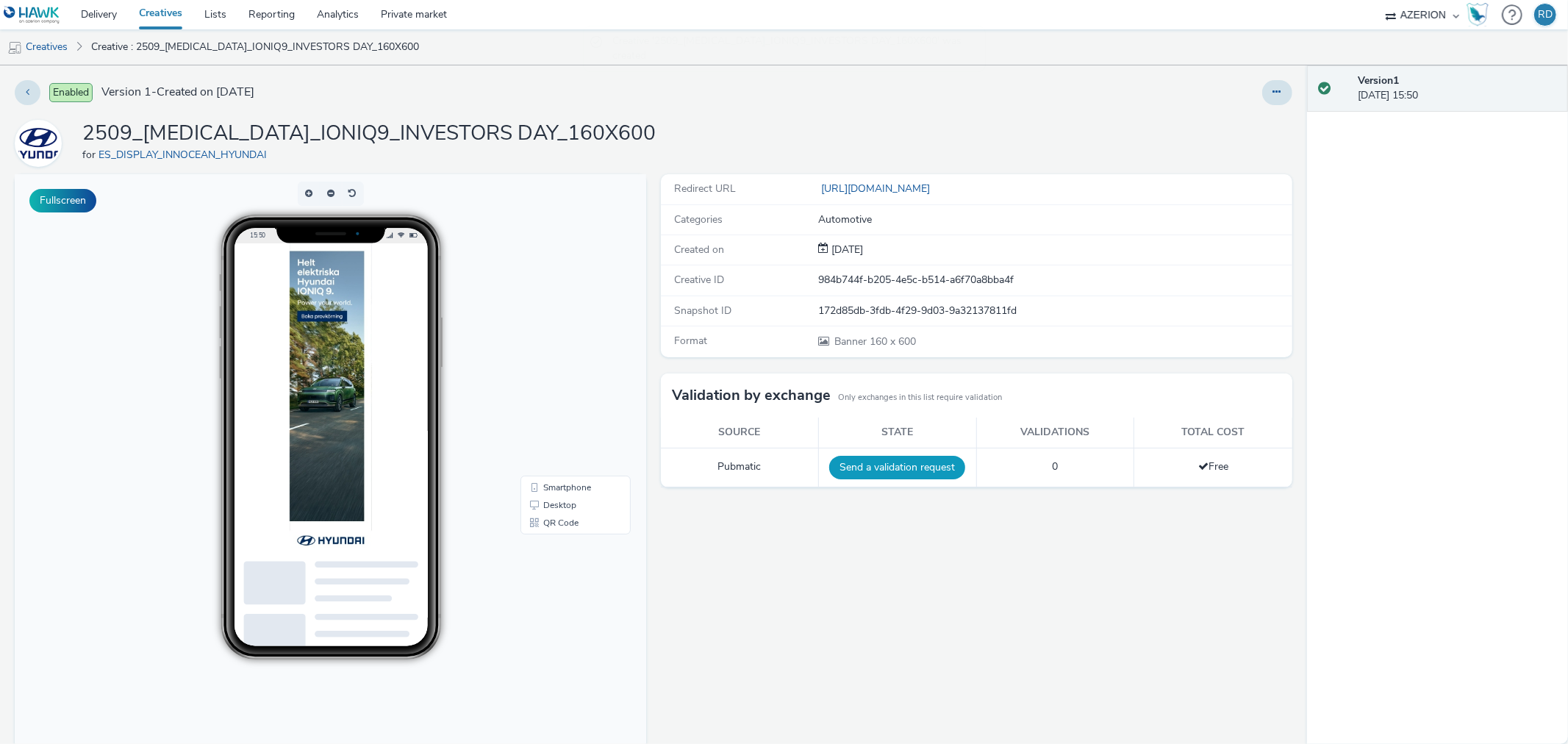
click at [893, 470] on button "Send a validation request" at bounding box center [897, 467] width 136 height 23
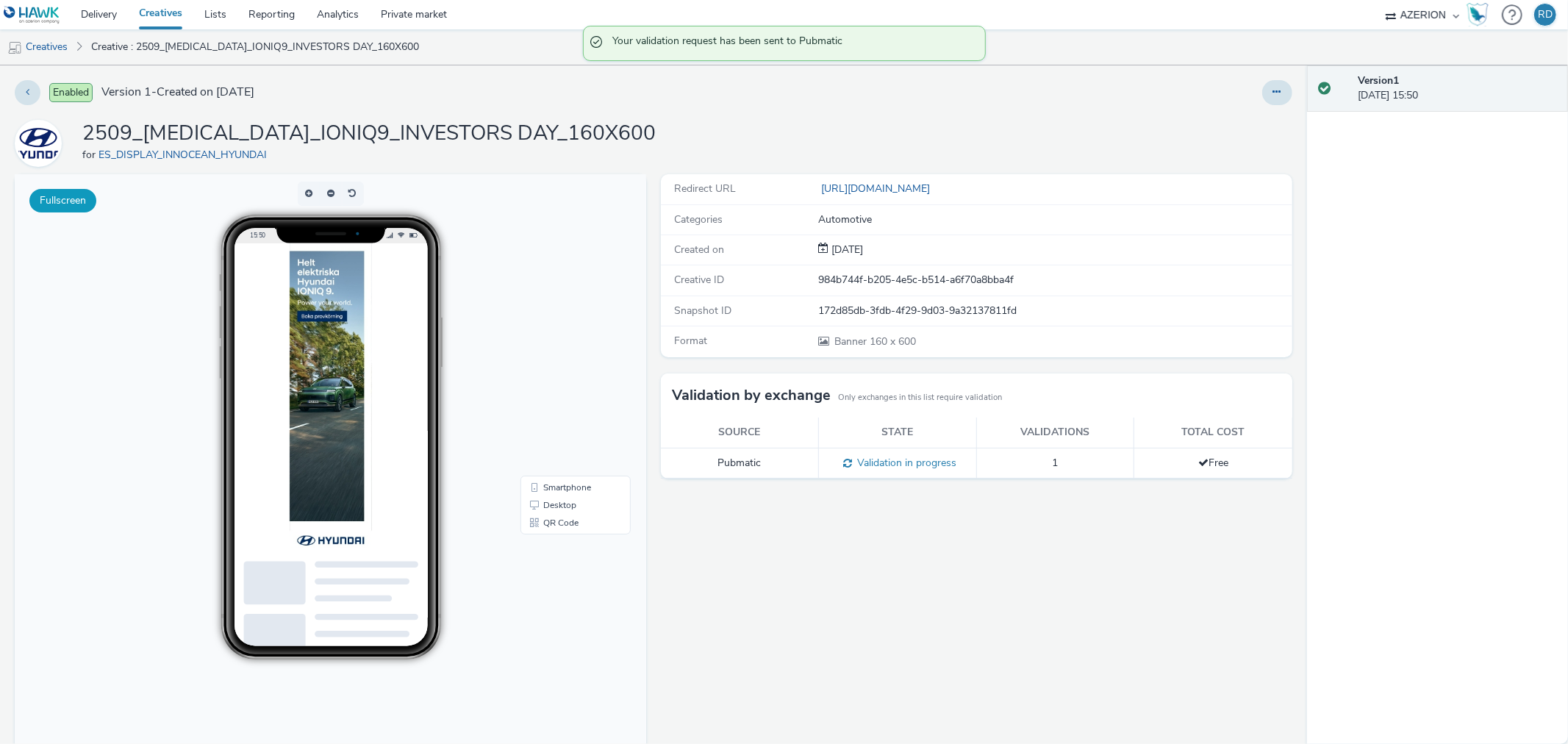
click at [63, 206] on button "Fullscreen" at bounding box center [63, 200] width 67 height 23
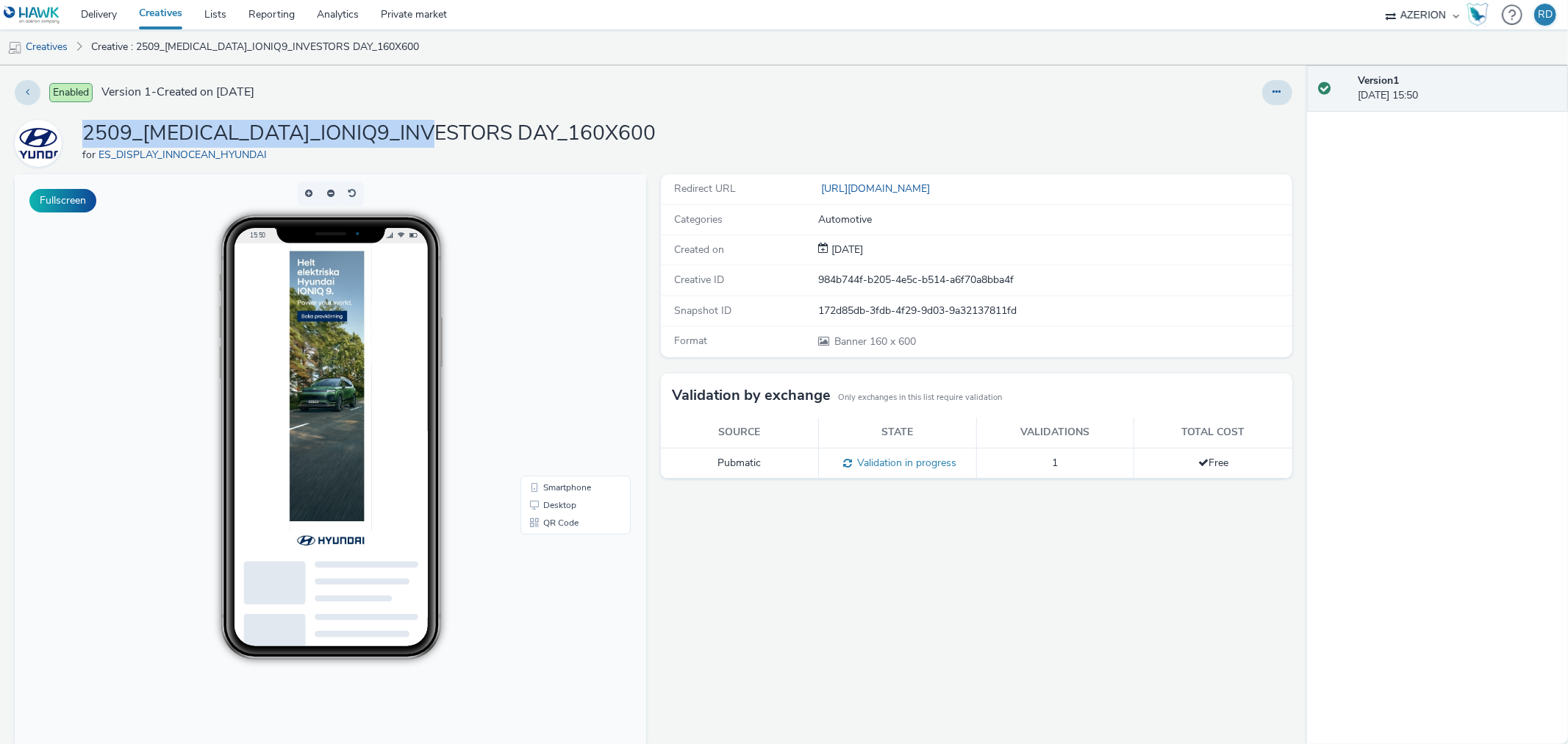
drag, startPoint x: 81, startPoint y: 130, endPoint x: 446, endPoint y: 129, distance: 365.0
click at [446, 129] on div "2509_HMS_IONIQ9_INVESTORS DAY_160X600 for ES_DISPLAY_INNOCEAN_HYUNDAI" at bounding box center [653, 143] width 1277 height 47
copy h1 "2509_HMS_IONIQ9_INVESTORS DAY_"
click at [320, 316] on img at bounding box center [331, 398] width 83 height 309
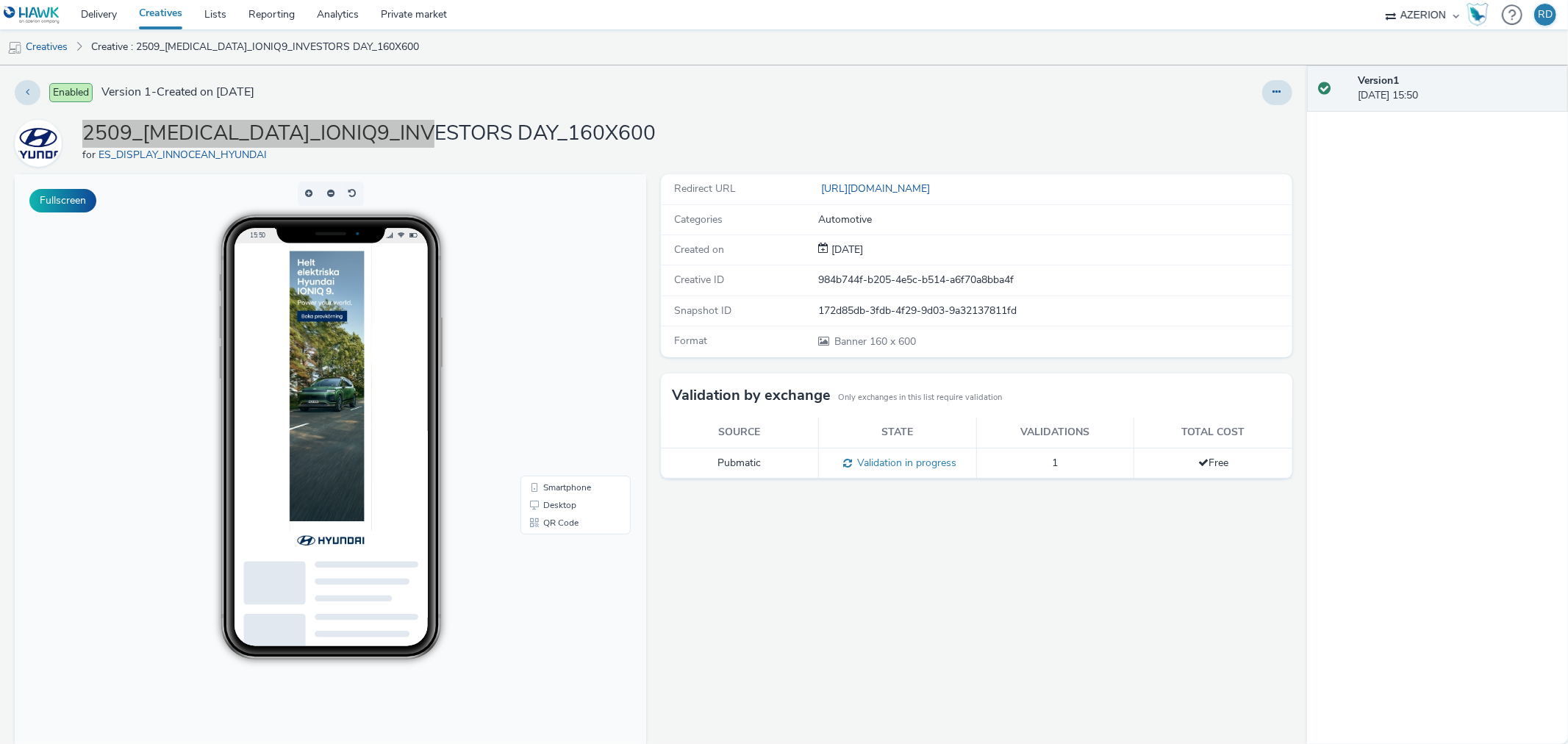
click at [320, 316] on img at bounding box center [331, 398] width 83 height 309
click at [314, 443] on img at bounding box center [331, 398] width 83 height 309
click at [322, 485] on img at bounding box center [331, 398] width 83 height 309
click at [61, 46] on link "Creatives" at bounding box center [37, 47] width 75 height 35
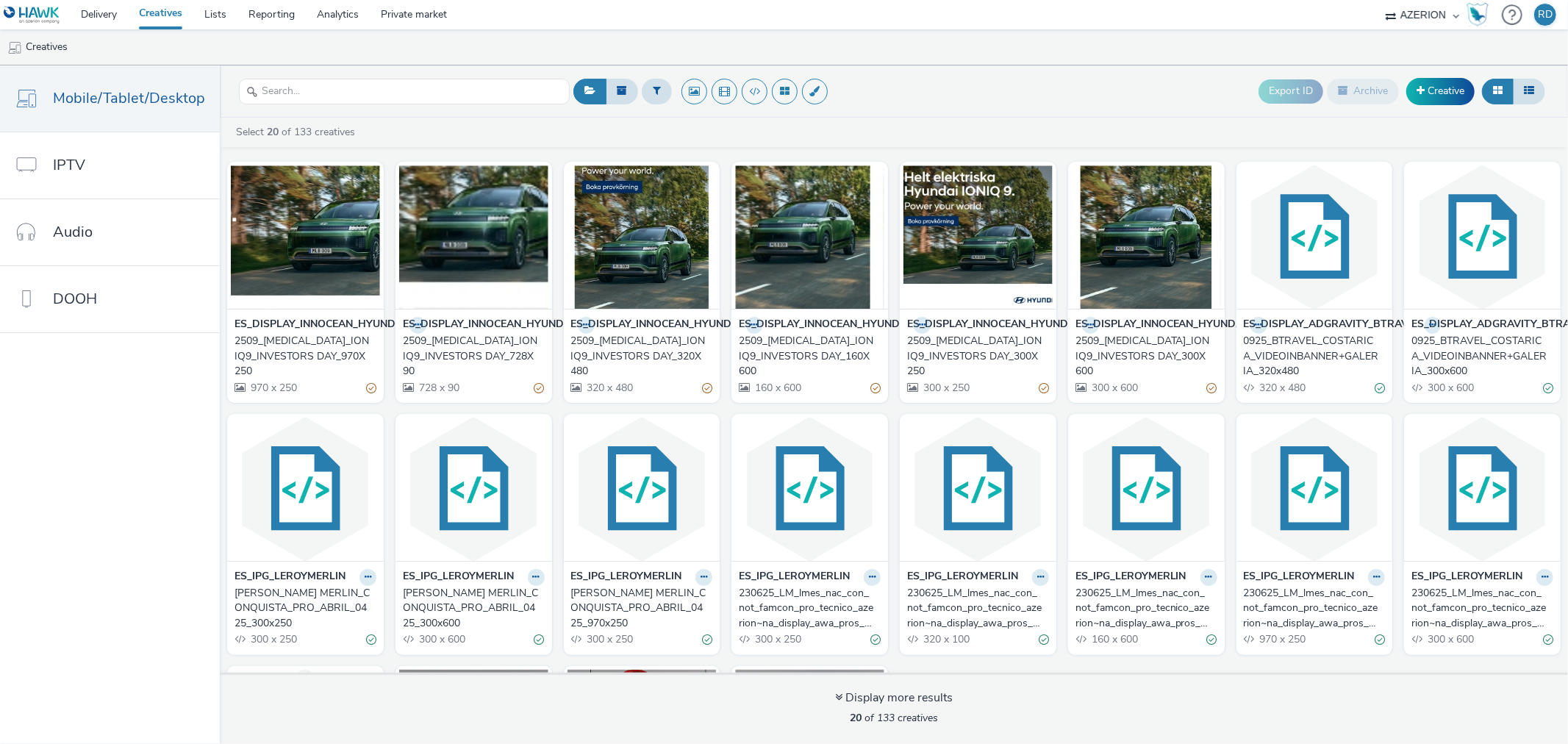
drag, startPoint x: 336, startPoint y: 237, endPoint x: 147, endPoint y: 504, distance: 327.1
click at [145, 505] on nav "Mobile/Tablet/Desktop IPTV Audio DOOH" at bounding box center [110, 405] width 219 height 679
click at [1526, 92] on icon at bounding box center [1528, 90] width 10 height 10
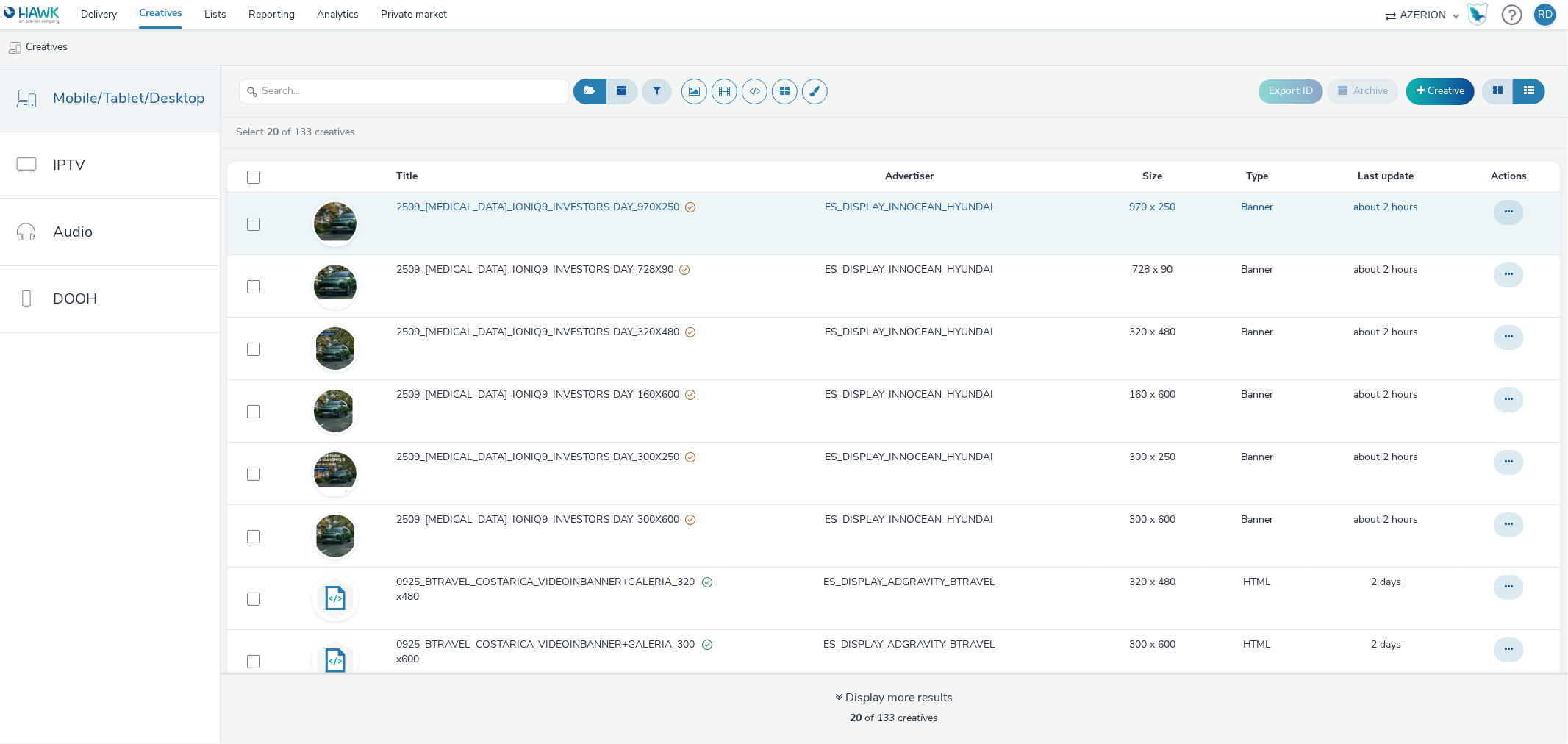
click at [494, 206] on span "2509_[MEDICAL_DATA]_IONIQ9_INVESTORS DAY_970X250" at bounding box center [540, 207] width 289 height 15
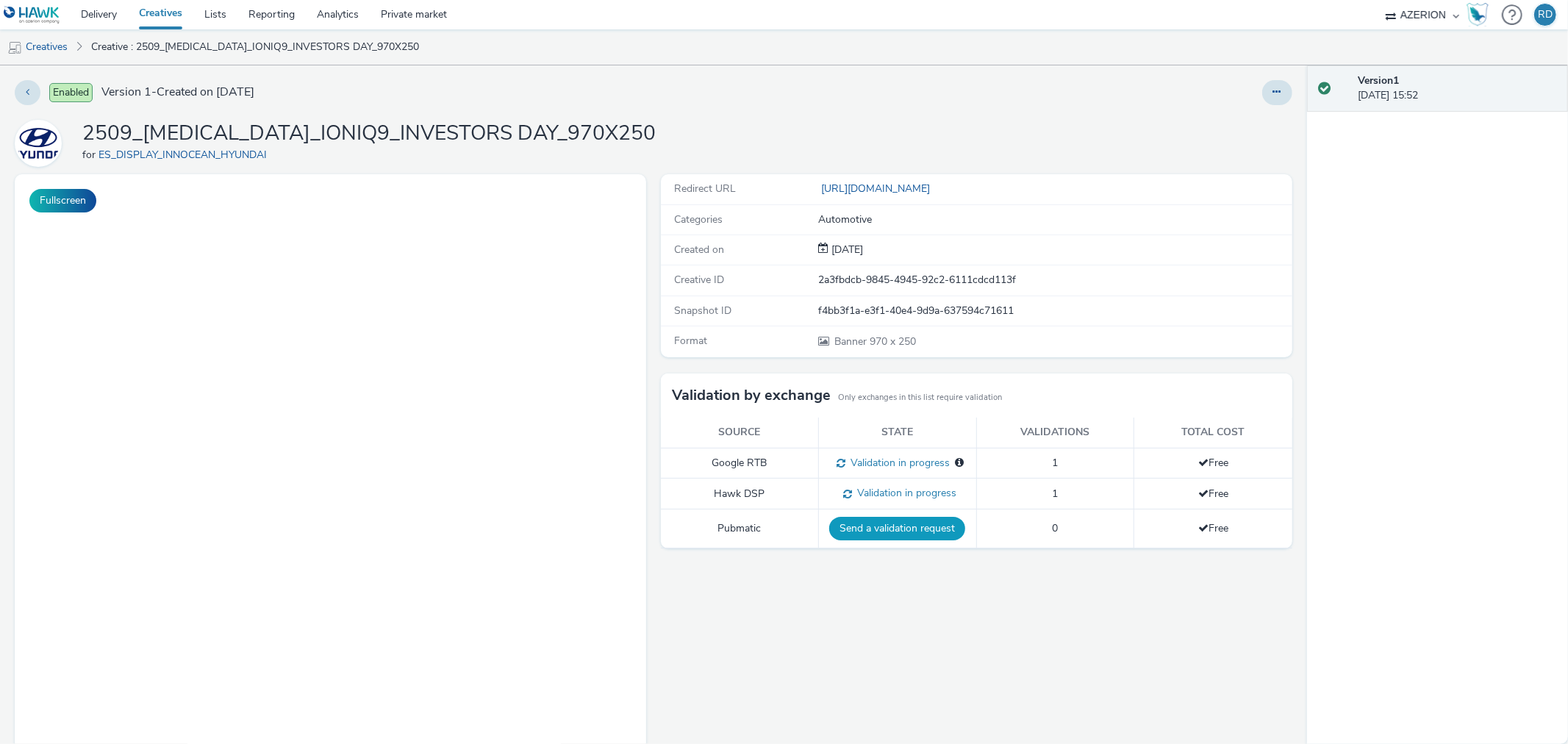
click at [927, 526] on button "Send a validation request" at bounding box center [897, 528] width 136 height 23
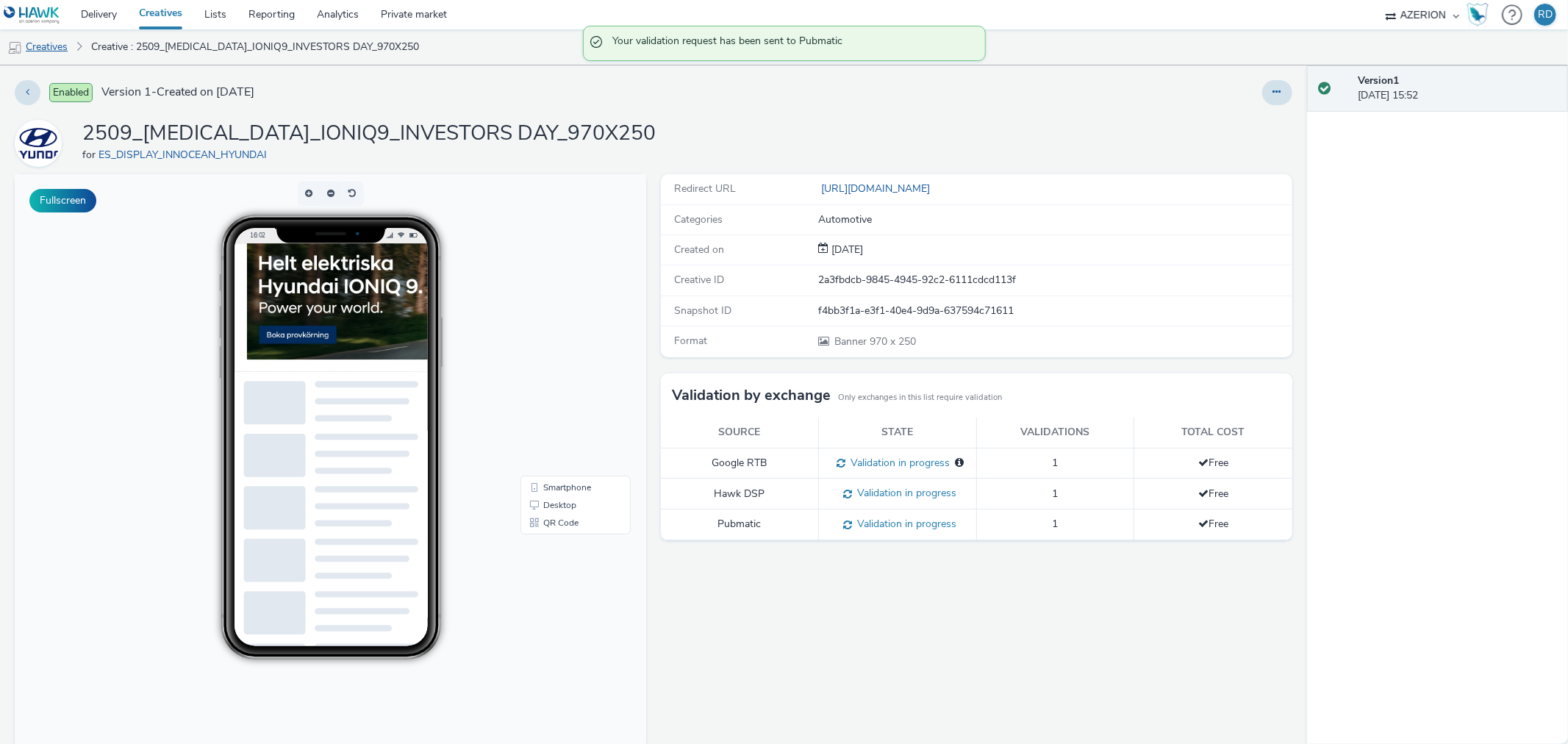
click at [59, 46] on link "Creatives" at bounding box center [37, 47] width 75 height 35
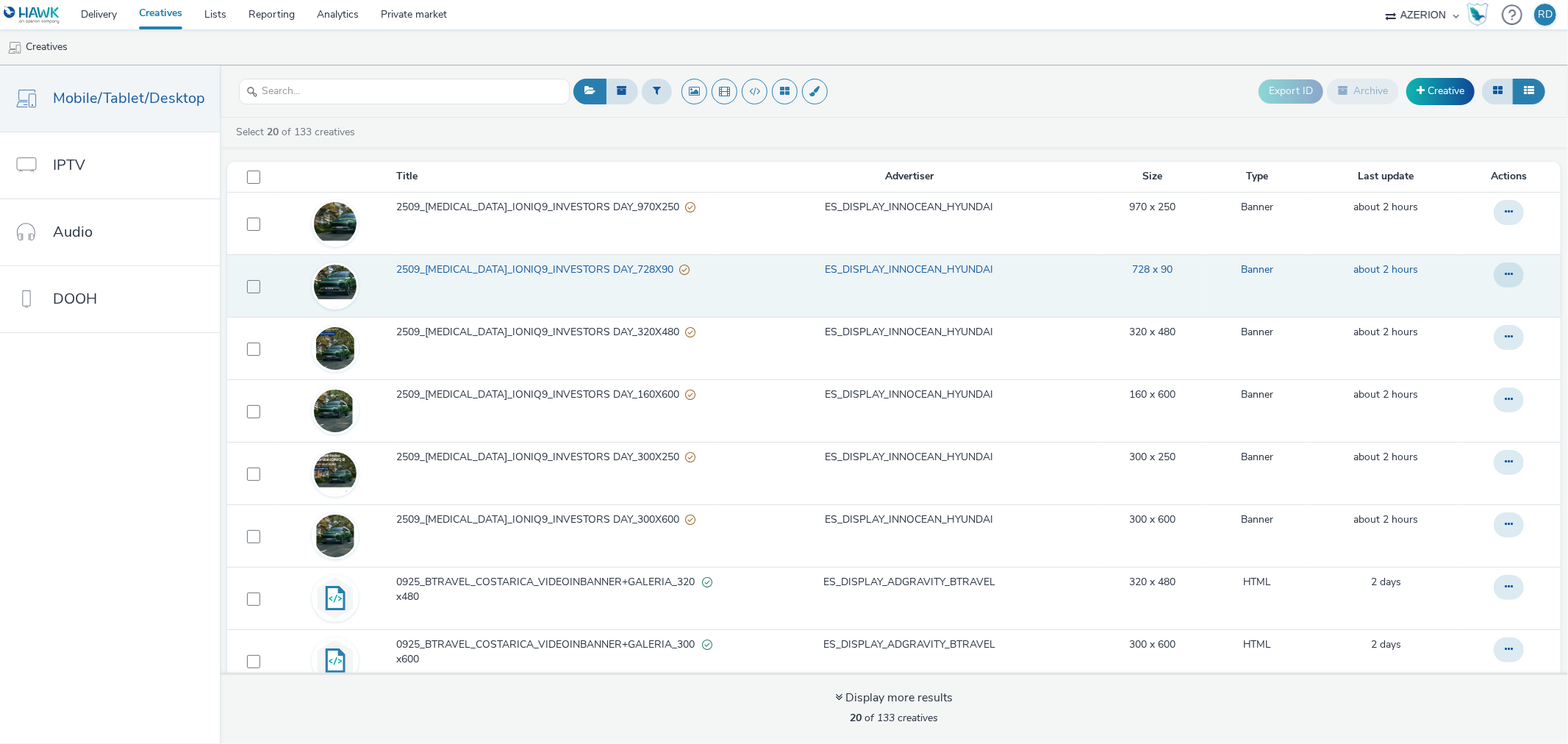
click at [567, 268] on span "2509_[MEDICAL_DATA]_IONIQ9_INVESTORS DAY_728X90" at bounding box center [537, 270] width 283 height 15
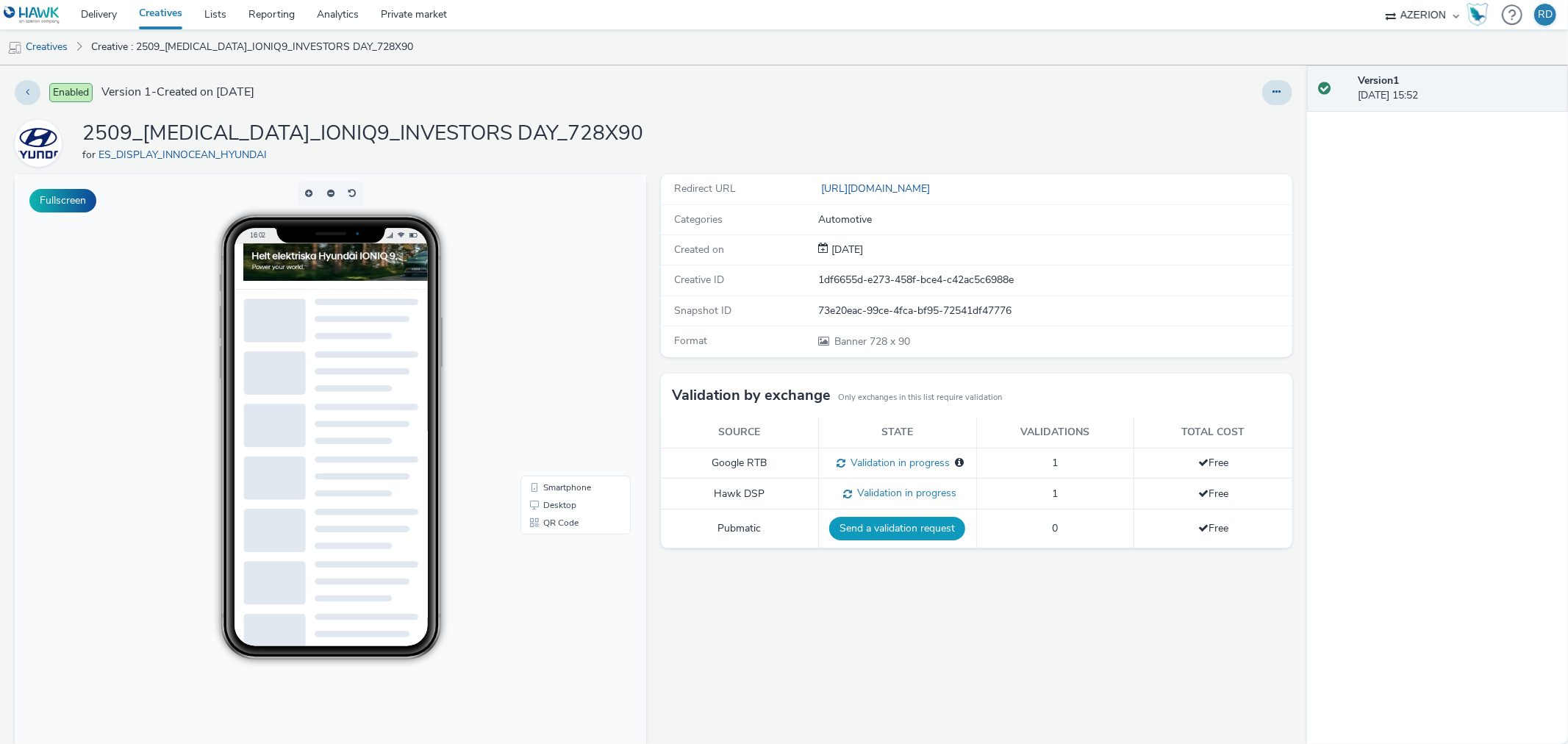
click at [916, 528] on button "Send a validation request" at bounding box center [897, 528] width 136 height 23
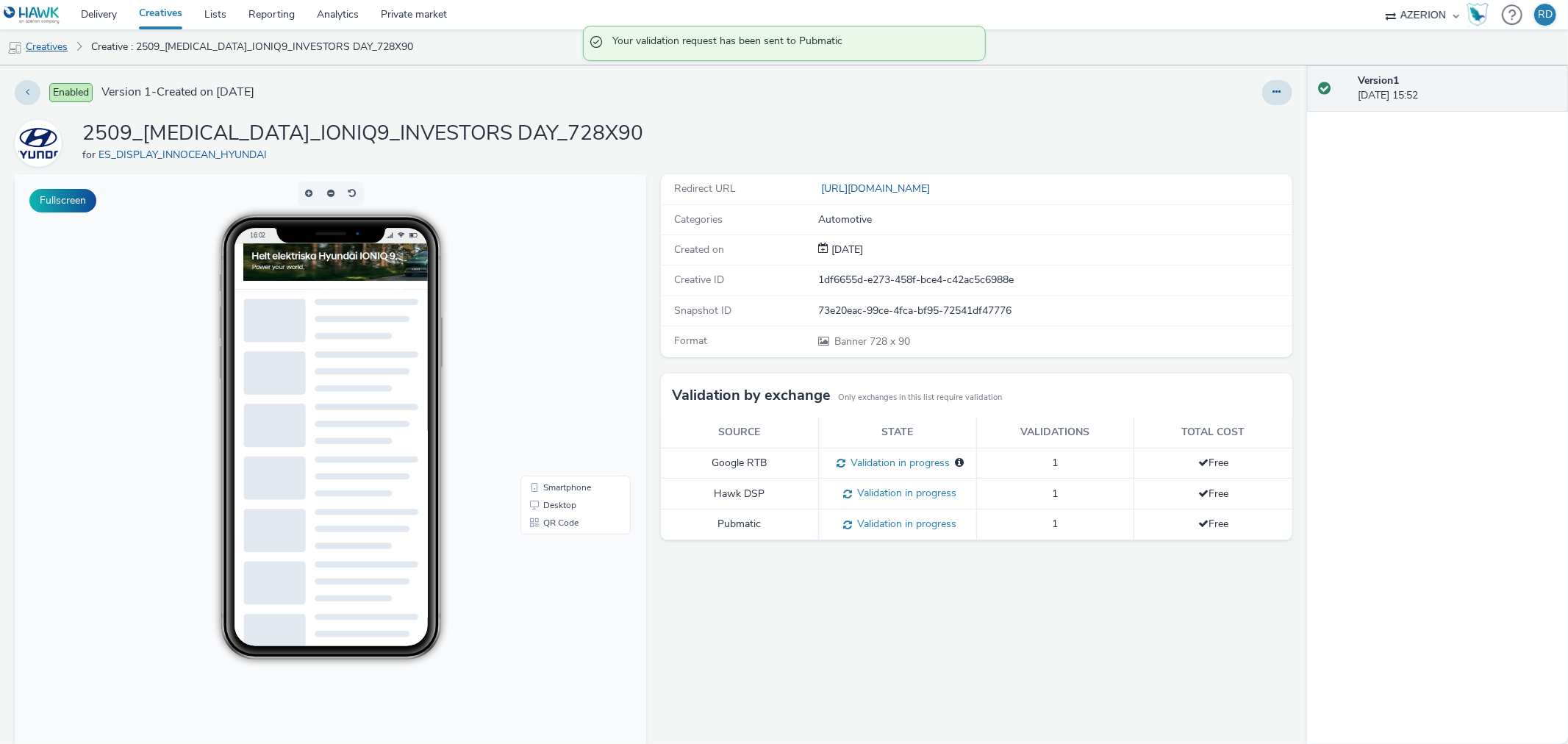
click at [59, 47] on link "Creatives" at bounding box center [37, 47] width 75 height 35
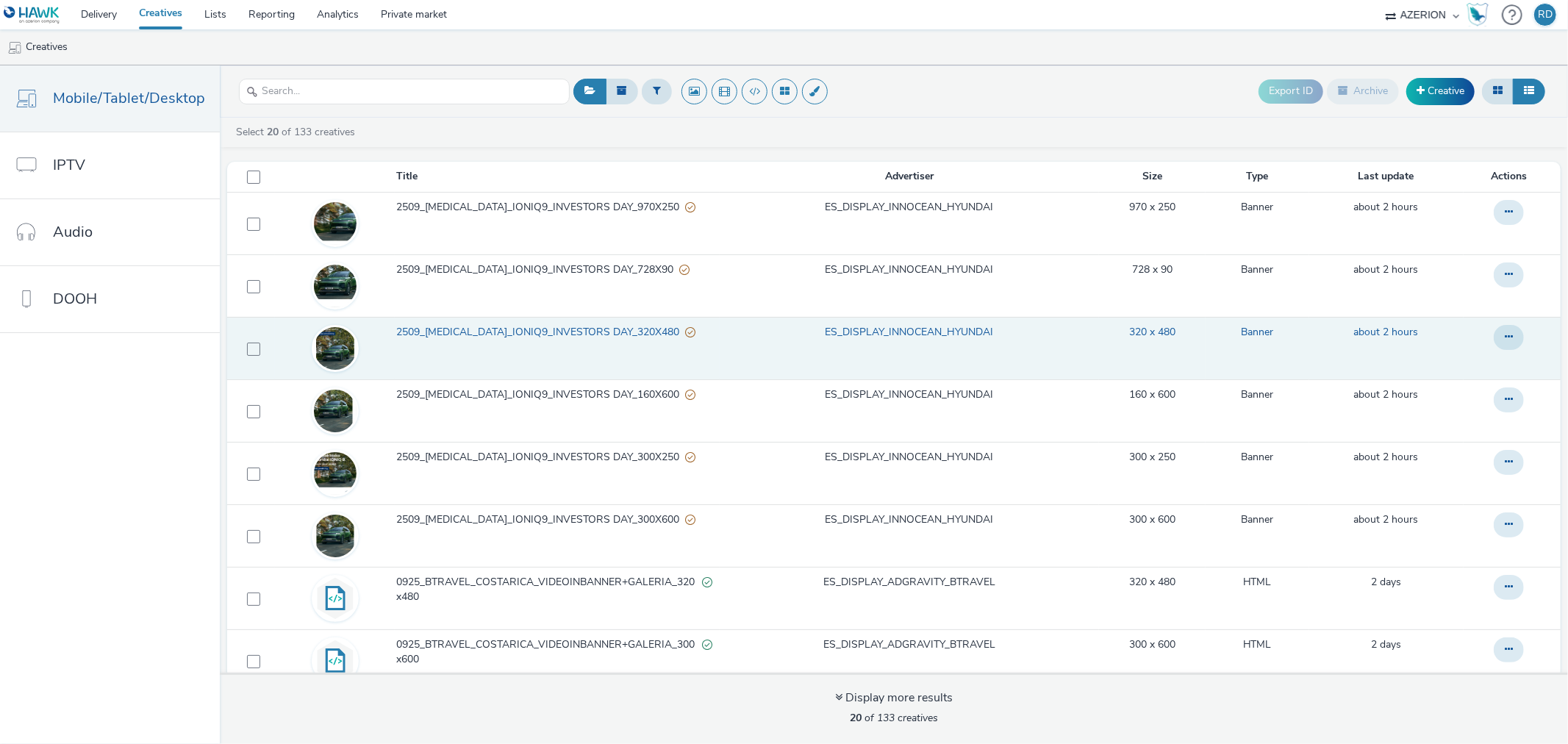
click at [537, 328] on span "2509_[MEDICAL_DATA]_IONIQ9_INVESTORS DAY_320X480" at bounding box center [540, 333] width 289 height 15
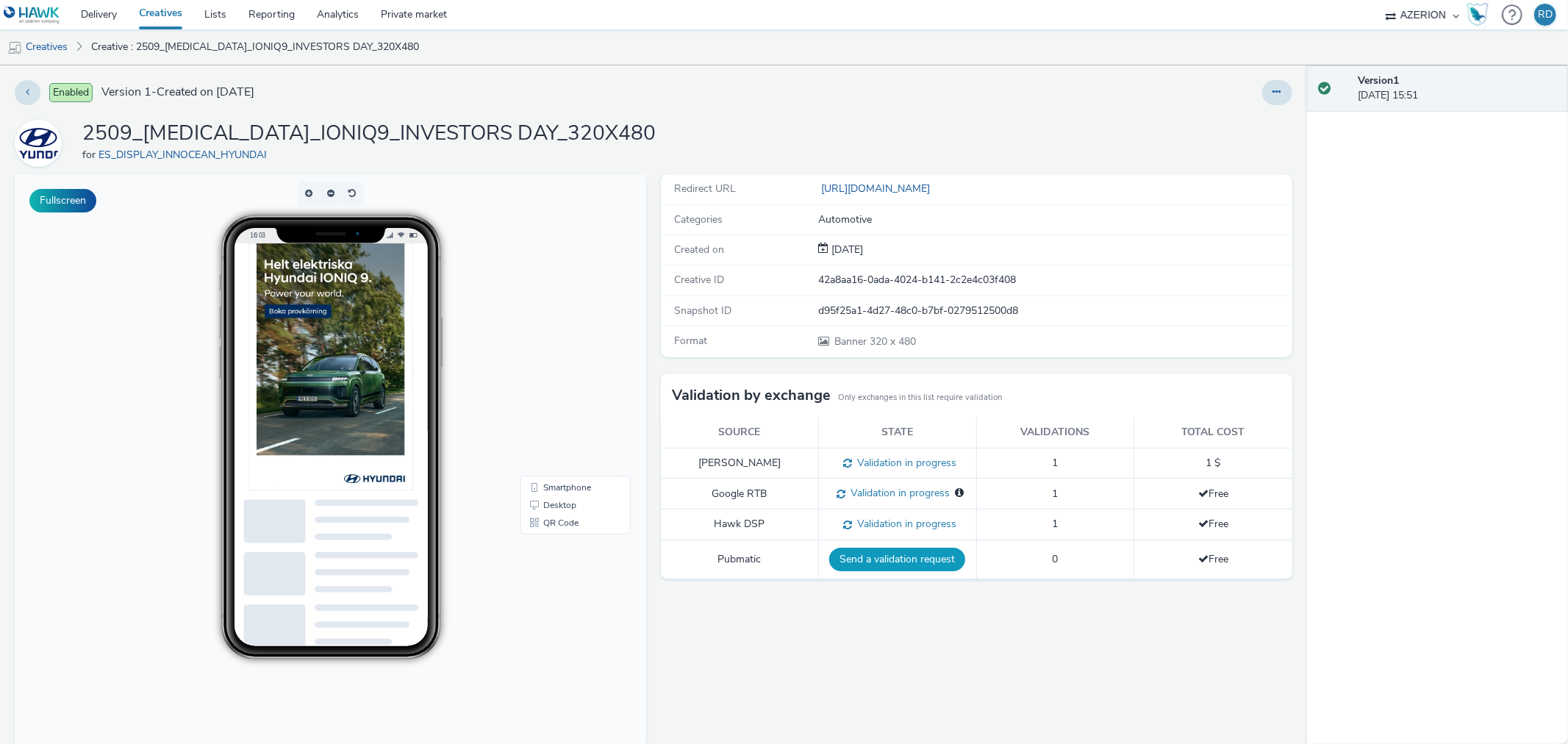
click at [876, 553] on button "Send a validation request" at bounding box center [897, 559] width 136 height 23
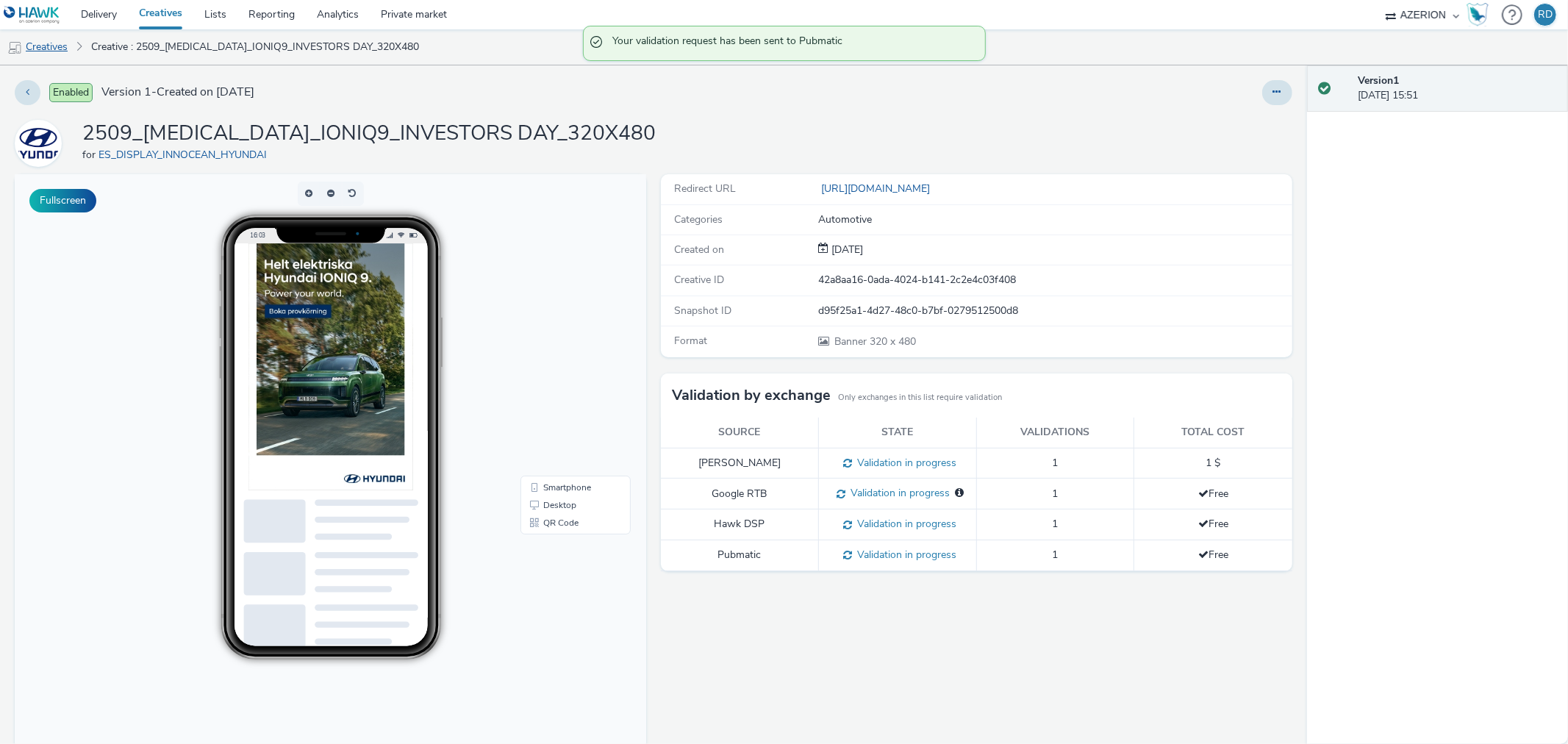
click at [58, 46] on link "Creatives" at bounding box center [37, 47] width 75 height 35
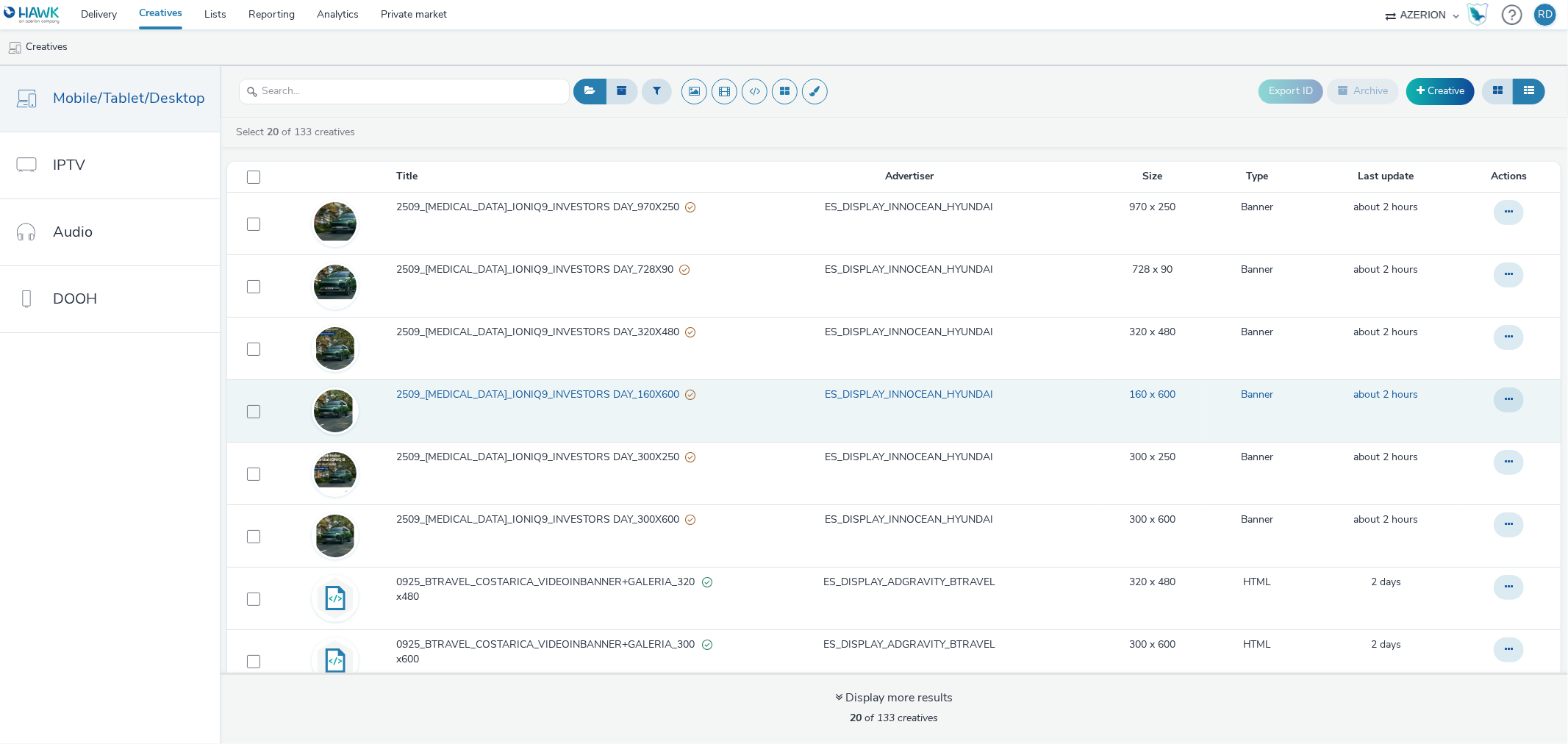
click at [517, 392] on span "2509_[MEDICAL_DATA]_IONIQ9_INVESTORS DAY_160X600" at bounding box center [540, 395] width 289 height 15
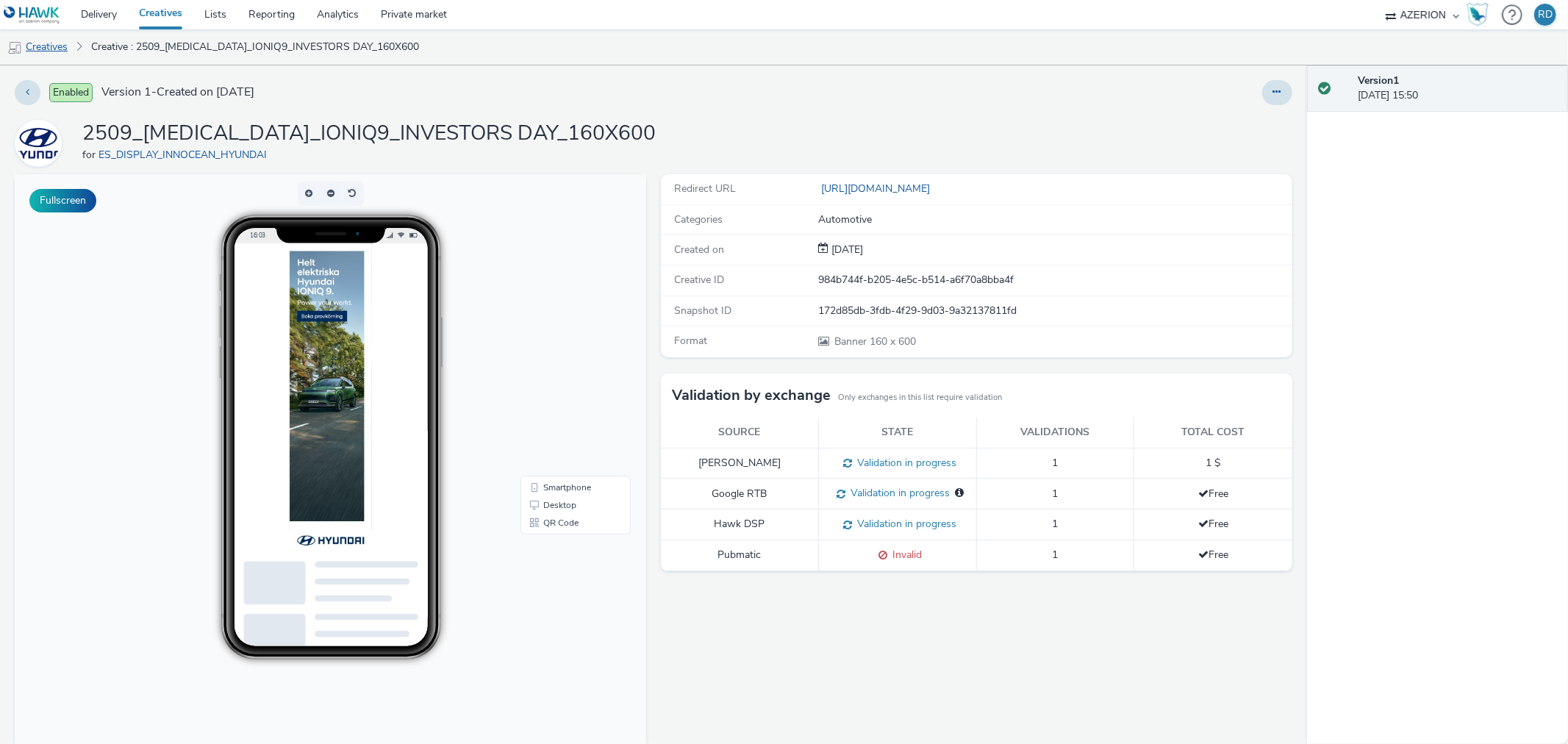
click at [60, 45] on link "Creatives" at bounding box center [37, 47] width 75 height 35
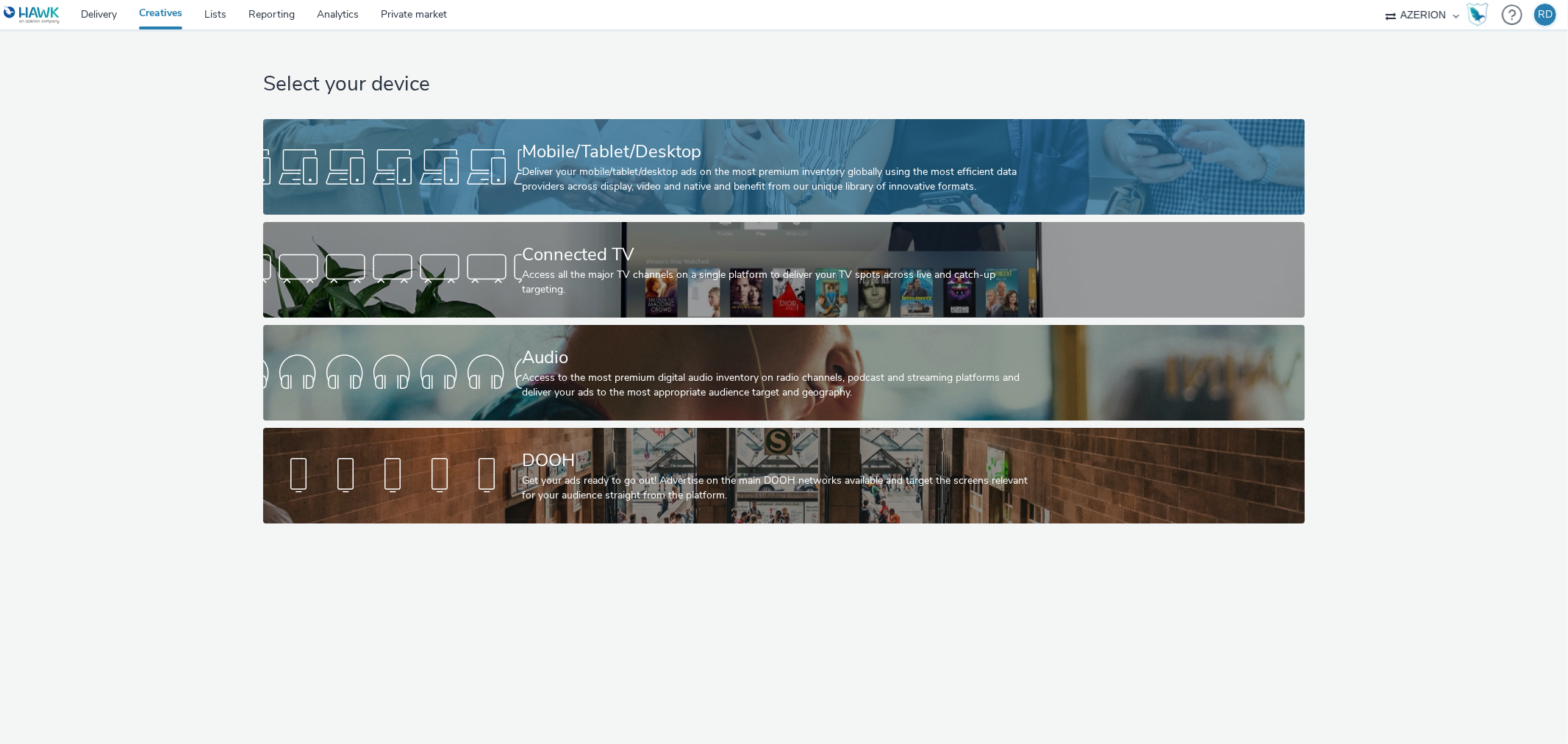
click at [613, 174] on div "Deliver your mobile/tablet/desktop ads on the most premium inventory globally u…" at bounding box center [781, 179] width 519 height 30
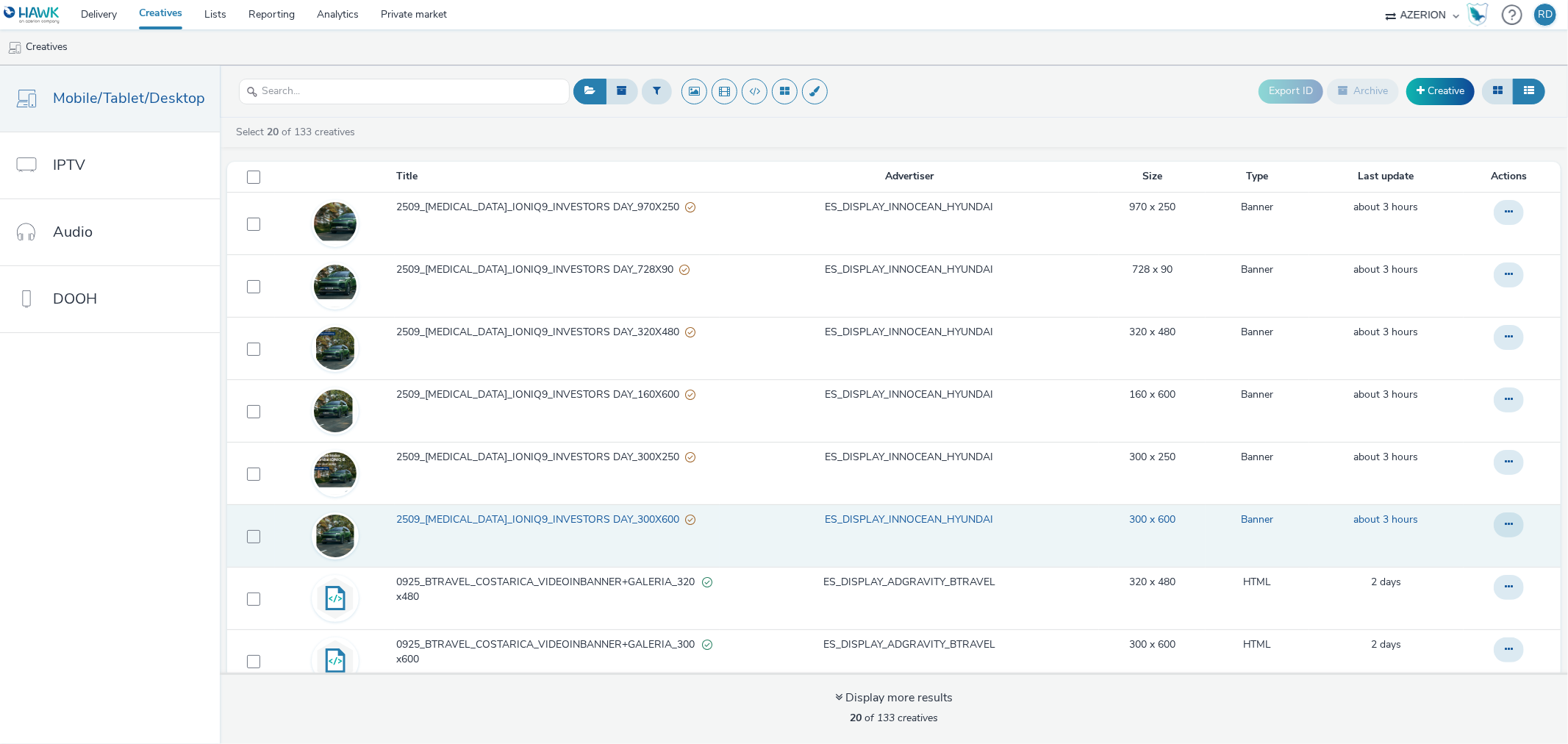
click at [478, 527] on span "2509_[MEDICAL_DATA]_IONIQ9_INVESTORS DAY_300X600" at bounding box center [540, 520] width 289 height 15
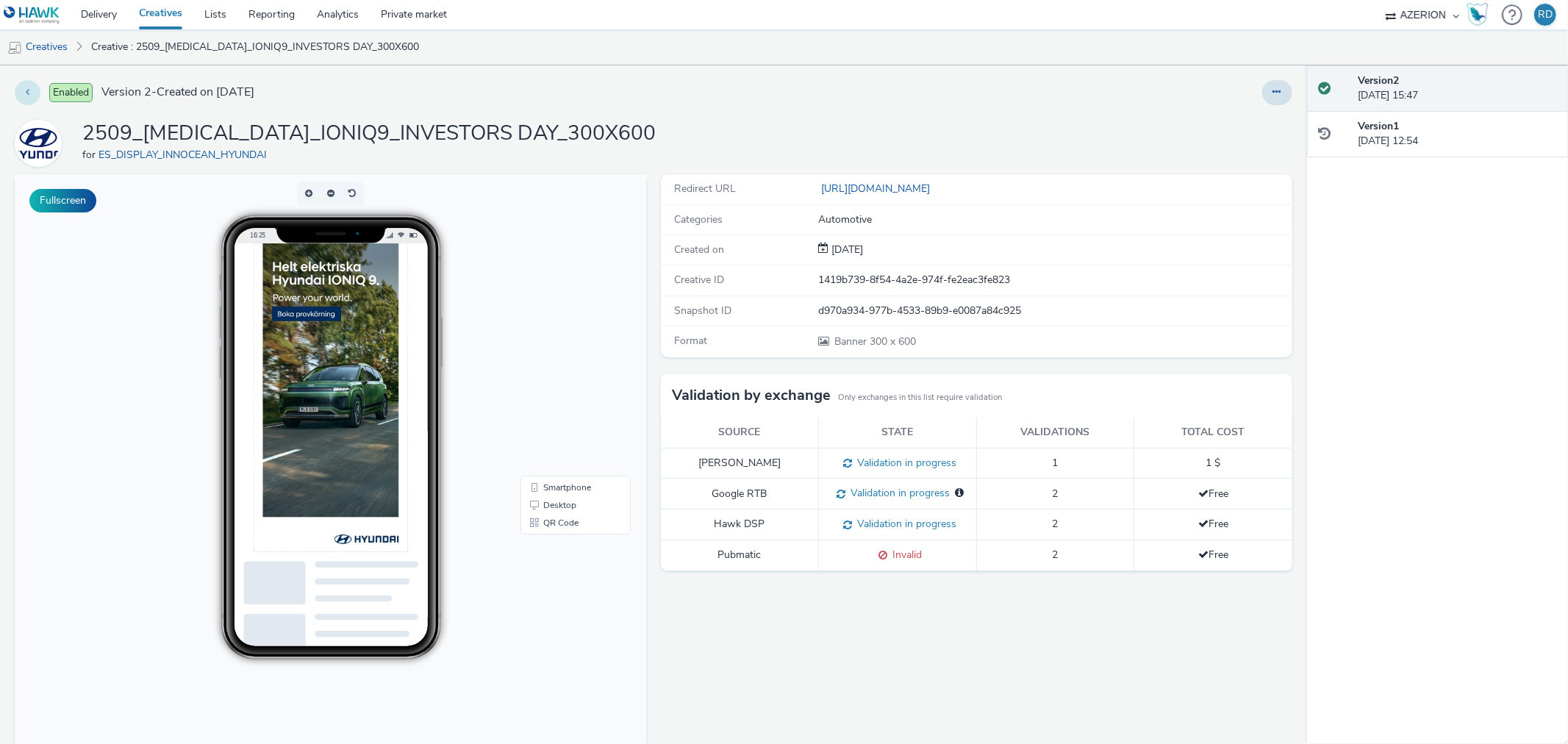
click at [23, 93] on button at bounding box center [28, 92] width 26 height 25
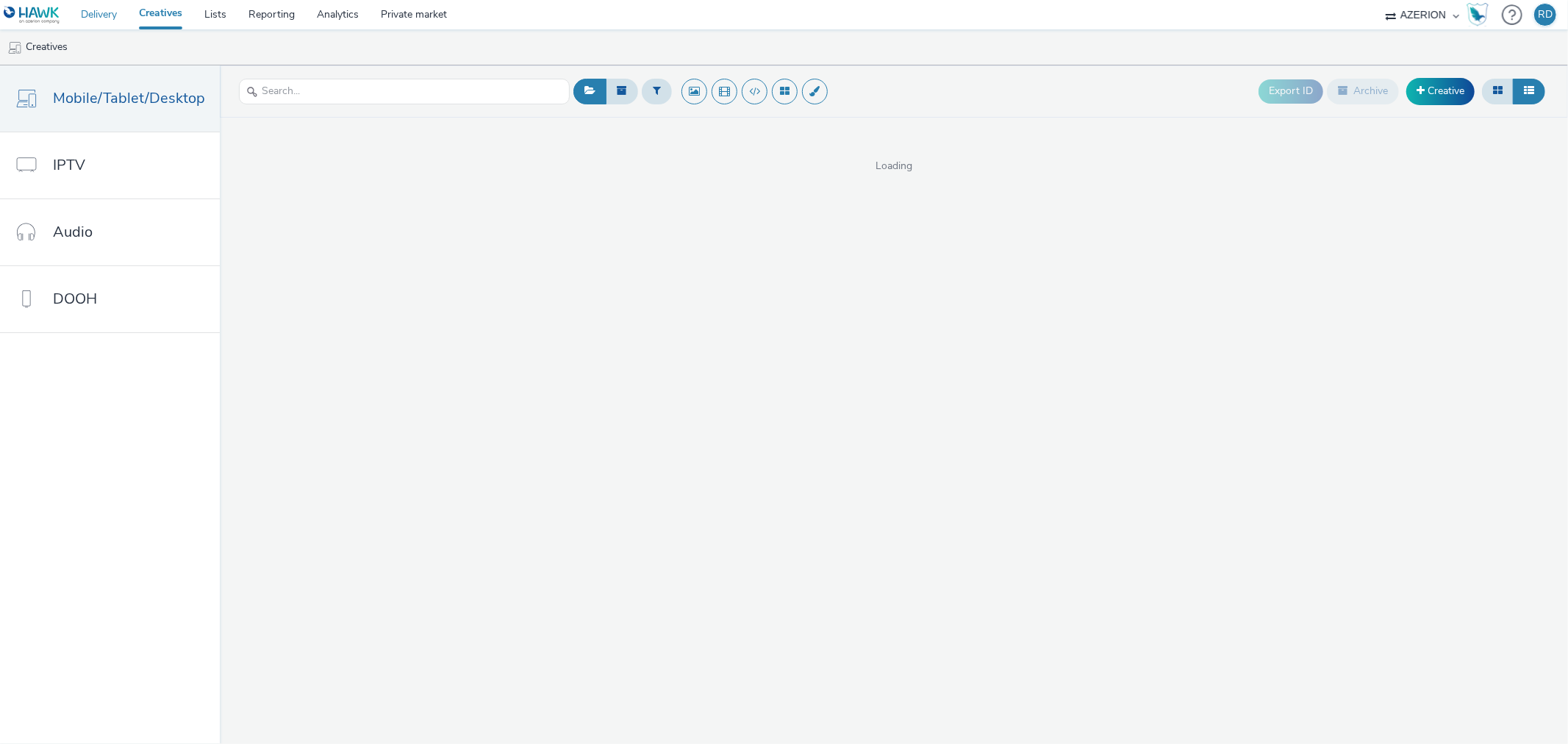
click at [83, 12] on link "Delivery" at bounding box center [99, 15] width 58 height 30
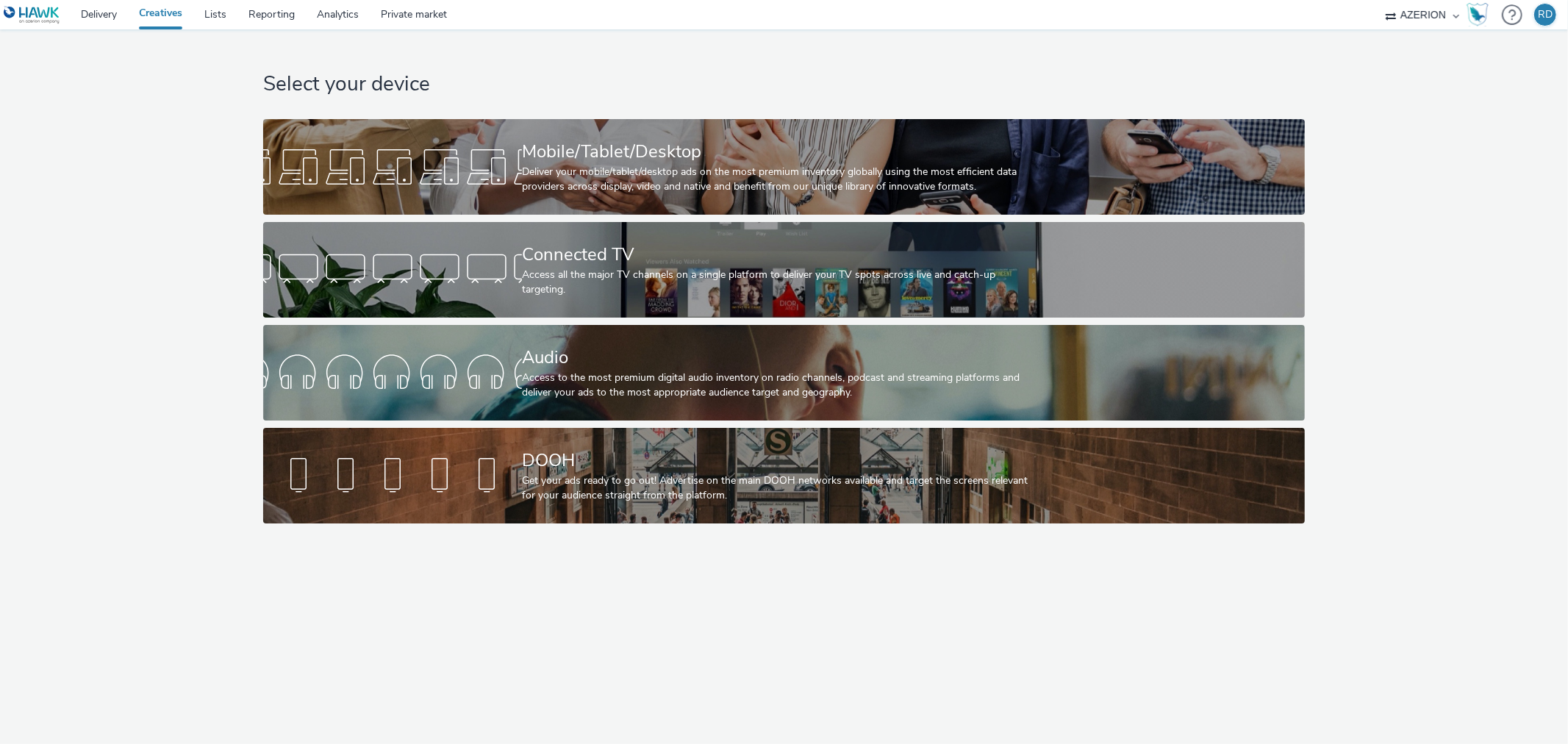
click at [604, 114] on div "Select your device Mobile/Tablet/Desktop Deliver your mobile/tablet/desktop ads…" at bounding box center [784, 280] width 1052 height 501
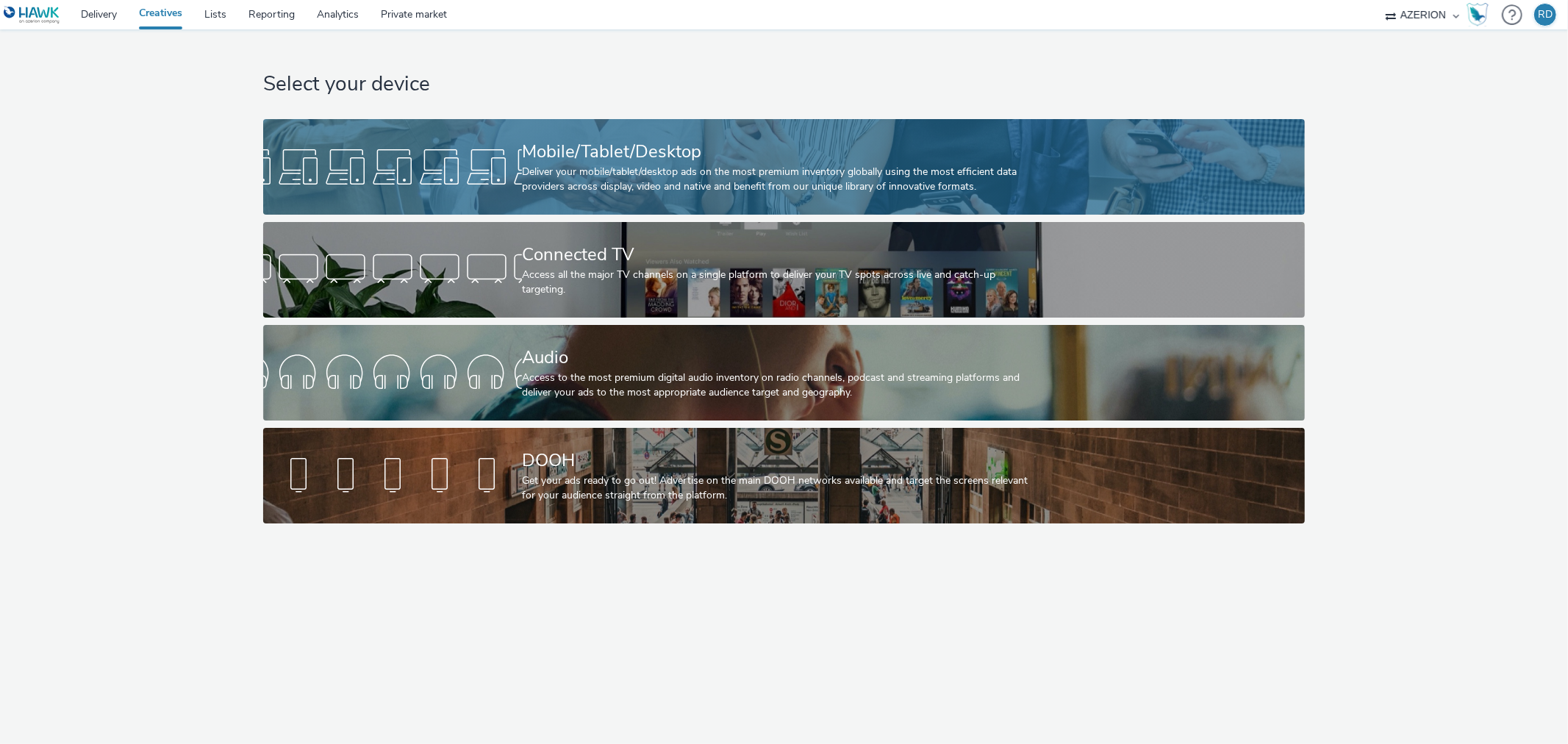
click at [605, 144] on div "Mobile/Tablet/Desktop" at bounding box center [781, 152] width 519 height 26
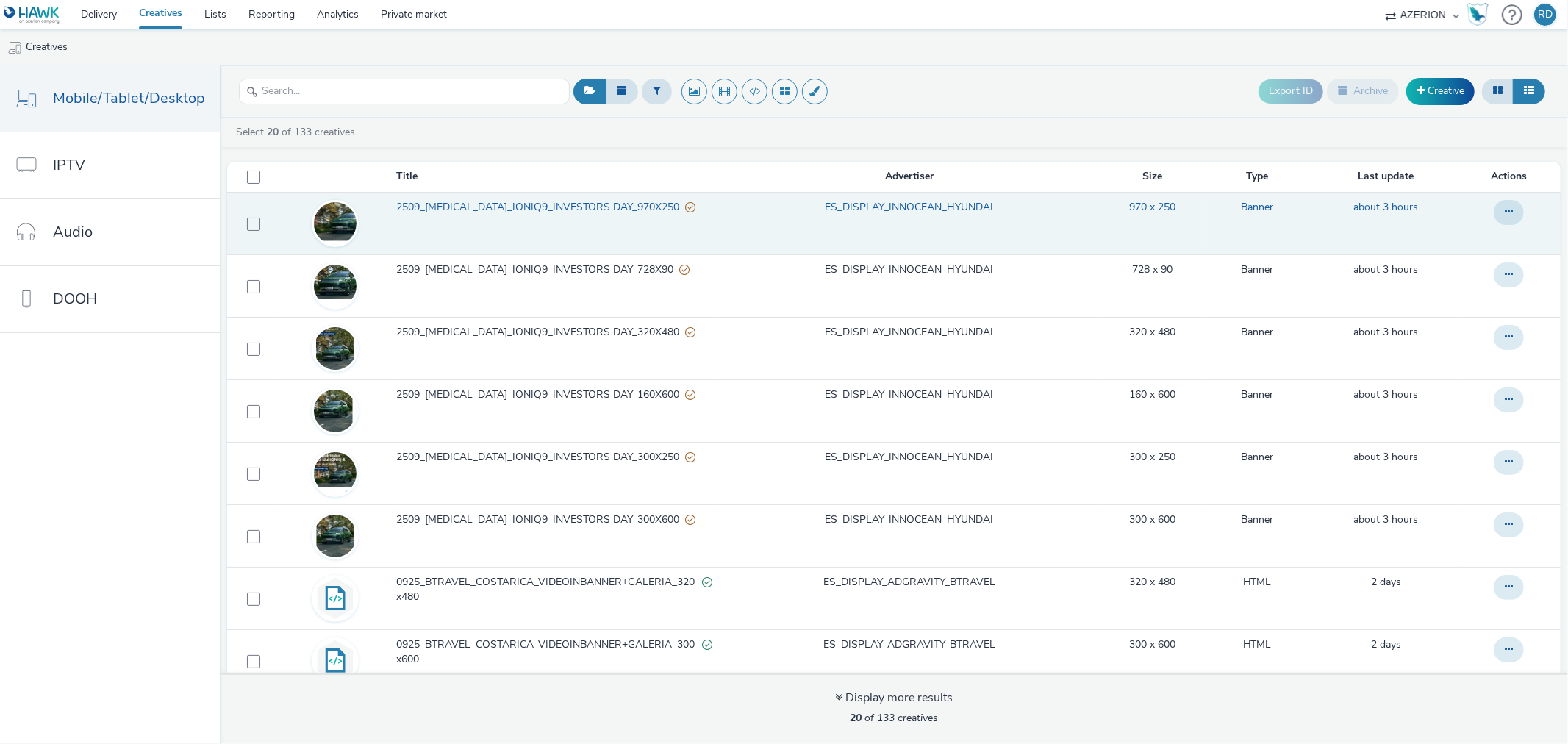
click at [571, 206] on span "2509_[MEDICAL_DATA]_IONIQ9_INVESTORS DAY_970X250" at bounding box center [540, 207] width 289 height 15
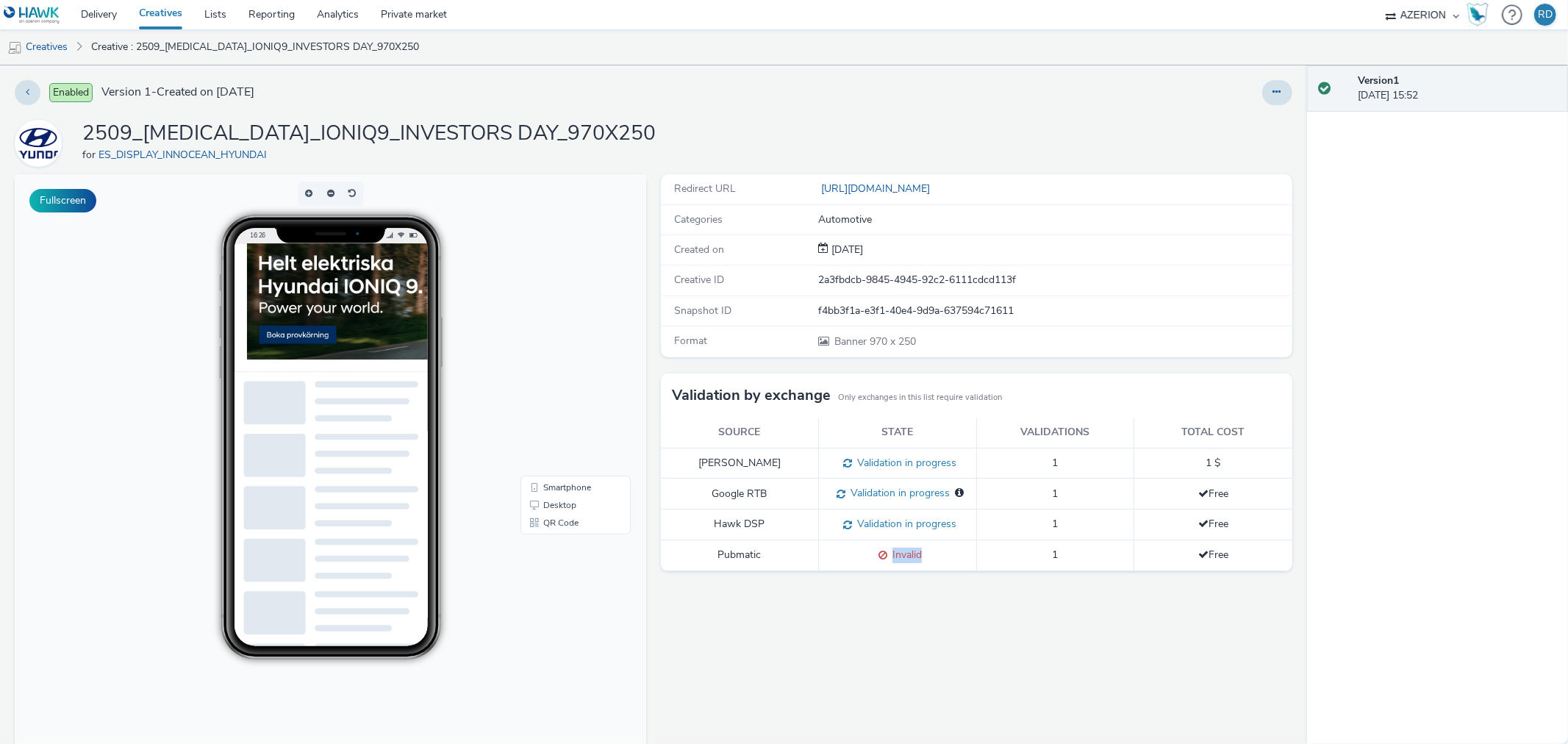
drag, startPoint x: 867, startPoint y: 553, endPoint x: 954, endPoint y: 554, distance: 87.0
click at [954, 554] on div "Invalid" at bounding box center [897, 555] width 142 height 16
click at [989, 652] on div "Redirect URL https://www.hyundai.com/se/sv/bilar/ioniq9.html Categories Automot…" at bounding box center [972, 484] width 639 height 619
click at [19, 92] on button at bounding box center [28, 92] width 26 height 25
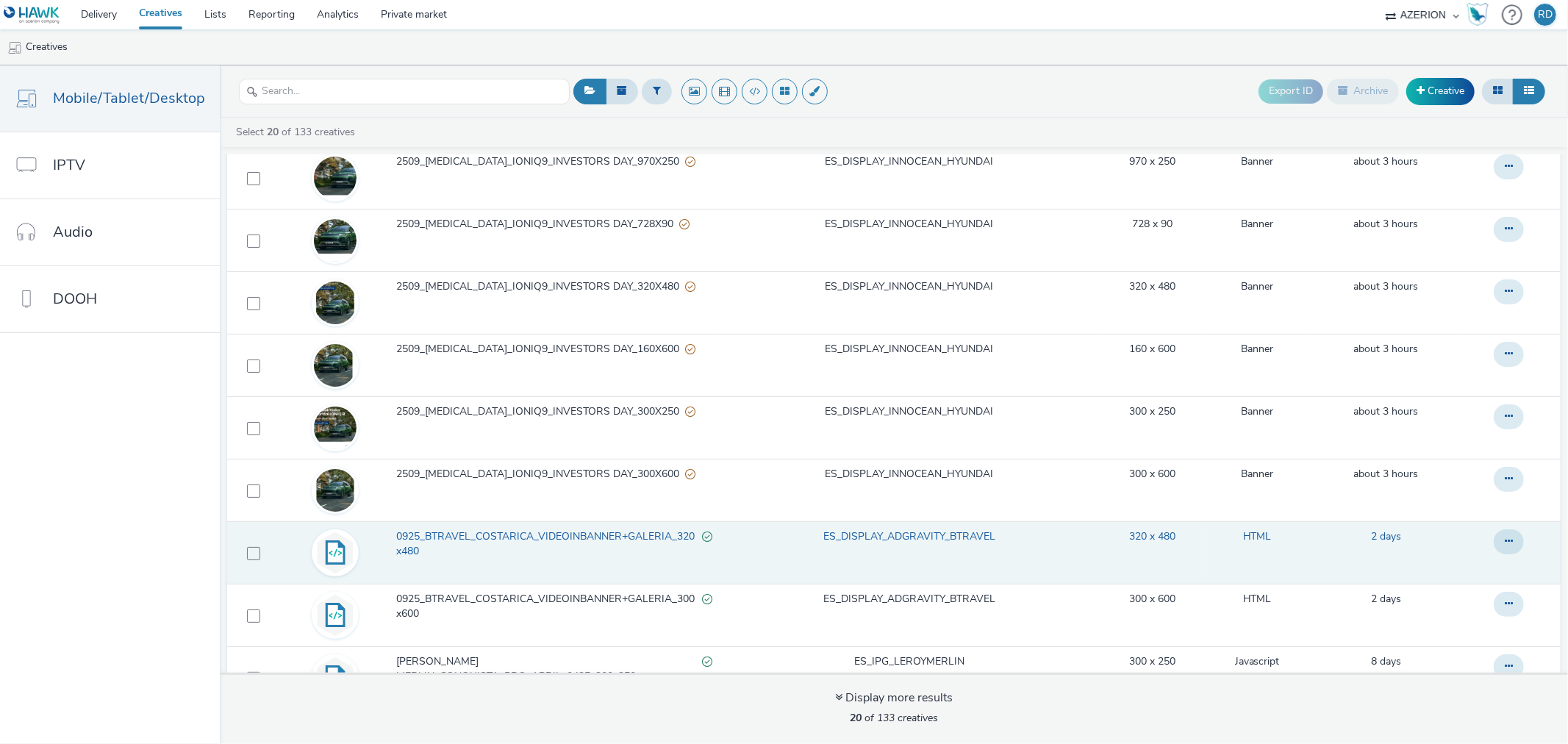
scroll to position [82, 0]
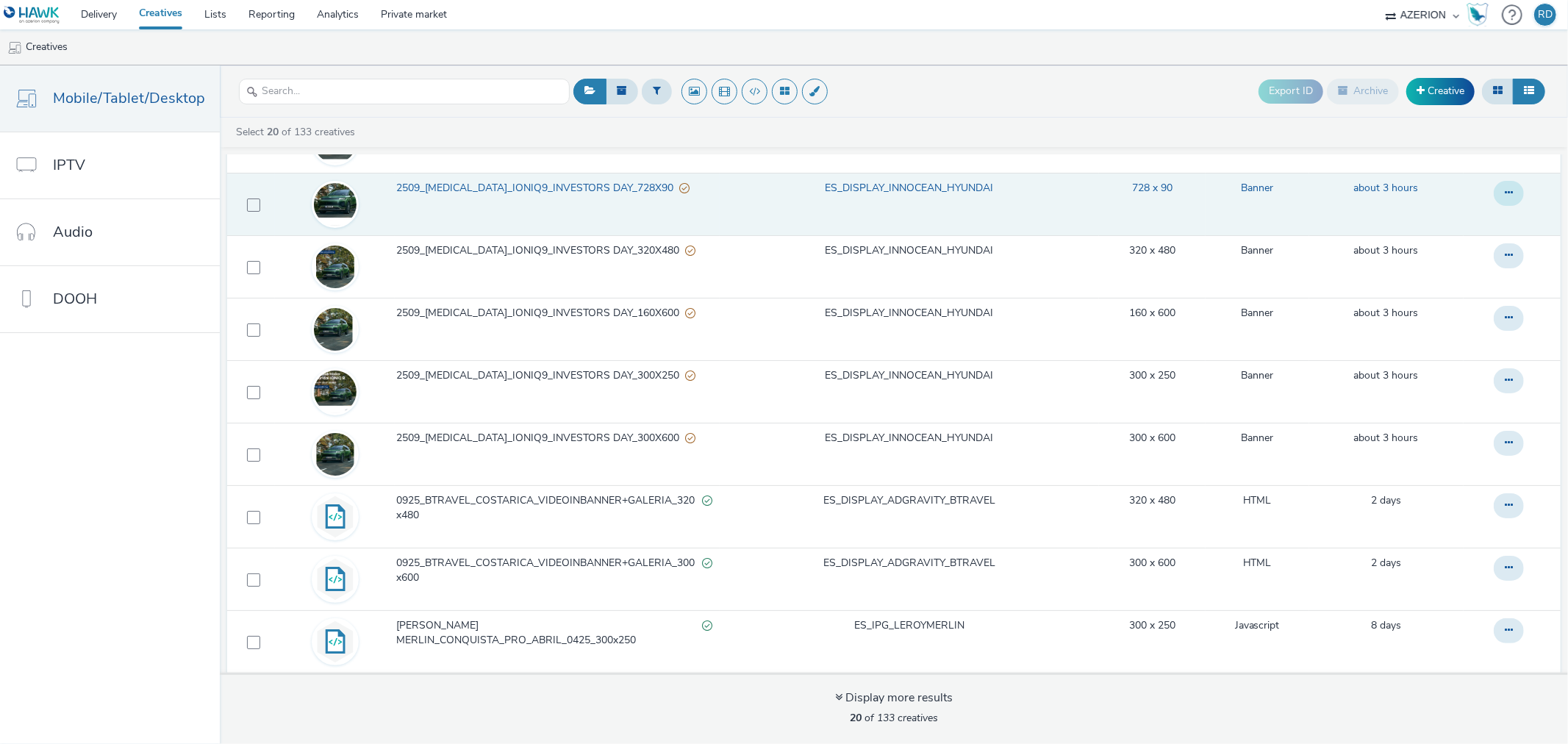
click at [1494, 186] on button at bounding box center [1509, 193] width 30 height 25
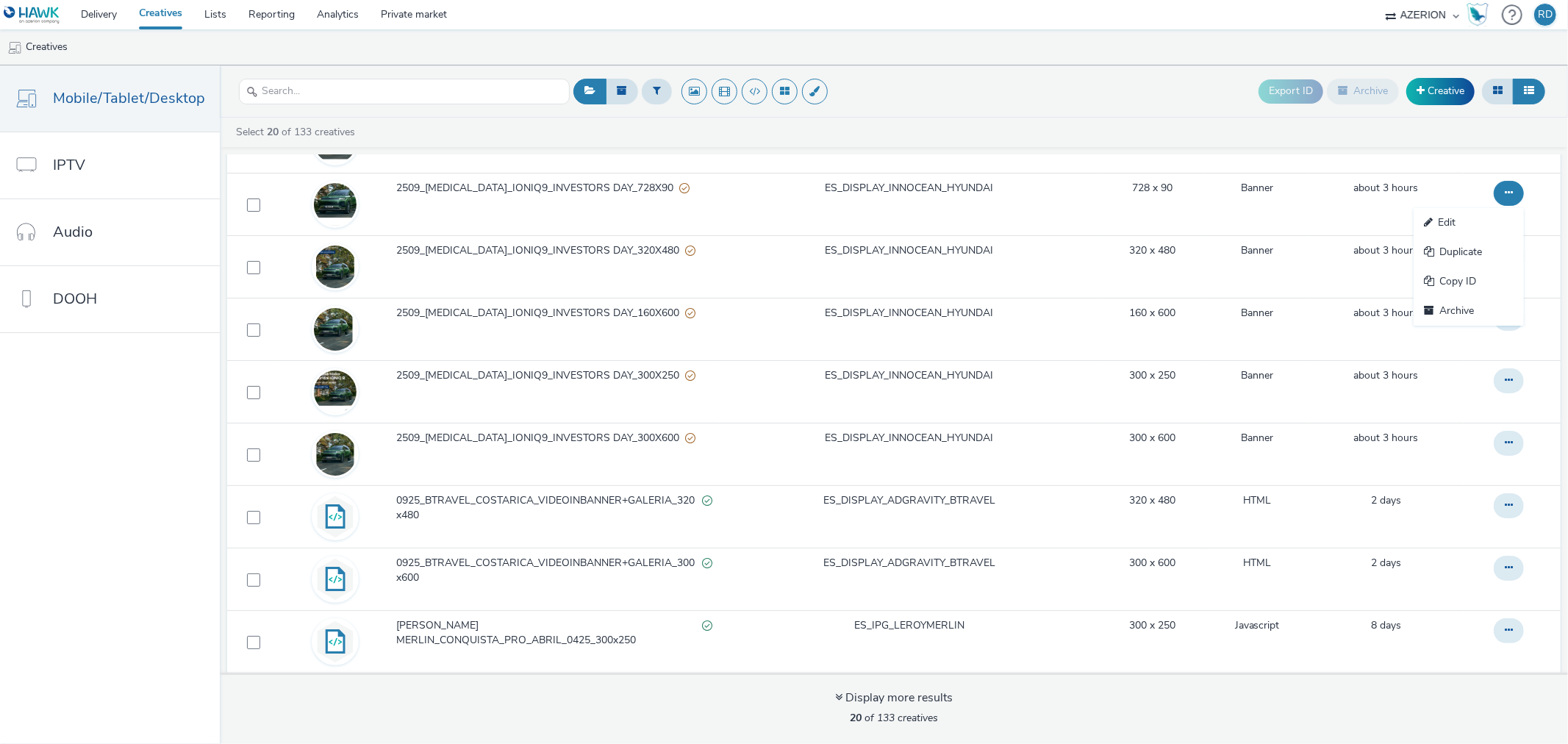
click at [1093, 121] on div "Select 20 of 133 creatives Title Advertiser Size Type Last update Actions 2509_…" at bounding box center [893, 432] width 1348 height 627
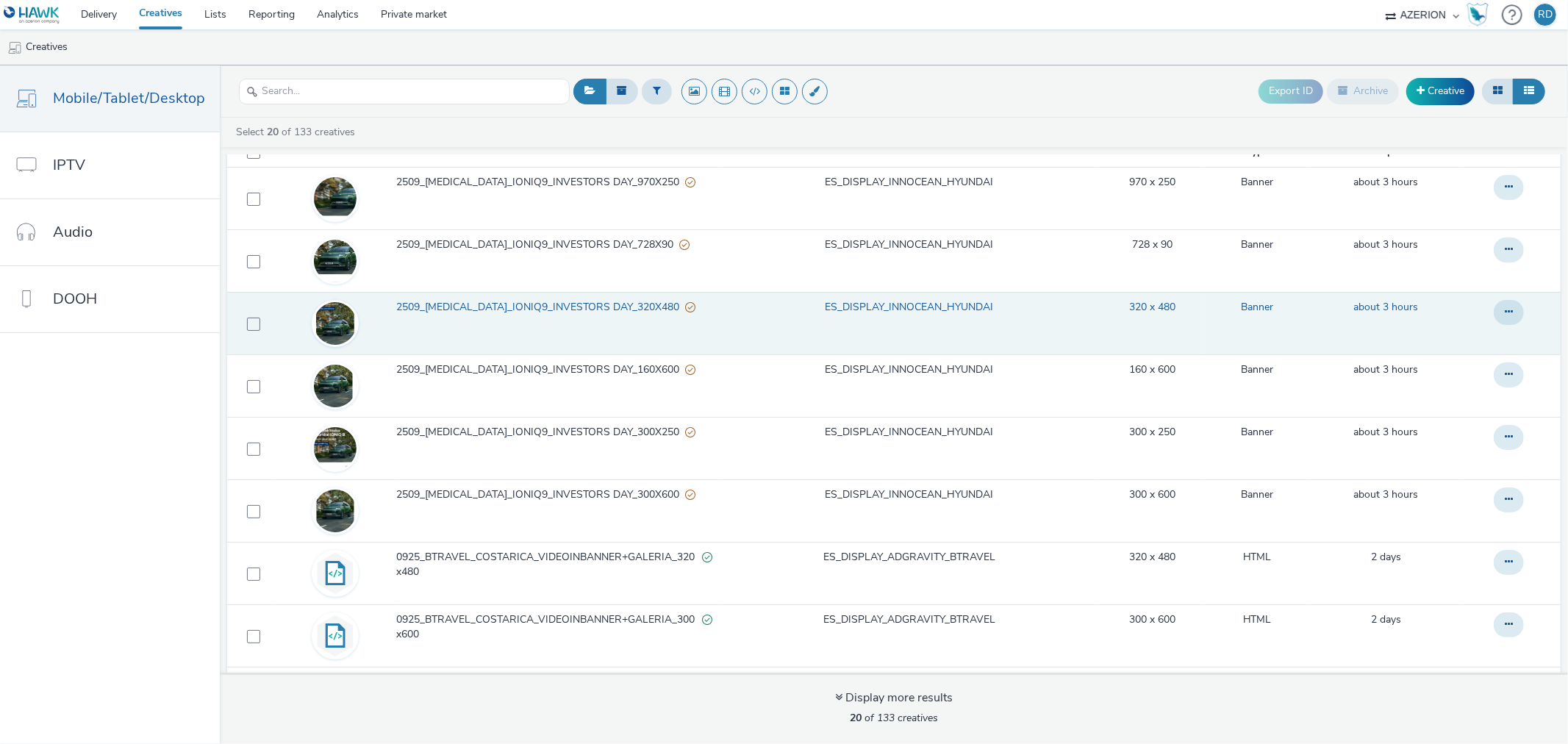
scroll to position [0, 0]
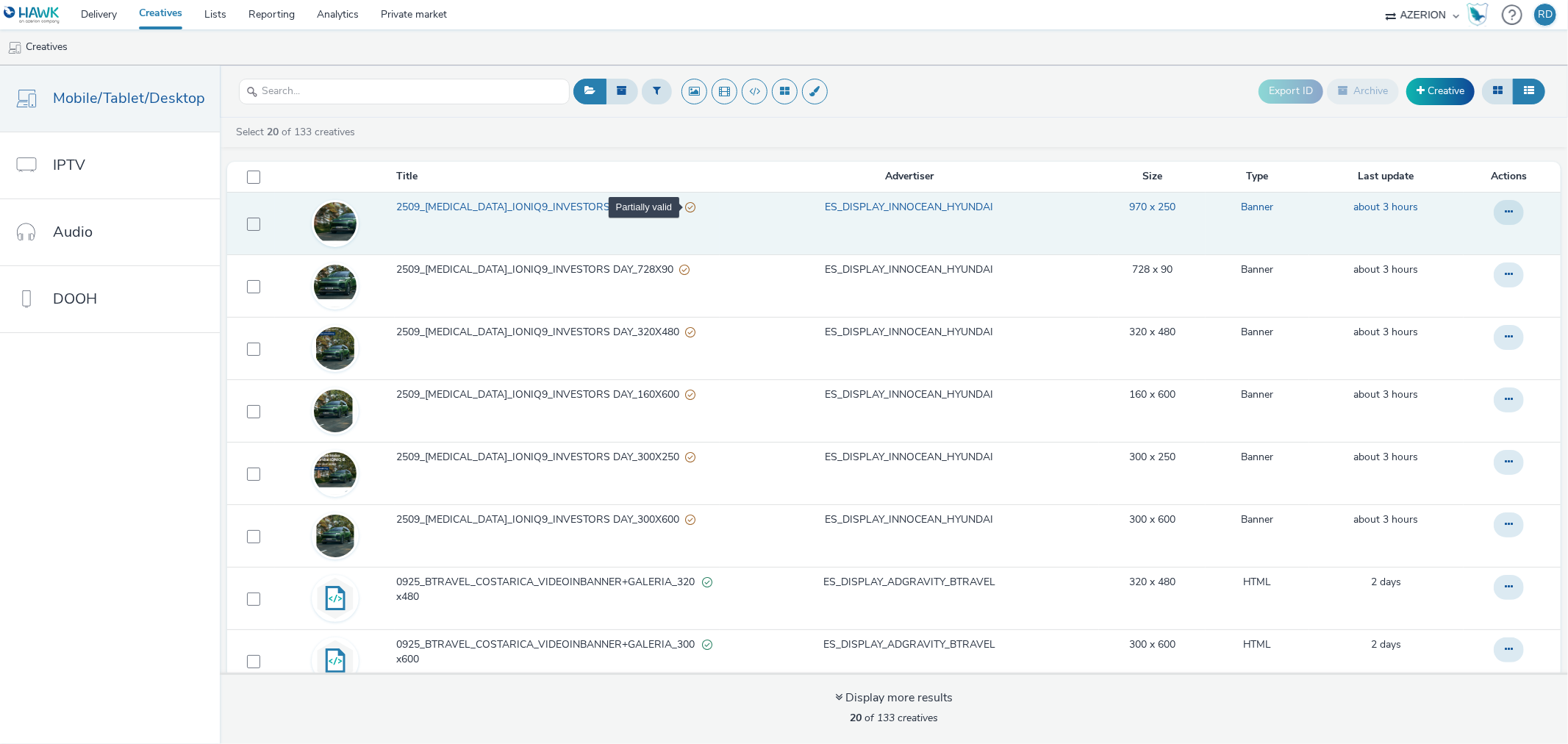
click at [685, 210] on div "Partially valid" at bounding box center [690, 207] width 10 height 16
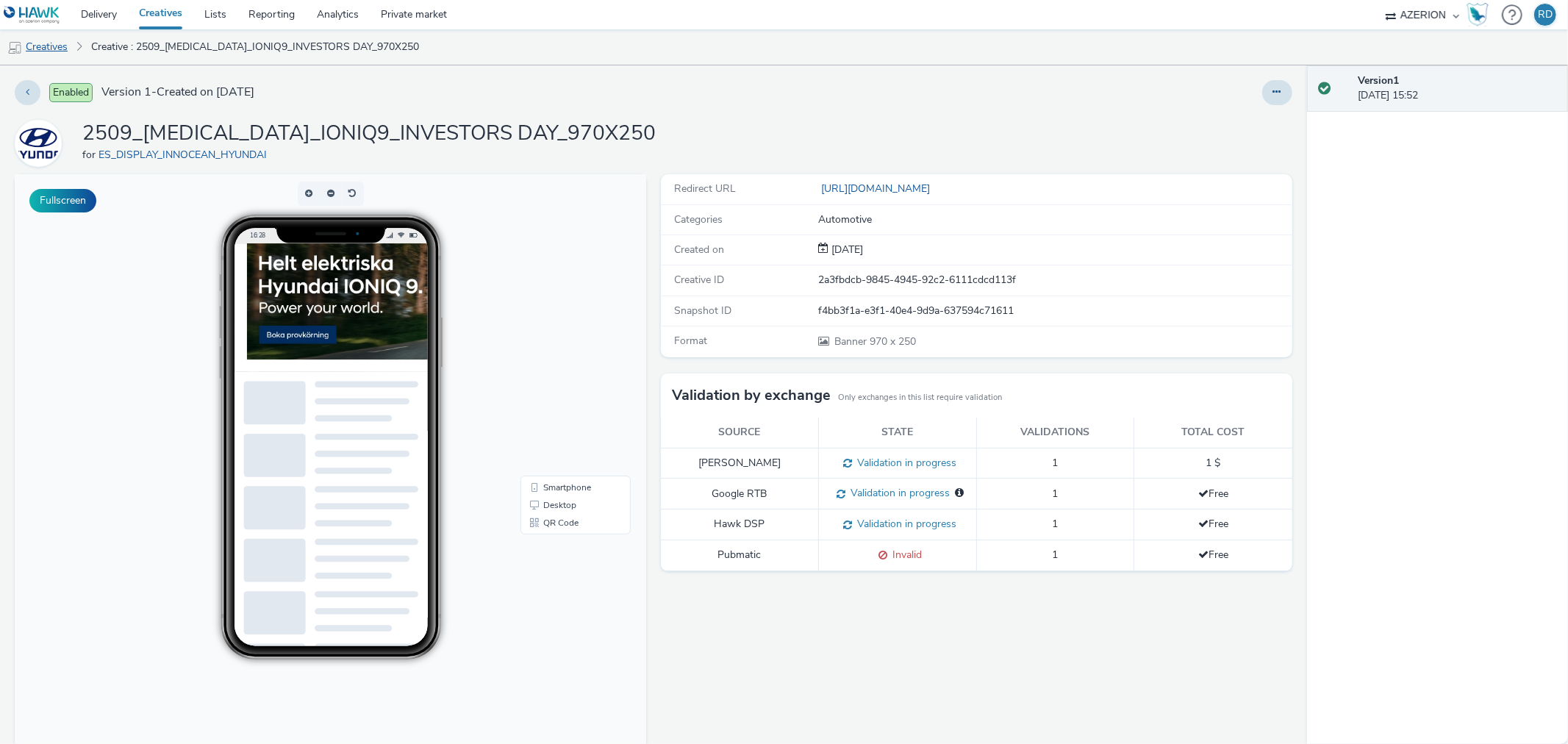
click at [47, 52] on link "Creatives" at bounding box center [37, 47] width 75 height 35
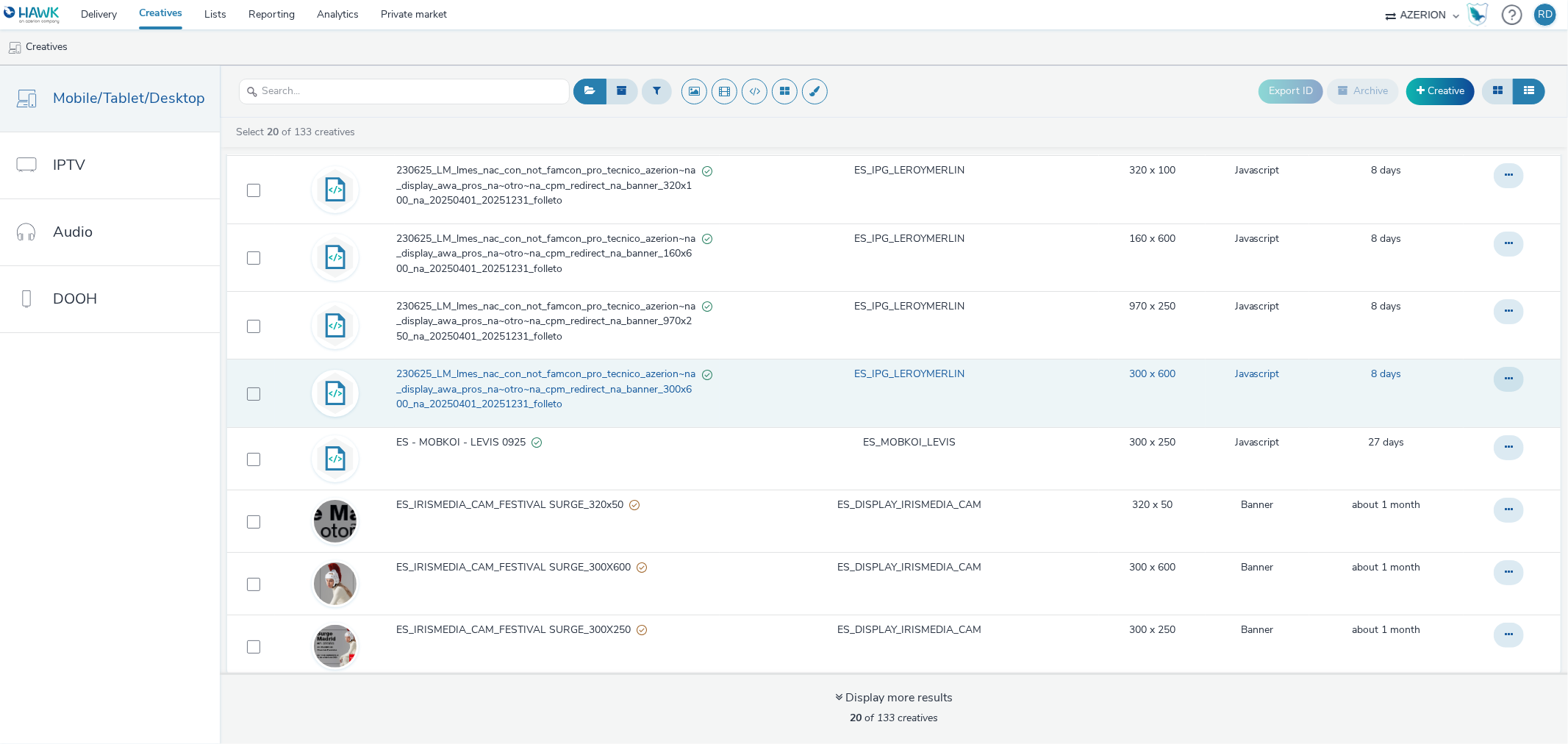
scroll to position [799, 0]
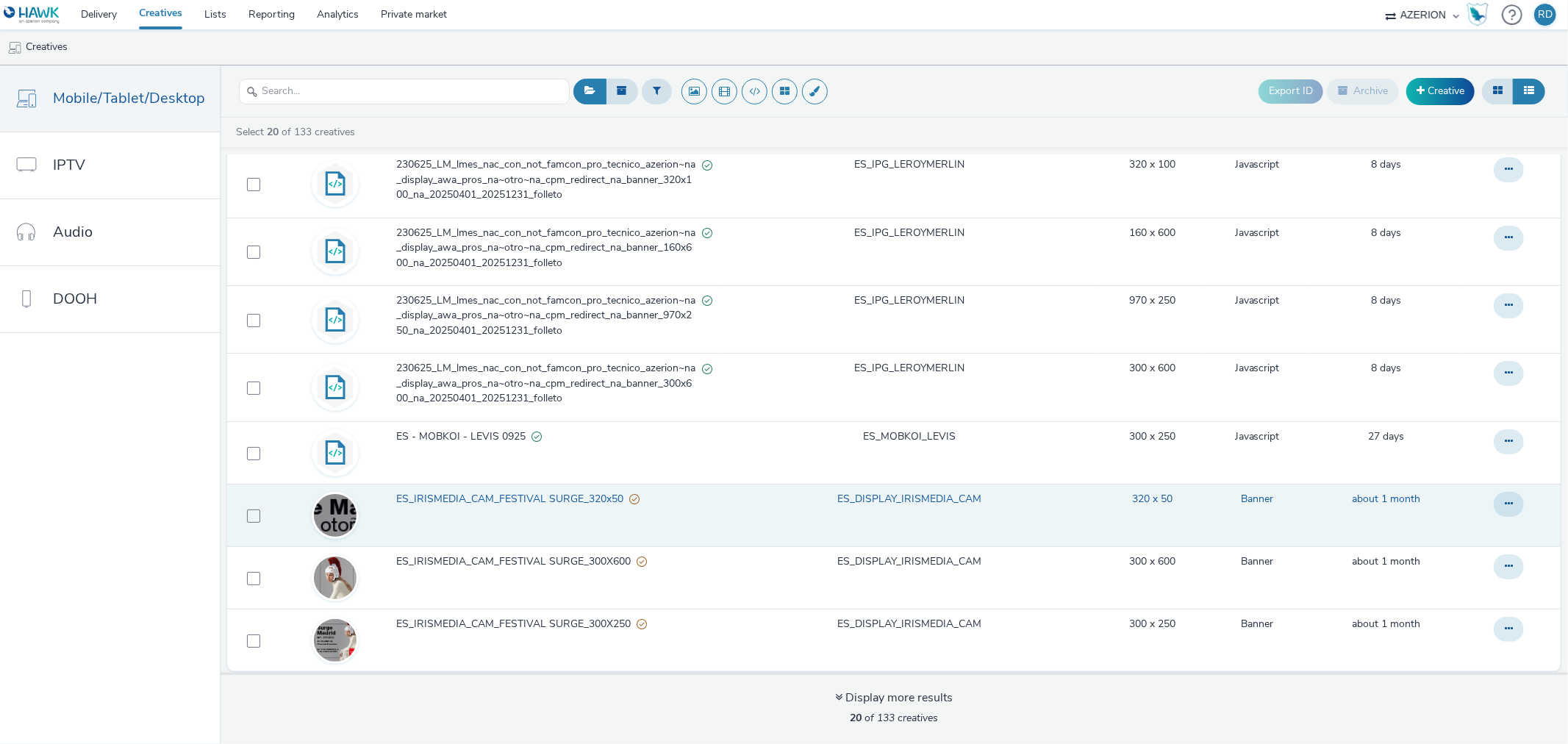
click at [551, 500] on span "ES_IRISMEDIA_CAM_FESTIVAL SURGE_320x50" at bounding box center [512, 499] width 233 height 15
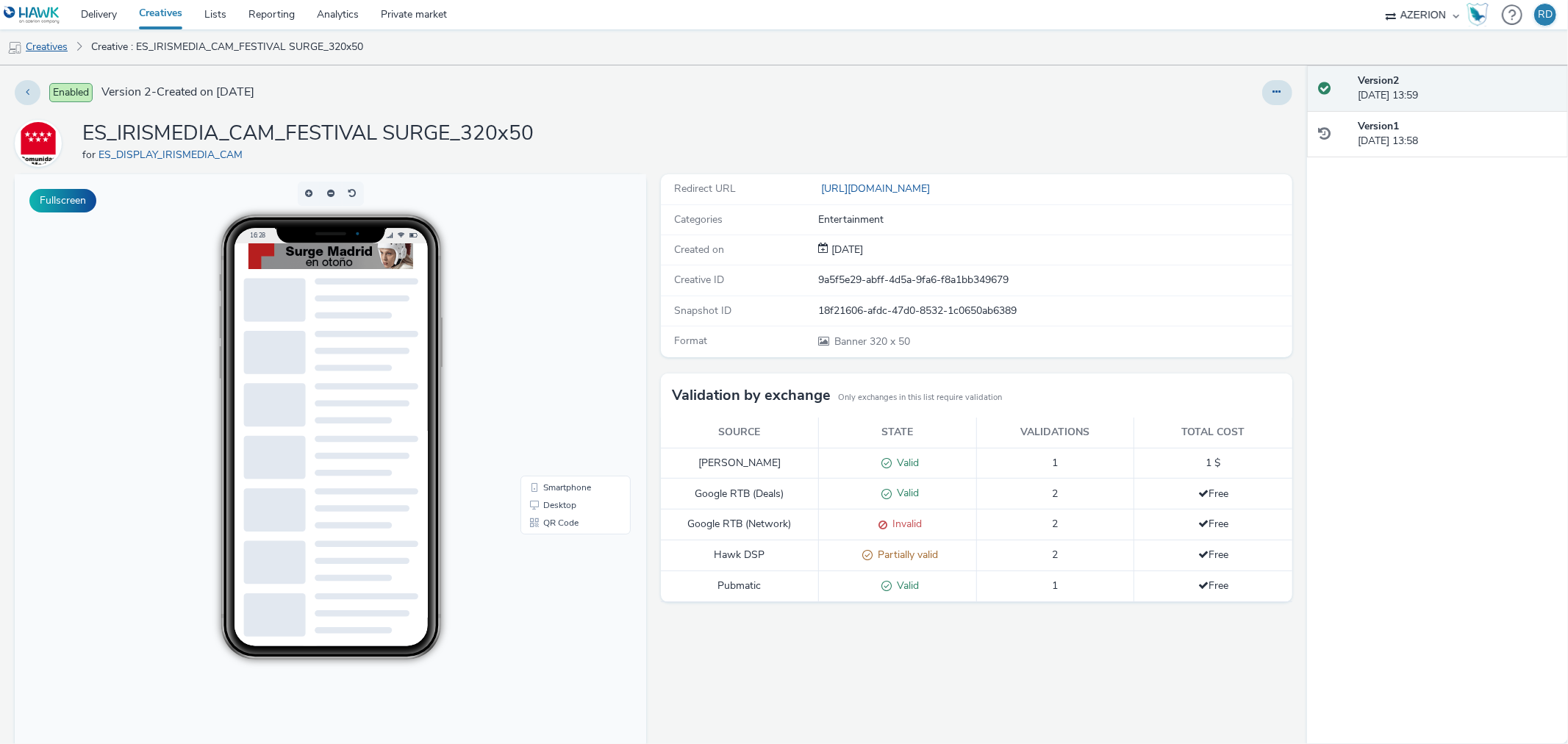
click at [68, 47] on link "Creatives" at bounding box center [37, 47] width 75 height 35
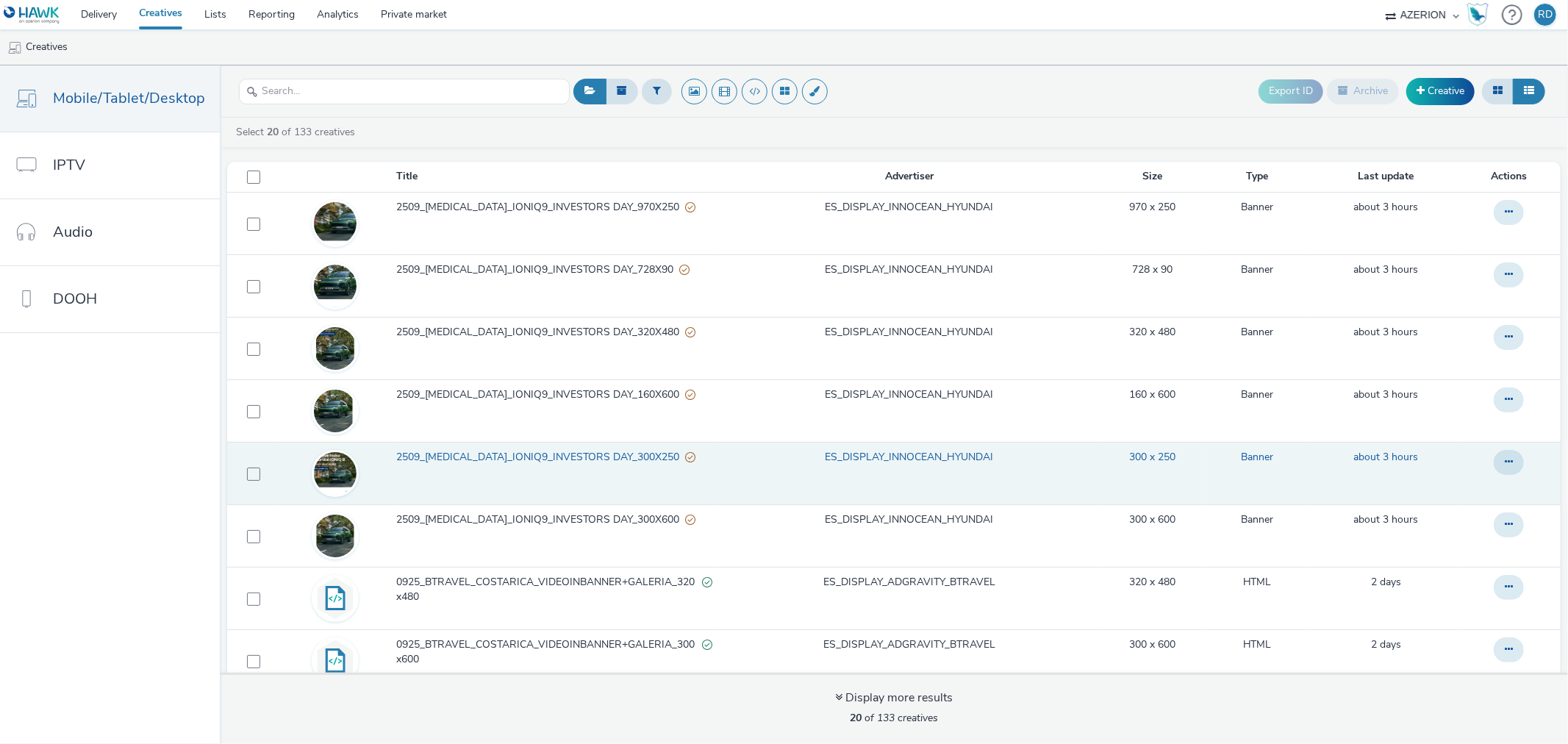
click at [556, 457] on span "2509_HMS_IONIQ9_INVESTORS DAY_300X250" at bounding box center [540, 458] width 289 height 15
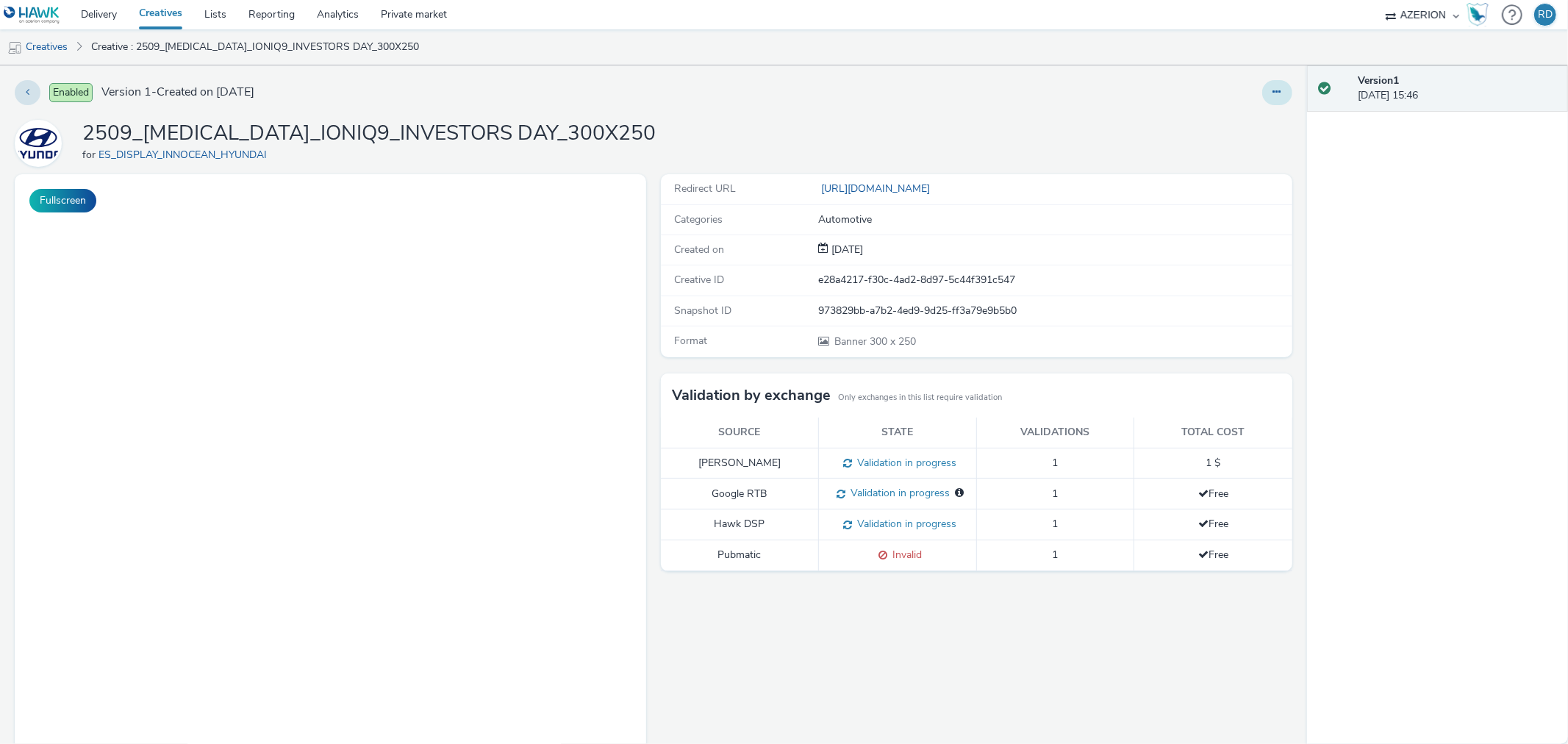
click at [1262, 94] on button at bounding box center [1277, 92] width 30 height 25
click at [1196, 122] on link "Edit" at bounding box center [1237, 122] width 111 height 30
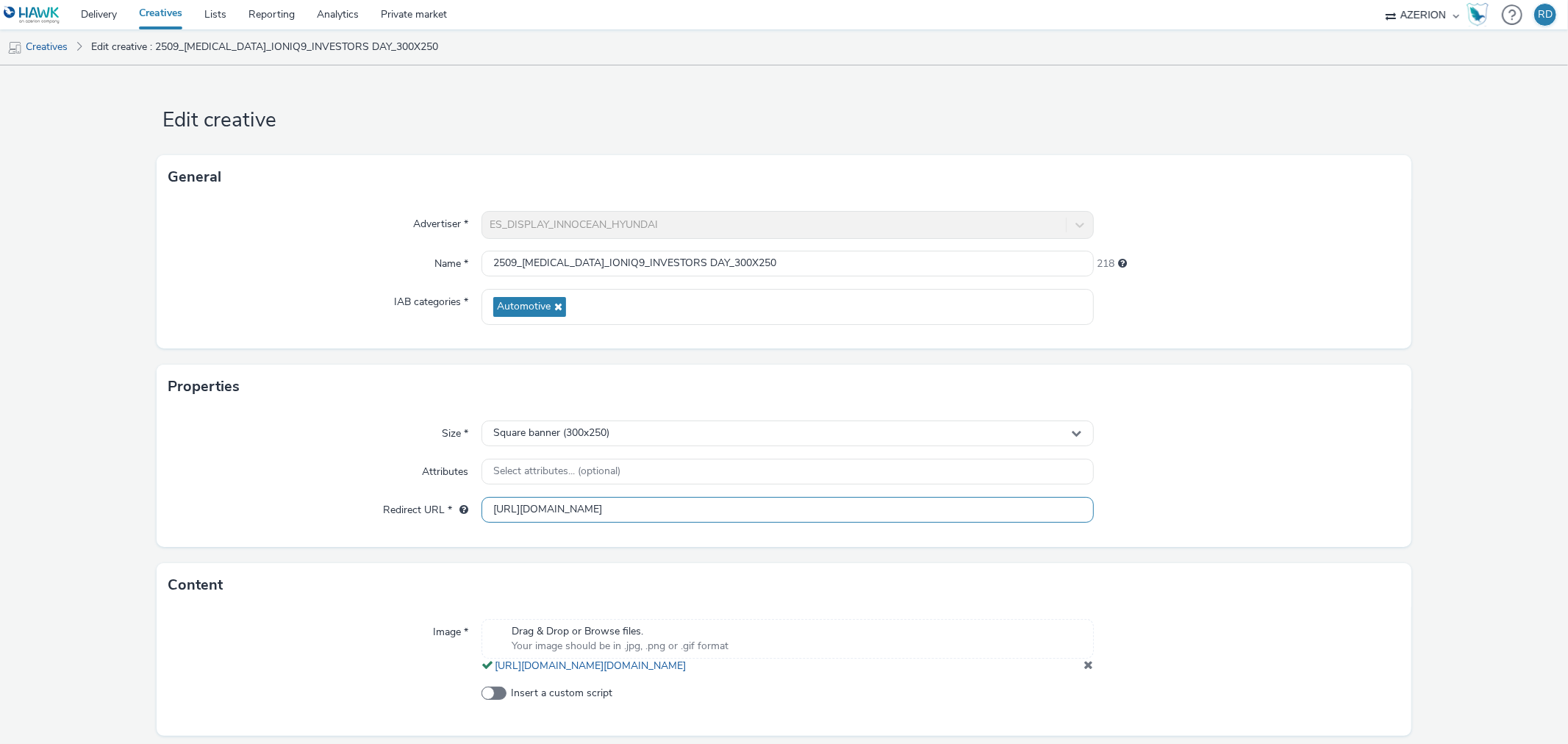
drag, startPoint x: 684, startPoint y: 508, endPoint x: 779, endPoint y: 508, distance: 95.0
click at [779, 508] on input "[URL][DOMAIN_NAME]" at bounding box center [787, 511] width 612 height 26
type input "[URL][DOMAIN_NAME]"
click at [1147, 501] on div at bounding box center [1246, 511] width 306 height 26
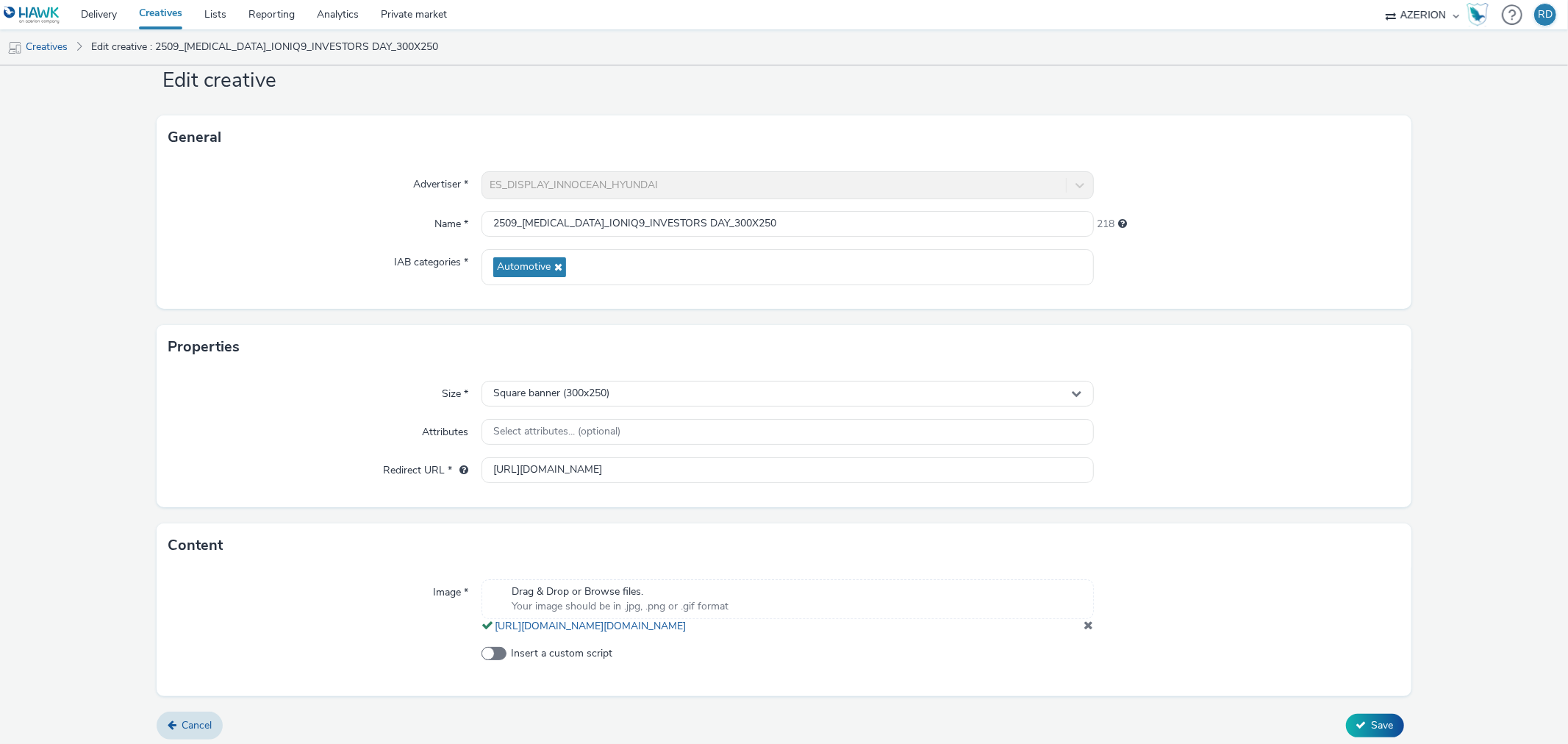
scroll to position [61, 0]
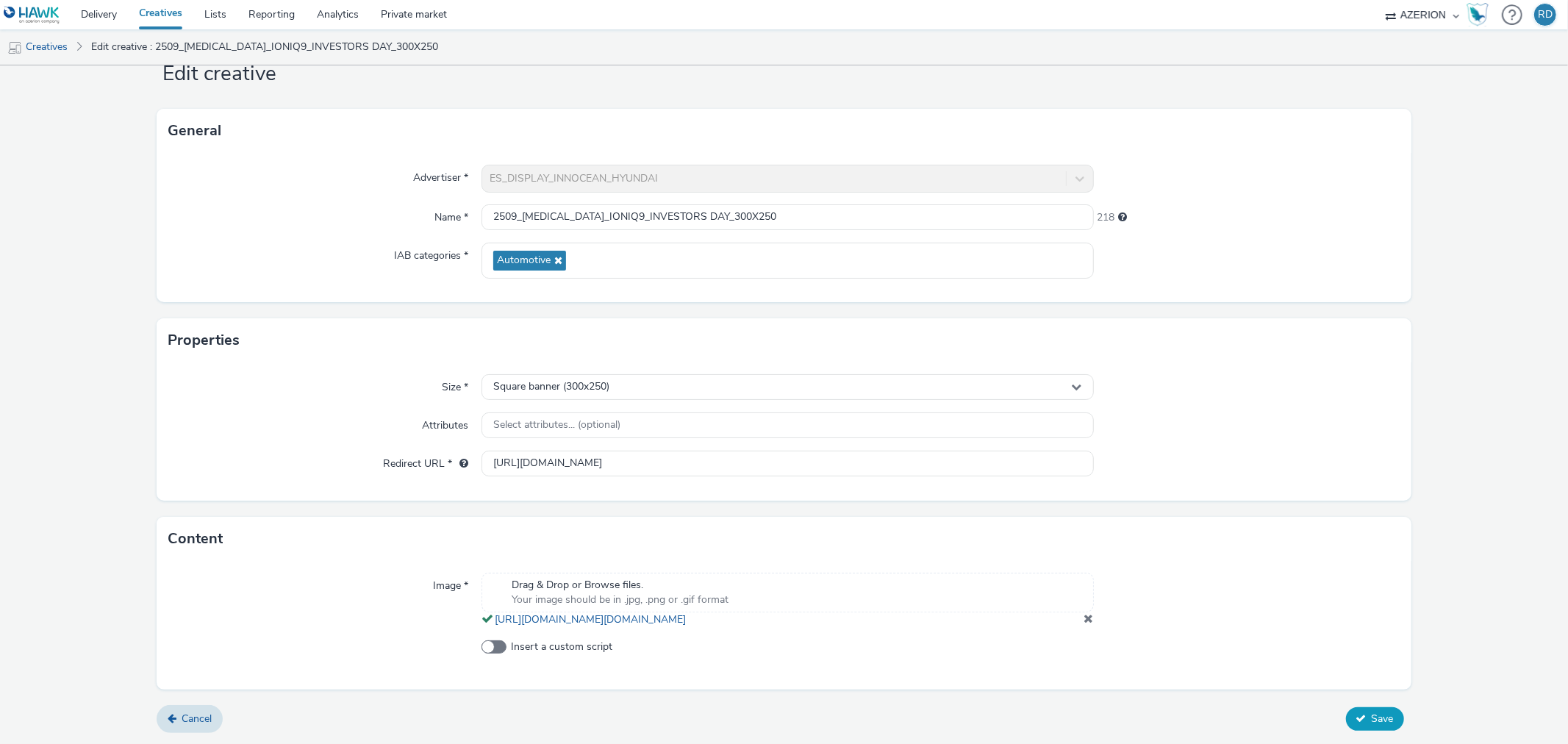
click at [1356, 717] on icon at bounding box center [1361, 718] width 10 height 10
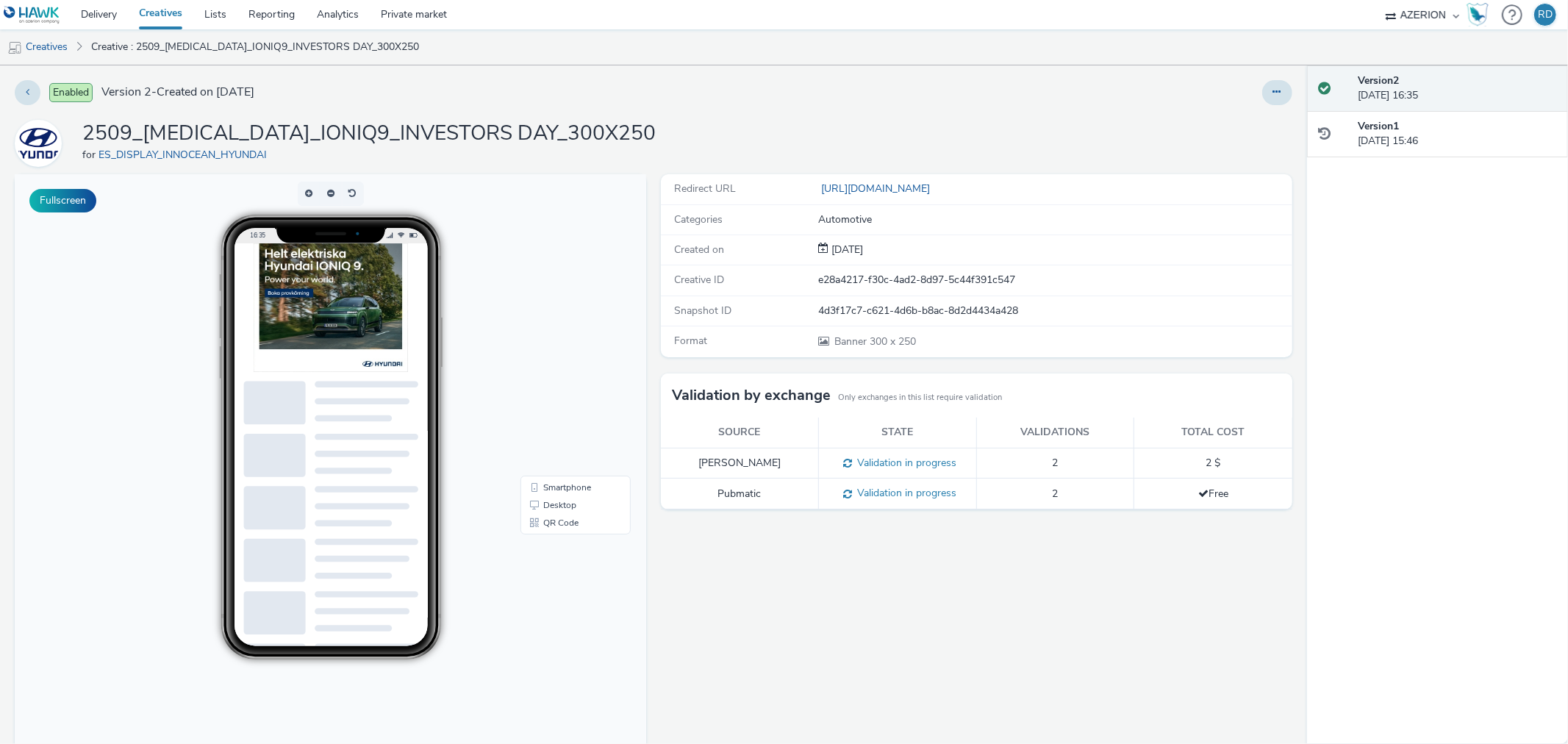
click at [763, 596] on div "Redirect URL [URL][DOMAIN_NAME] Categories Automotive Created on [DATE] Creativ…" at bounding box center [972, 484] width 639 height 619
click at [902, 604] on div "Redirect URL [URL][DOMAIN_NAME] Categories Automotive Created on [DATE] Creativ…" at bounding box center [972, 484] width 639 height 619
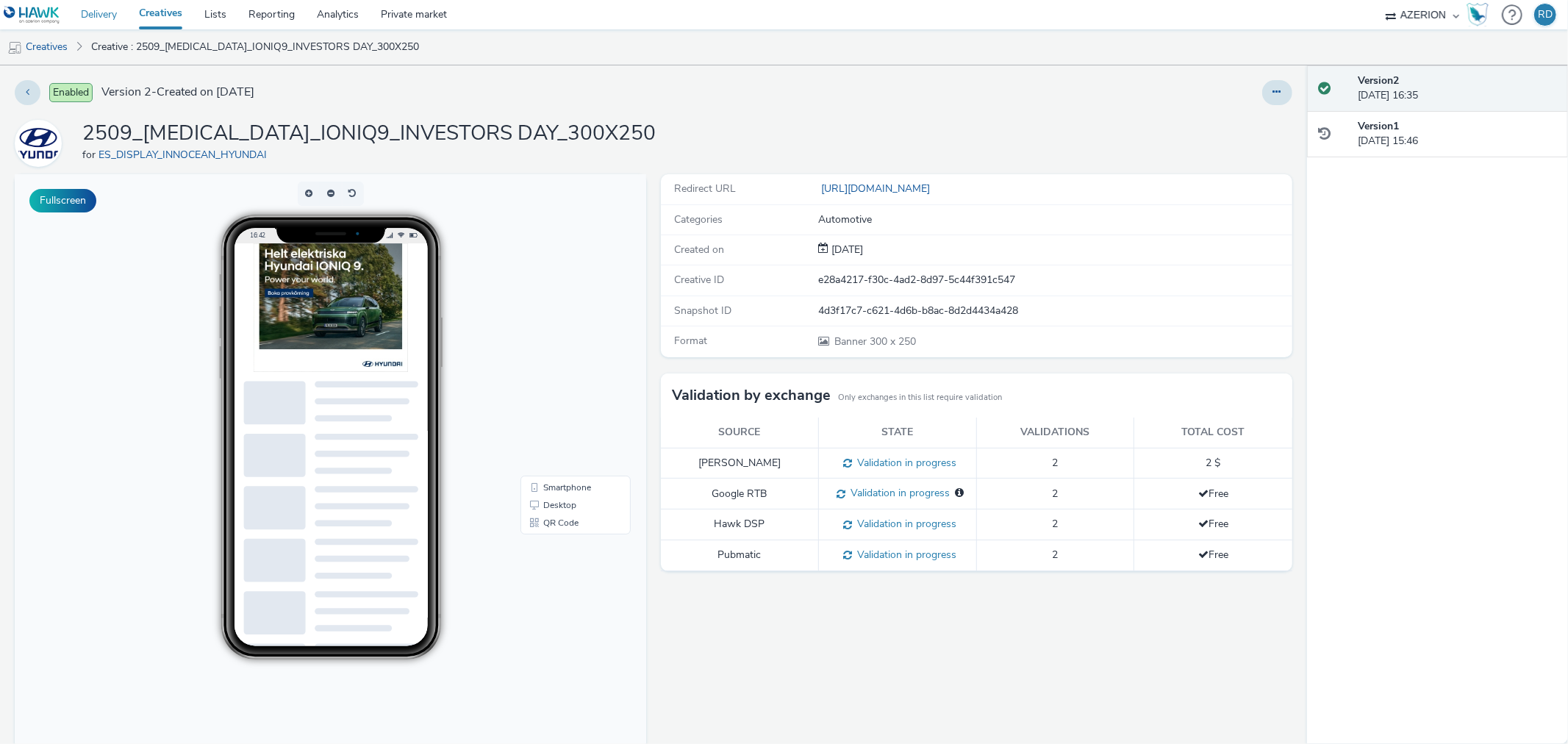
click at [89, 16] on link "Delivery" at bounding box center [99, 15] width 58 height 30
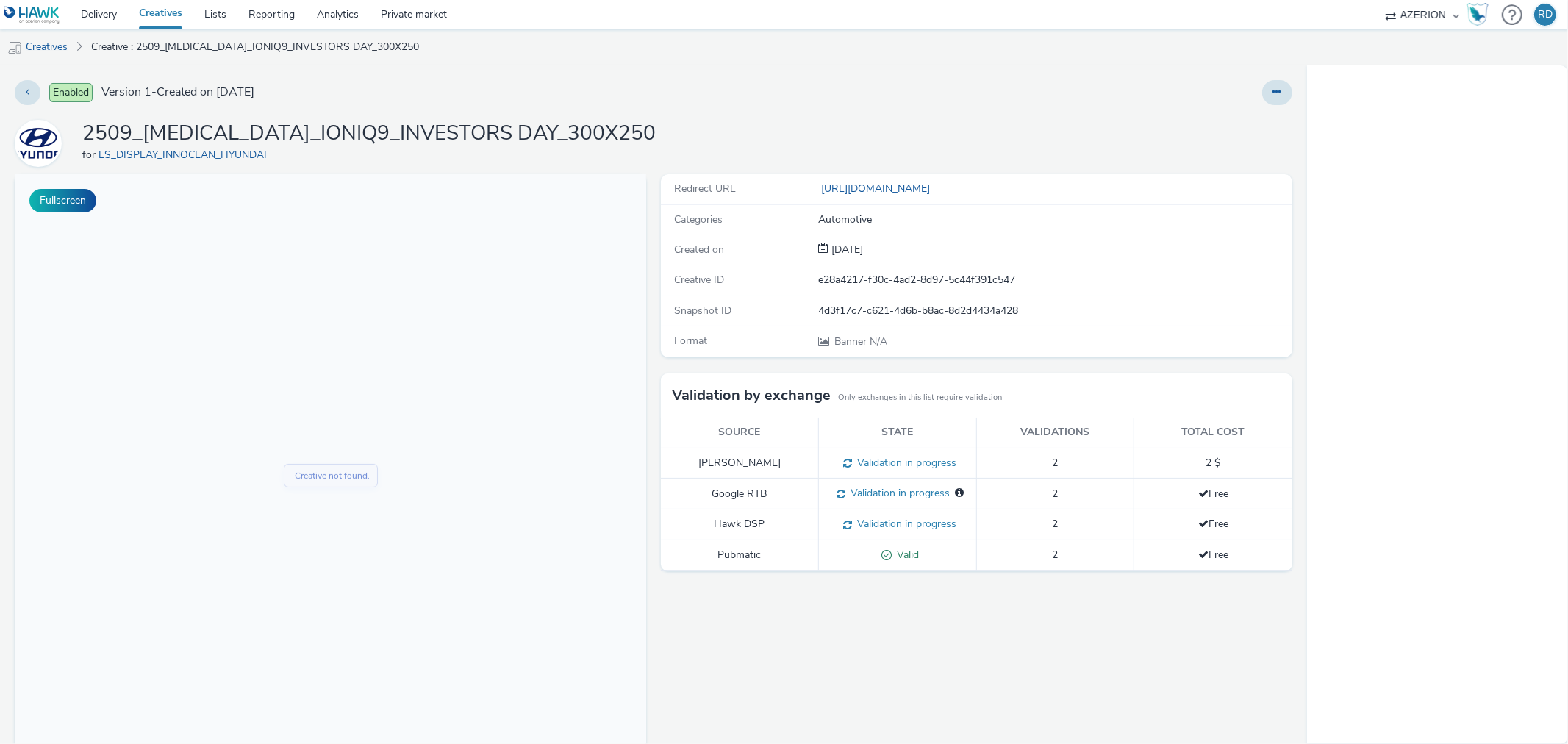
click at [59, 42] on link "Creatives" at bounding box center [37, 47] width 75 height 35
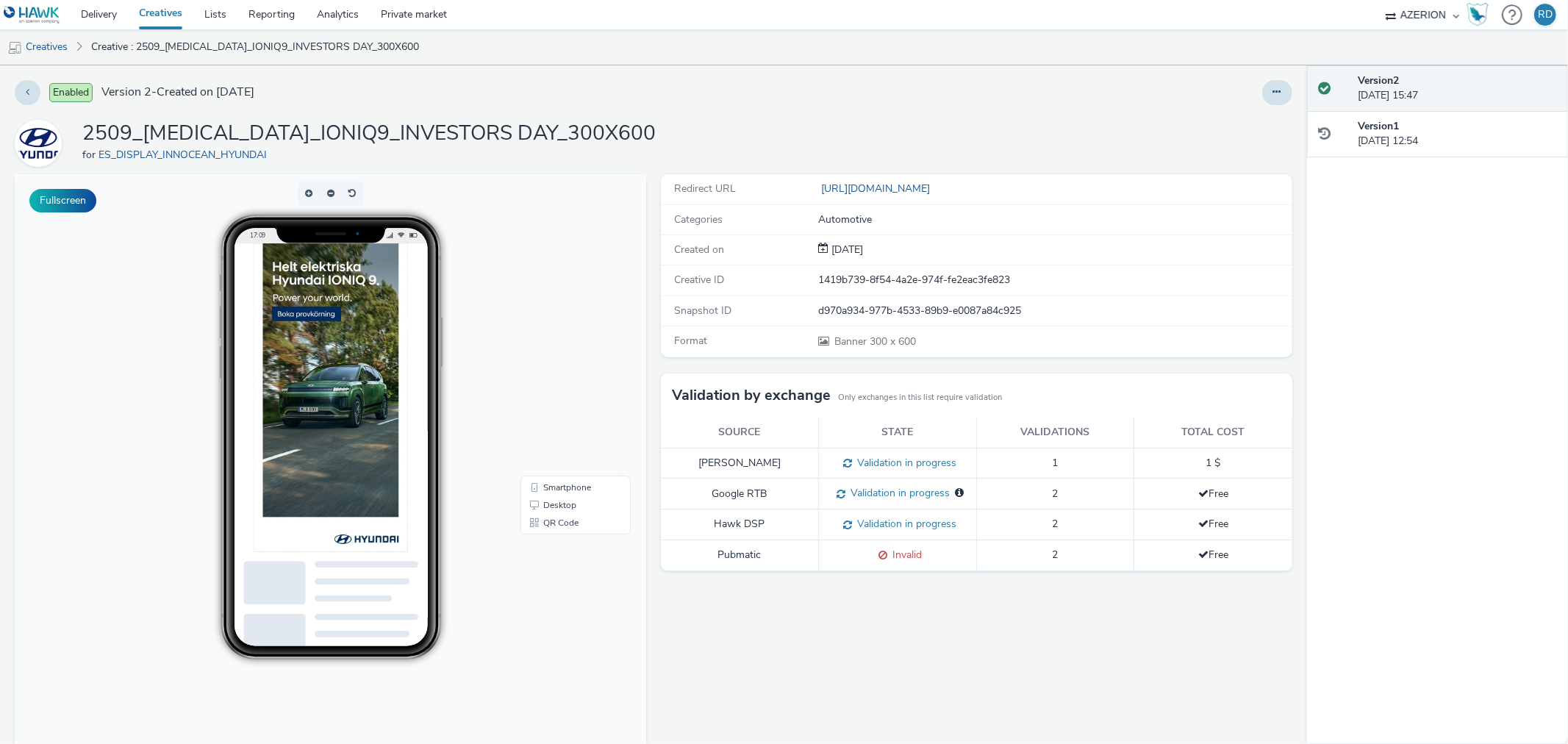
drag, startPoint x: 1263, startPoint y: 93, endPoint x: 1235, endPoint y: 100, distance: 28.9
click at [1273, 93] on icon at bounding box center [1277, 91] width 8 height 10
click at [1200, 124] on link "Edit" at bounding box center [1237, 122] width 111 height 30
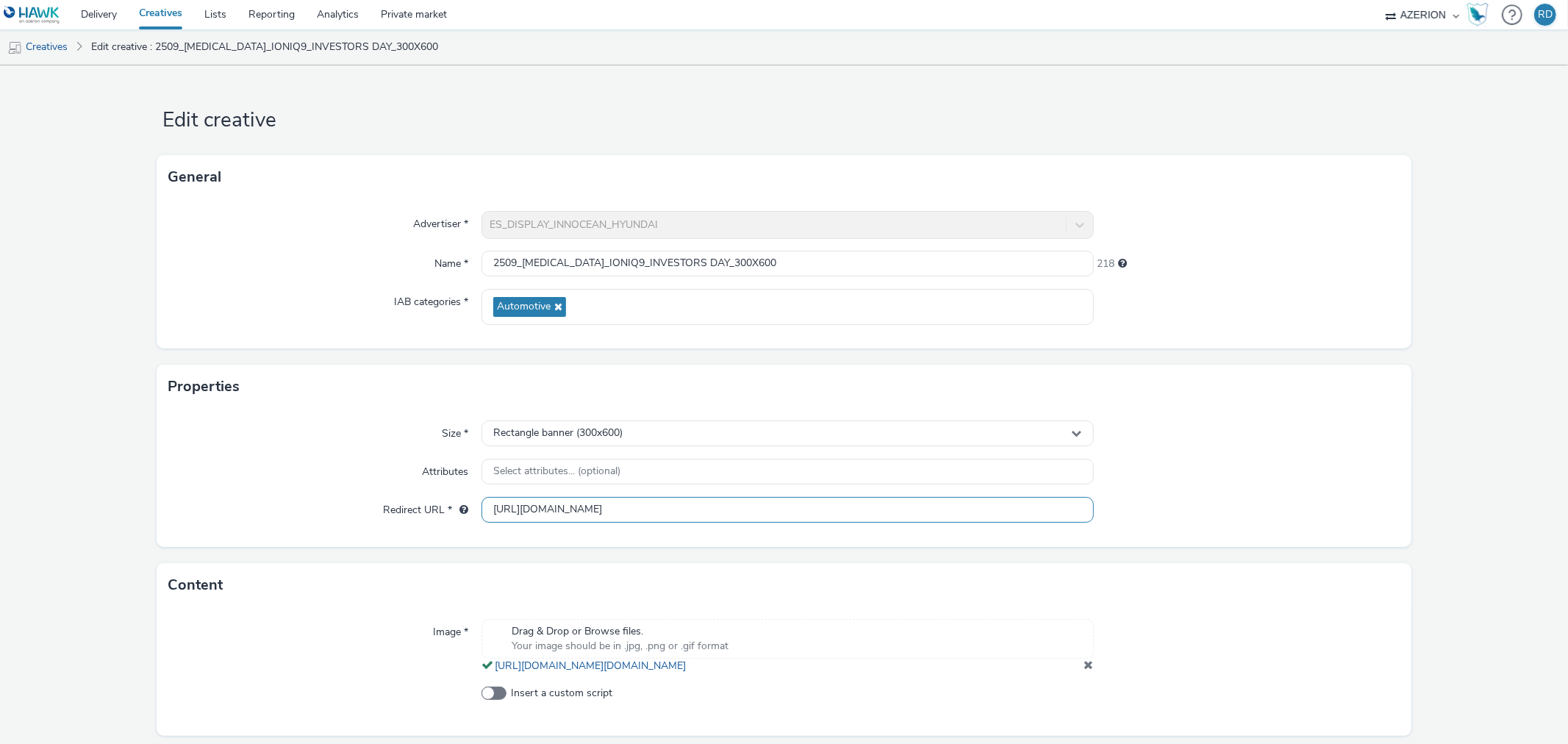
drag, startPoint x: 688, startPoint y: 504, endPoint x: 782, endPoint y: 510, distance: 94.2
click at [774, 509] on input "https://www.hyundai.com/se/sv/bilar/ioniq9.html" at bounding box center [787, 511] width 612 height 26
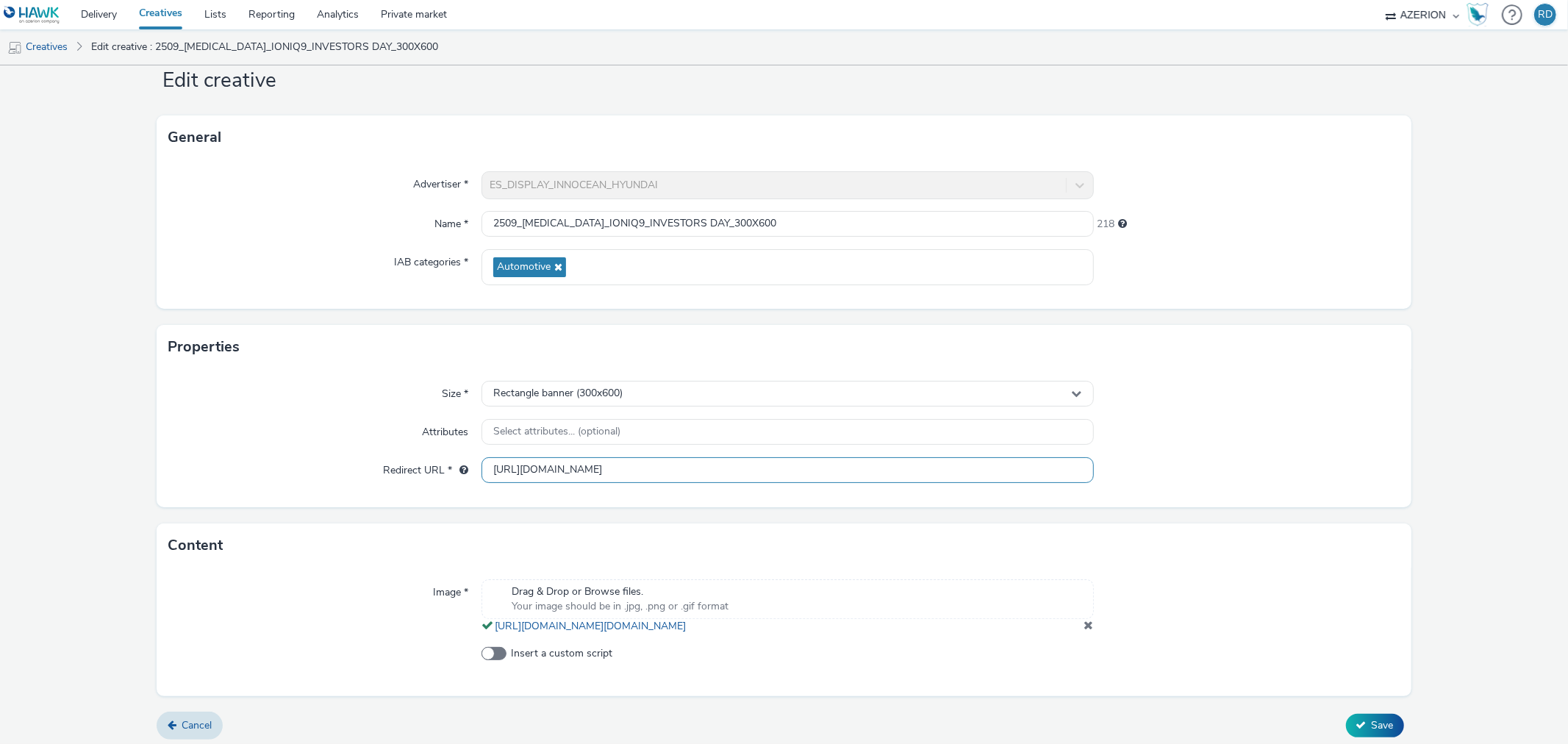
scroll to position [61, 0]
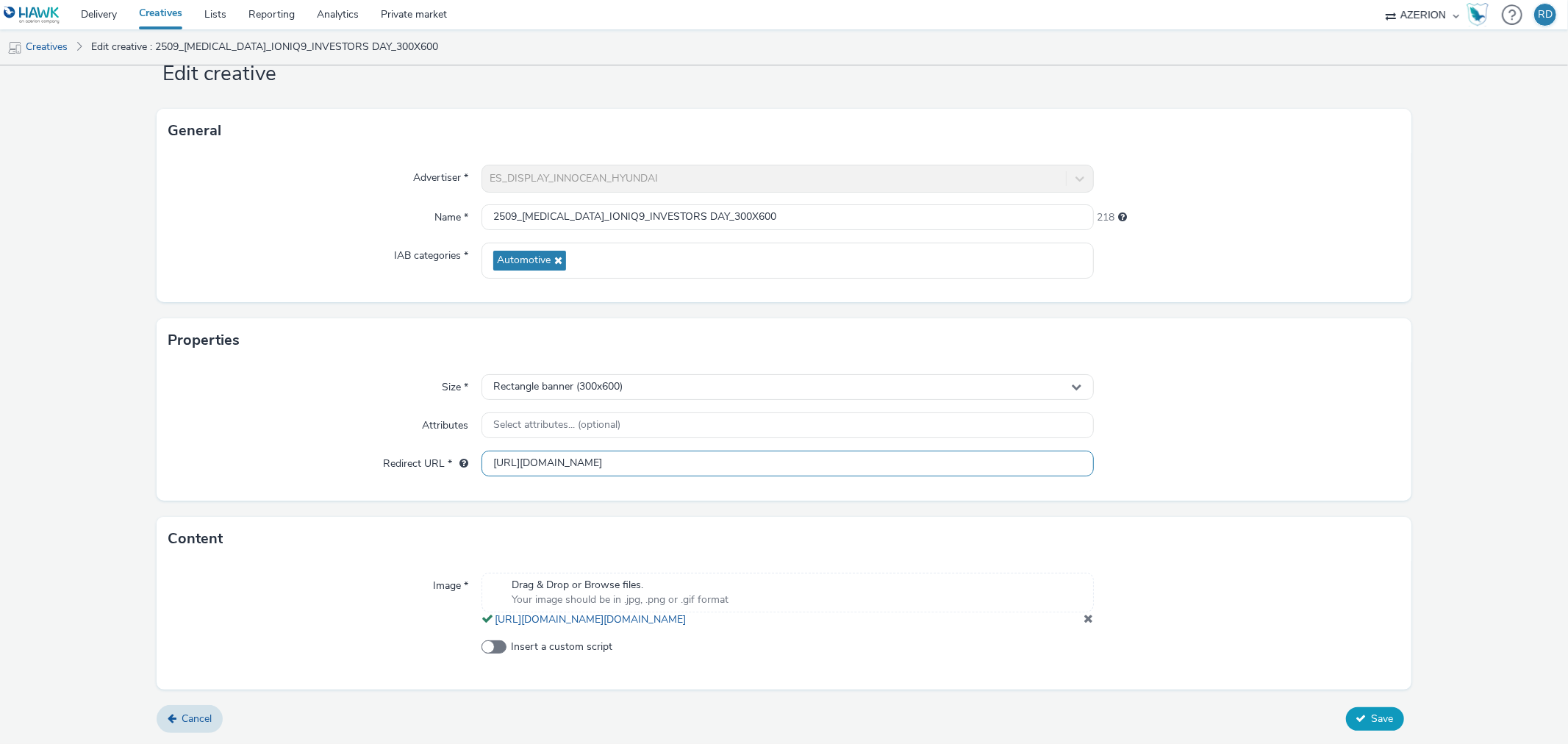
type input "https://www.hyundai.com/se/sv/bilar/ioniq9"
click at [1372, 717] on span "Save" at bounding box center [1383, 718] width 22 height 14
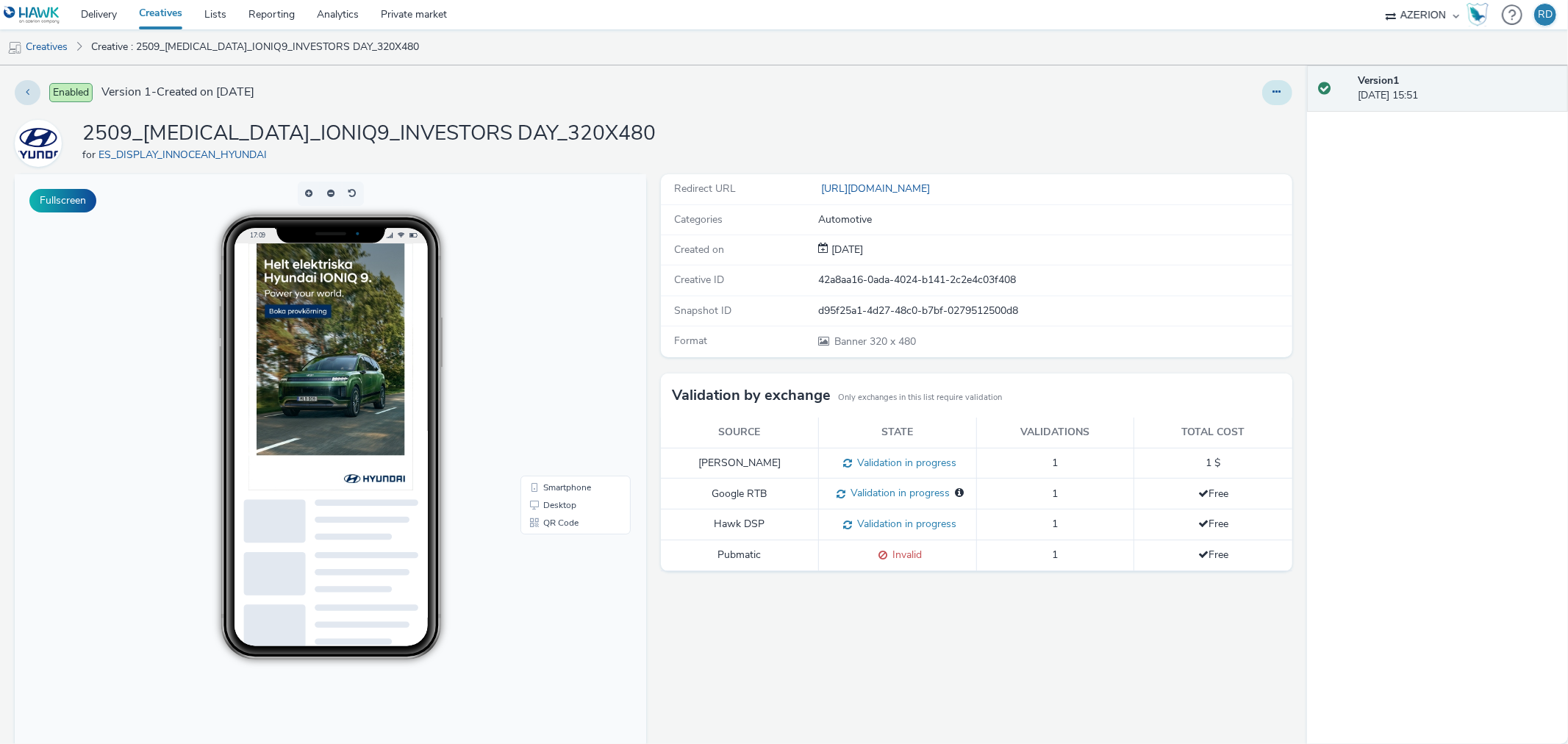
click at [1273, 89] on icon at bounding box center [1277, 91] width 8 height 10
drag, startPoint x: 1206, startPoint y: 122, endPoint x: 937, endPoint y: 184, distance: 276.1
click at [1206, 121] on link "Edit" at bounding box center [1237, 122] width 111 height 30
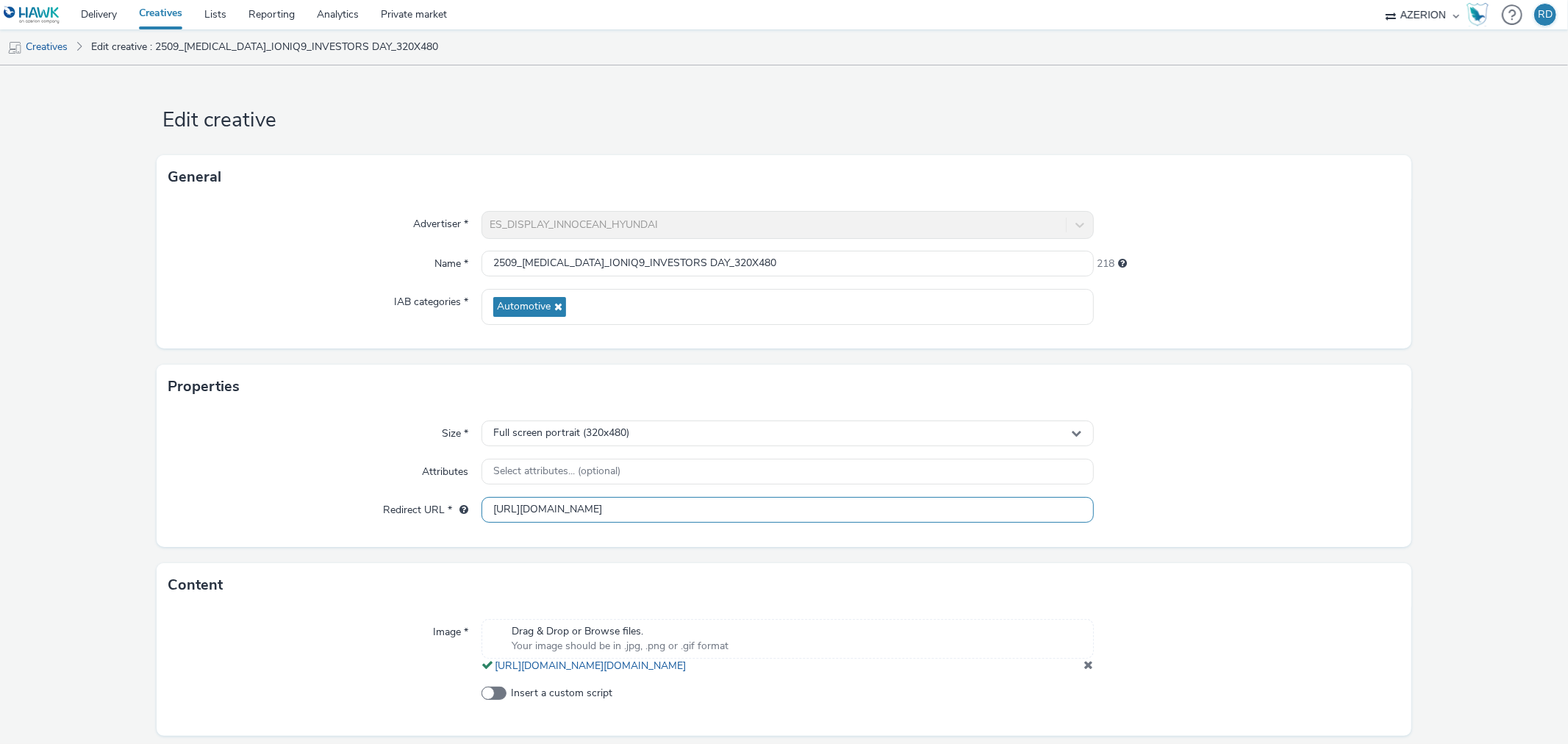
drag, startPoint x: 685, startPoint y: 504, endPoint x: 817, endPoint y: 506, distance: 132.0
click at [813, 508] on input "[URL][DOMAIN_NAME]" at bounding box center [787, 511] width 612 height 26
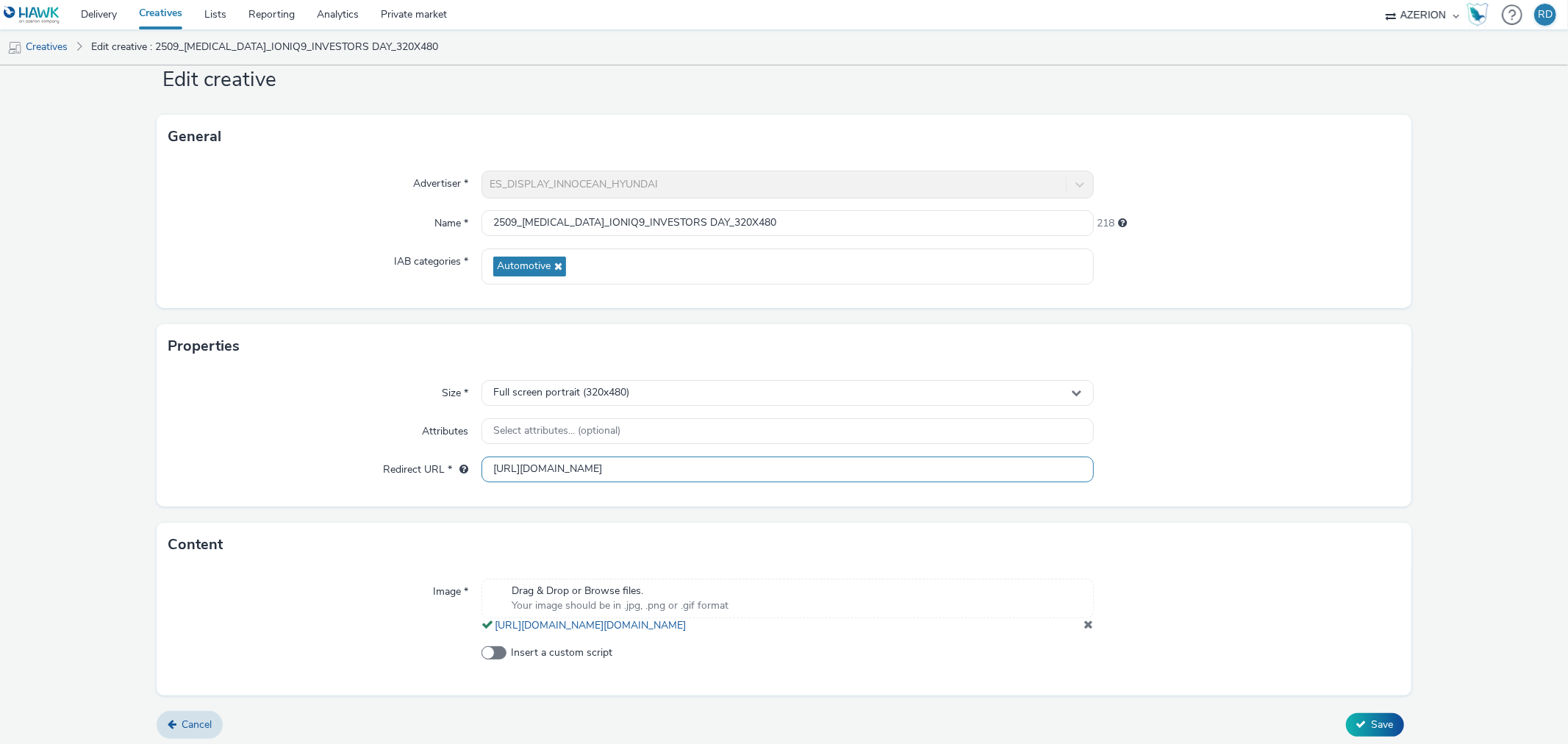
scroll to position [61, 0]
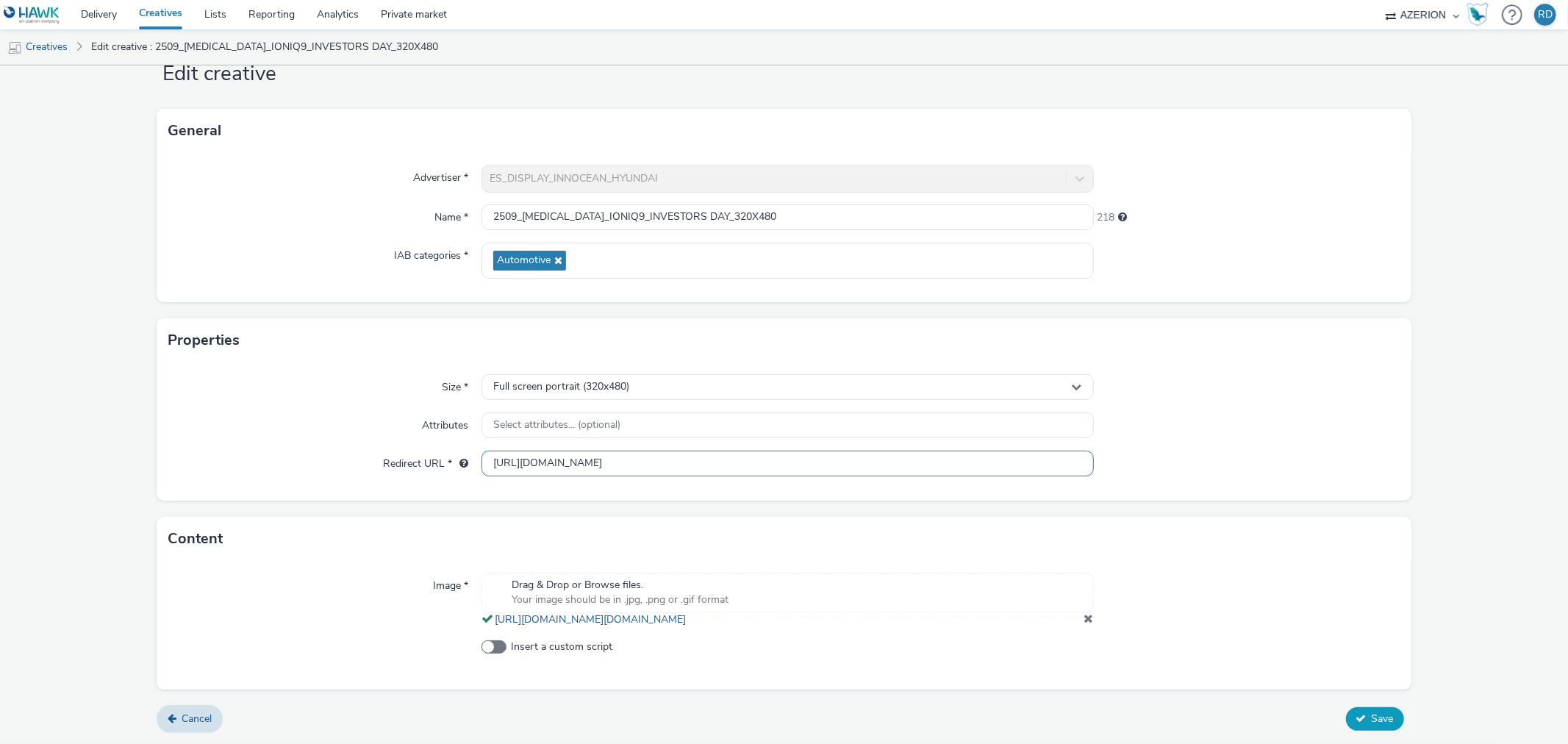
type input "[URL][DOMAIN_NAME]"
click at [1356, 715] on icon at bounding box center [1361, 718] width 10 height 10
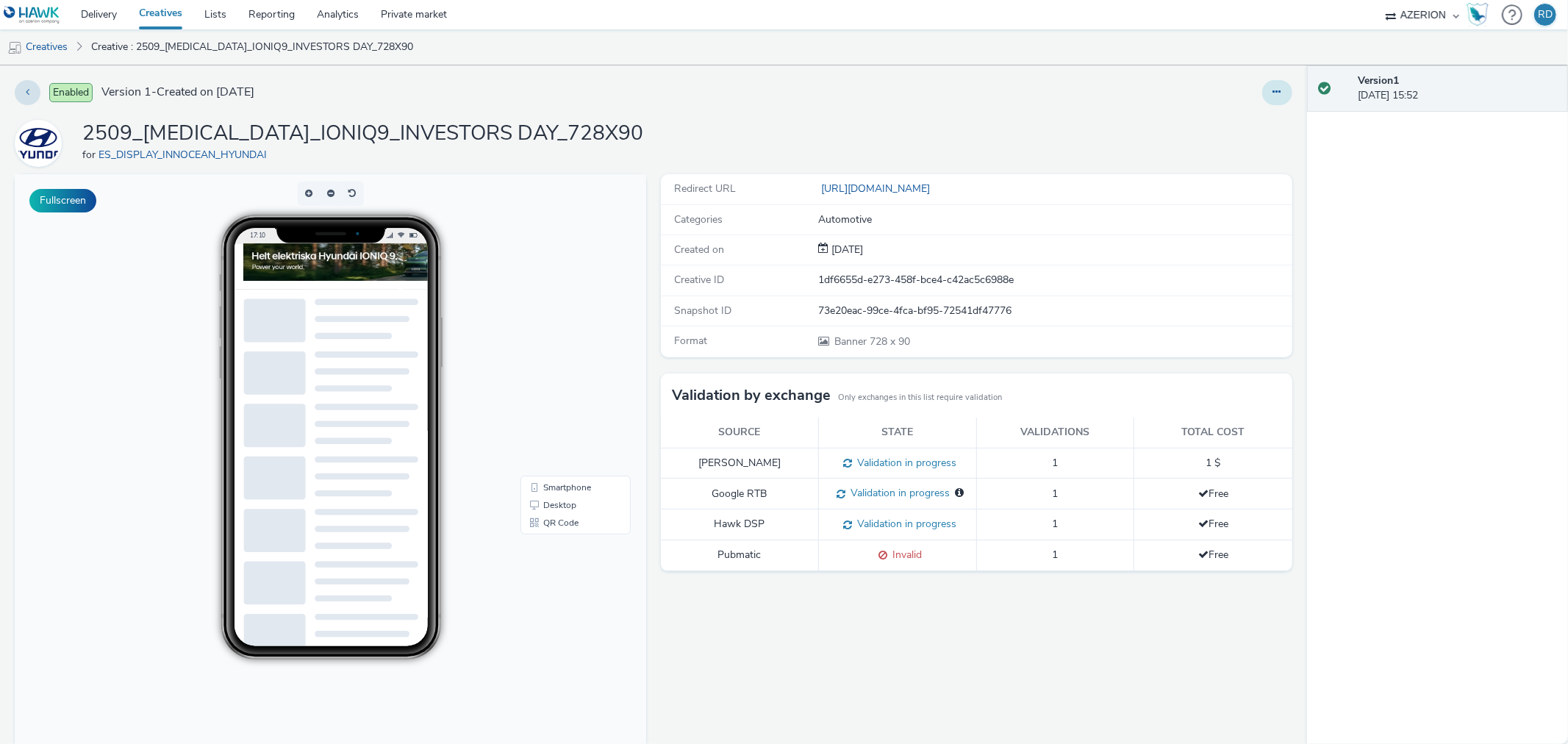
click at [1273, 88] on icon at bounding box center [1277, 91] width 8 height 10
click at [1206, 122] on link "Edit" at bounding box center [1237, 122] width 111 height 30
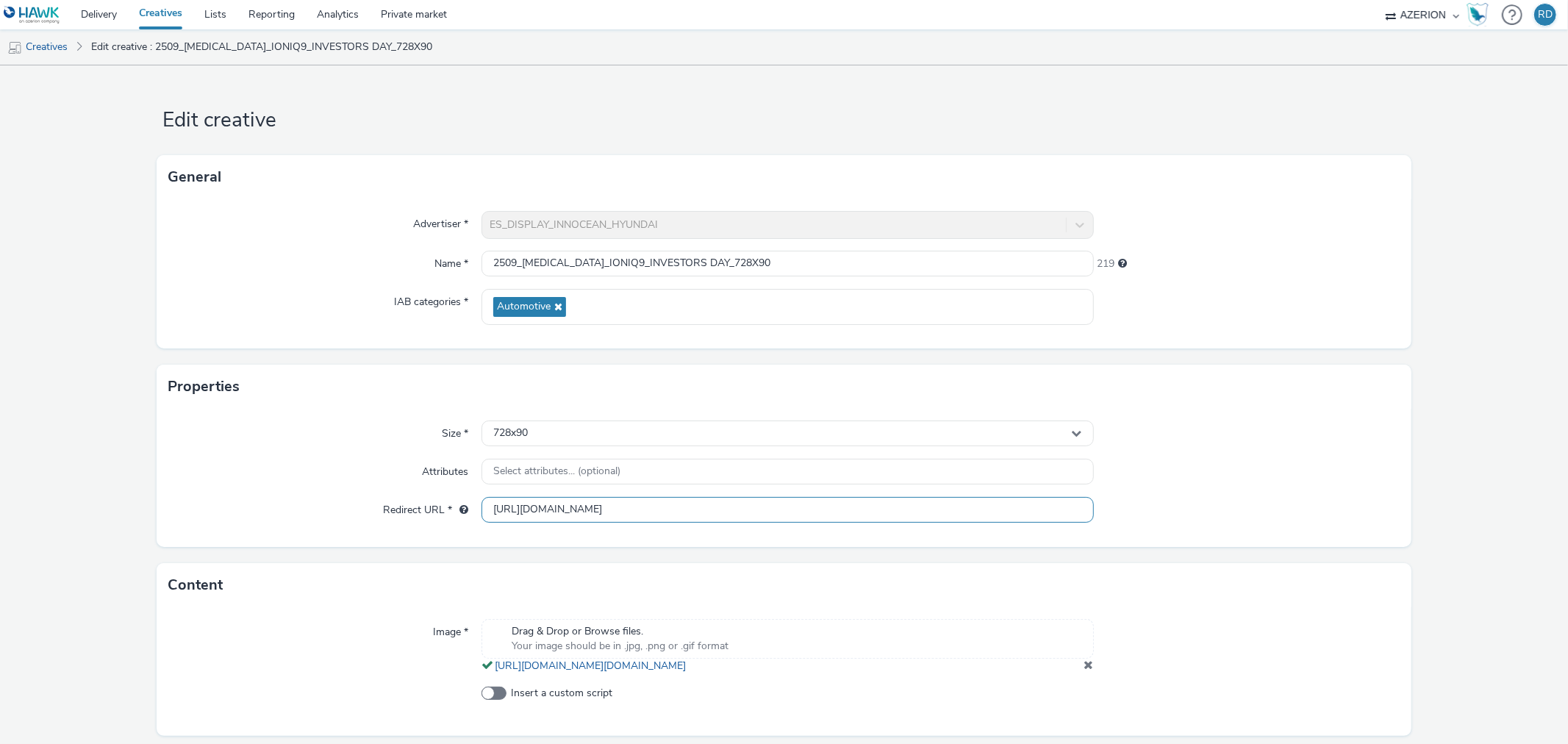
drag, startPoint x: 686, startPoint y: 505, endPoint x: 824, endPoint y: 508, distance: 138.0
click at [824, 508] on input "https://www.hyundai.com/se/sv/bilar/ioniq9.html" at bounding box center [787, 511] width 612 height 26
type input "https://www.hyundai.com/se/sv/bilar/ioniq9"
click at [1224, 417] on div "Size * 728x90 Attributes Select attributes... (optional) Redirect URL * https:/…" at bounding box center [783, 478] width 1254 height 139
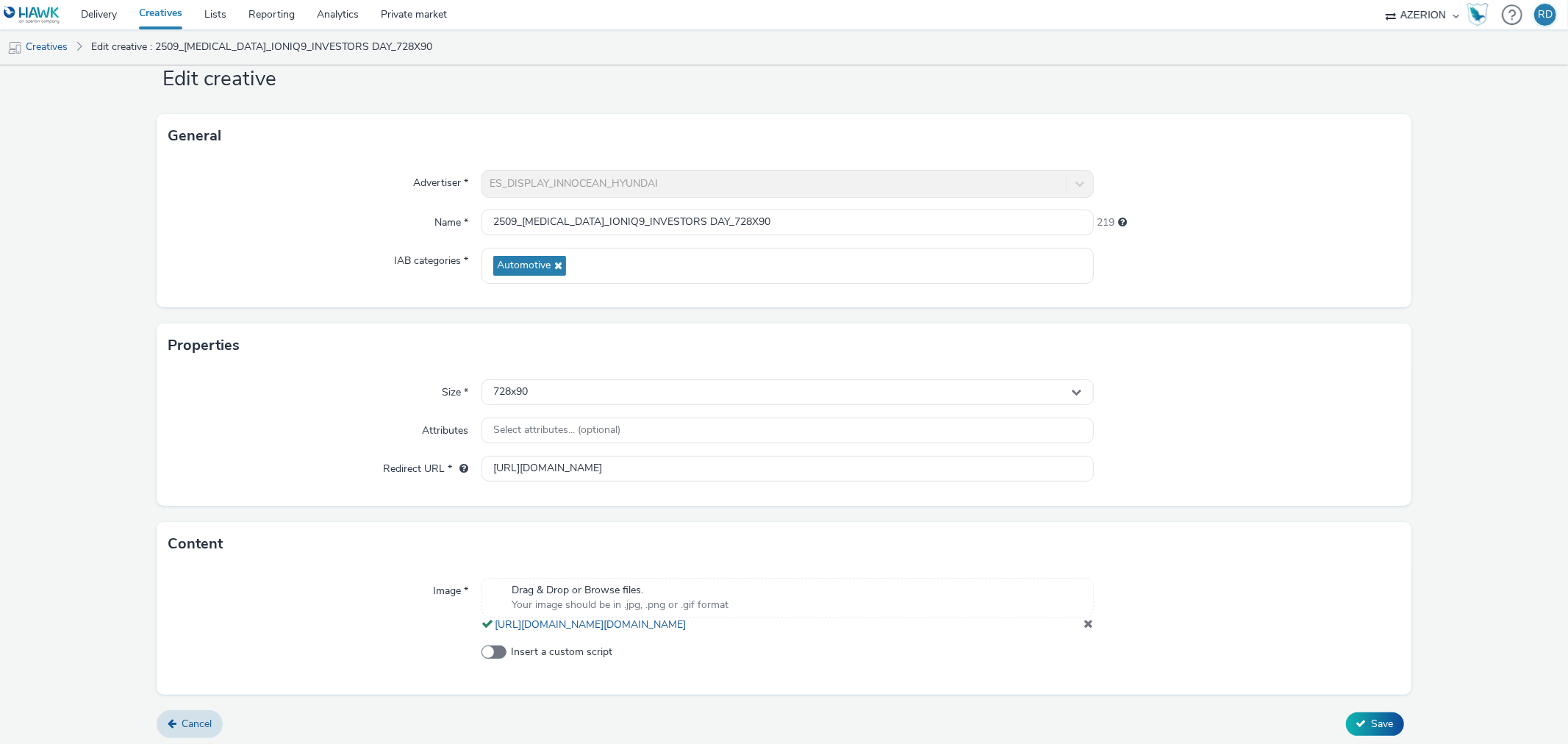
scroll to position [61, 0]
click at [1356, 718] on icon at bounding box center [1361, 718] width 10 height 10
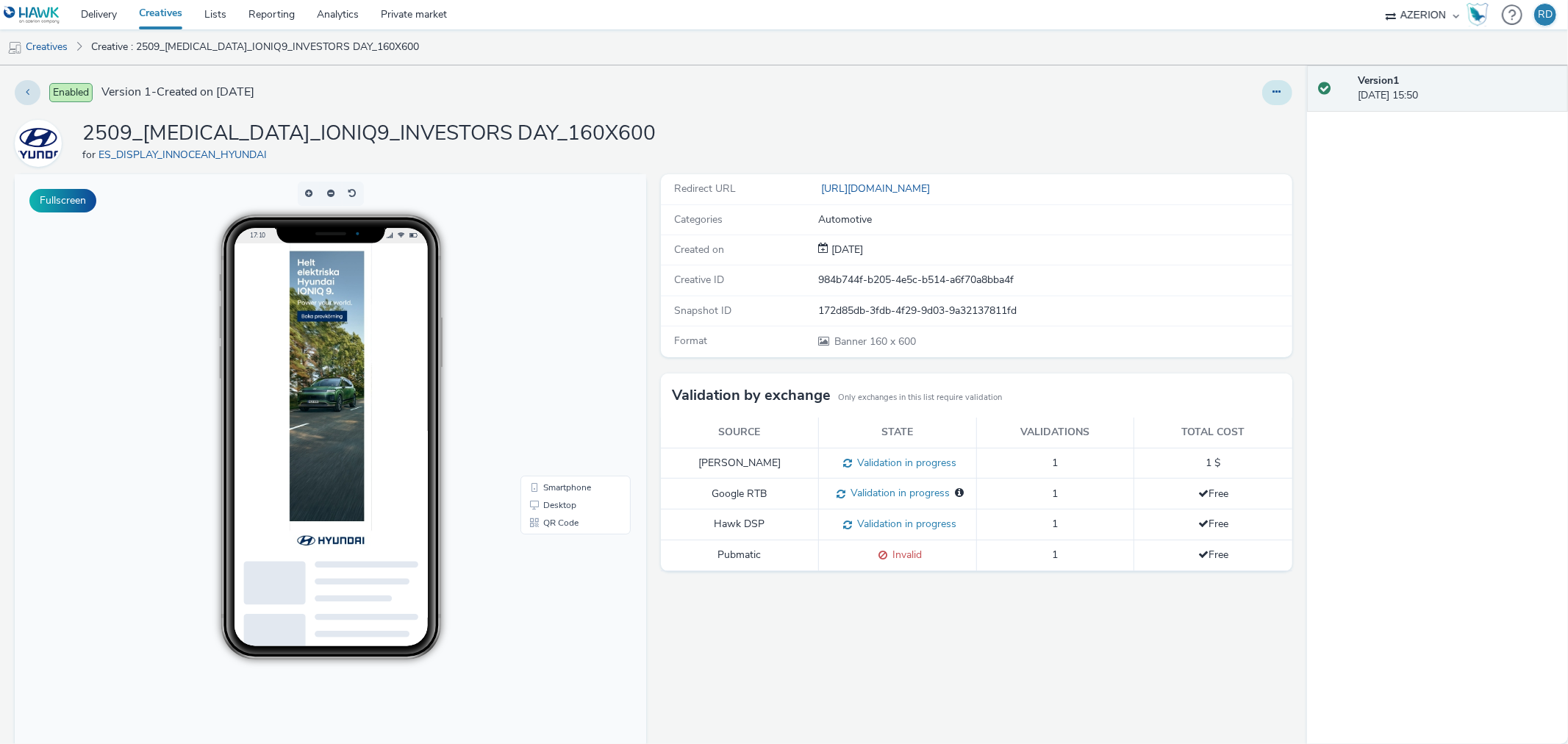
click at [1273, 88] on icon at bounding box center [1277, 91] width 8 height 10
click at [1216, 121] on link "Edit" at bounding box center [1237, 122] width 111 height 30
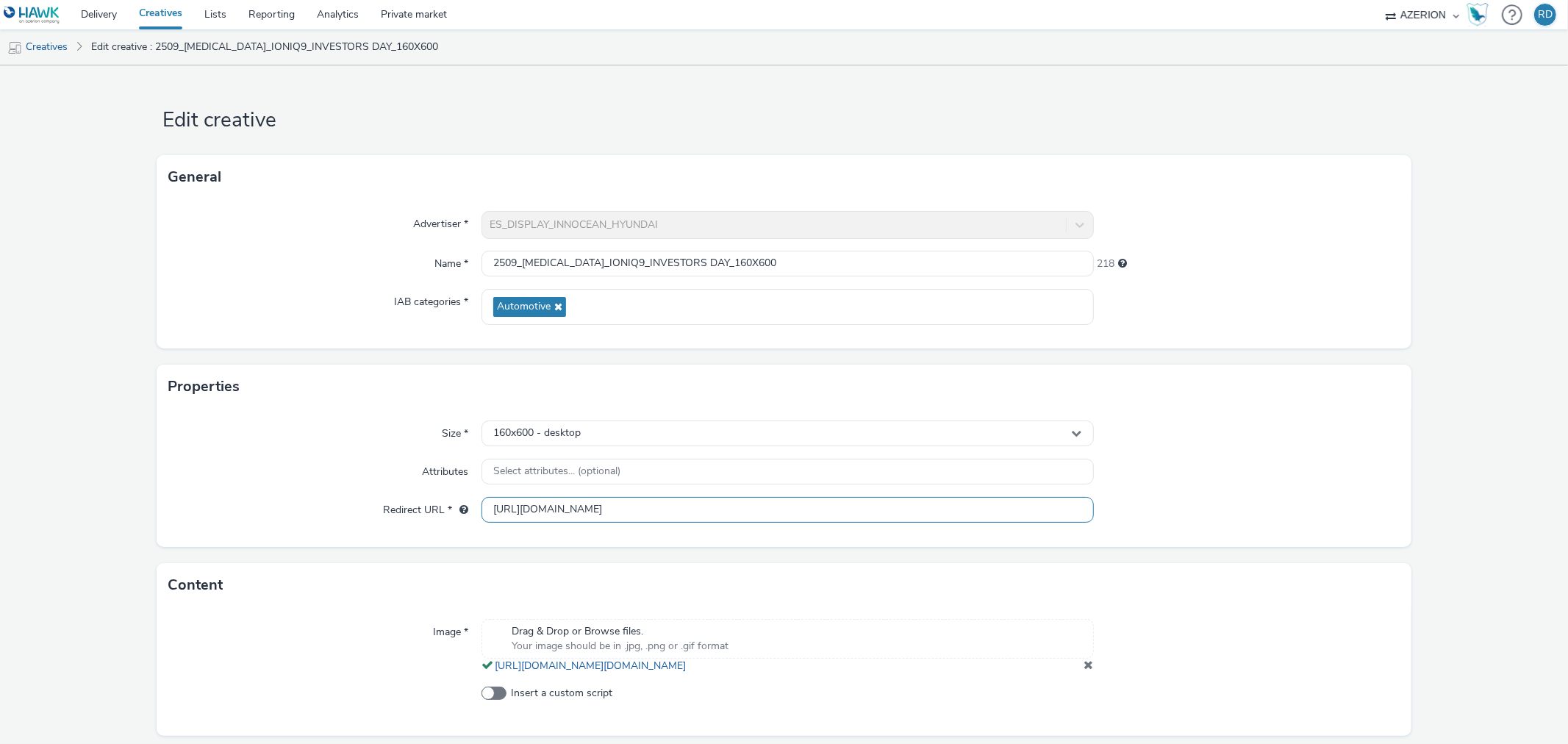
drag, startPoint x: 687, startPoint y: 508, endPoint x: 810, endPoint y: 509, distance: 123.0
click at [810, 509] on input "[URL][DOMAIN_NAME]" at bounding box center [787, 511] width 612 height 26
type input "[URL][DOMAIN_NAME]"
click at [1118, 455] on div "Size * 160x600 - desktop Attributes Select attributes... (optional) Redirect UR…" at bounding box center [783, 478] width 1254 height 139
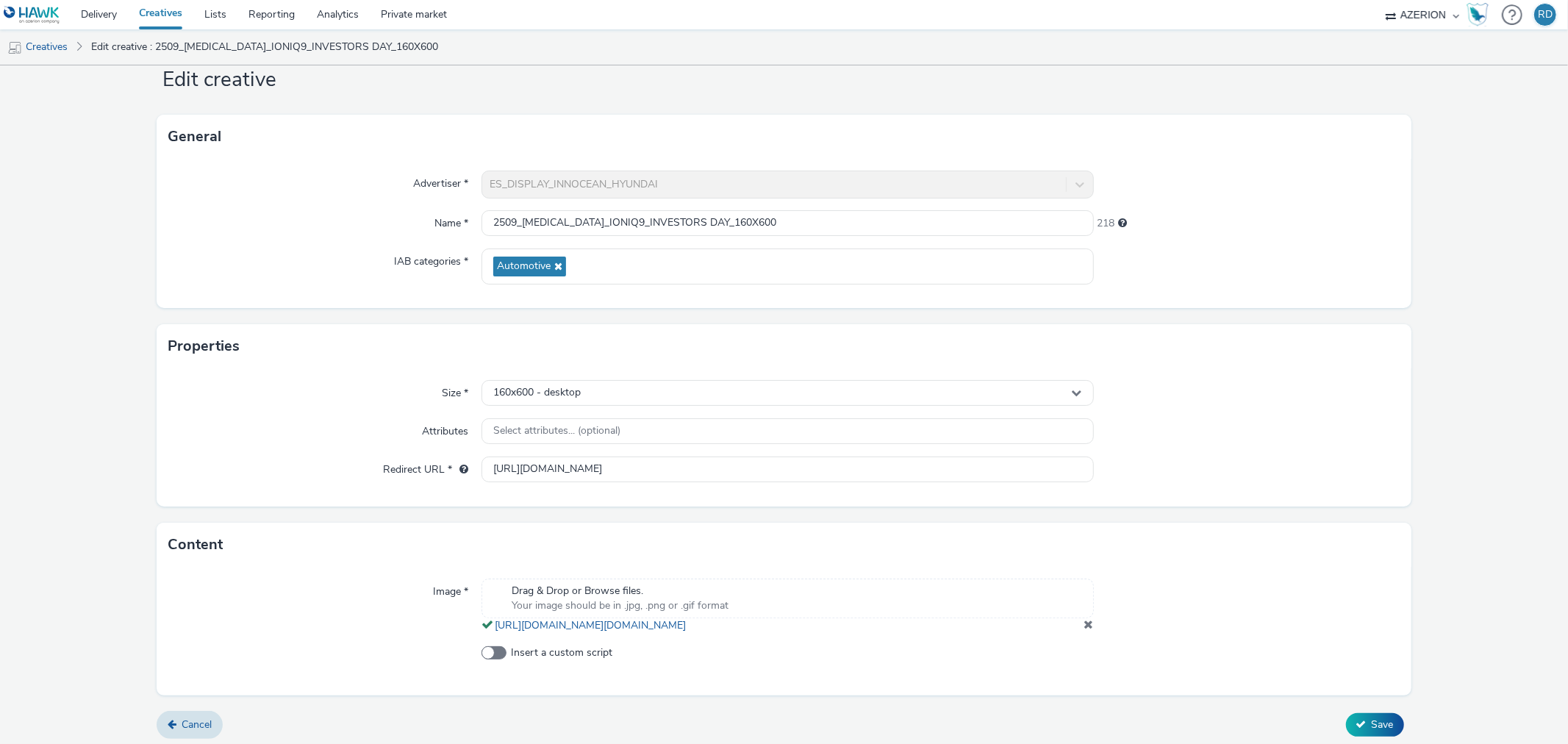
scroll to position [61, 0]
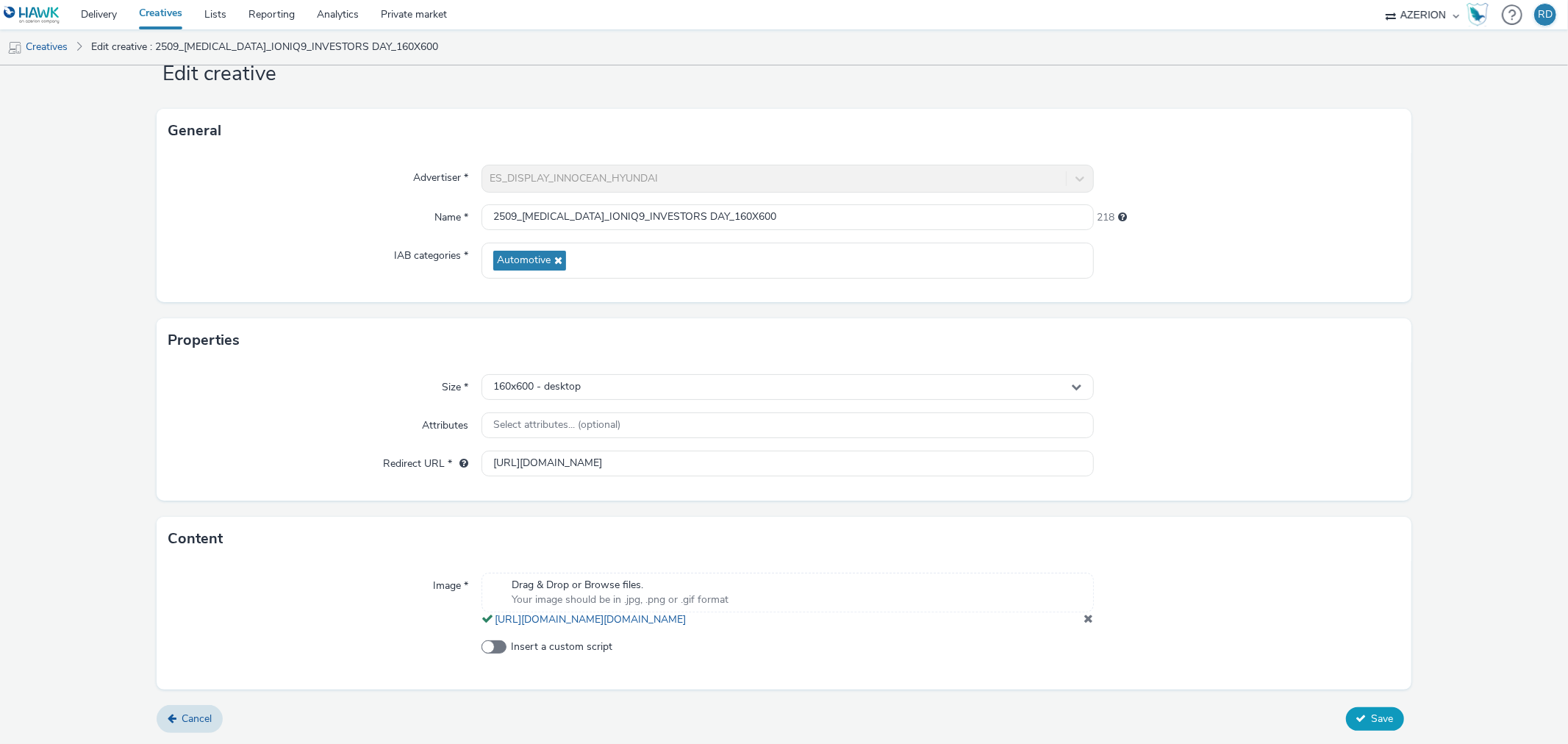
click at [1379, 714] on span "Save" at bounding box center [1383, 718] width 22 height 14
